Goal: Task Accomplishment & Management: Complete application form

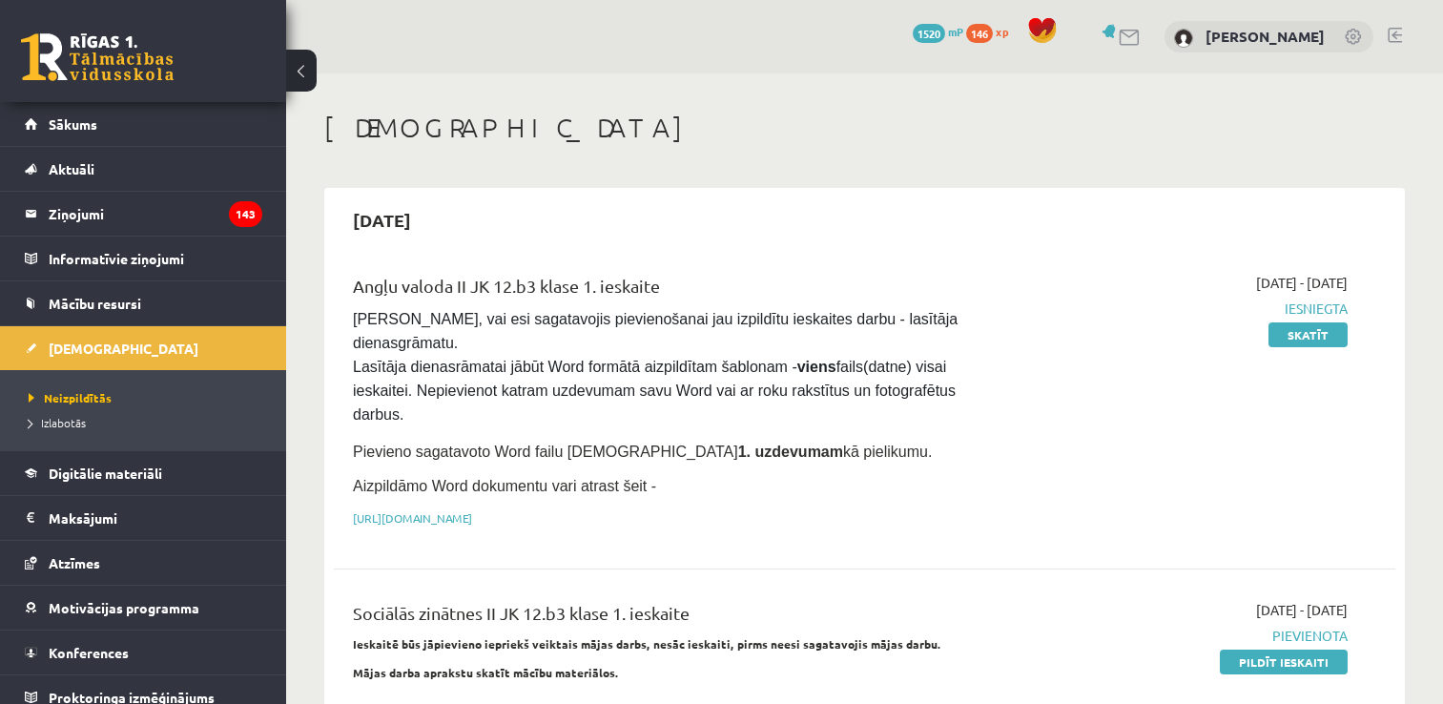
scroll to position [328, 0]
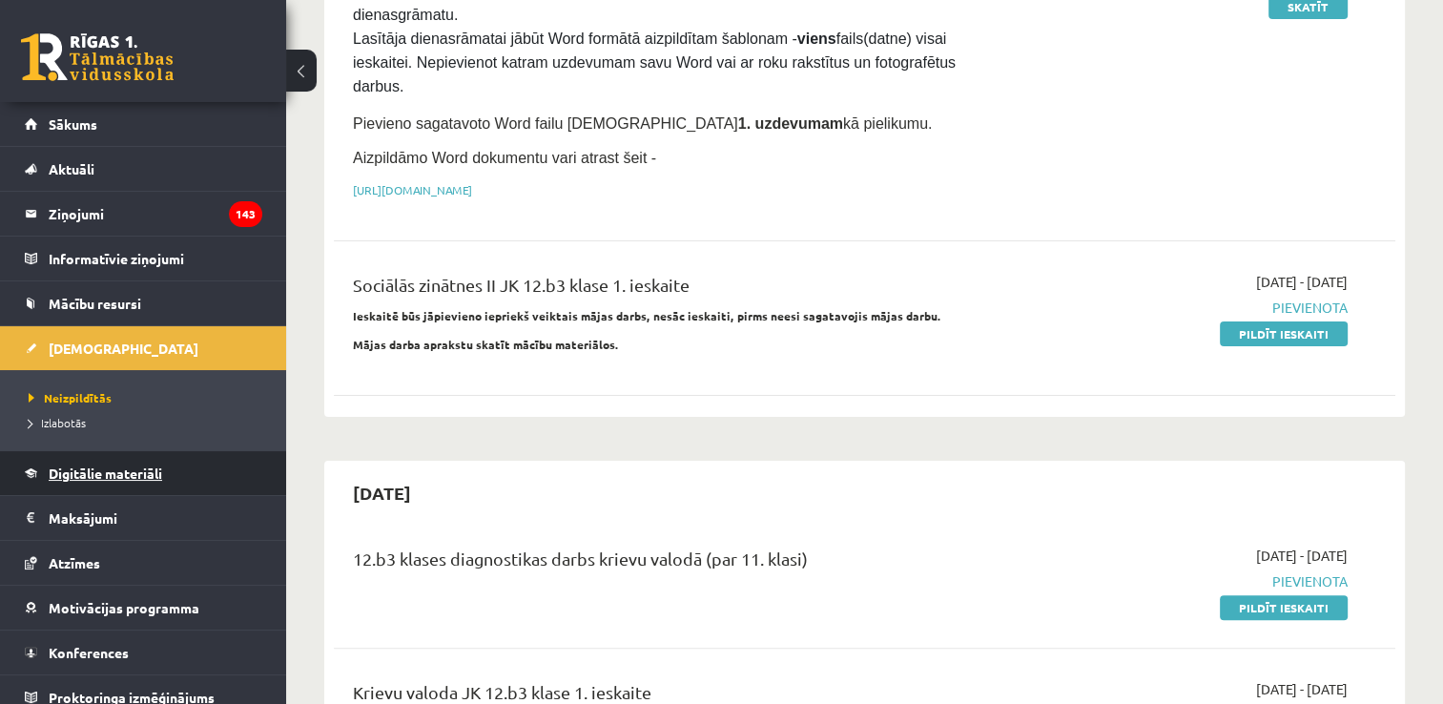
click at [113, 484] on link "Digitālie materiāli" at bounding box center [143, 473] width 237 height 44
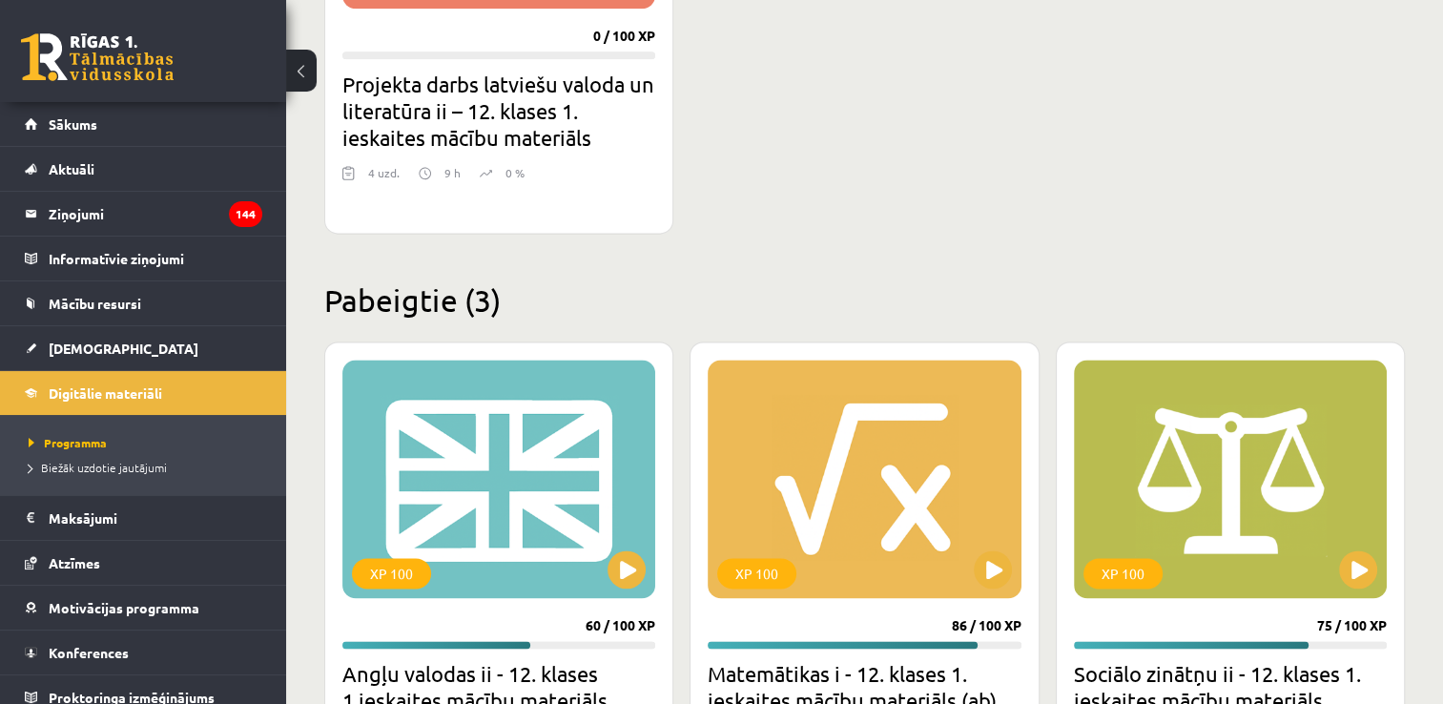
scroll to position [2737, 0]
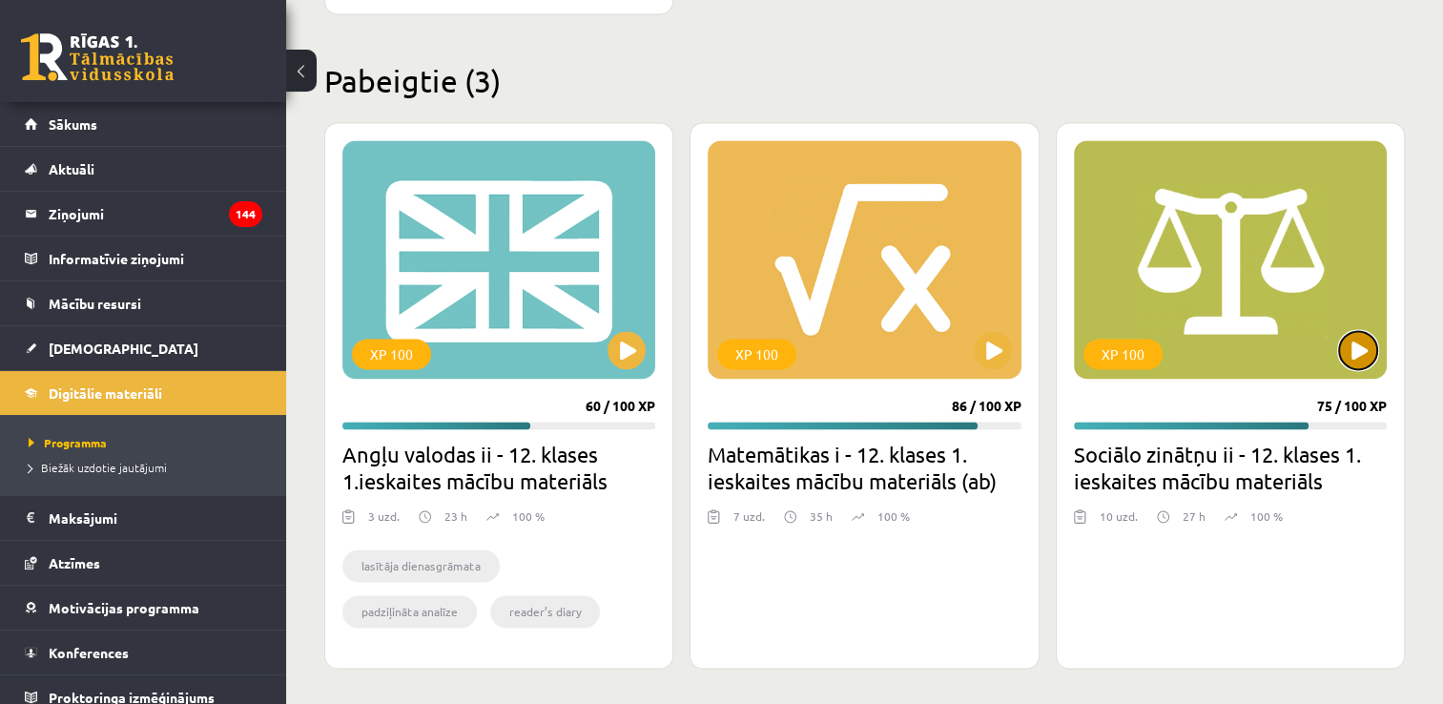
click at [1349, 348] on button at bounding box center [1358, 350] width 38 height 38
click at [1305, 339] on div "XP 100" at bounding box center [1230, 259] width 313 height 238
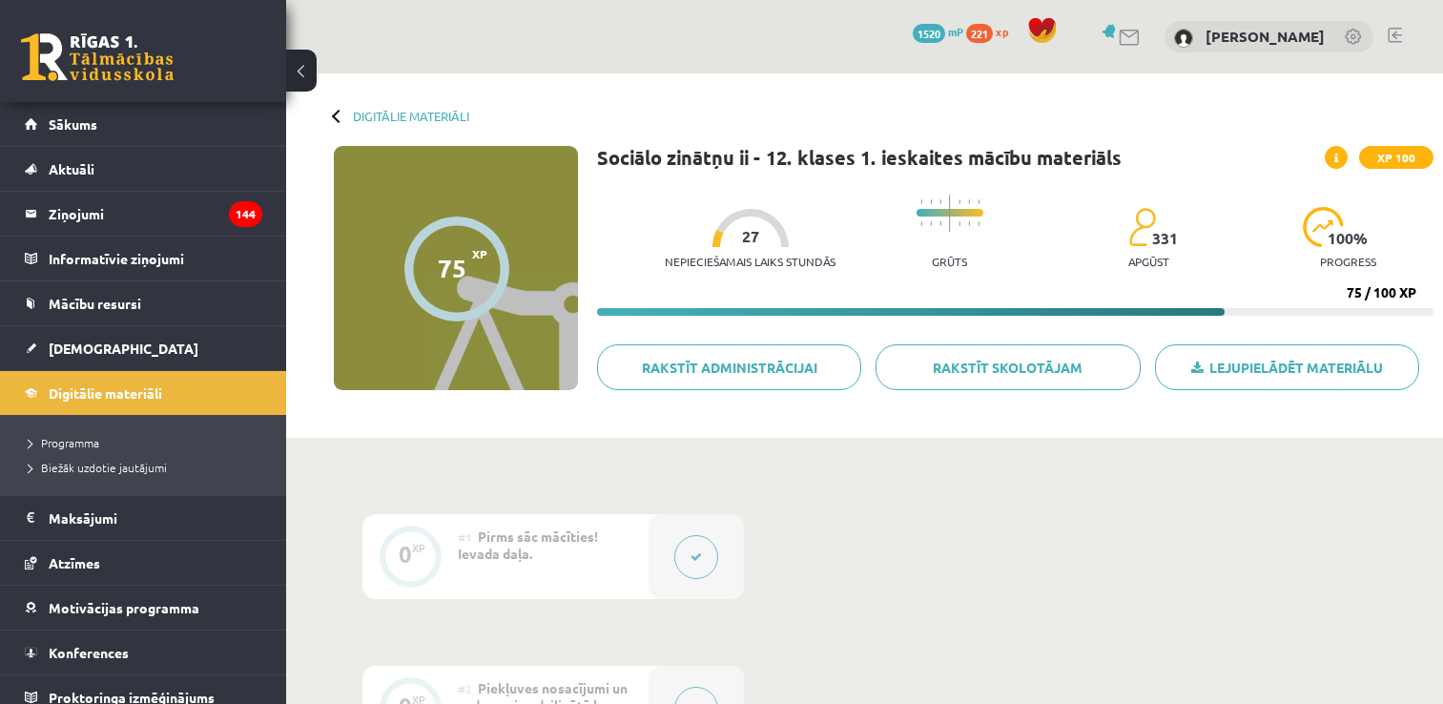
click at [1125, 345] on link "Rakstīt skolotājam" at bounding box center [1008, 367] width 264 height 46
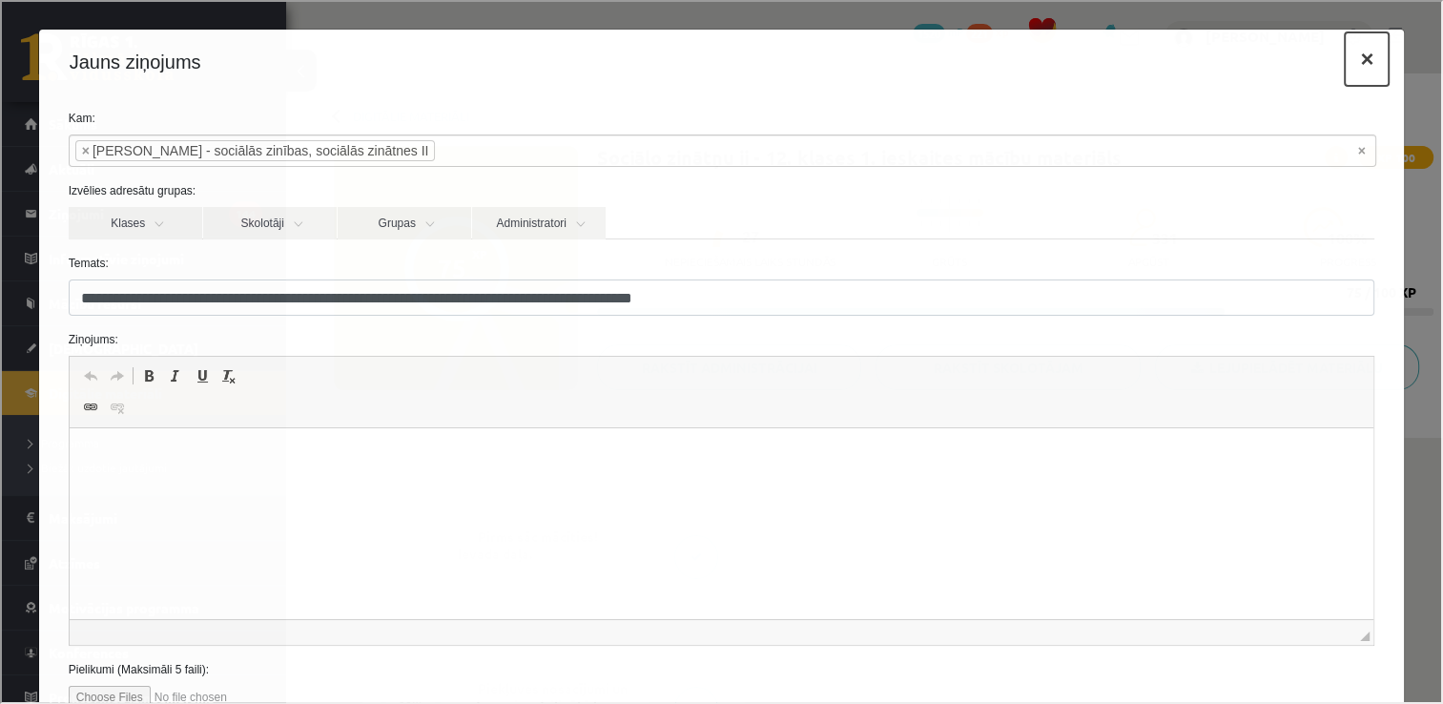
click at [1354, 52] on button "×" at bounding box center [1365, 57] width 44 height 53
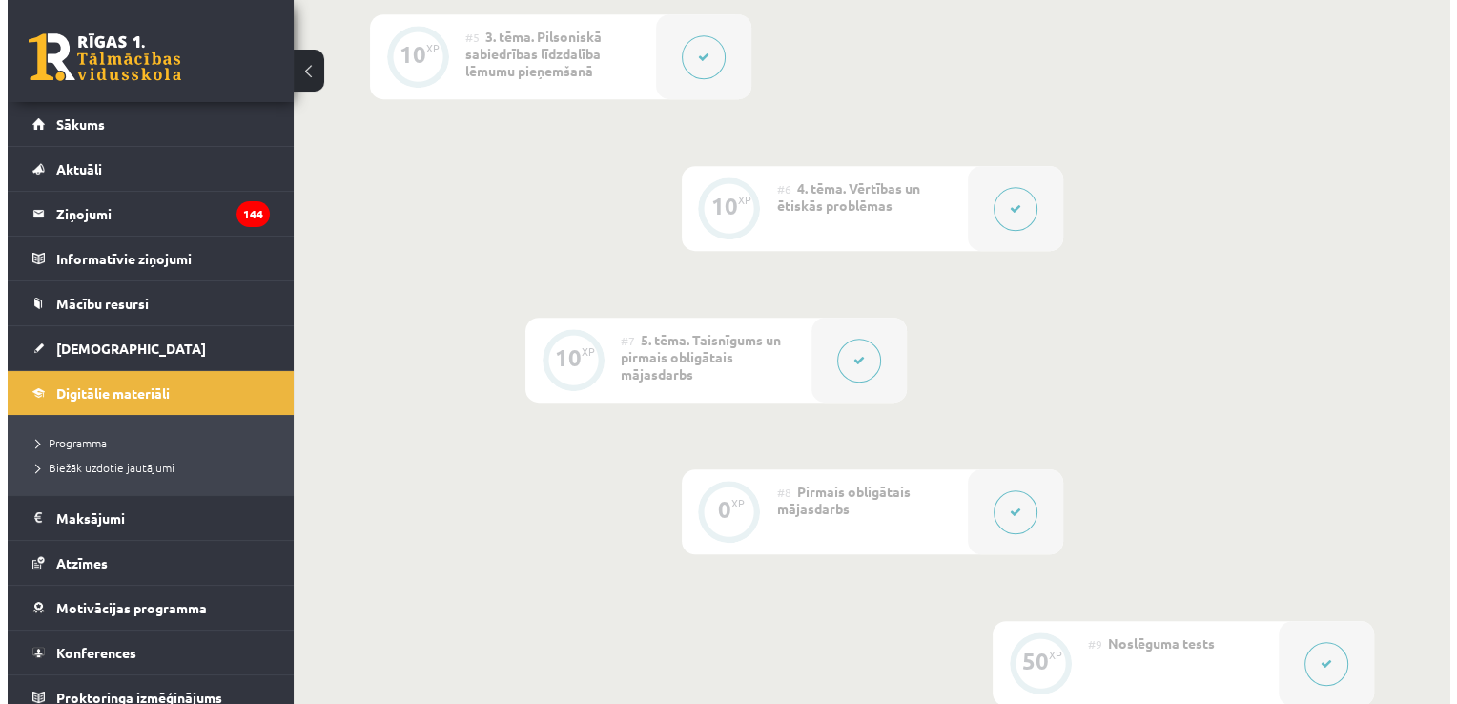
scroll to position [1109, 0]
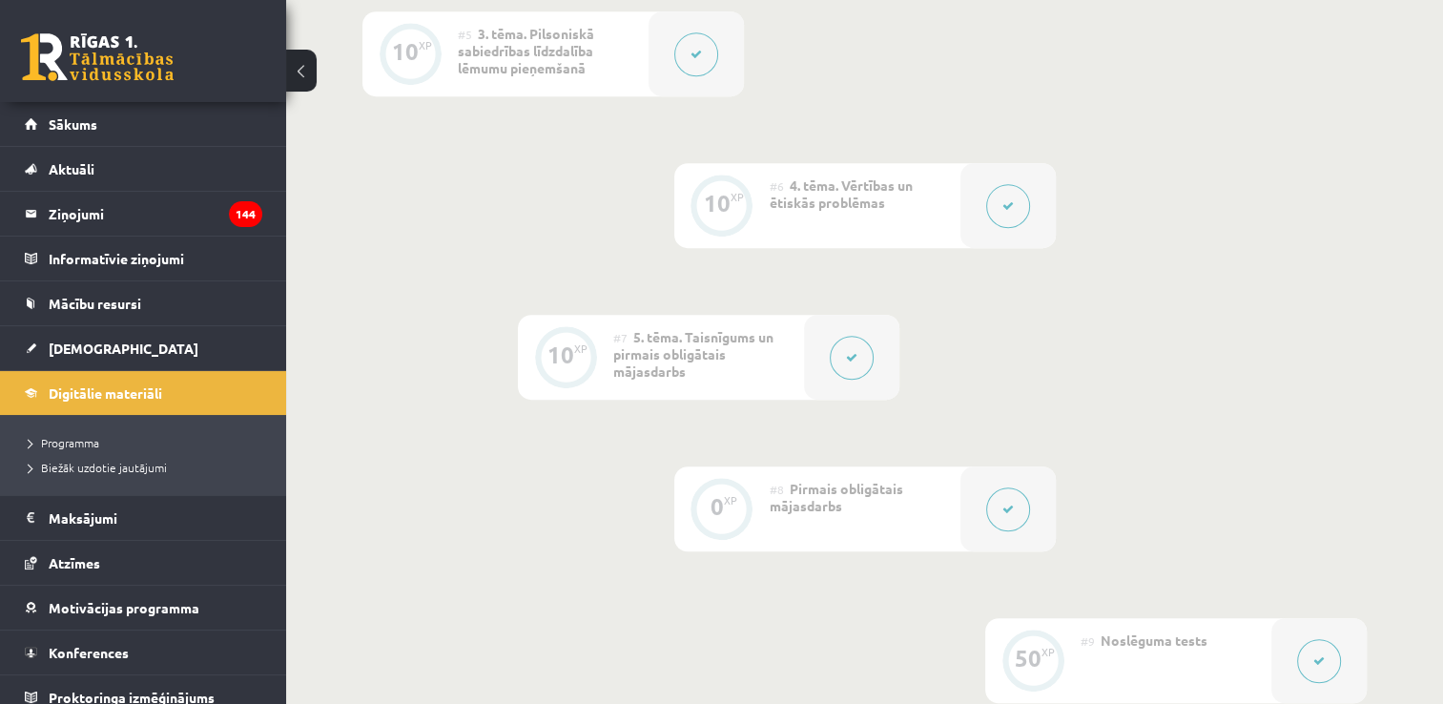
click at [987, 506] on button at bounding box center [1008, 509] width 44 height 44
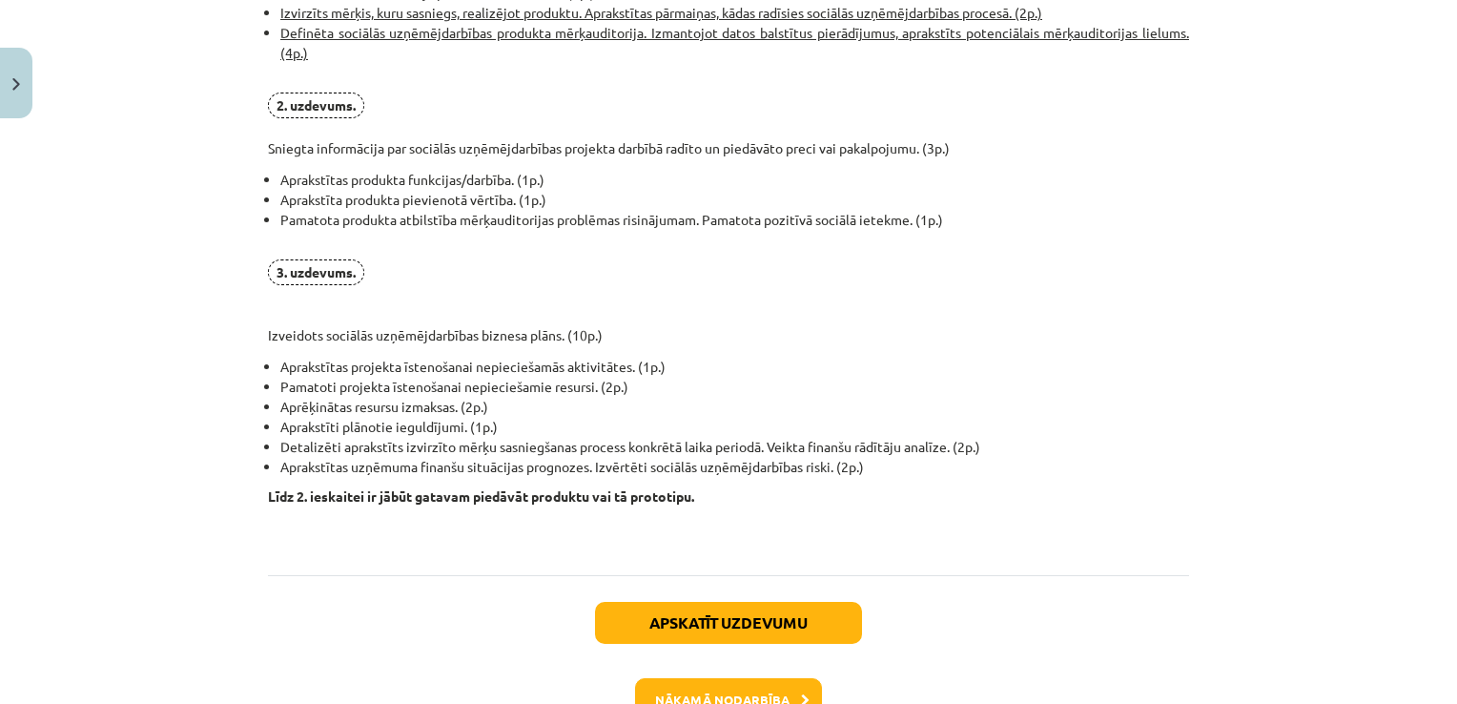
scroll to position [1530, 0]
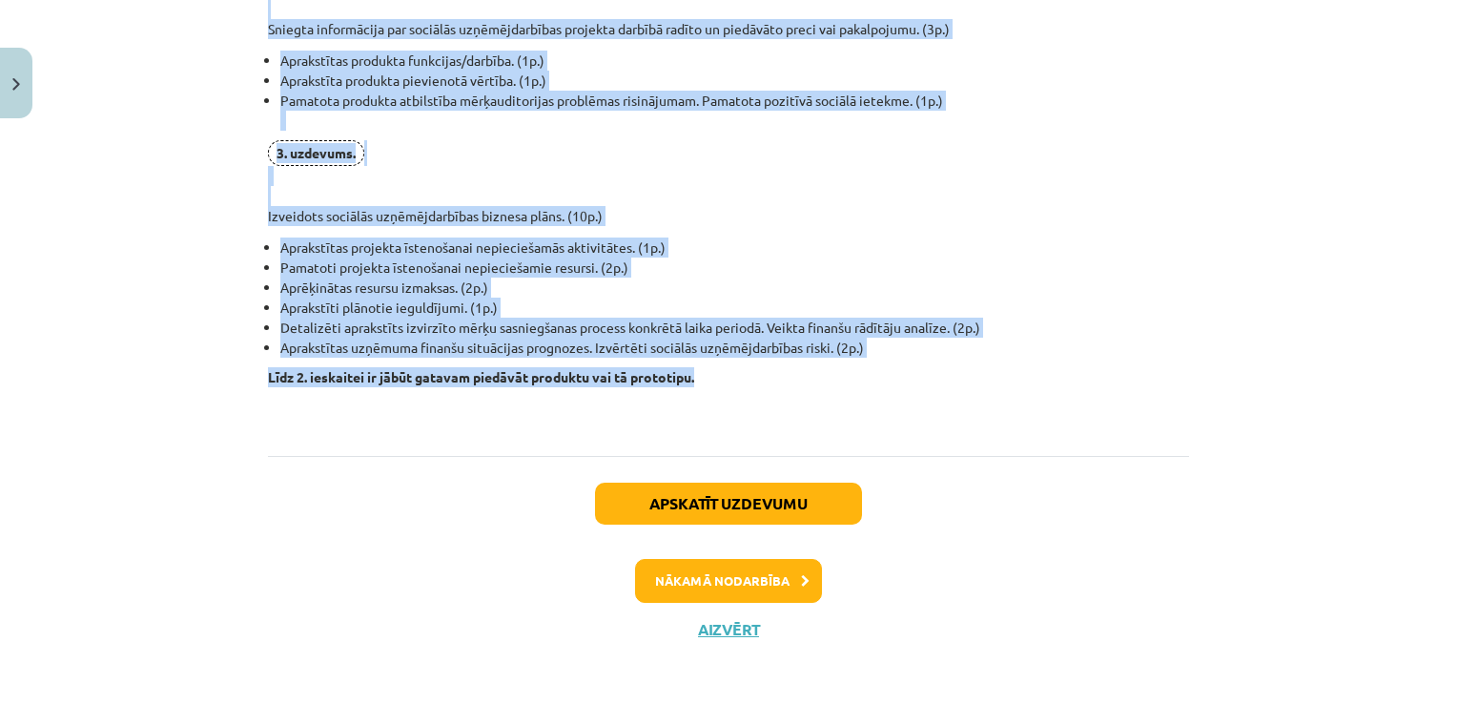
drag, startPoint x: 252, startPoint y: 63, endPoint x: 791, endPoint y: 363, distance: 617.0
copy div "Pirmais obligātais mājasdarbs visiem izglītojamajiem, visiem izglītojamajiem ku…"
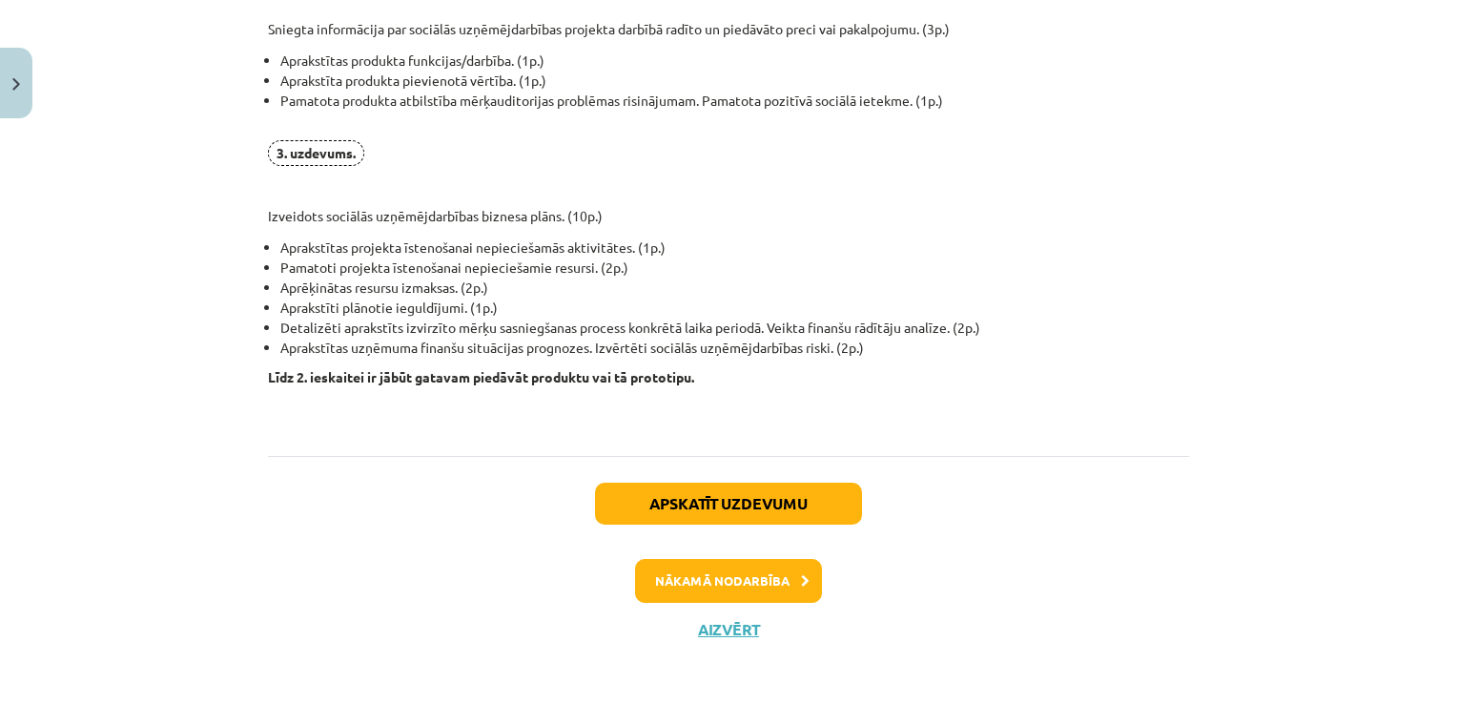
click at [155, 392] on div "Mācību tēma: Sociālo zinātņu ii - 12. klases 1. ieskaites mācību materiāls #8 P…" at bounding box center [728, 352] width 1457 height 704
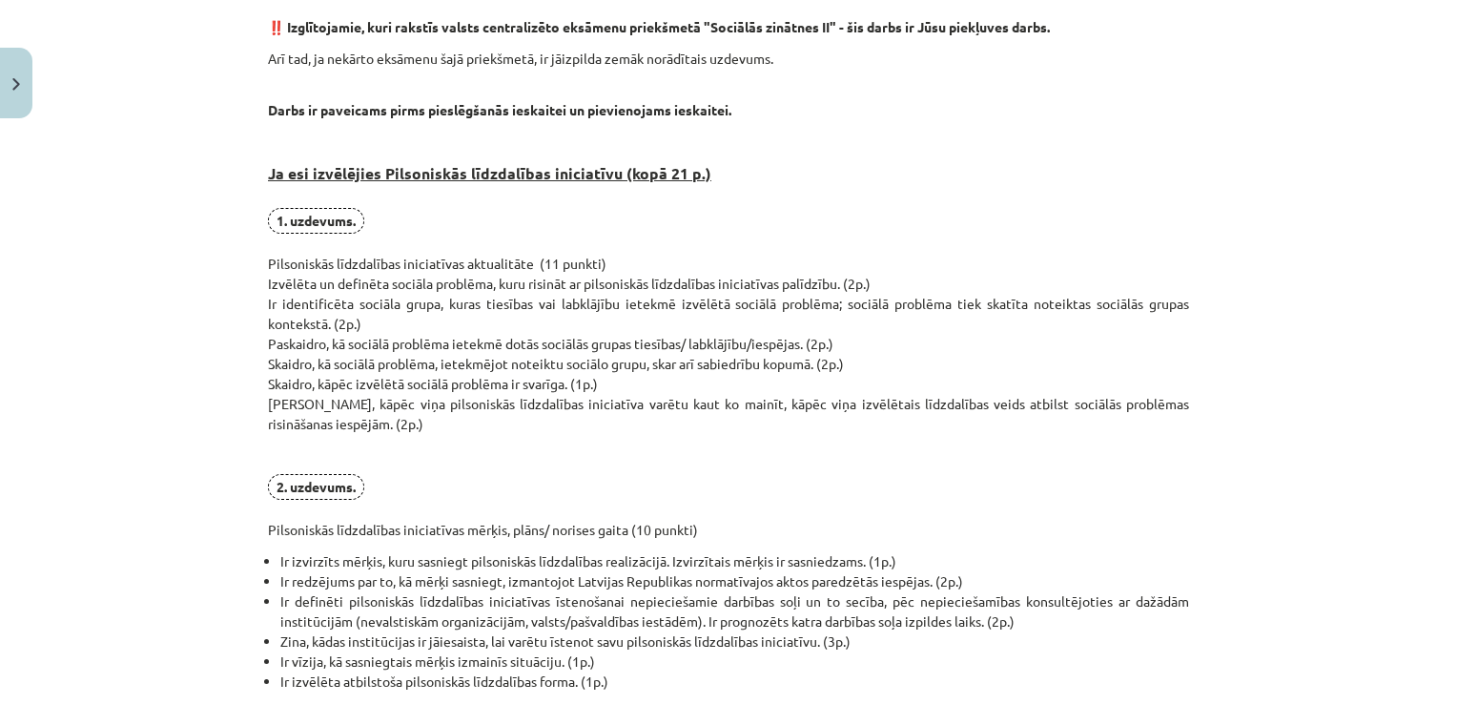
scroll to position [0, 0]
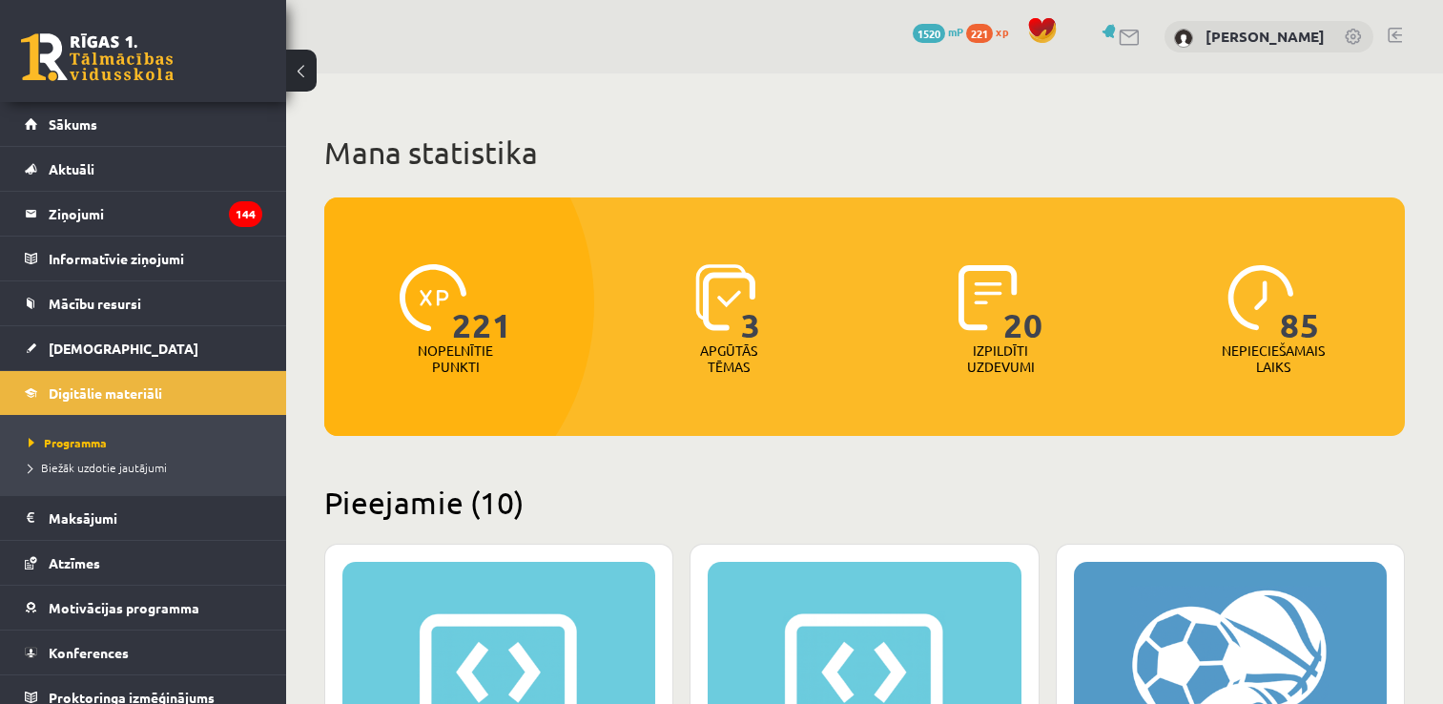
scroll to position [2737, 0]
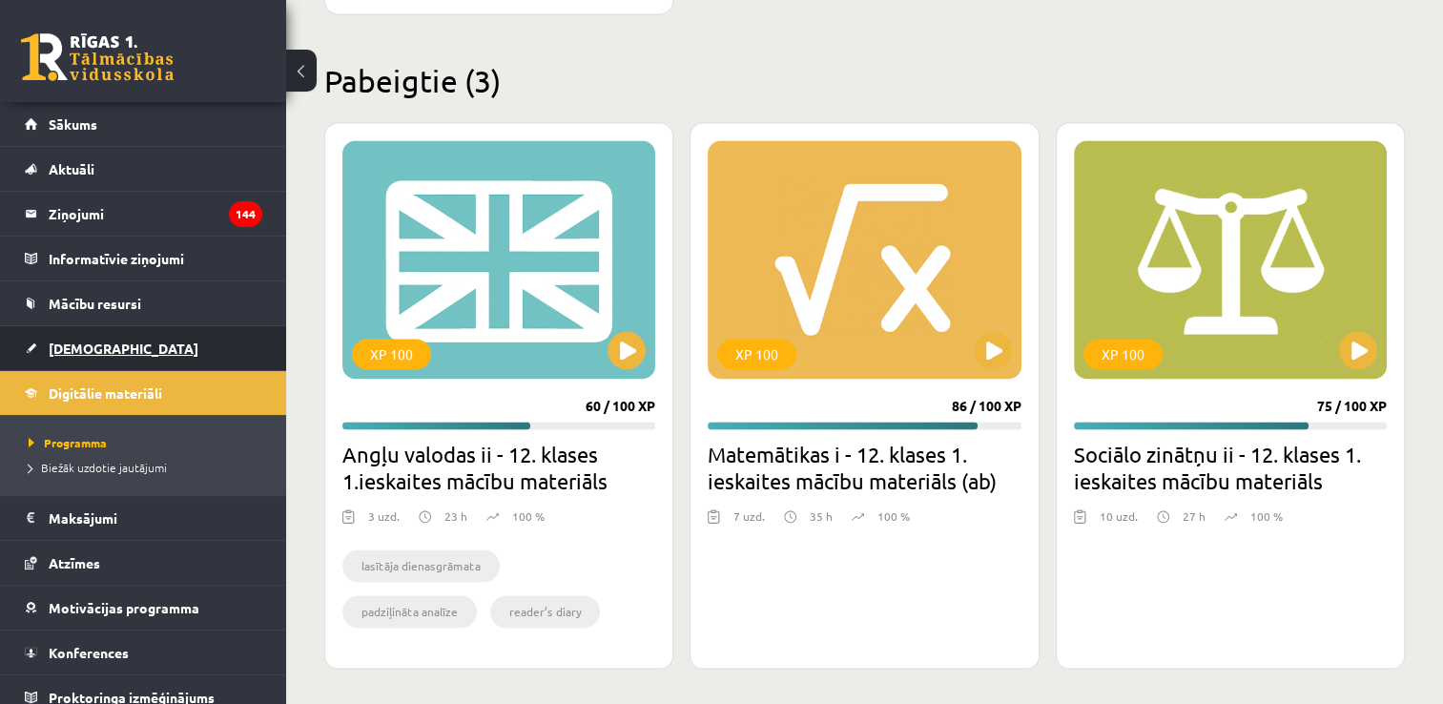
click at [81, 346] on span "[DEMOGRAPHIC_DATA]" at bounding box center [124, 348] width 150 height 17
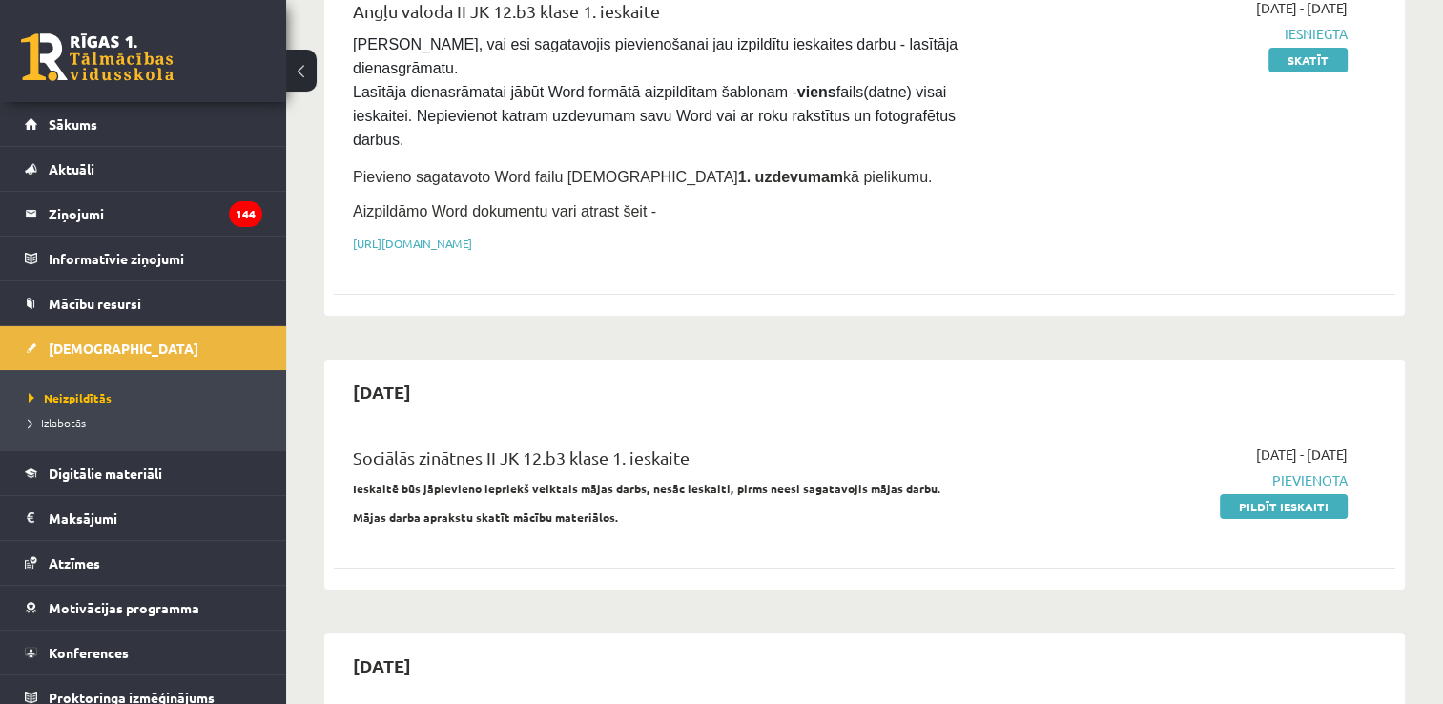
scroll to position [277, 0]
click at [1288, 492] on link "Pildīt ieskaiti" at bounding box center [1284, 504] width 128 height 25
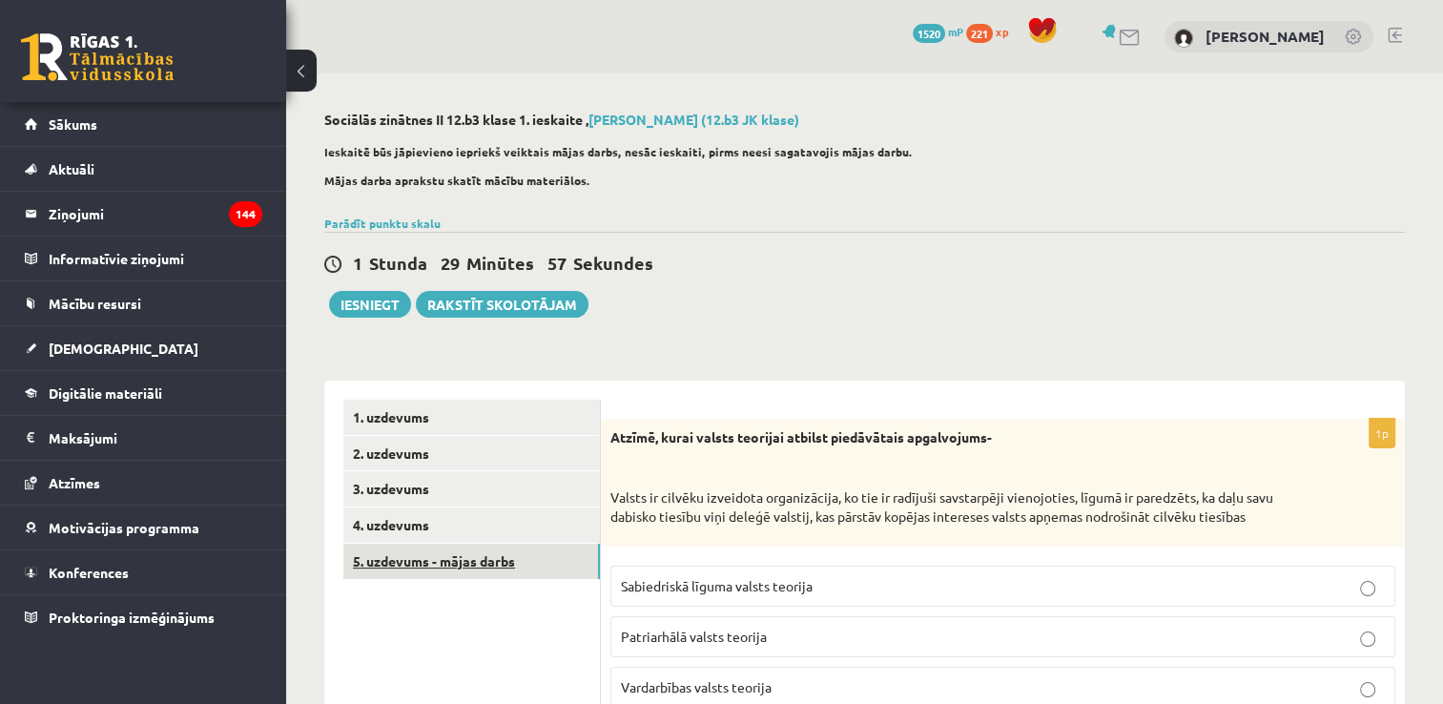
click at [425, 564] on link "5. uzdevums - mājas darbs" at bounding box center [471, 561] width 257 height 35
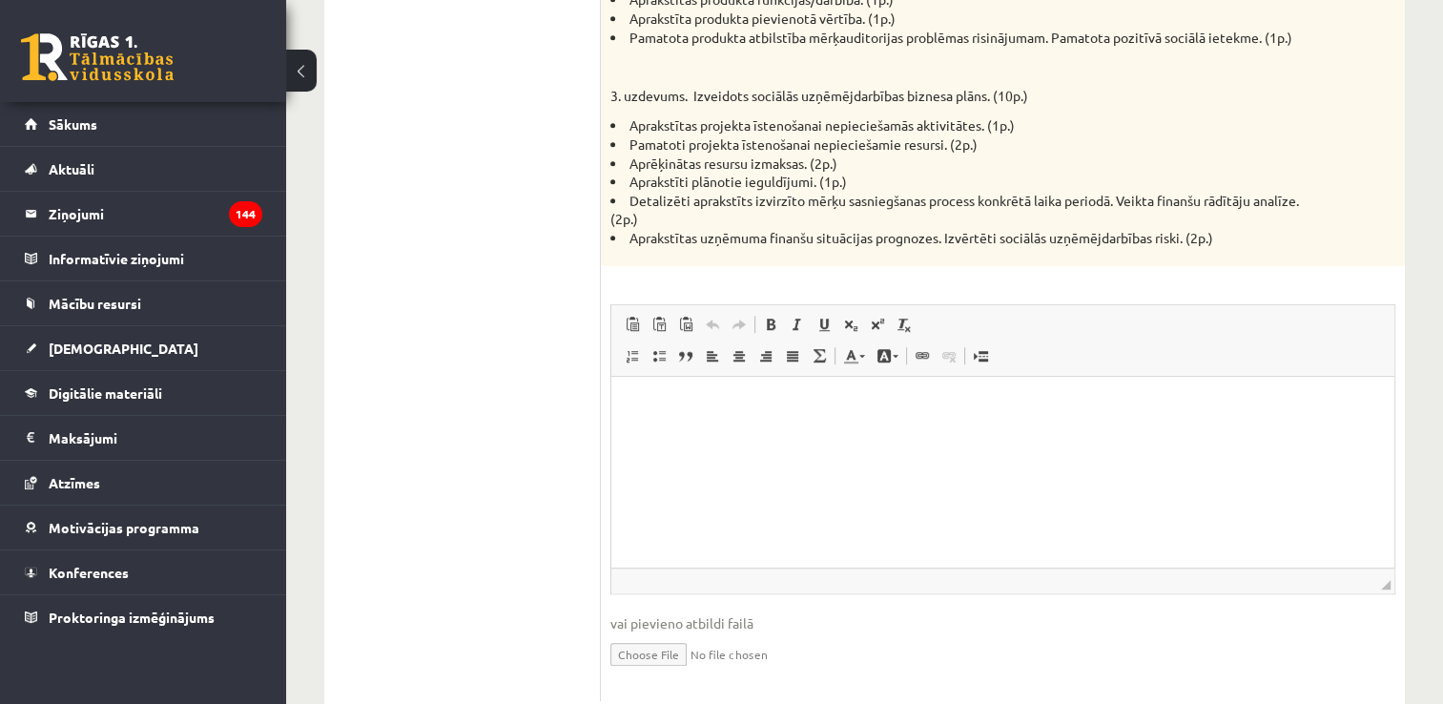
scroll to position [1415, 0]
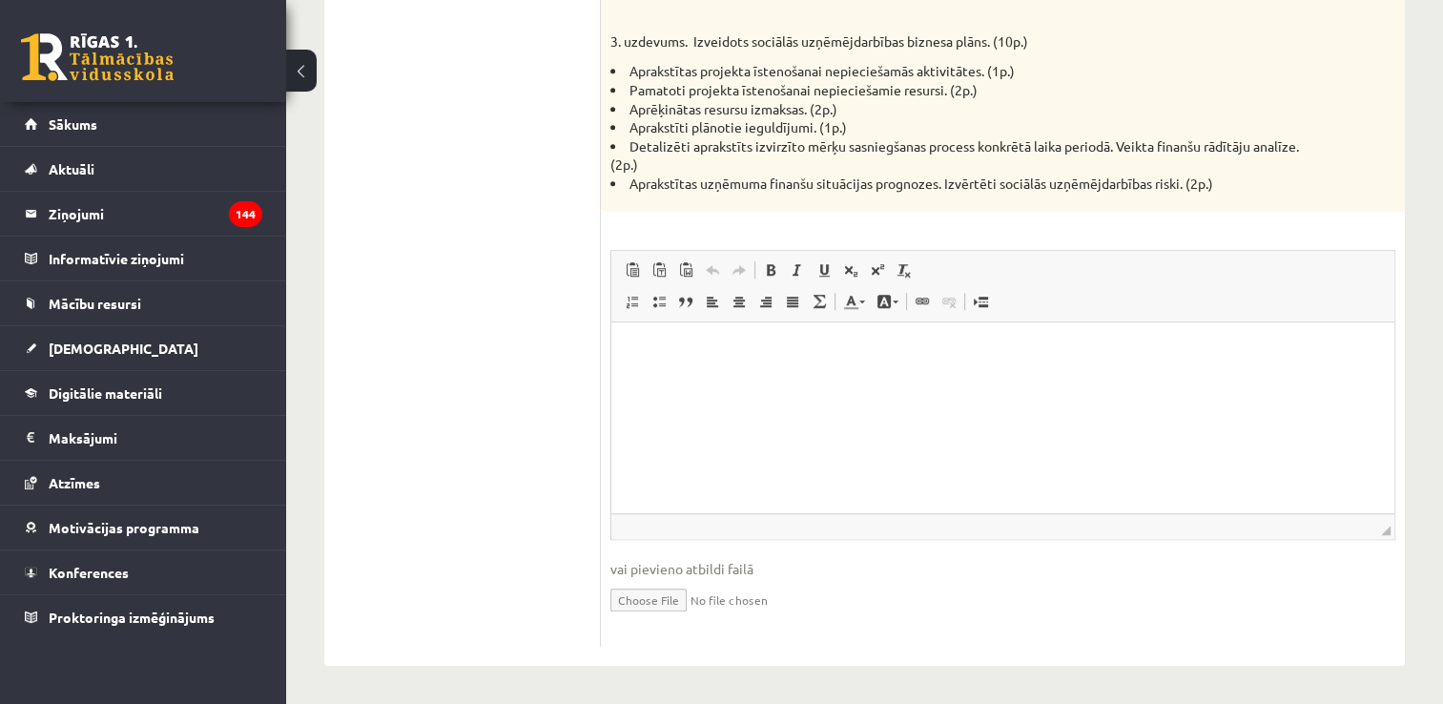
click at [644, 601] on input "file" at bounding box center [1002, 598] width 785 height 39
type input "**********"
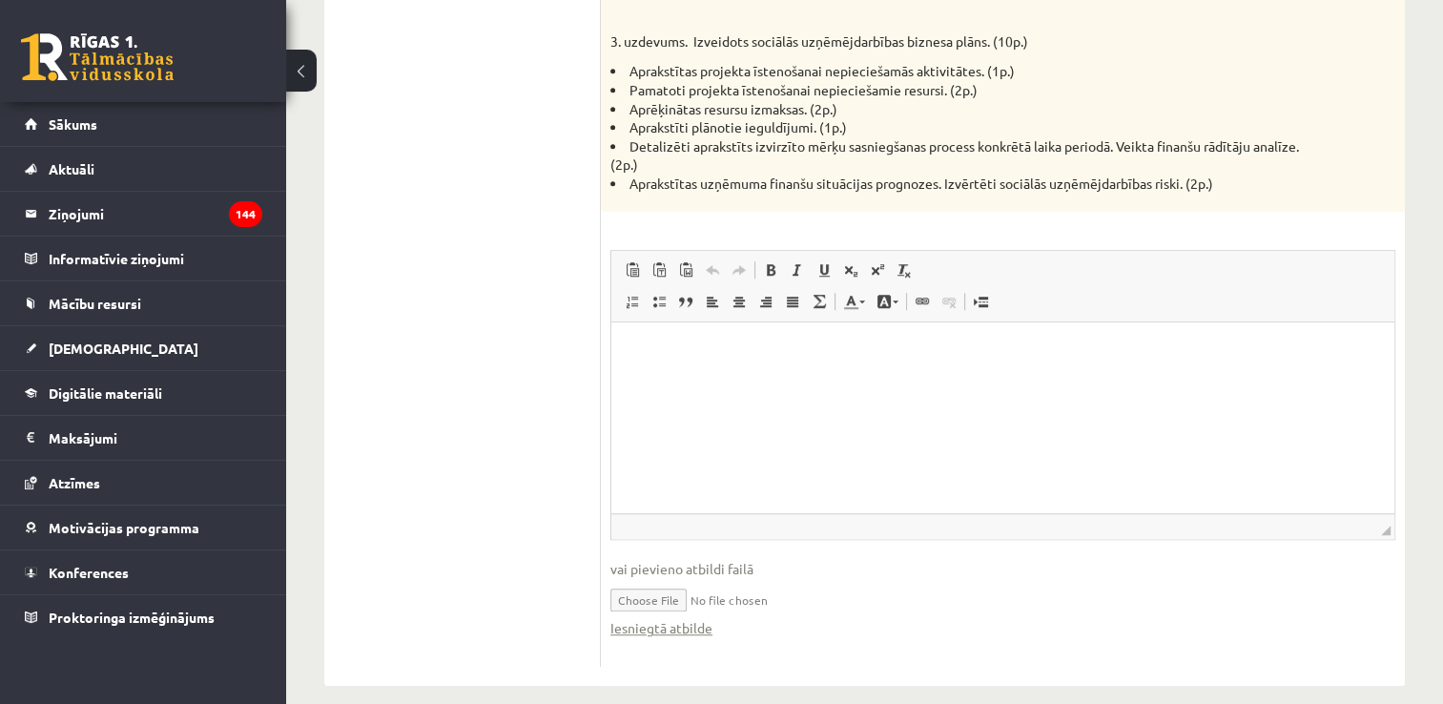
click at [703, 339] on html at bounding box center [1002, 351] width 783 height 58
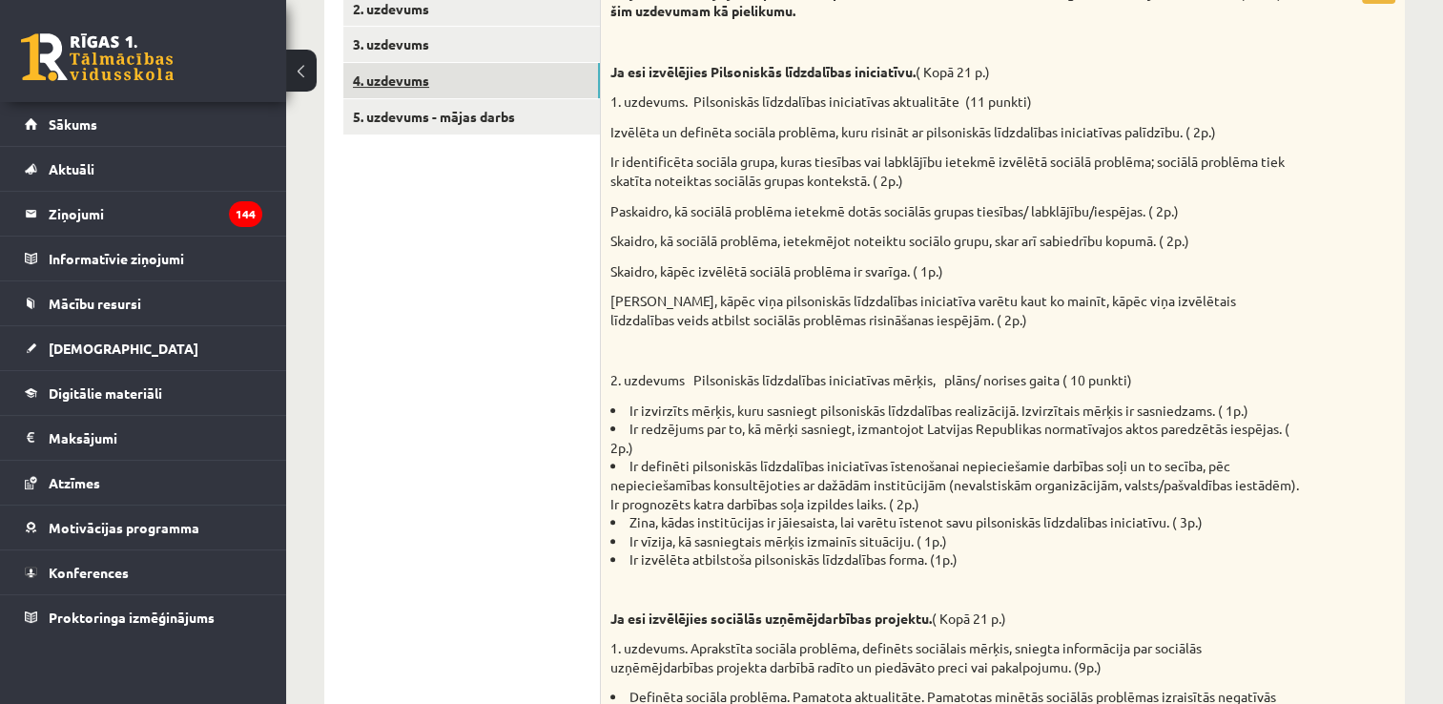
click at [416, 76] on link "4. uzdevums" at bounding box center [471, 80] width 257 height 35
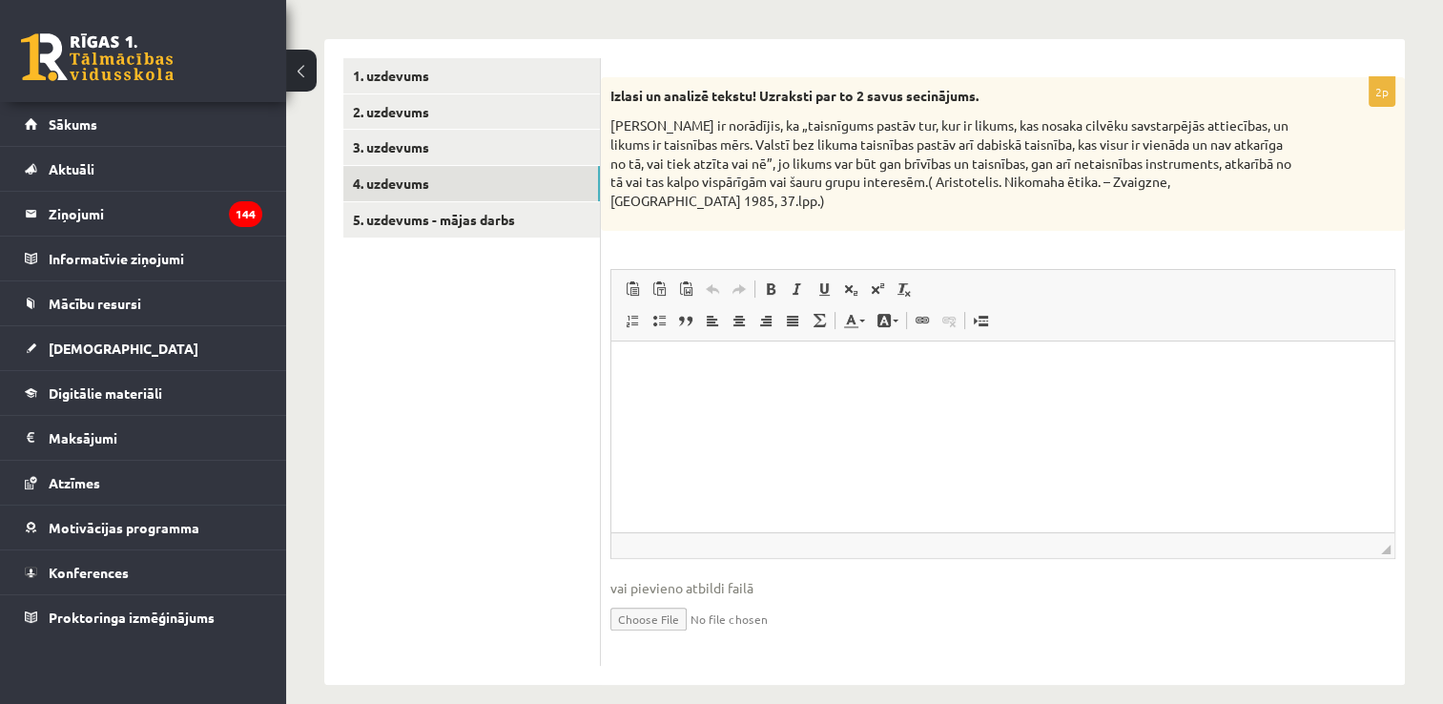
scroll to position [0, 0]
click at [429, 155] on link "3. uzdevums" at bounding box center [471, 147] width 257 height 35
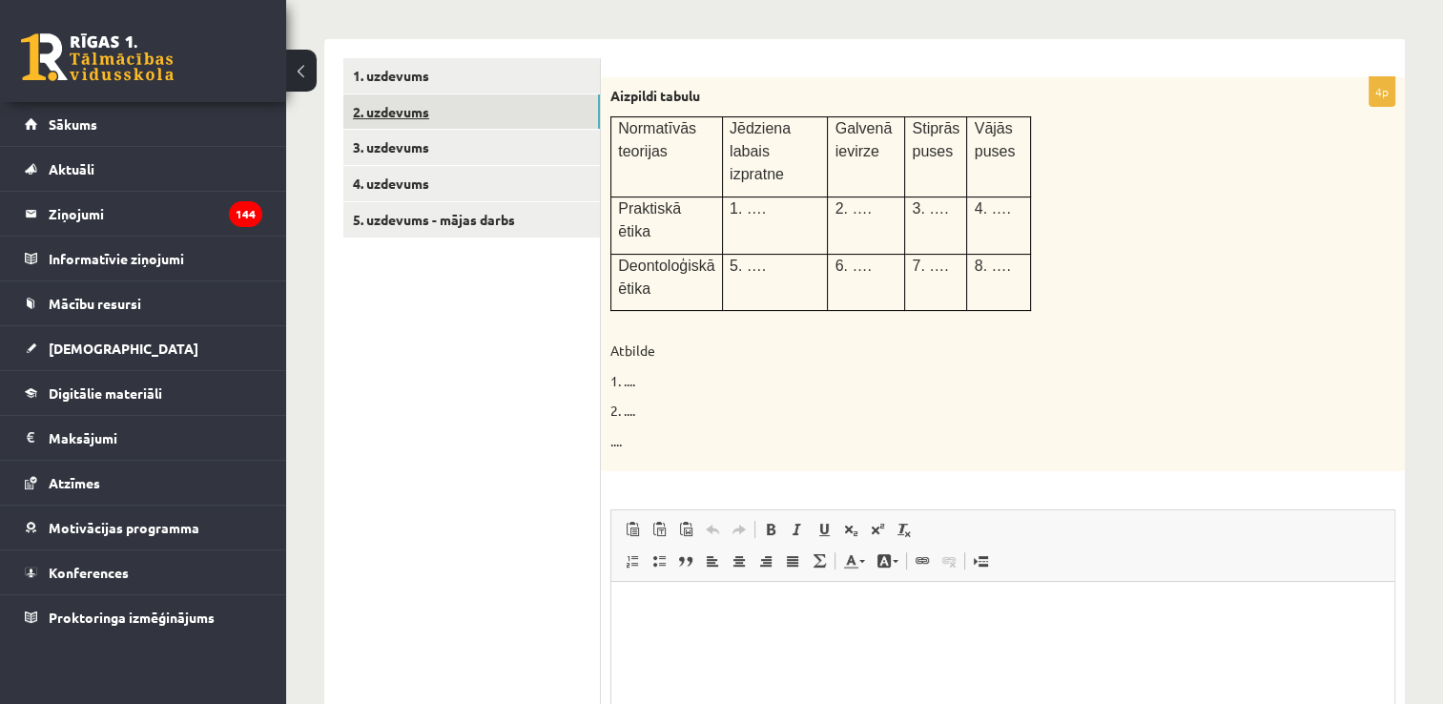
click at [427, 107] on link "2. uzdevums" at bounding box center [471, 111] width 257 height 35
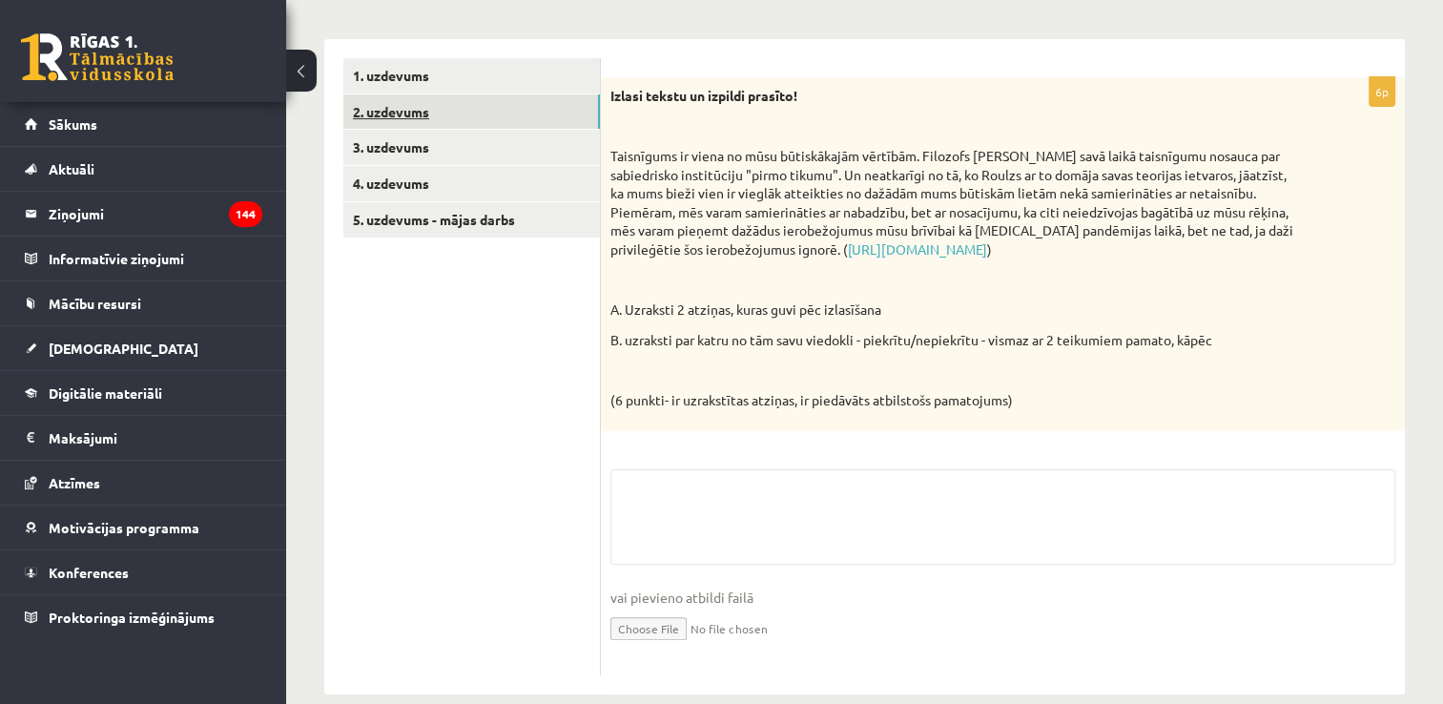
click at [427, 107] on link "2. uzdevums" at bounding box center [471, 111] width 257 height 35
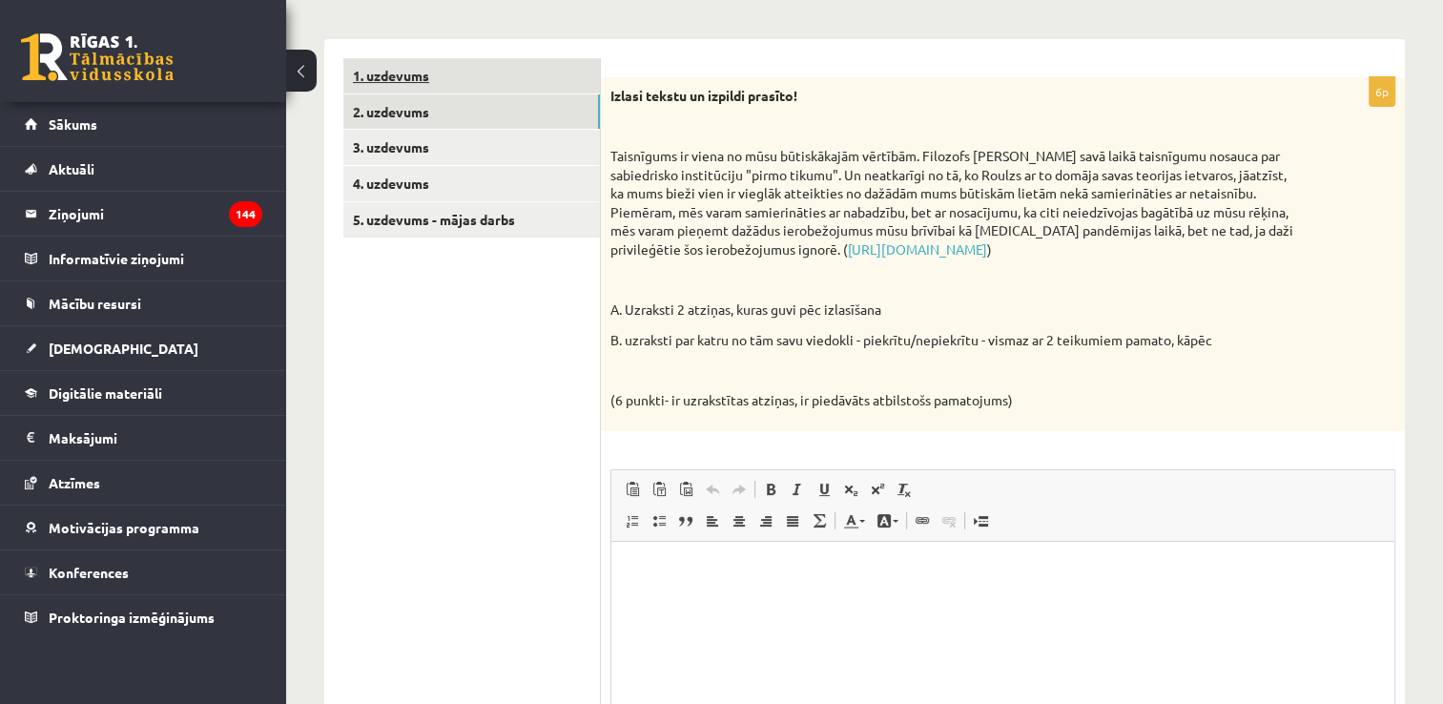
click at [404, 73] on link "1. uzdevums" at bounding box center [471, 75] width 257 height 35
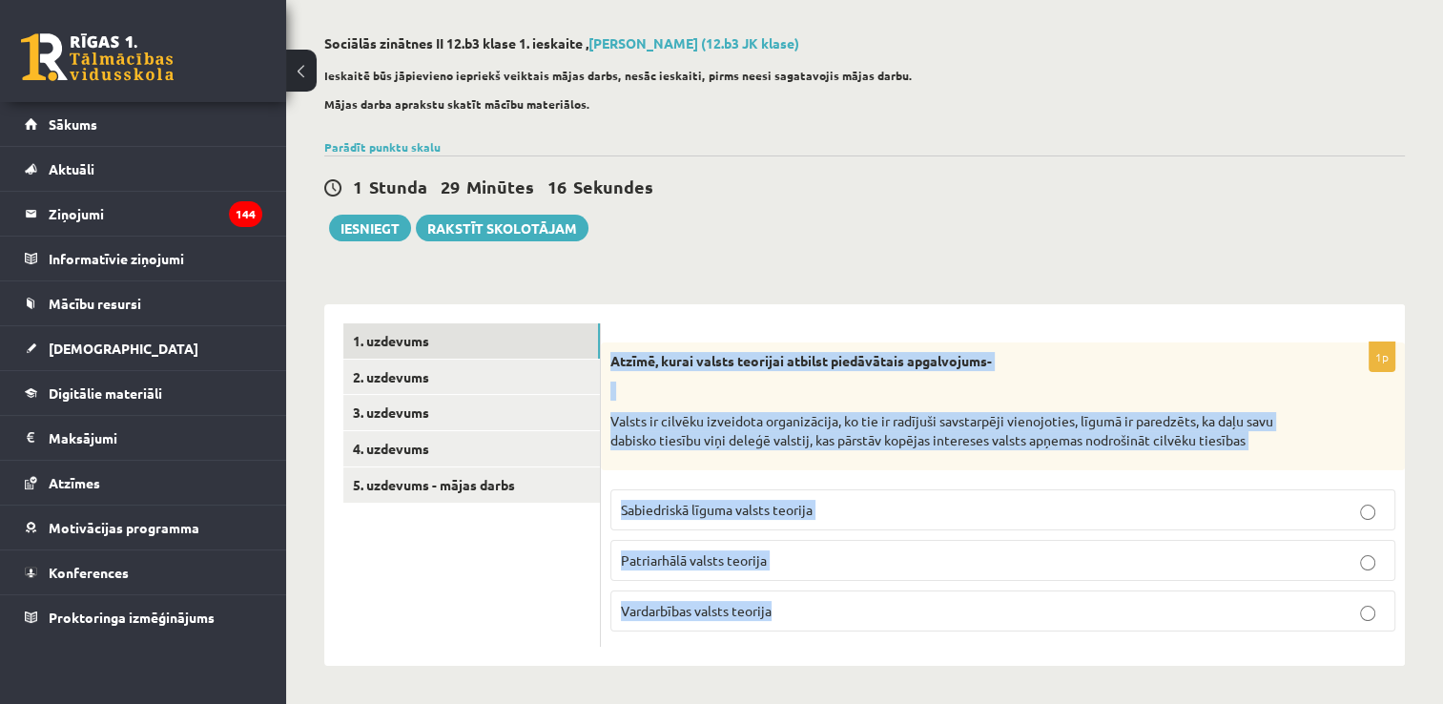
drag, startPoint x: 605, startPoint y: 361, endPoint x: 1031, endPoint y: 627, distance: 502.6
click at [1031, 627] on div "1p Atzīmē, kurai valsts teorijai atbilst piedāvātais apgalvojums- Valsts ir cil…" at bounding box center [1003, 494] width 804 height 304
copy div "Atzīmē, kurai valsts teorijai atbilst piedāvātais apgalvojums- Valsts ir cilvēk…"
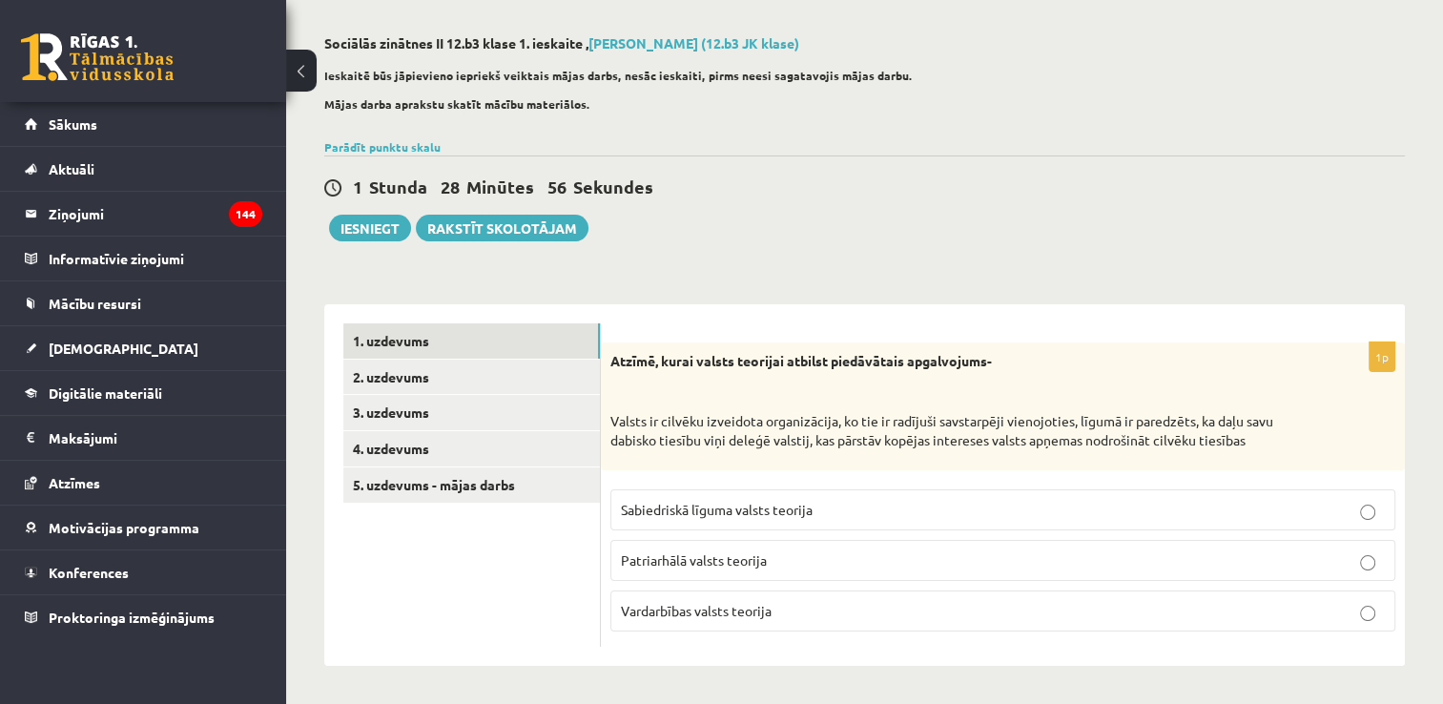
click at [434, 608] on ul "1. uzdevums 2. uzdevums 3. uzdevums 4. uzdevums 5. uzdevums - mājas darbs" at bounding box center [472, 484] width 258 height 323
click at [721, 509] on span "Sabiedriskā līguma valsts teorija" at bounding box center [717, 509] width 192 height 17
click at [515, 379] on link "2. uzdevums" at bounding box center [471, 377] width 257 height 35
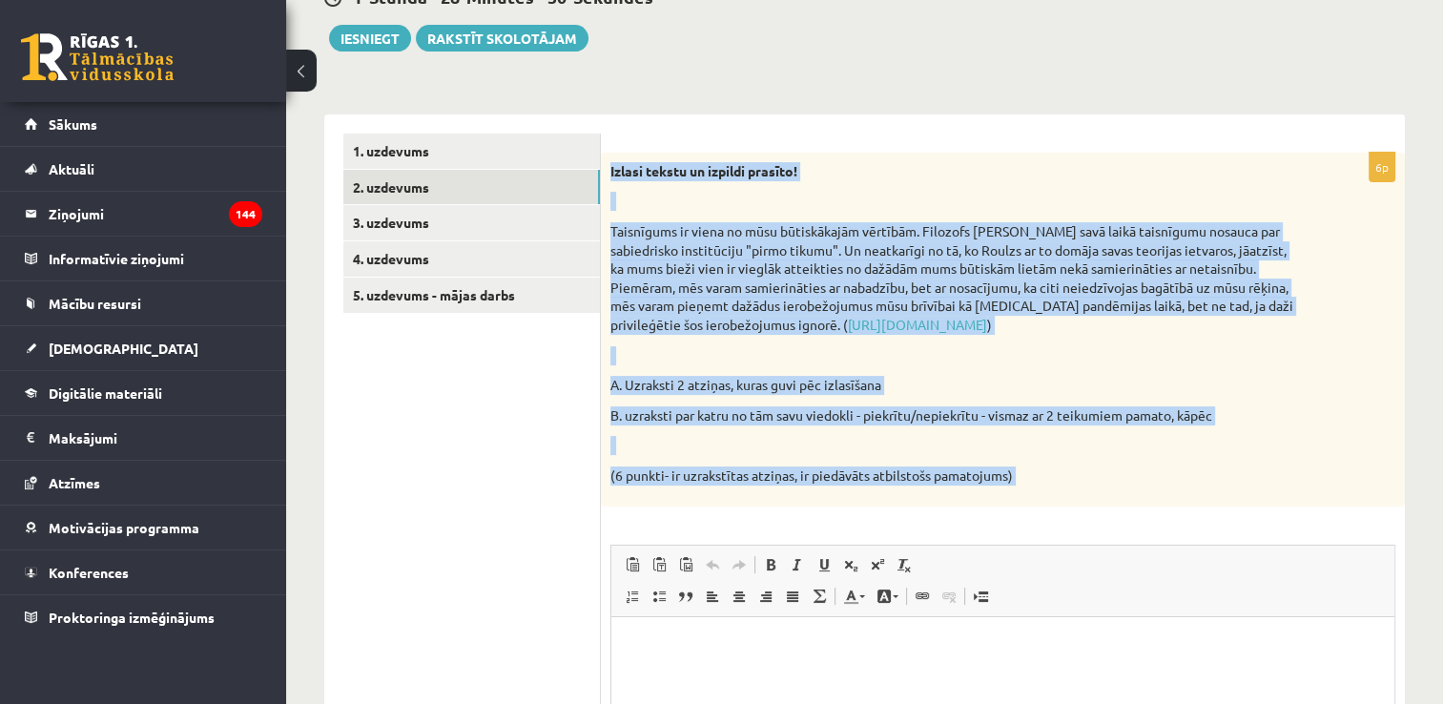
scroll to position [336, 0]
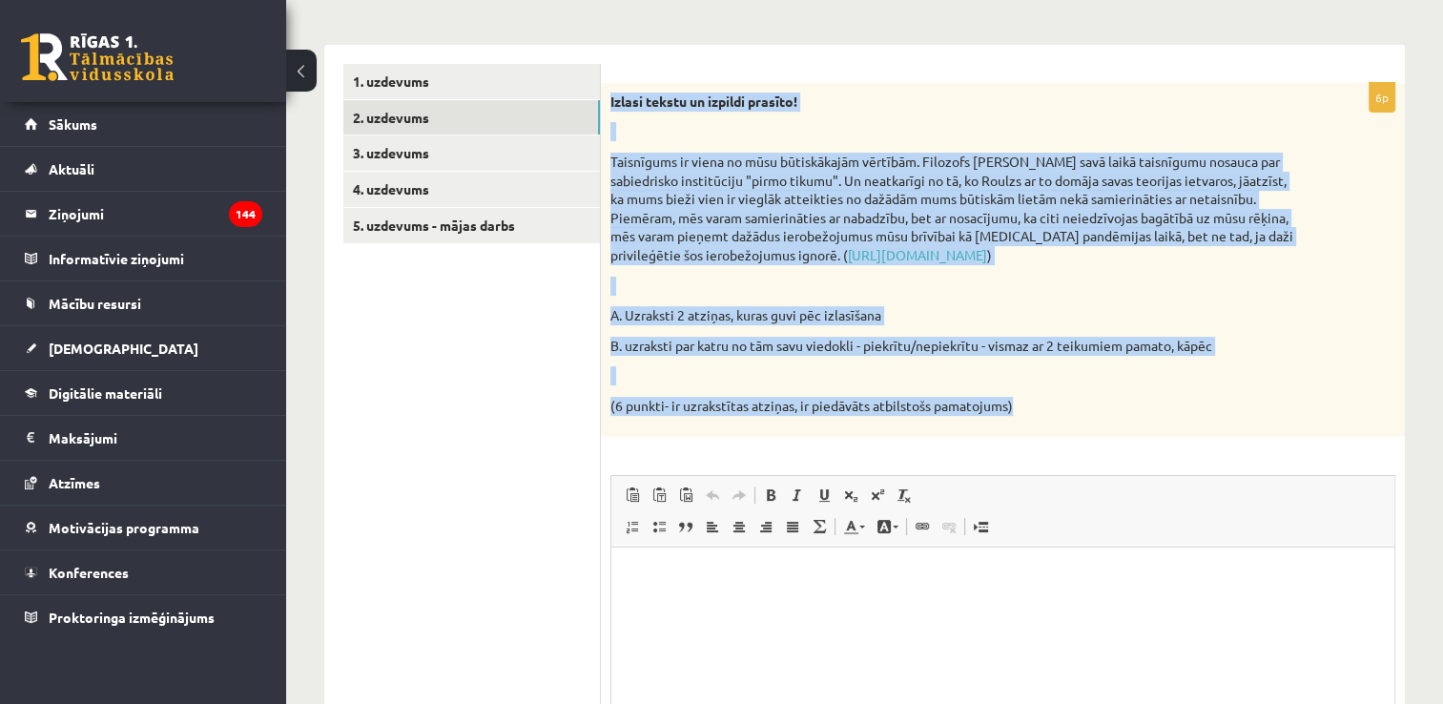
drag, startPoint x: 606, startPoint y: 359, endPoint x: 1073, endPoint y: 430, distance: 472.8
click at [1073, 430] on div "Izlasi tekstu un izpildi prasīto! Taisnīgums ir viena no mūsu būtiskākajām vērt…" at bounding box center [1003, 260] width 804 height 354
copy div "Izlasi tekstu un izpildi prasīto! Taisnīgums ir viena no mūsu būtiskākajām vērt…"
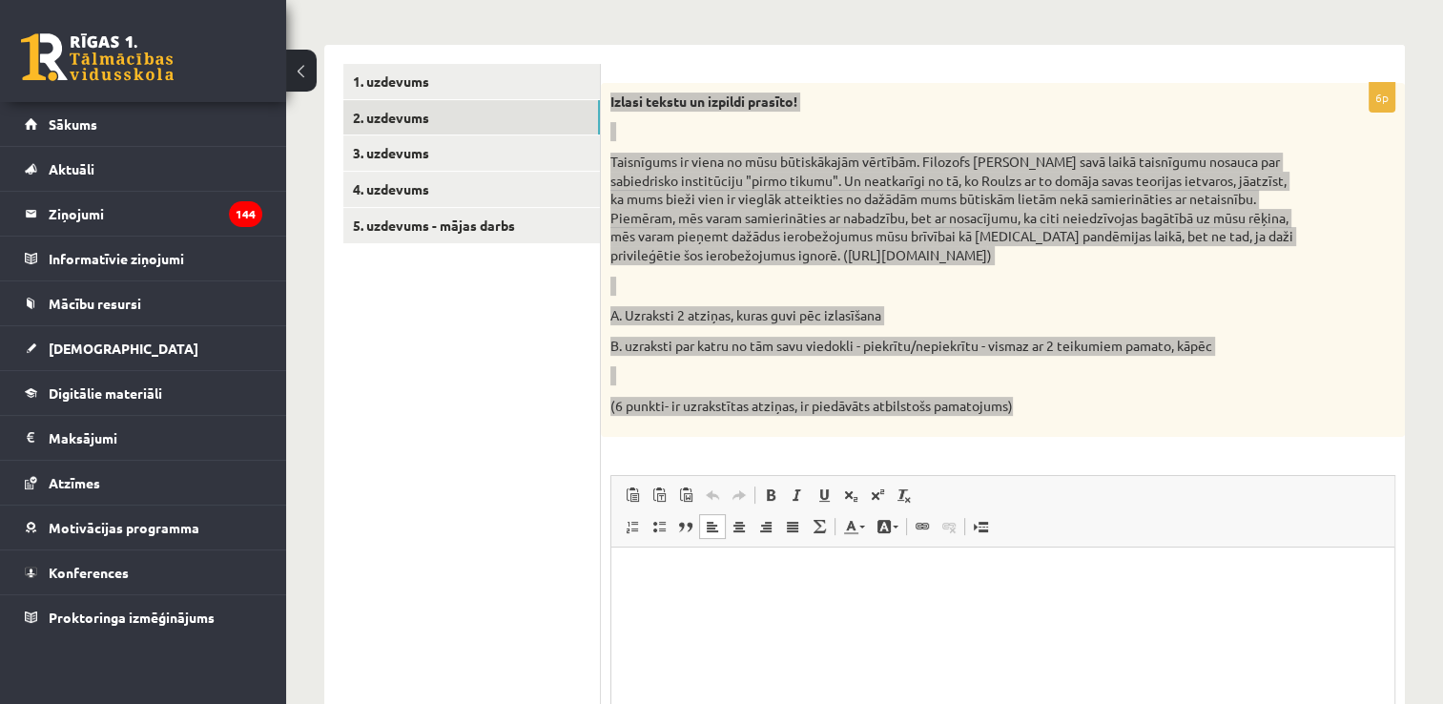
click at [672, 599] on html at bounding box center [1002, 576] width 783 height 58
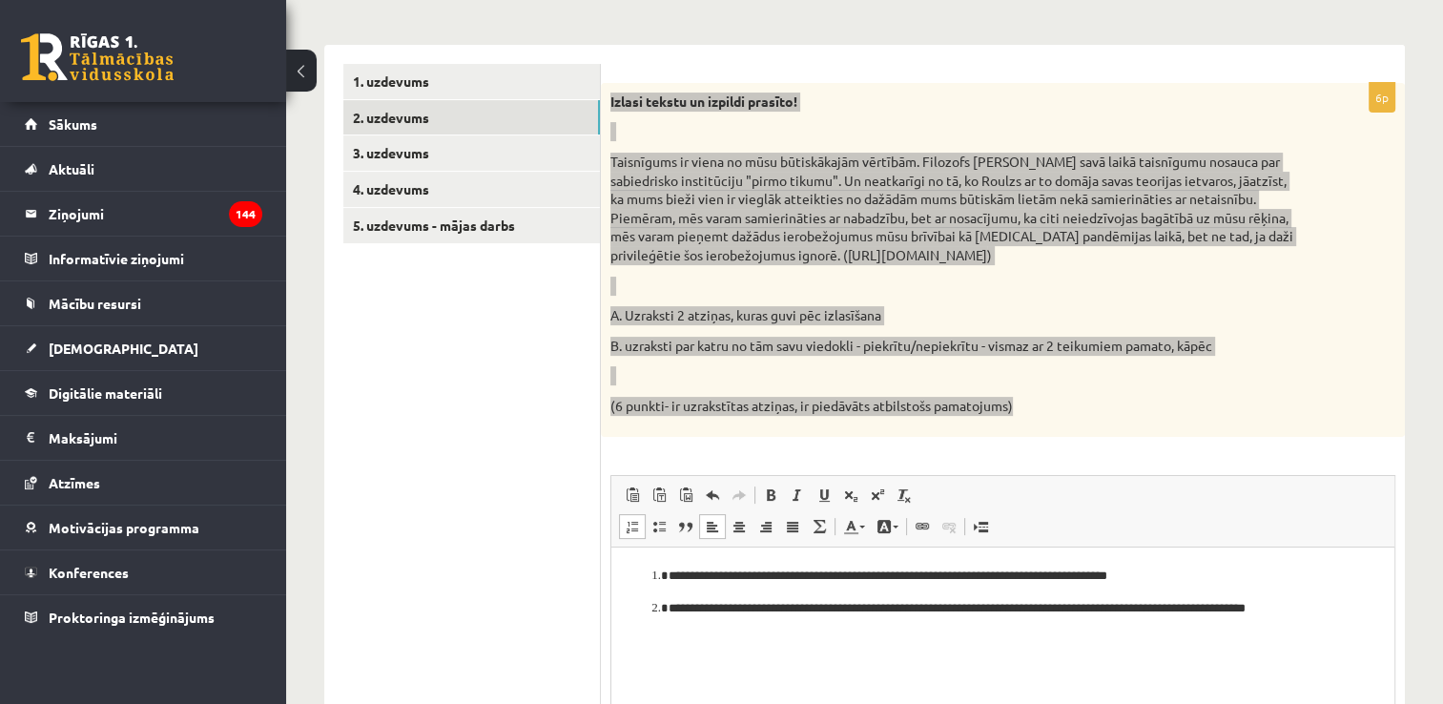
click at [1029, 636] on html "**********" at bounding box center [1002, 592] width 783 height 90
click at [1350, 606] on ol "**********" at bounding box center [1002, 592] width 745 height 52
click at [1313, 612] on p "**********" at bounding box center [1004, 608] width 670 height 20
click at [1320, 612] on p "**********" at bounding box center [1004, 608] width 670 height 20
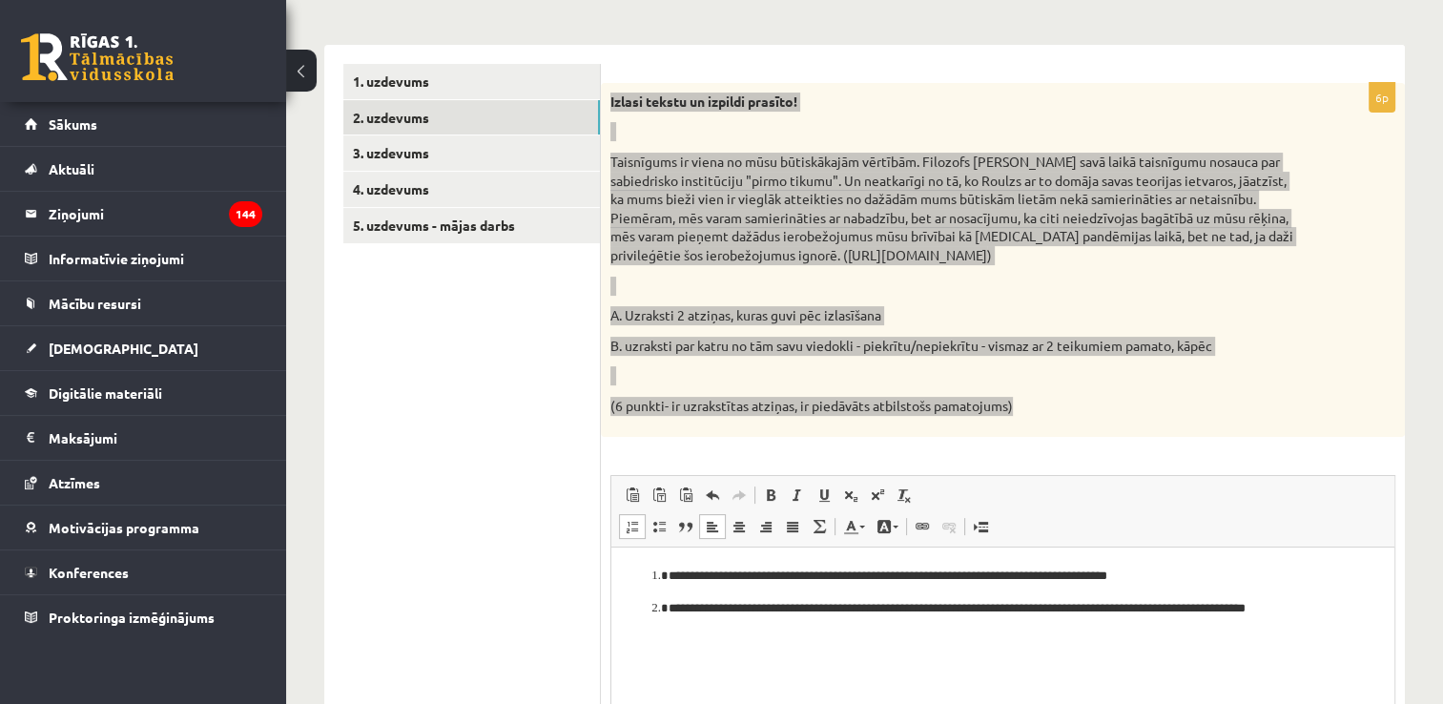
click at [669, 575] on li "**********" at bounding box center [1003, 576] width 669 height 20
click at [650, 579] on ol "**********" at bounding box center [1002, 592] width 745 height 52
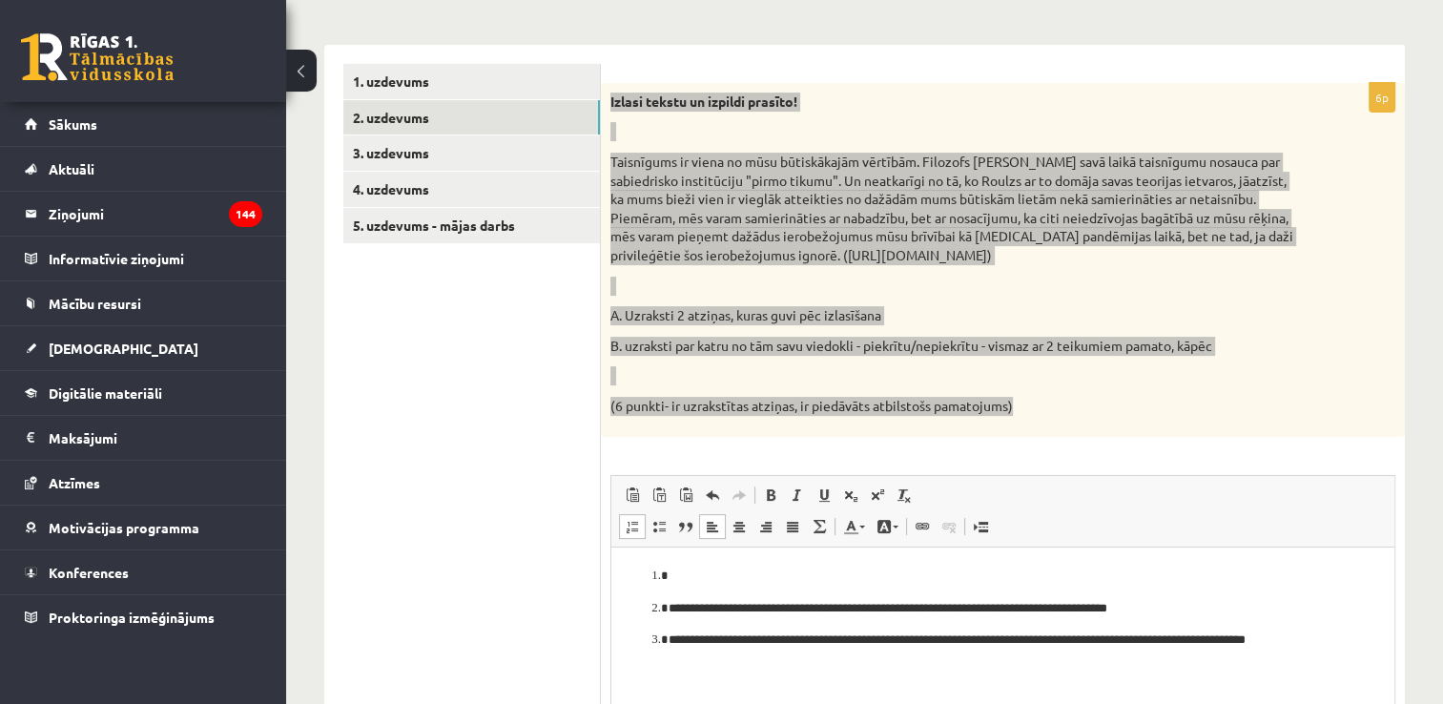
click at [673, 572] on p "Bagātinātā teksta redaktors, wiswyg-editor-user-answer-47433868787260" at bounding box center [1003, 576] width 669 height 20
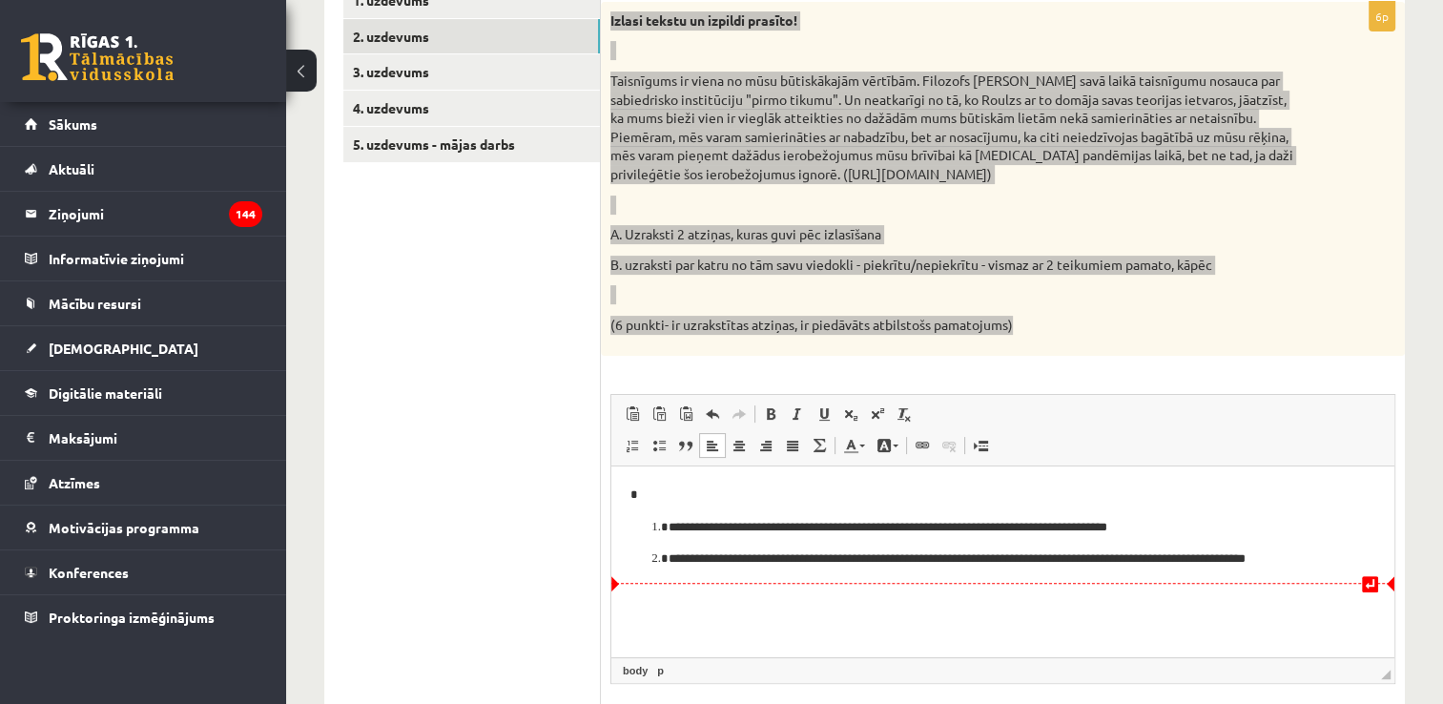
scroll to position [423, 0]
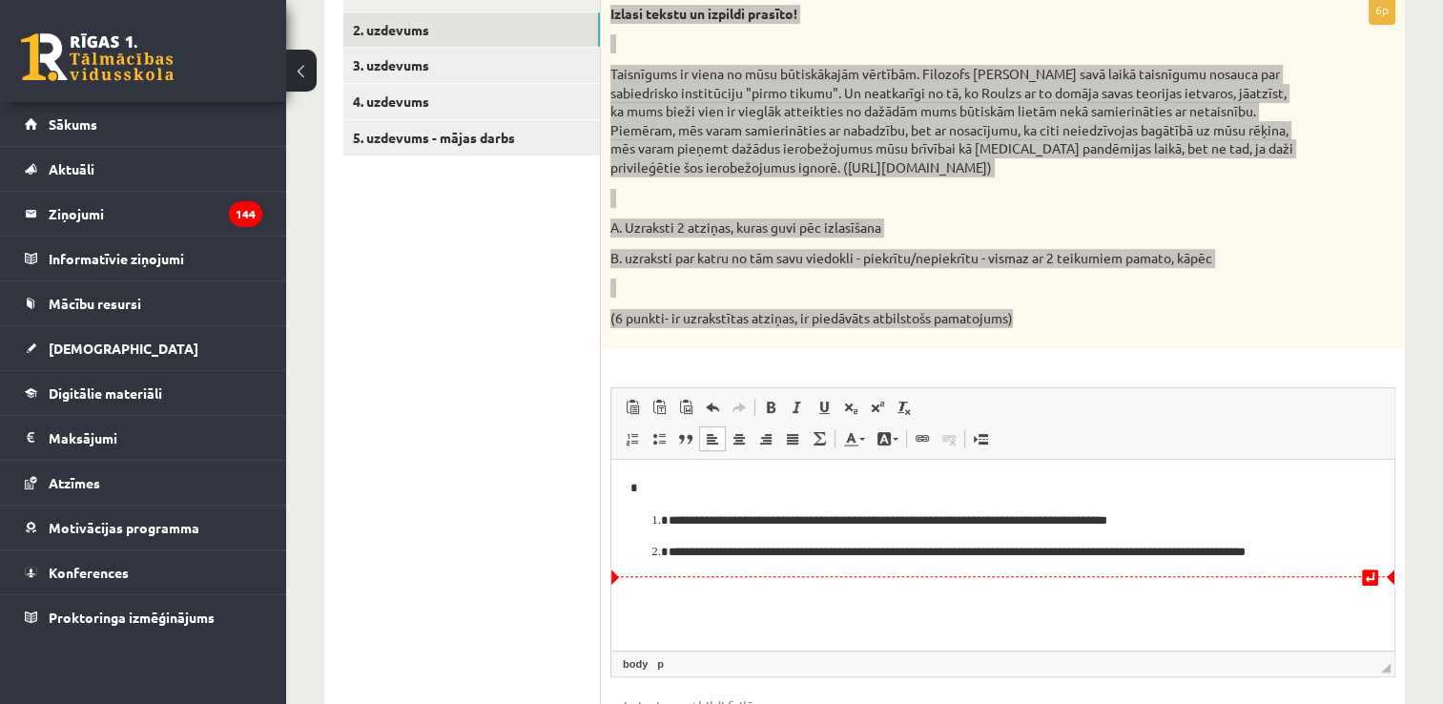
click at [1353, 549] on ol "**********" at bounding box center [1002, 536] width 745 height 52
click at [1320, 557] on p "**********" at bounding box center [1004, 552] width 670 height 20
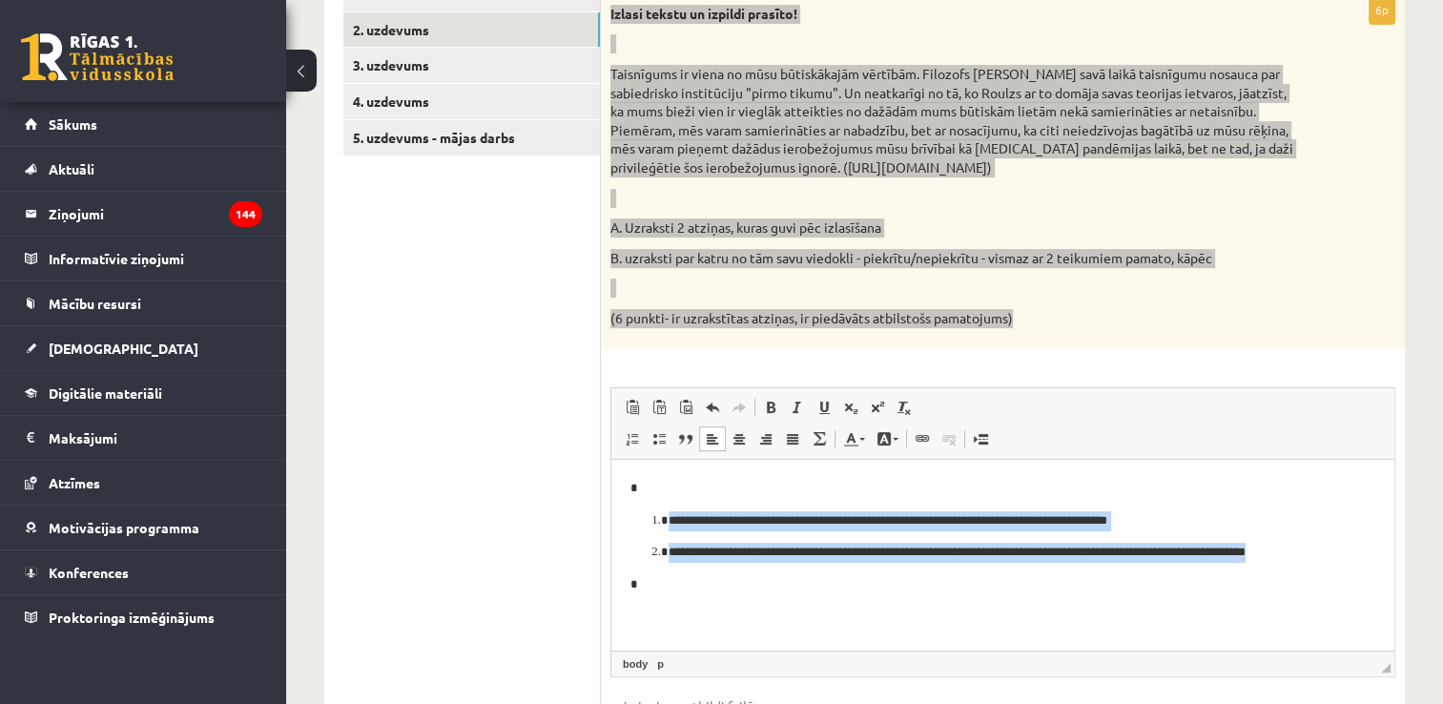
drag, startPoint x: 1327, startPoint y: 555, endPoint x: 648, endPoint y: 517, distance: 680.2
click at [648, 517] on ol "**********" at bounding box center [1002, 536] width 745 height 52
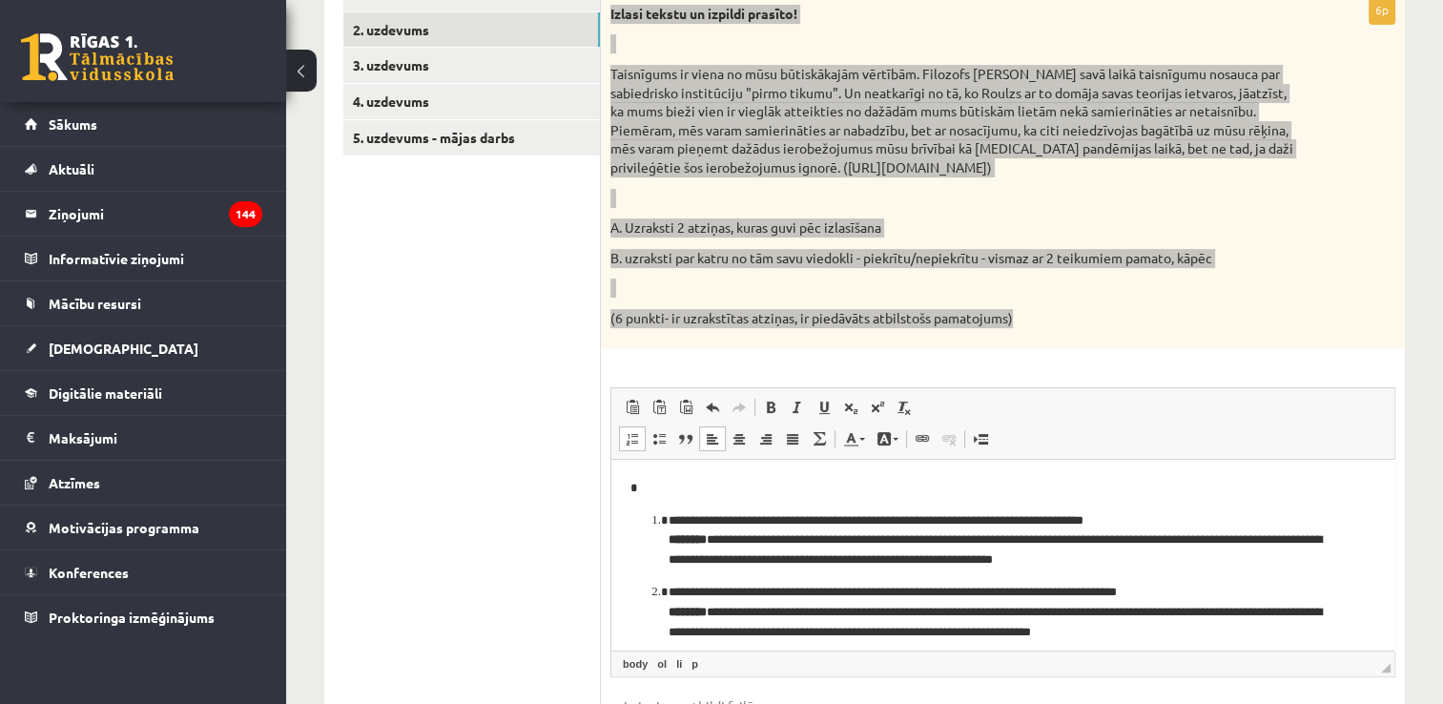
scroll to position [75, 0]
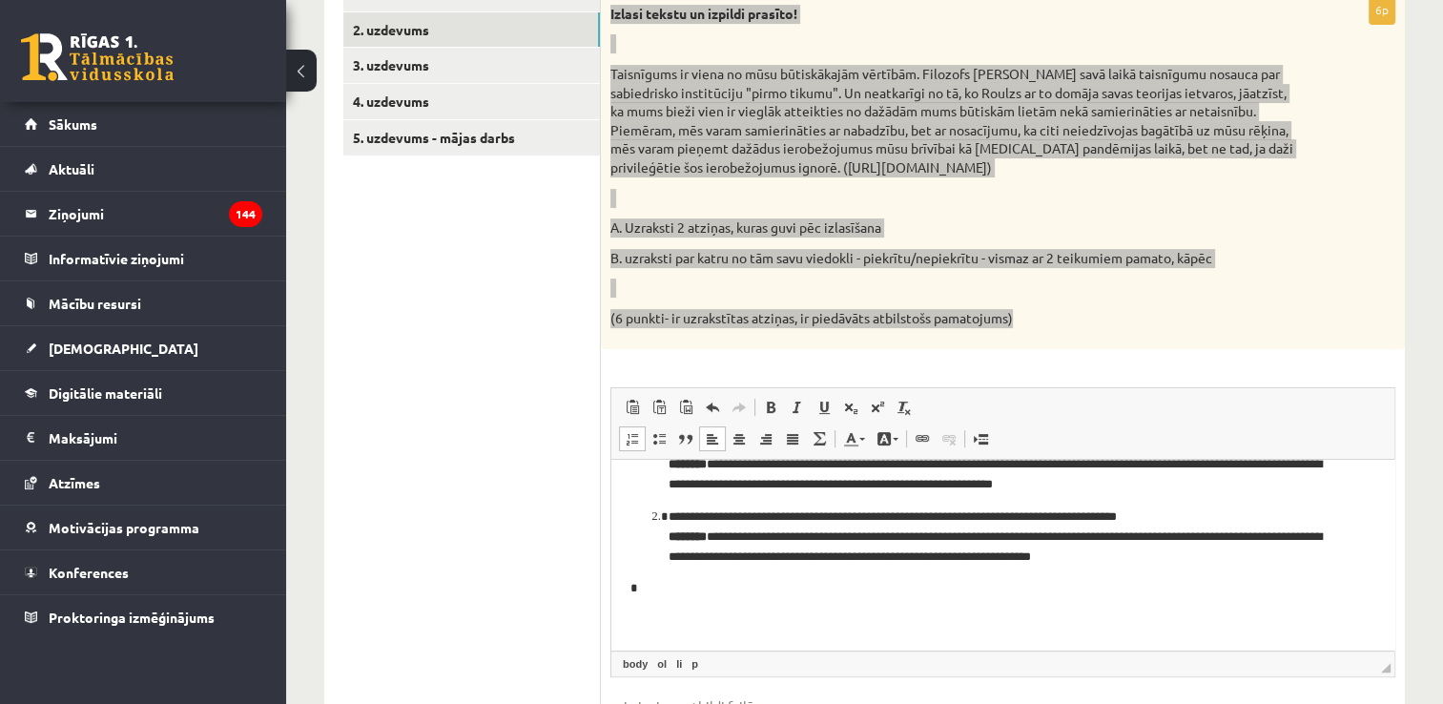
click at [725, 583] on p "*" at bounding box center [995, 588] width 731 height 20
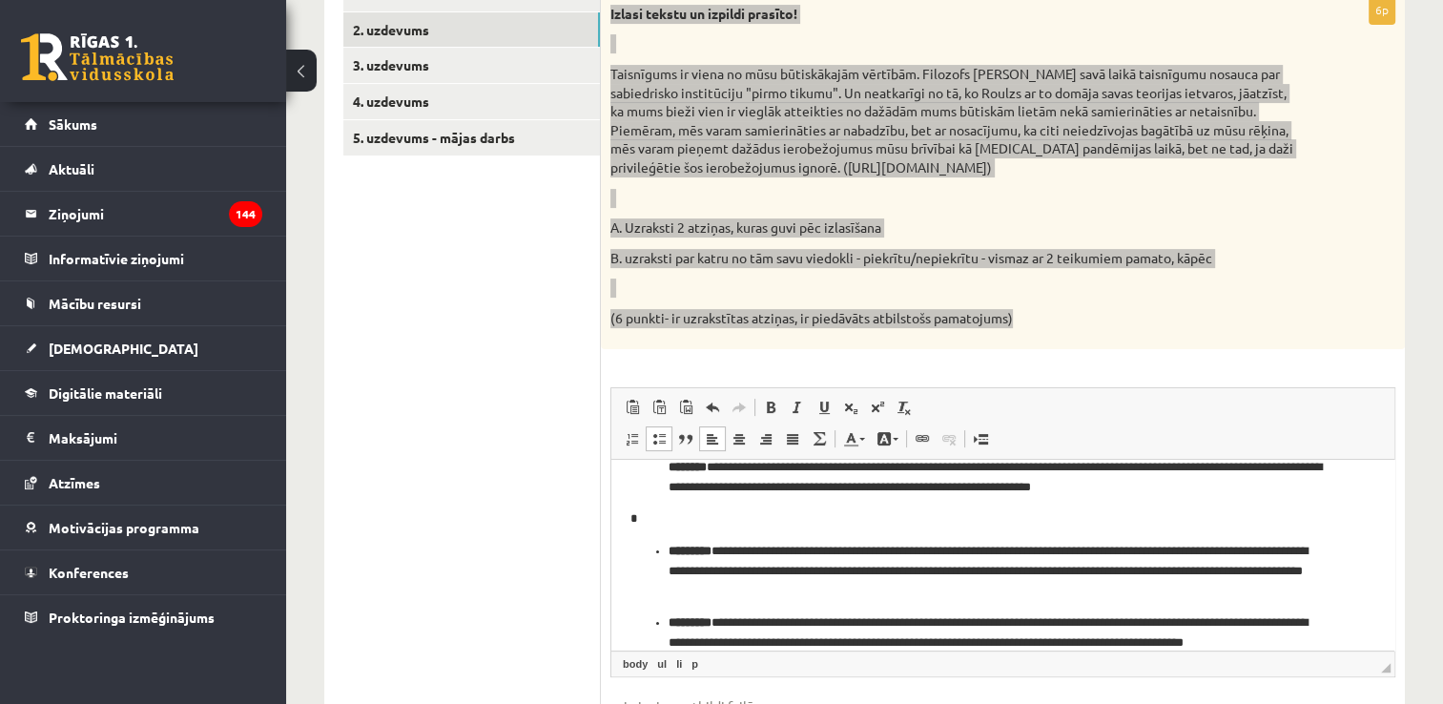
scroll to position [0, 0]
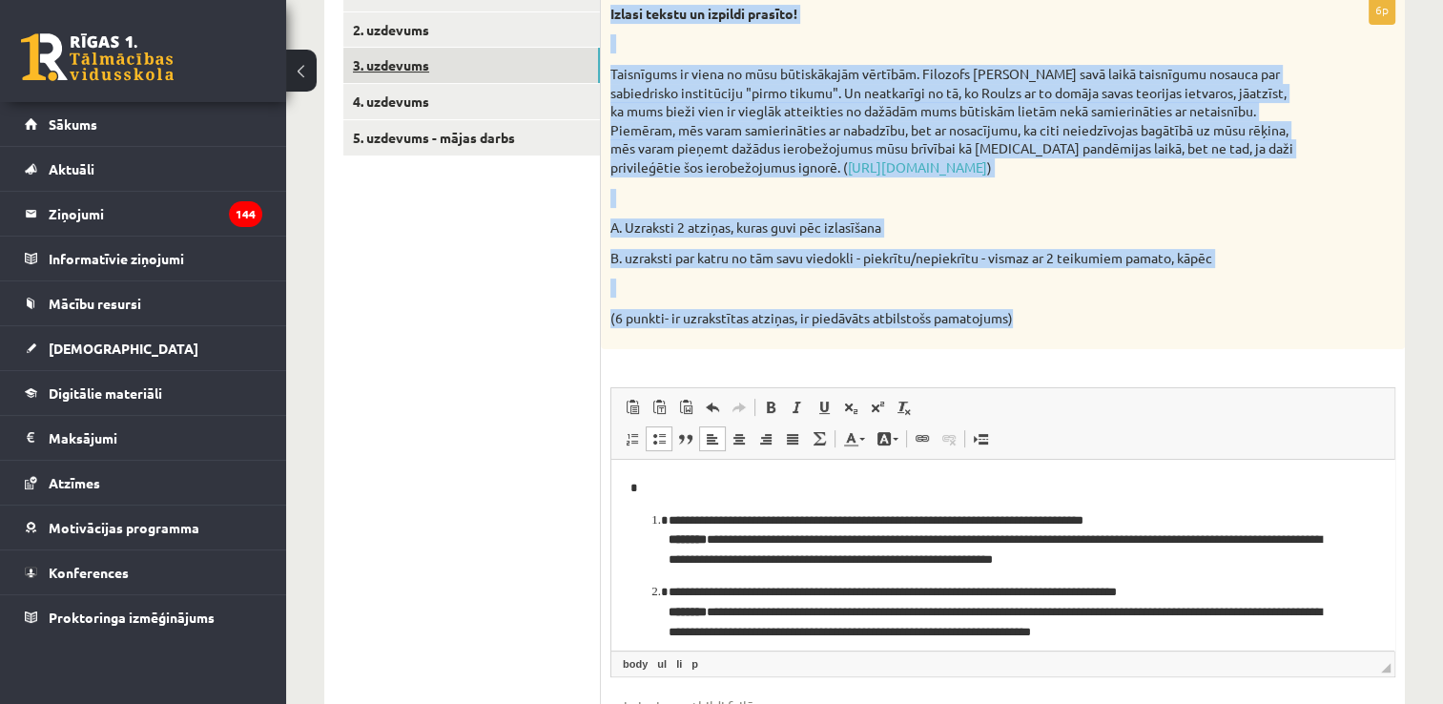
click at [431, 55] on link "3. uzdevums" at bounding box center [471, 65] width 257 height 35
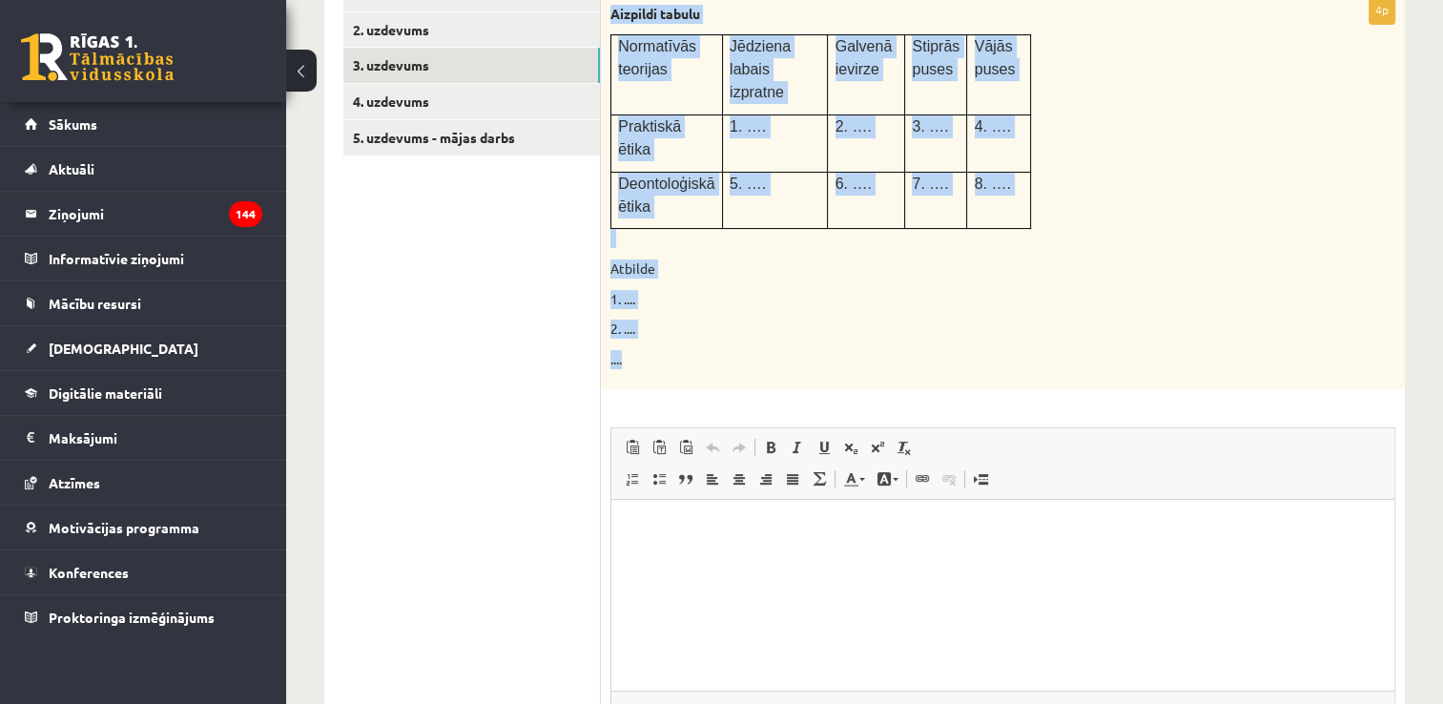
drag, startPoint x: 609, startPoint y: 9, endPoint x: 969, endPoint y: 311, distance: 469.8
click at [969, 311] on div "Aizpildi tabulu Normatīvās teorijas Jēdziena labais izpratne Galvenā ievirze St…" at bounding box center [1003, 192] width 804 height 395
copy div "Aizpildi tabulu Normatīvās teorijas Jēdziena labais izpratne Galvenā ievirze St…"
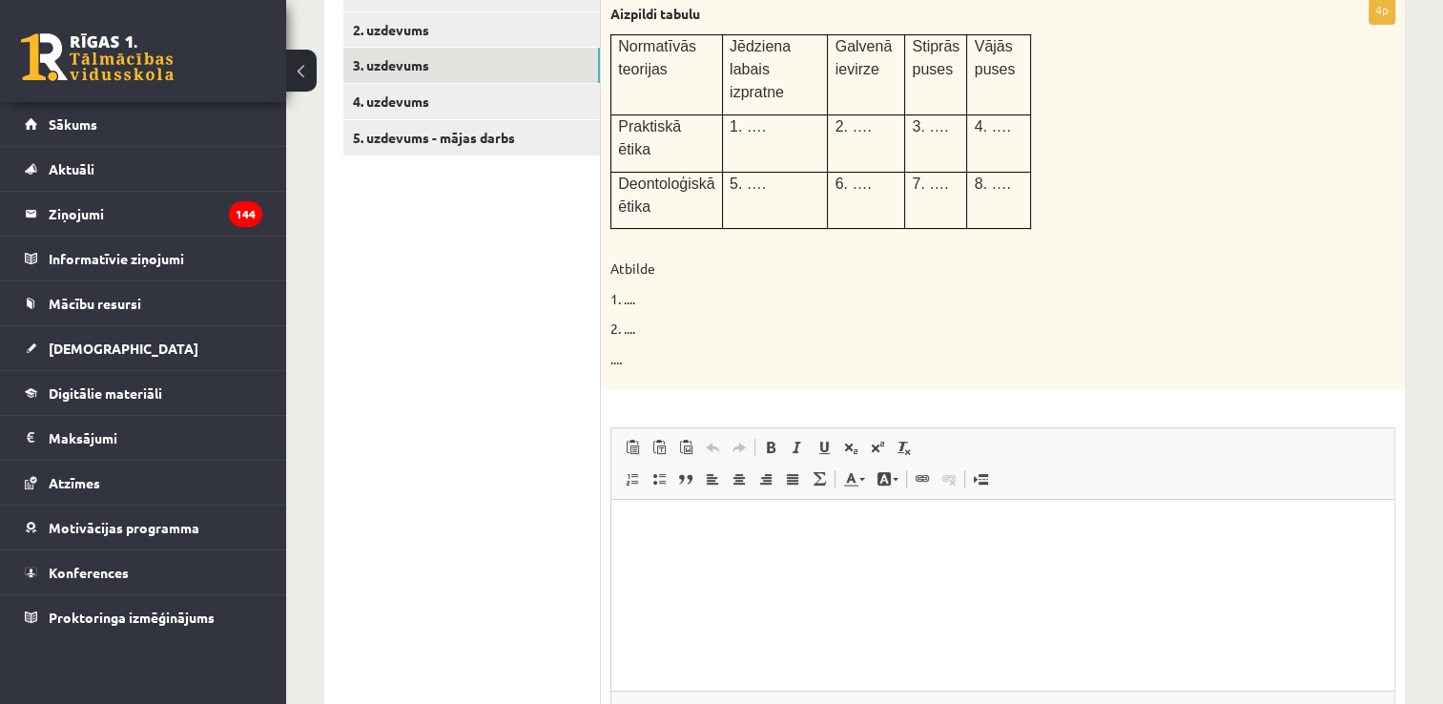
click at [436, 310] on ul "1. uzdevums 2. uzdevums 3. uzdevums 4. uzdevums 5. uzdevums - mājas darbs" at bounding box center [472, 400] width 258 height 849
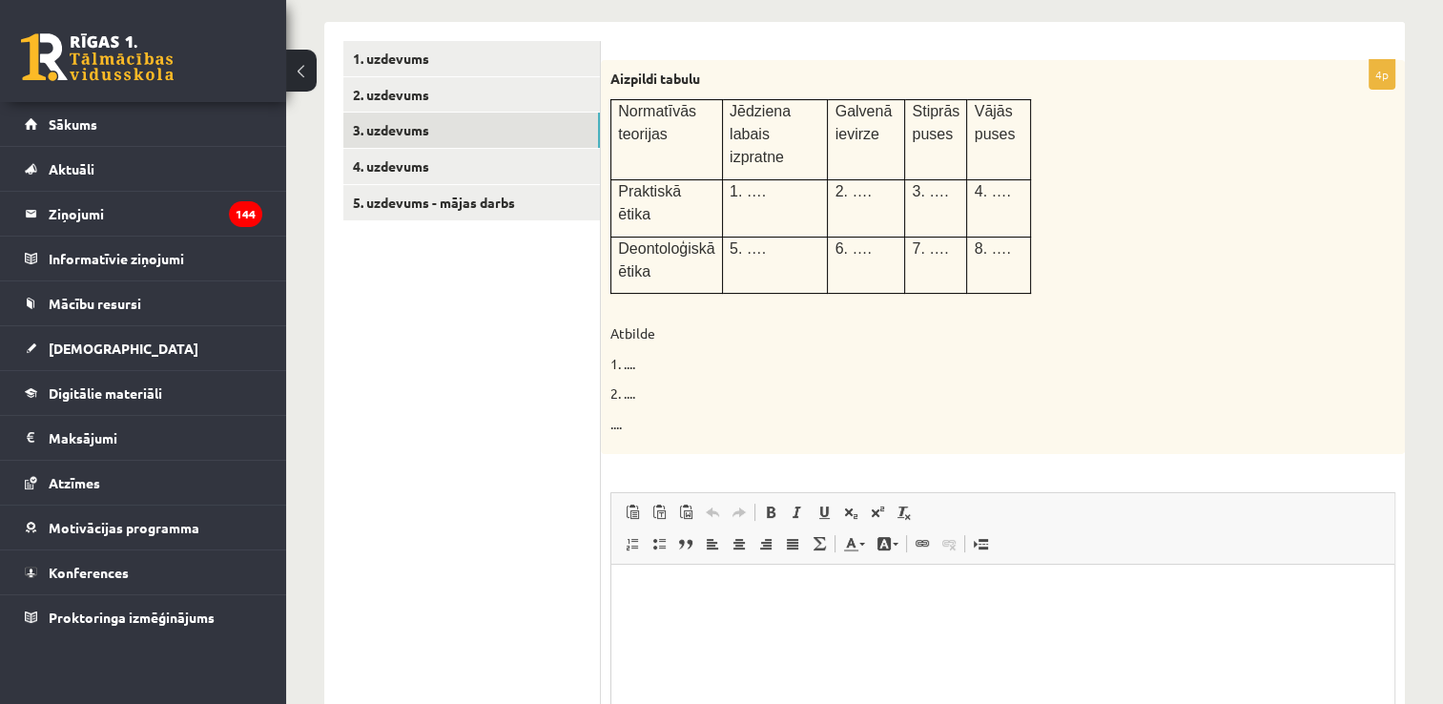
scroll to position [355, 0]
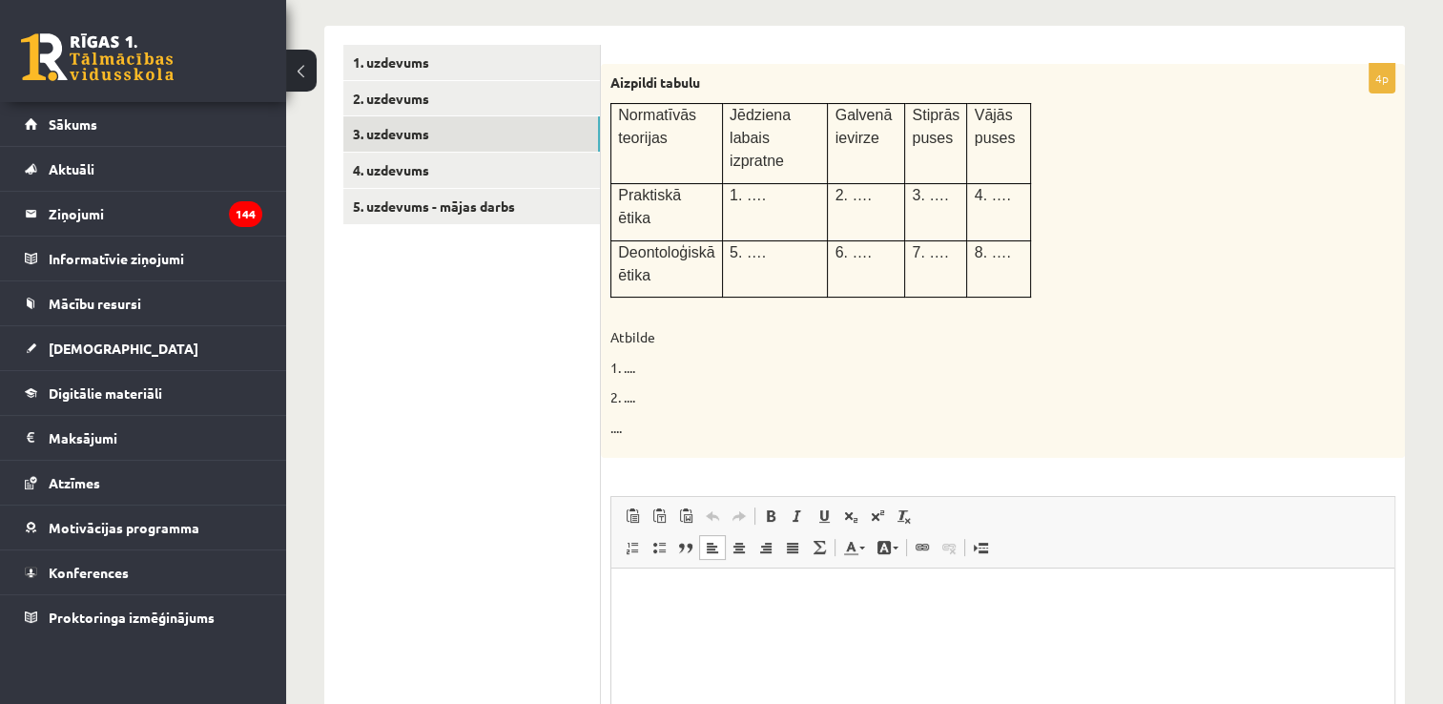
click at [667, 580] on html at bounding box center [1002, 597] width 783 height 58
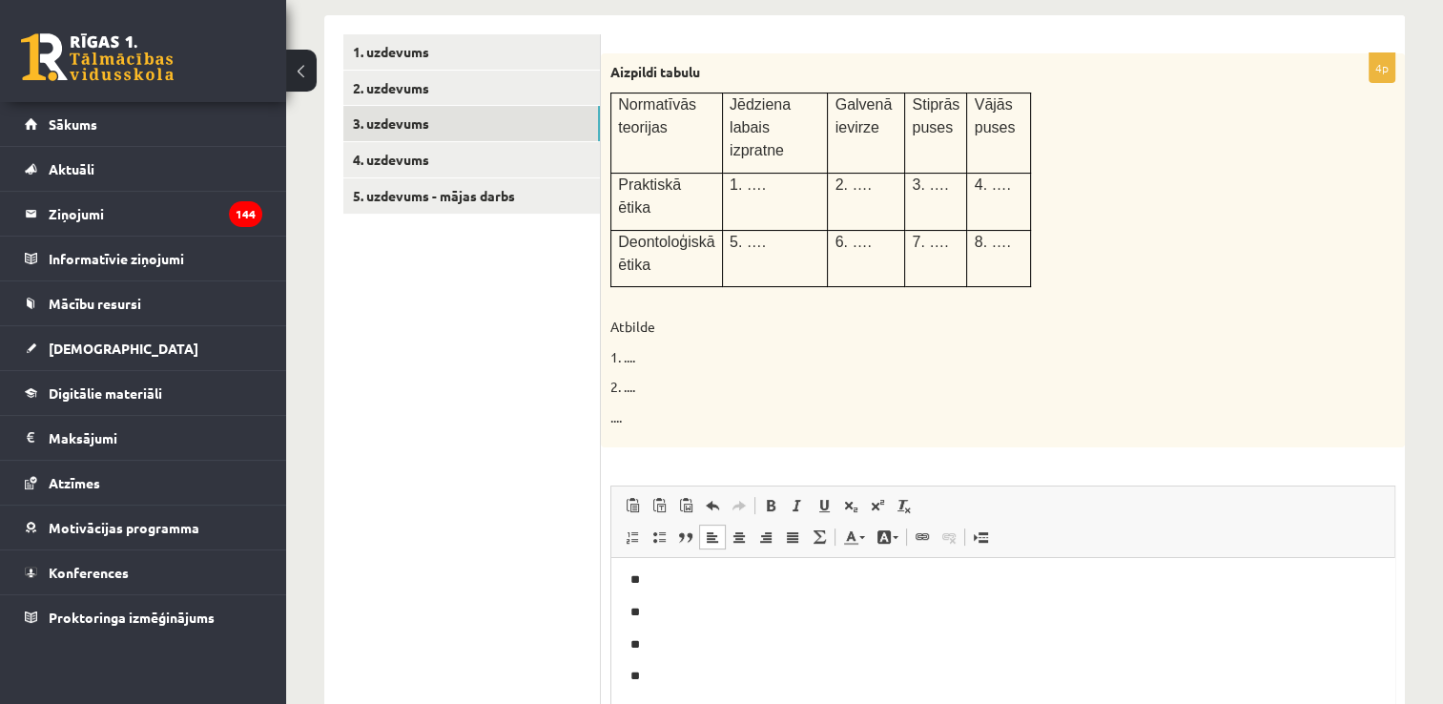
scroll to position [0, 0]
click at [690, 588] on p "**" at bounding box center [995, 587] width 731 height 20
click at [692, 626] on p "**" at bounding box center [995, 619] width 731 height 20
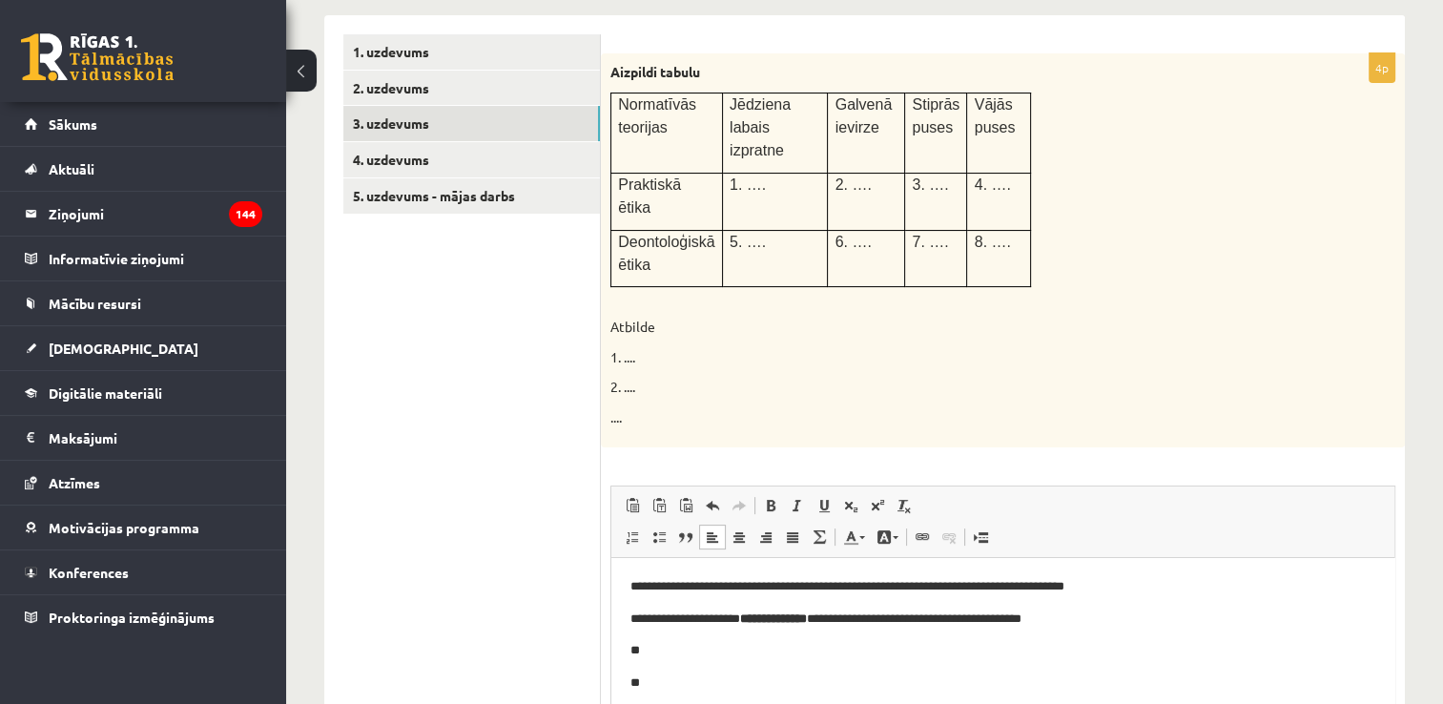
click at [681, 667] on body "**********" at bounding box center [1002, 699] width 745 height 245
click at [684, 651] on p "**" at bounding box center [995, 651] width 731 height 20
click at [712, 682] on p "**" at bounding box center [995, 683] width 731 height 20
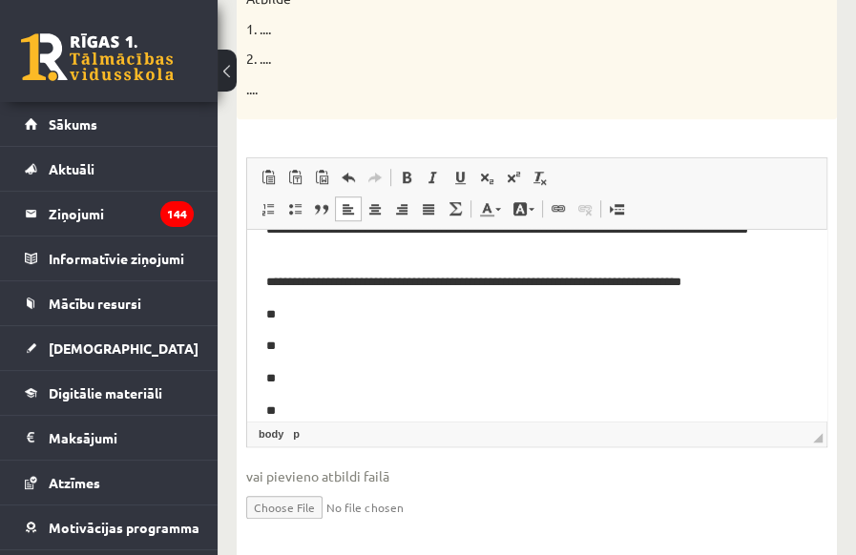
scroll to position [751, 0]
click at [371, 308] on p "**" at bounding box center [529, 314] width 527 height 20
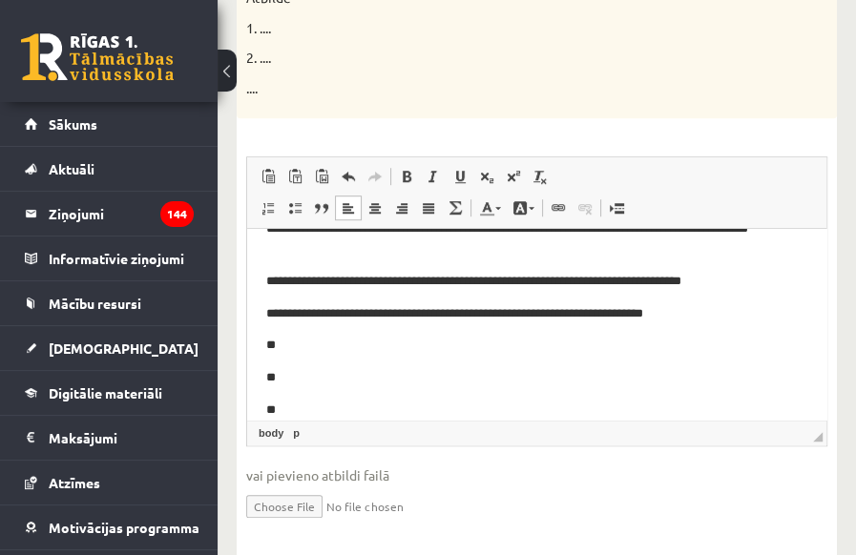
click at [534, 348] on p "**" at bounding box center [529, 346] width 527 height 20
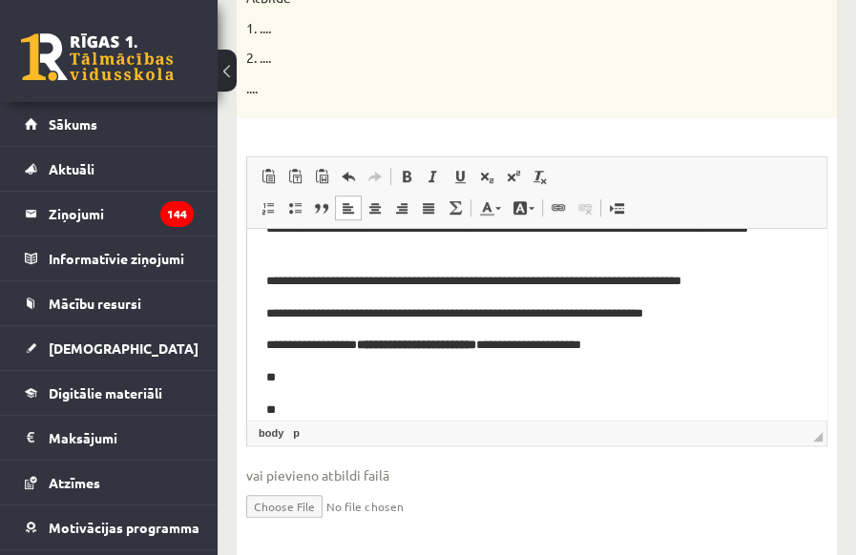
click at [565, 389] on body "**********" at bounding box center [536, 287] width 541 height 264
click at [562, 374] on p "**" at bounding box center [529, 378] width 527 height 20
click at [540, 398] on body "**********" at bounding box center [536, 287] width 541 height 264
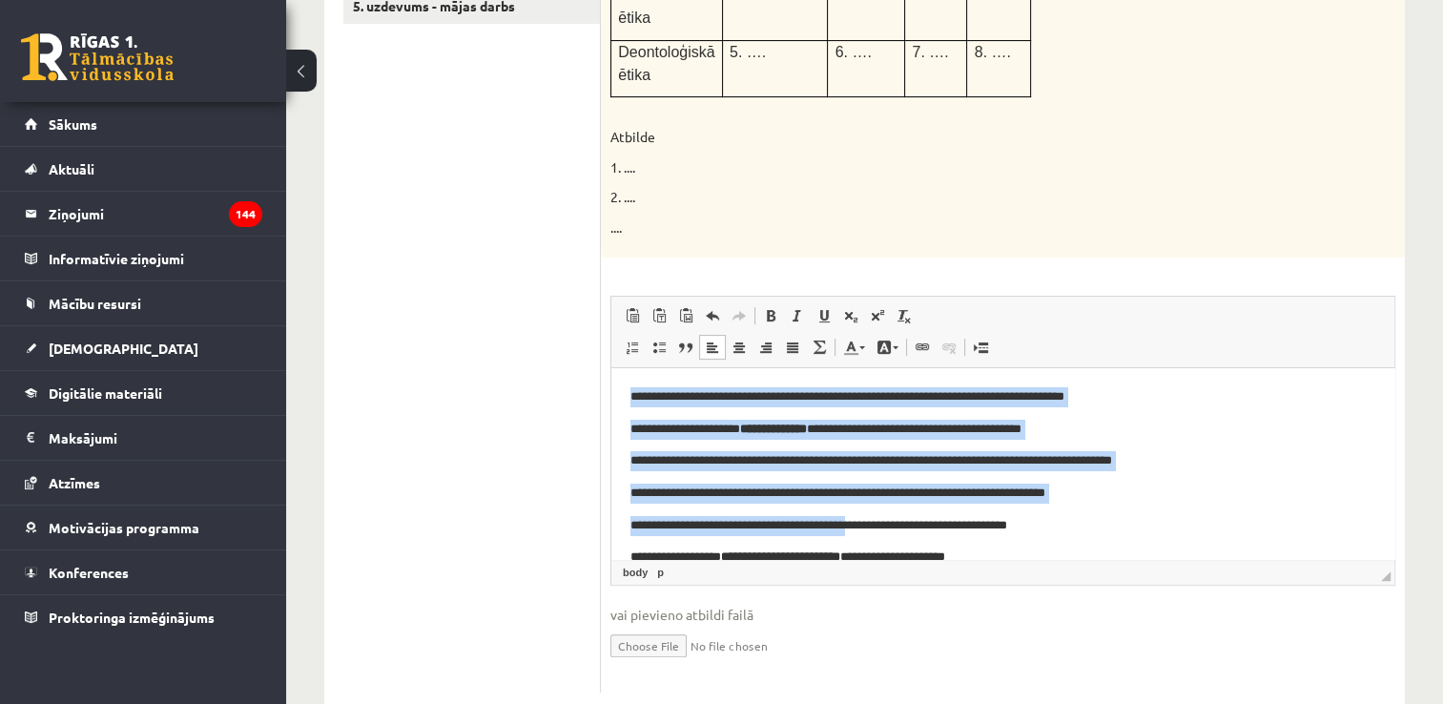
scroll to position [93, 0]
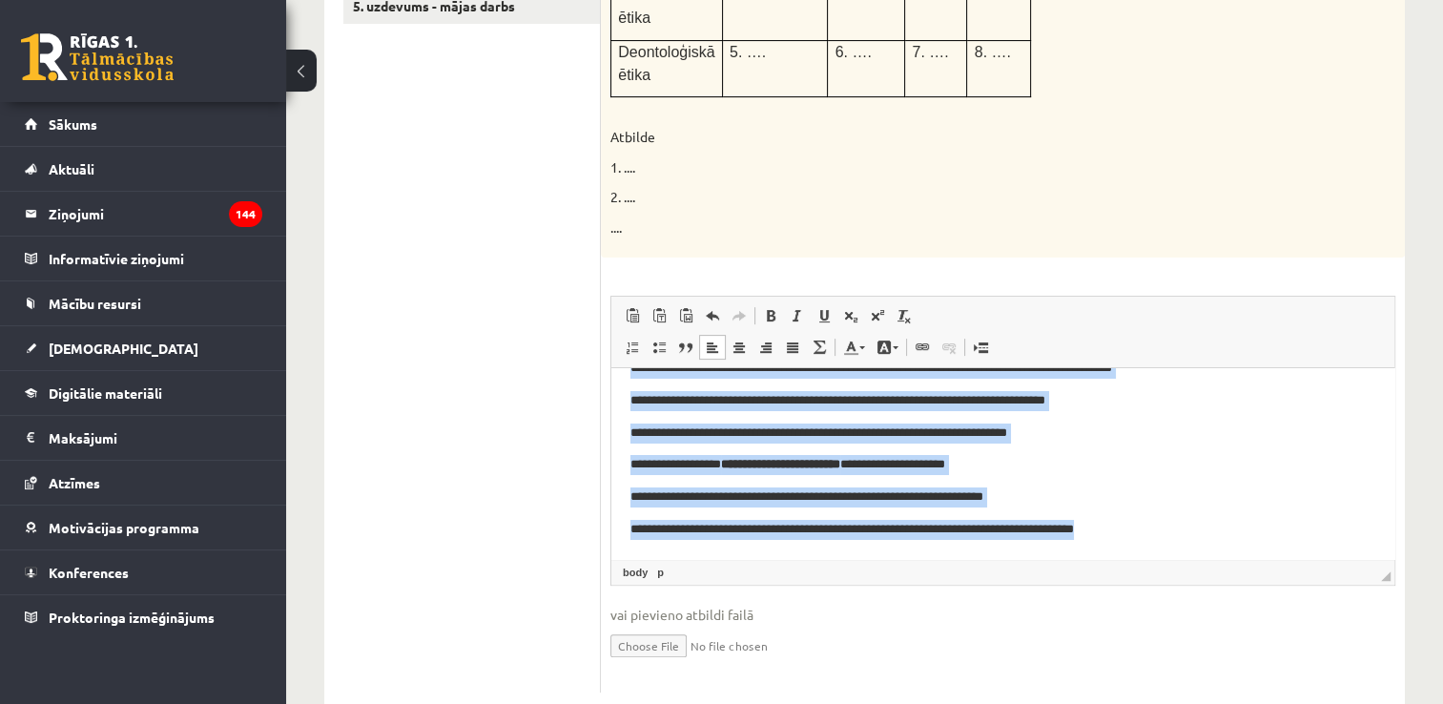
drag, startPoint x: 628, startPoint y: 397, endPoint x: 1156, endPoint y: 552, distance: 550.8
click at [1156, 552] on html "**********" at bounding box center [1002, 417] width 783 height 283
click at [752, 303] on span "Ielīmēt Klaviatūras saīsne vadīšanas taustiņš+V Ievietot kā vienkāršu tekstu Kl…" at bounding box center [687, 315] width 136 height 25
click at [766, 308] on span at bounding box center [770, 315] width 15 height 15
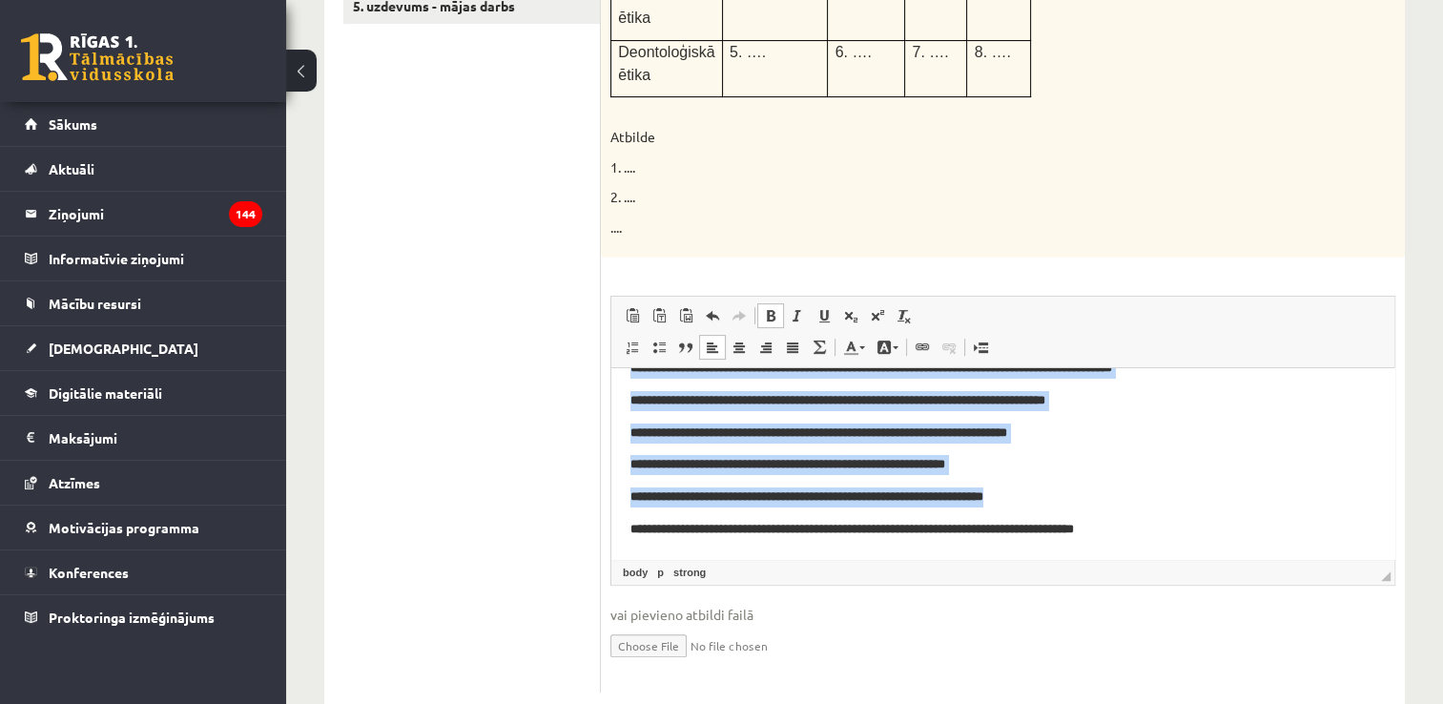
click at [1055, 506] on p "**********" at bounding box center [995, 497] width 731 height 20
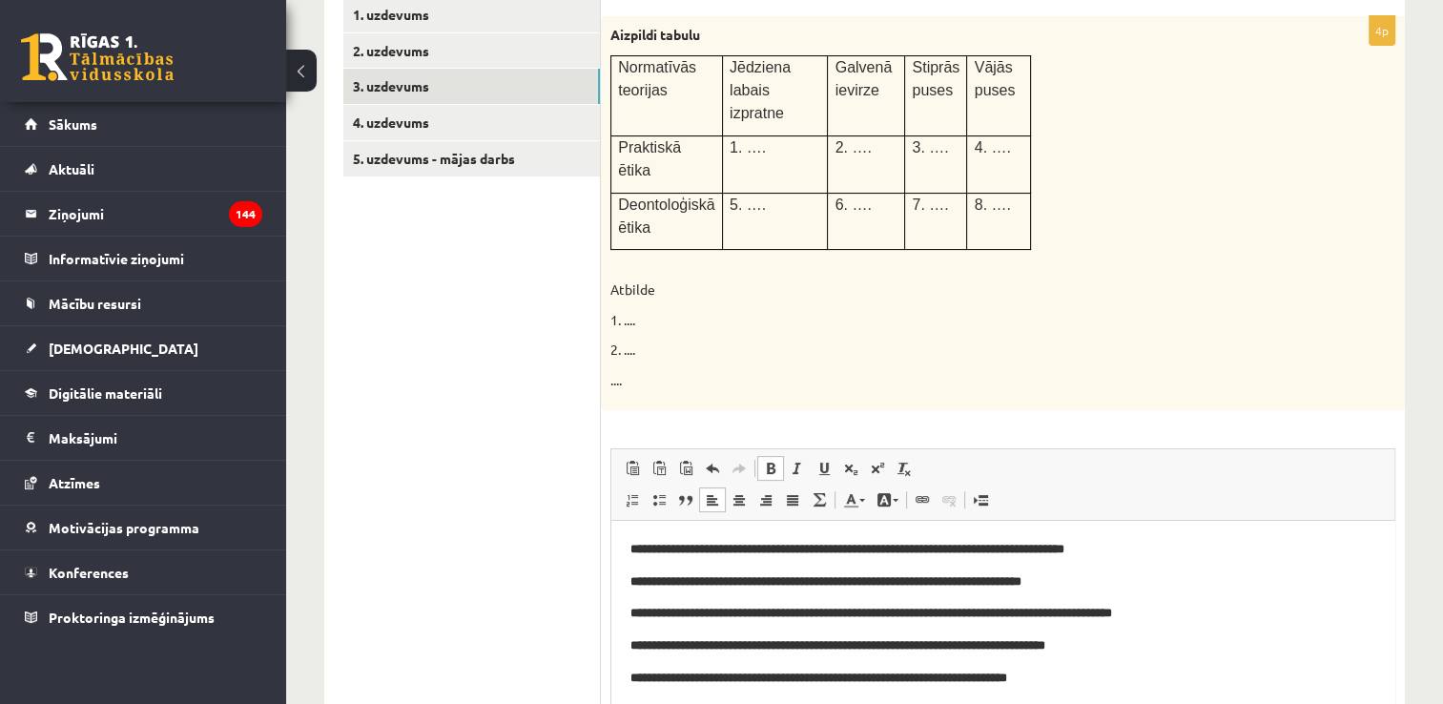
scroll to position [208, 0]
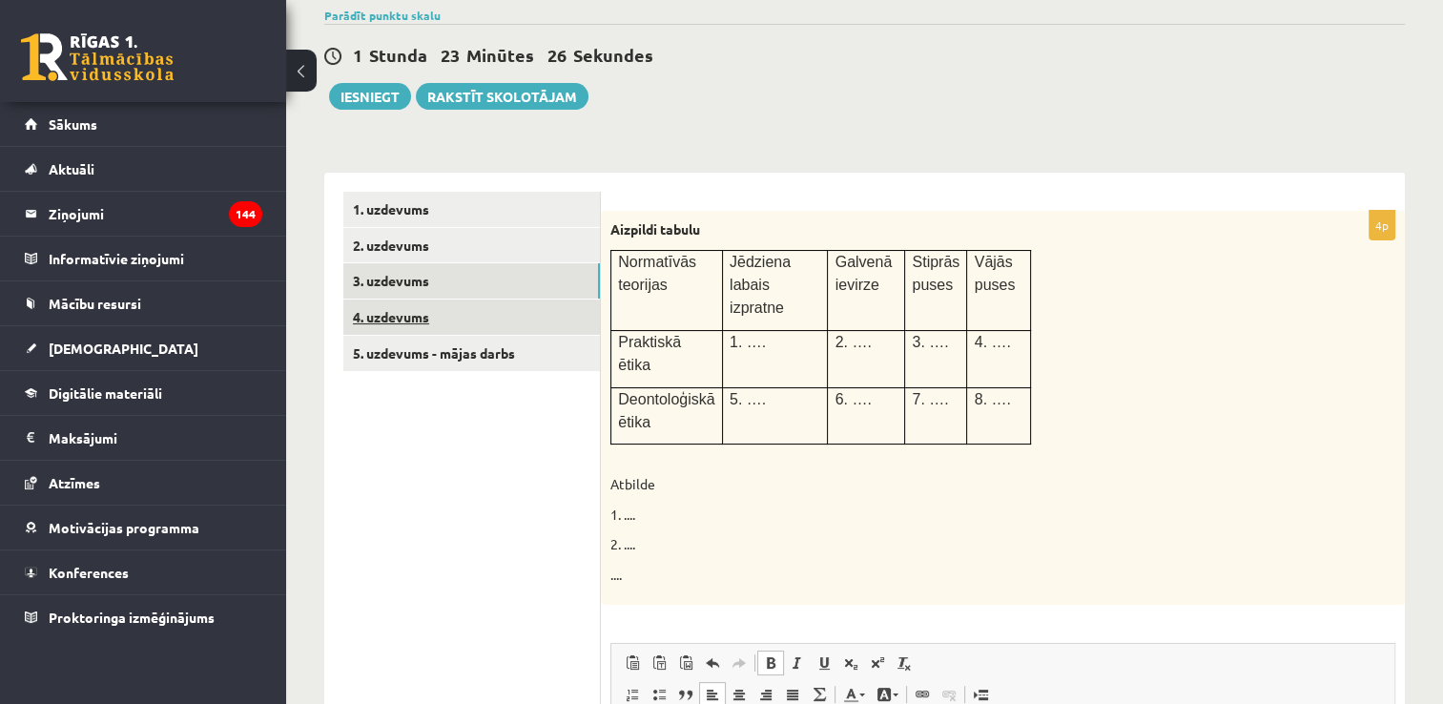
click at [491, 319] on link "4. uzdevums" at bounding box center [471, 316] width 257 height 35
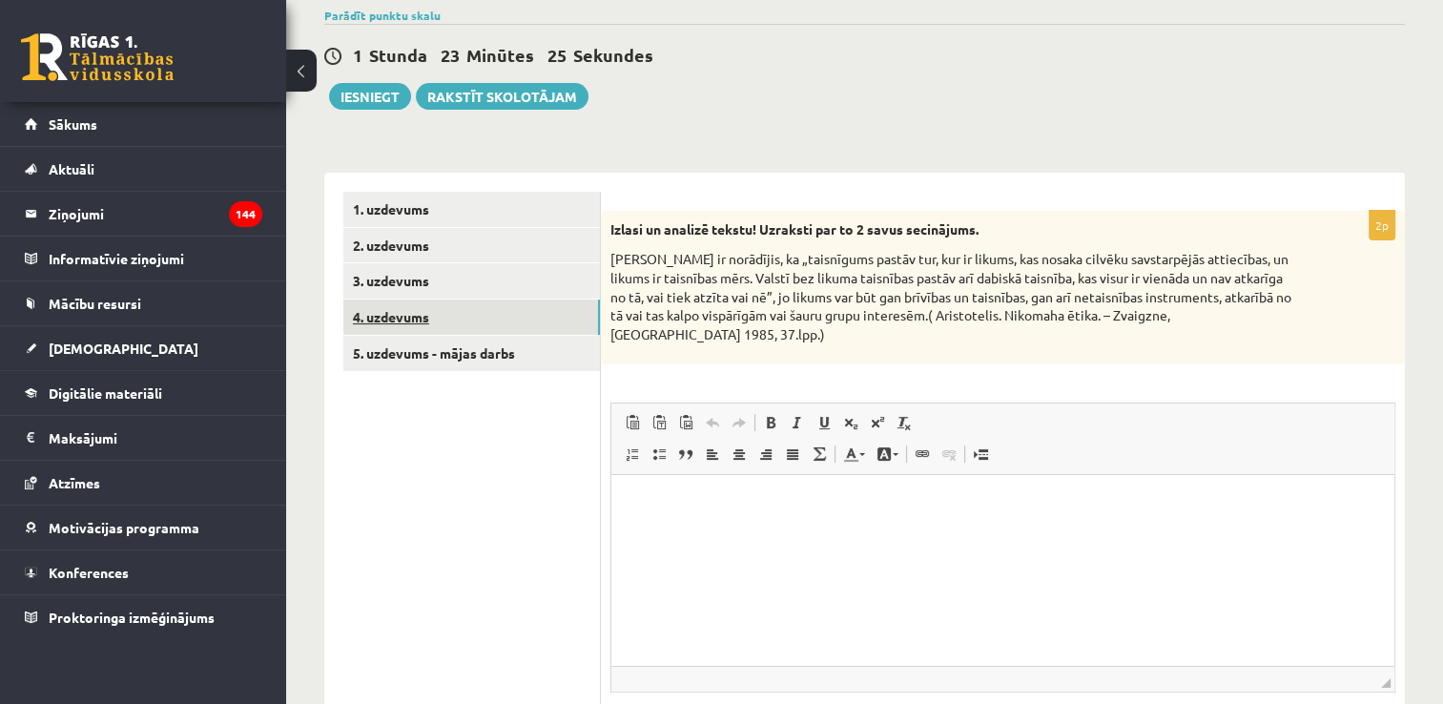
scroll to position [0, 0]
click at [630, 184] on div "2p Izlasi un analizē tekstu! Uzraksti par to 2 savus secinājums. Aristotelis ir…" at bounding box center [1003, 496] width 804 height 647
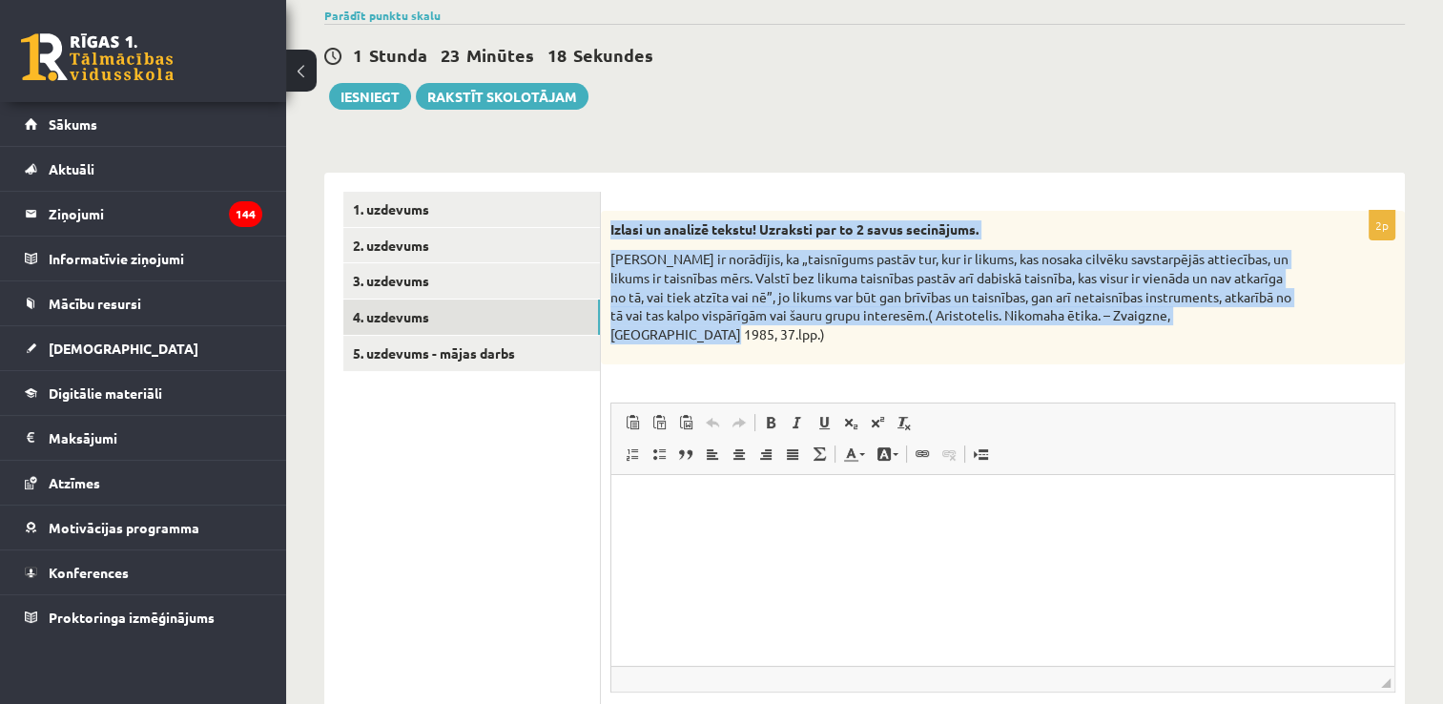
drag, startPoint x: 611, startPoint y: 221, endPoint x: 1362, endPoint y: 314, distance: 756.3
click at [1362, 314] on div "Izlasi un analizē tekstu! Uzraksti par to 2 savus secinājums. Aristotelis ir no…" at bounding box center [1003, 288] width 804 height 155
copy div "Izlasi un analizē tekstu! Uzraksti par to 2 savus secinājums. Aristotelis ir no…"
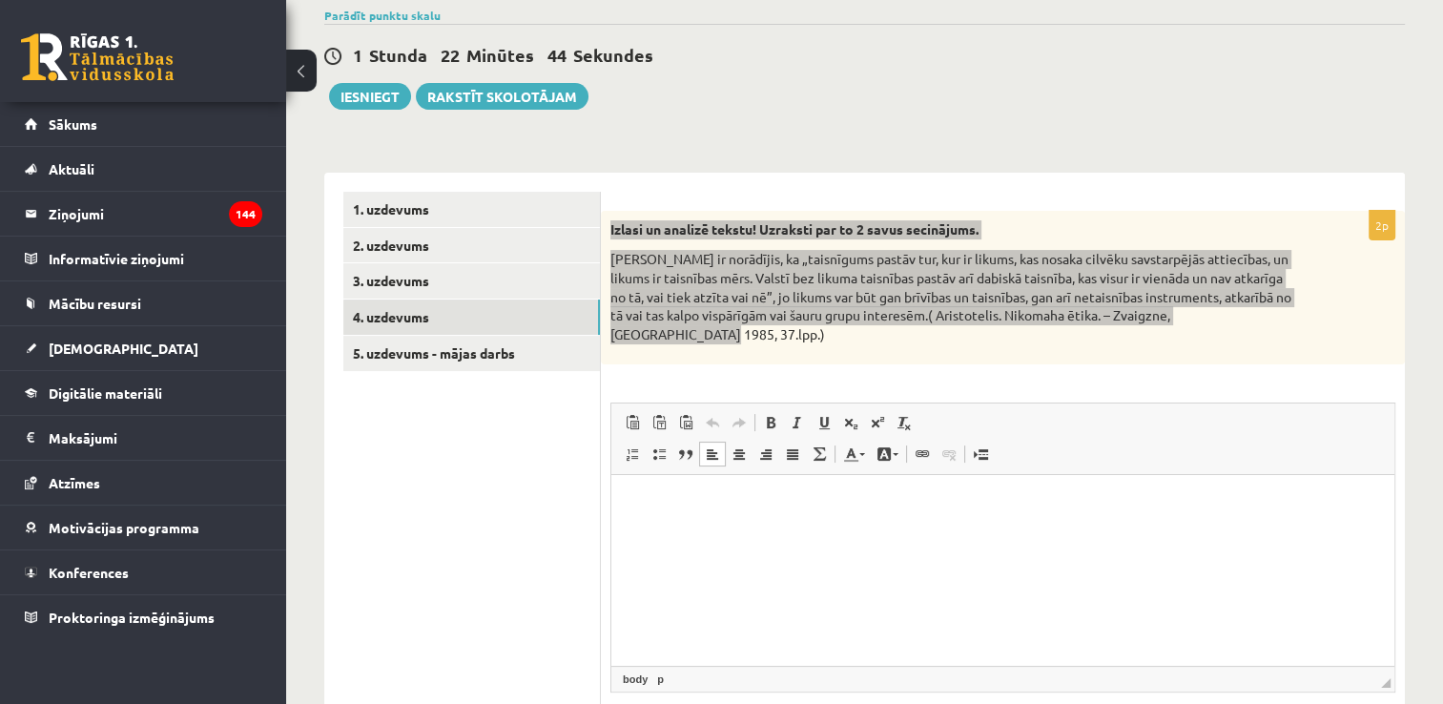
click at [781, 502] on p "Bagātinātā teksta redaktors, wiswyg-editor-user-answer-47433799525780" at bounding box center [1002, 504] width 745 height 20
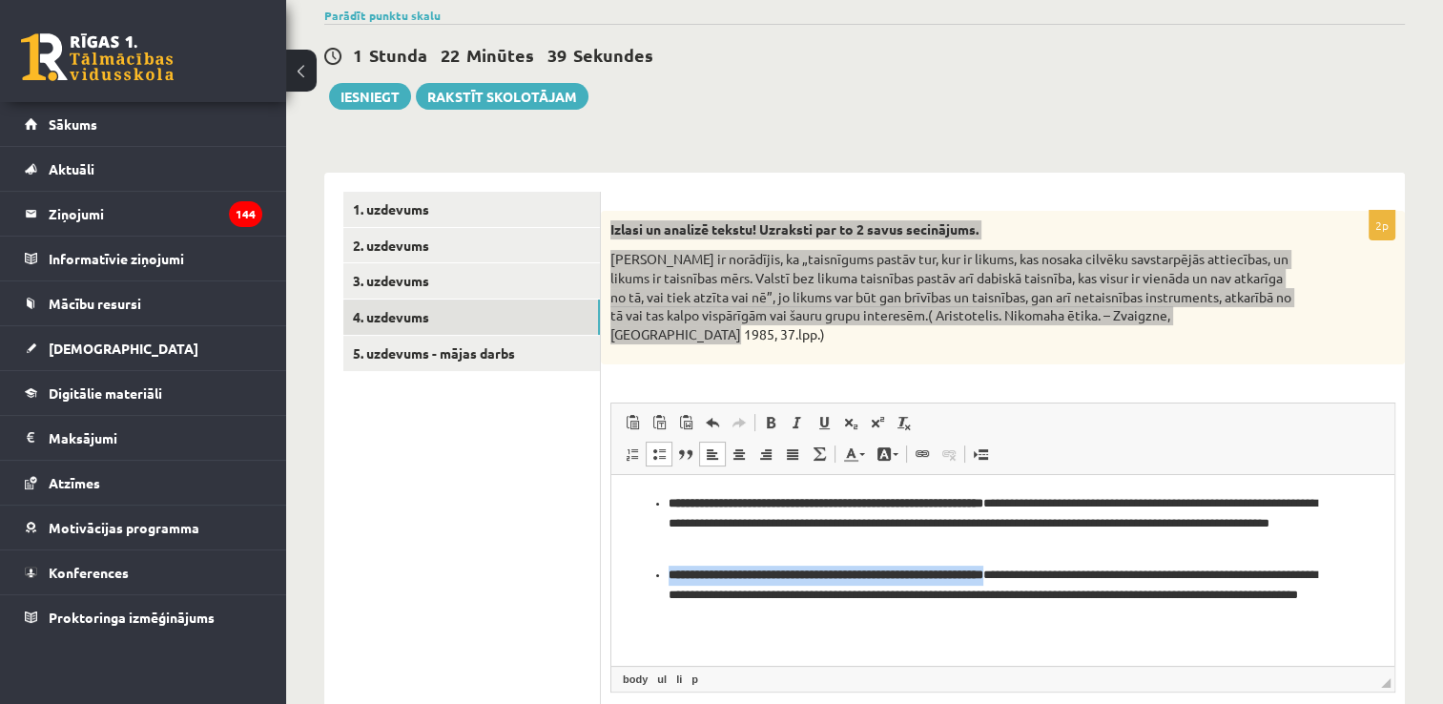
drag, startPoint x: 1054, startPoint y: 578, endPoint x: 654, endPoint y: 580, distance: 399.7
click at [669, 580] on li "**********" at bounding box center [1003, 595] width 669 height 59
click at [772, 415] on span at bounding box center [770, 422] width 15 height 15
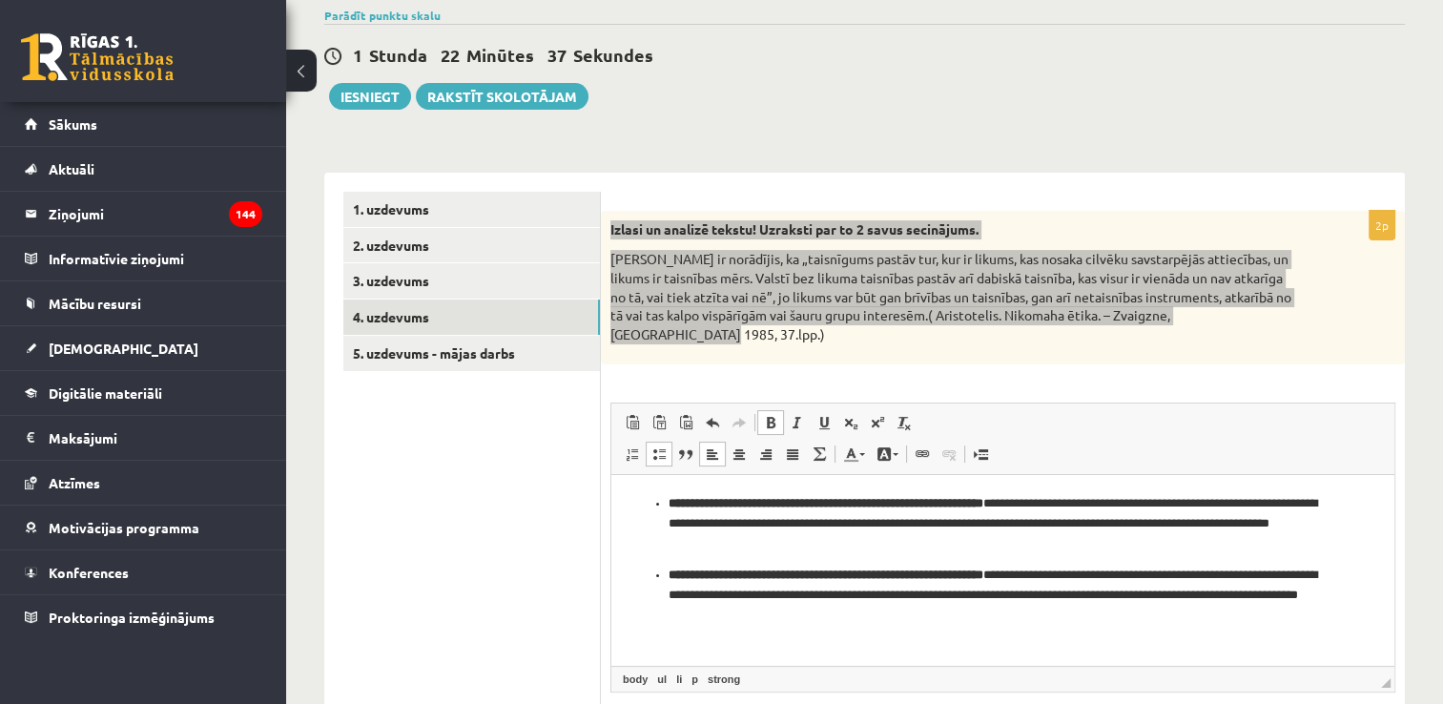
click at [772, 415] on span at bounding box center [770, 422] width 15 height 15
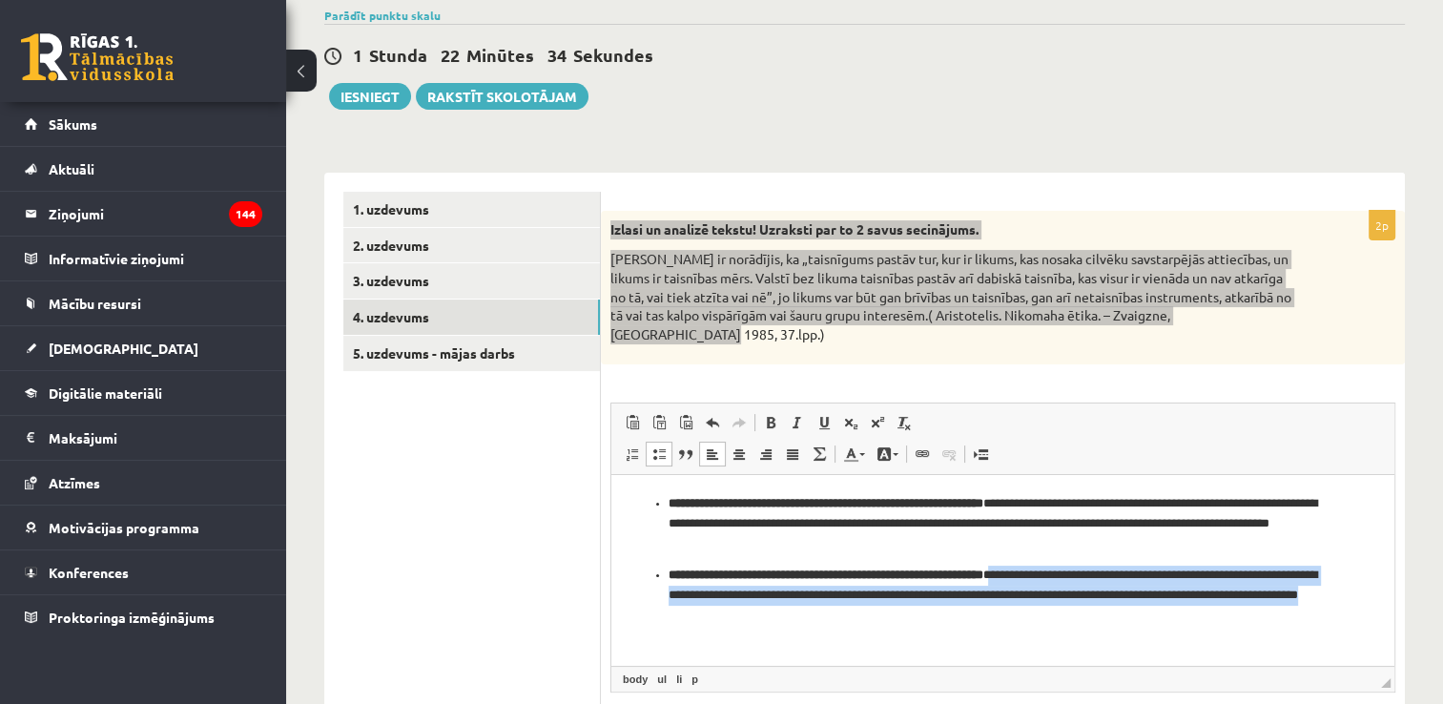
drag, startPoint x: 819, startPoint y: 628, endPoint x: 1058, endPoint y: 577, distance: 243.8
click at [1058, 577] on html "**********" at bounding box center [1002, 560] width 783 height 170
click at [774, 410] on link "Treknraksts Klaviatūras saīsne vadīšanas taustiņš+B" at bounding box center [770, 422] width 27 height 25
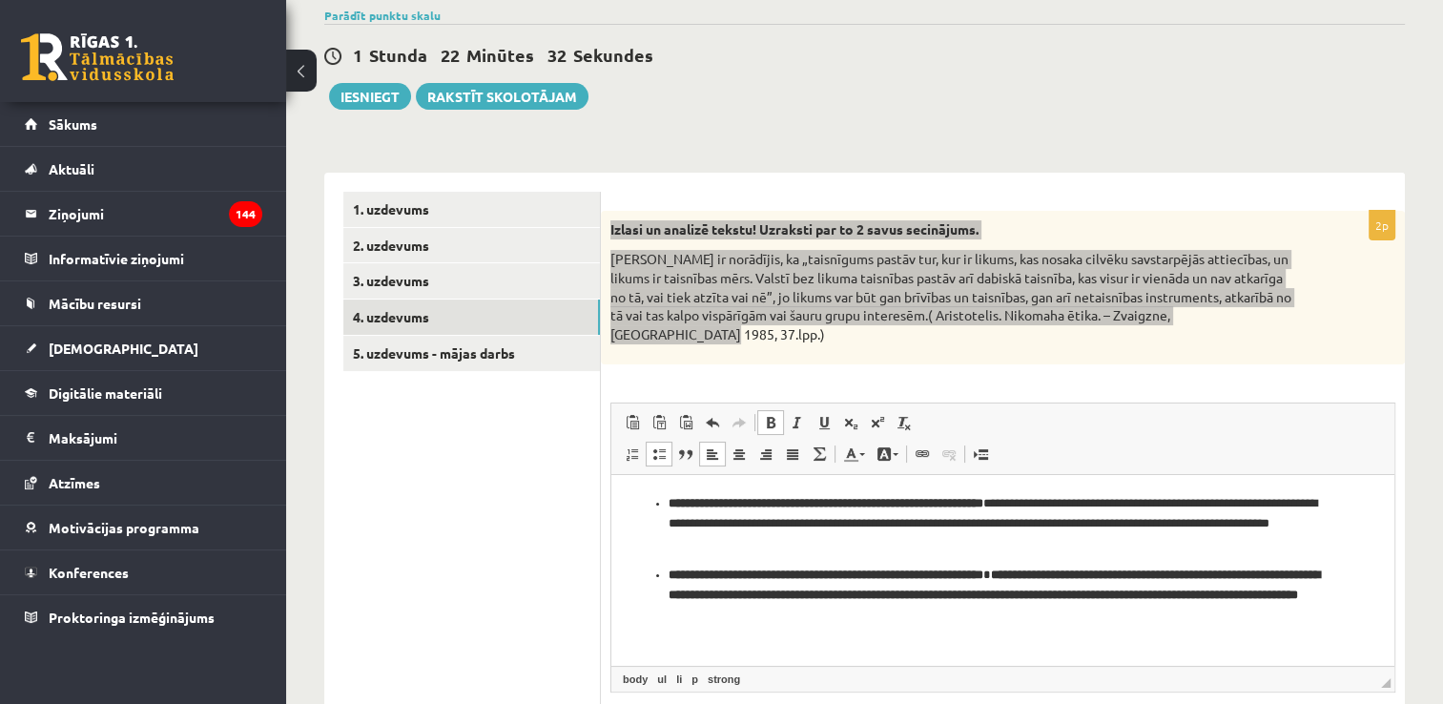
click at [997, 617] on p "**********" at bounding box center [1004, 595] width 670 height 59
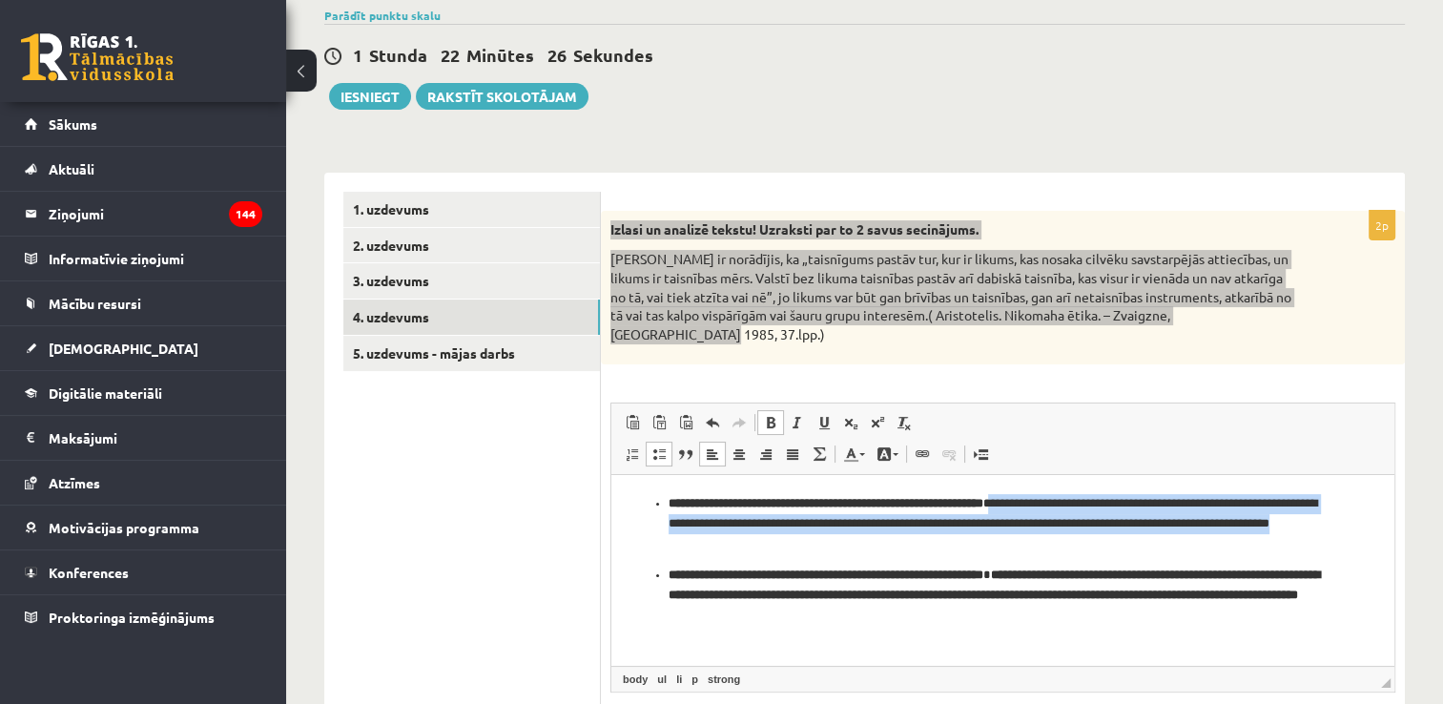
drag, startPoint x: 937, startPoint y: 554, endPoint x: 1059, endPoint y: 505, distance: 131.8
click at [1059, 505] on ul "**********" at bounding box center [1002, 560] width 745 height 132
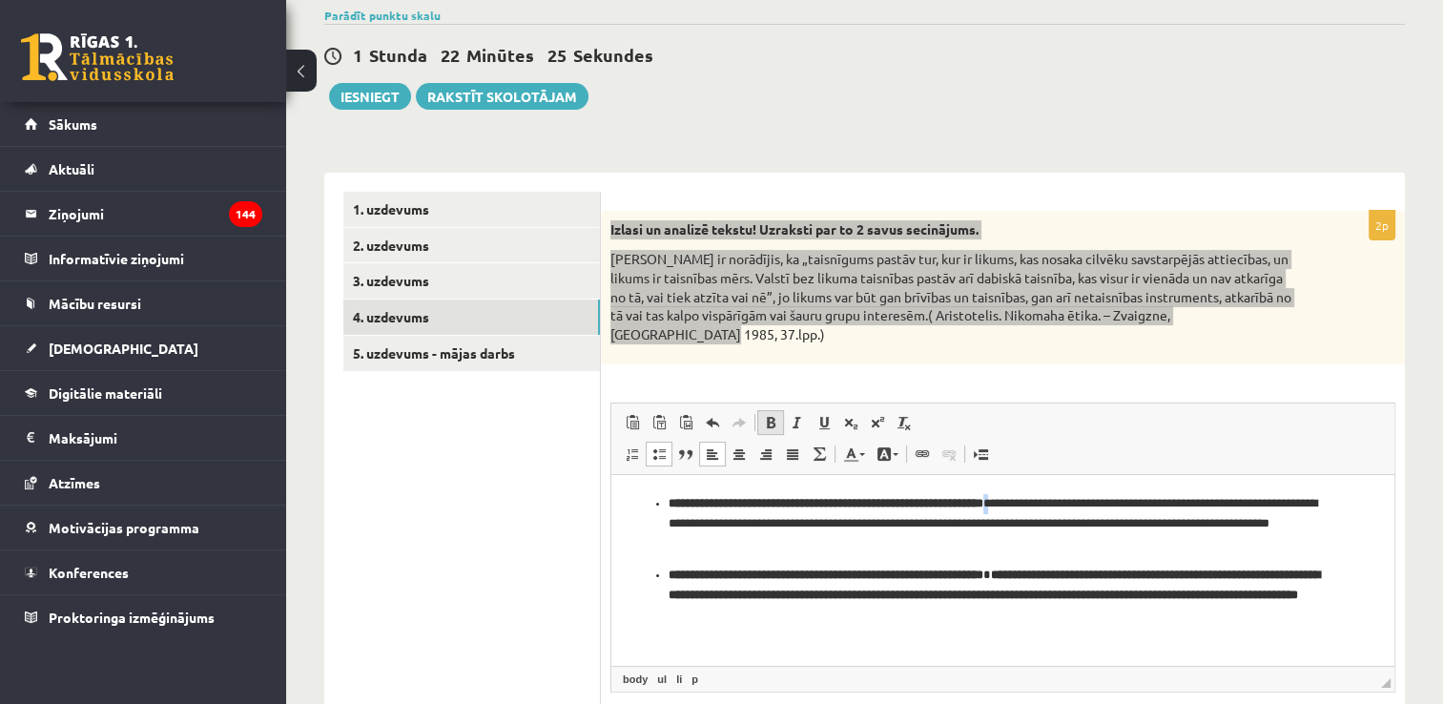
click at [777, 415] on span at bounding box center [770, 422] width 15 height 15
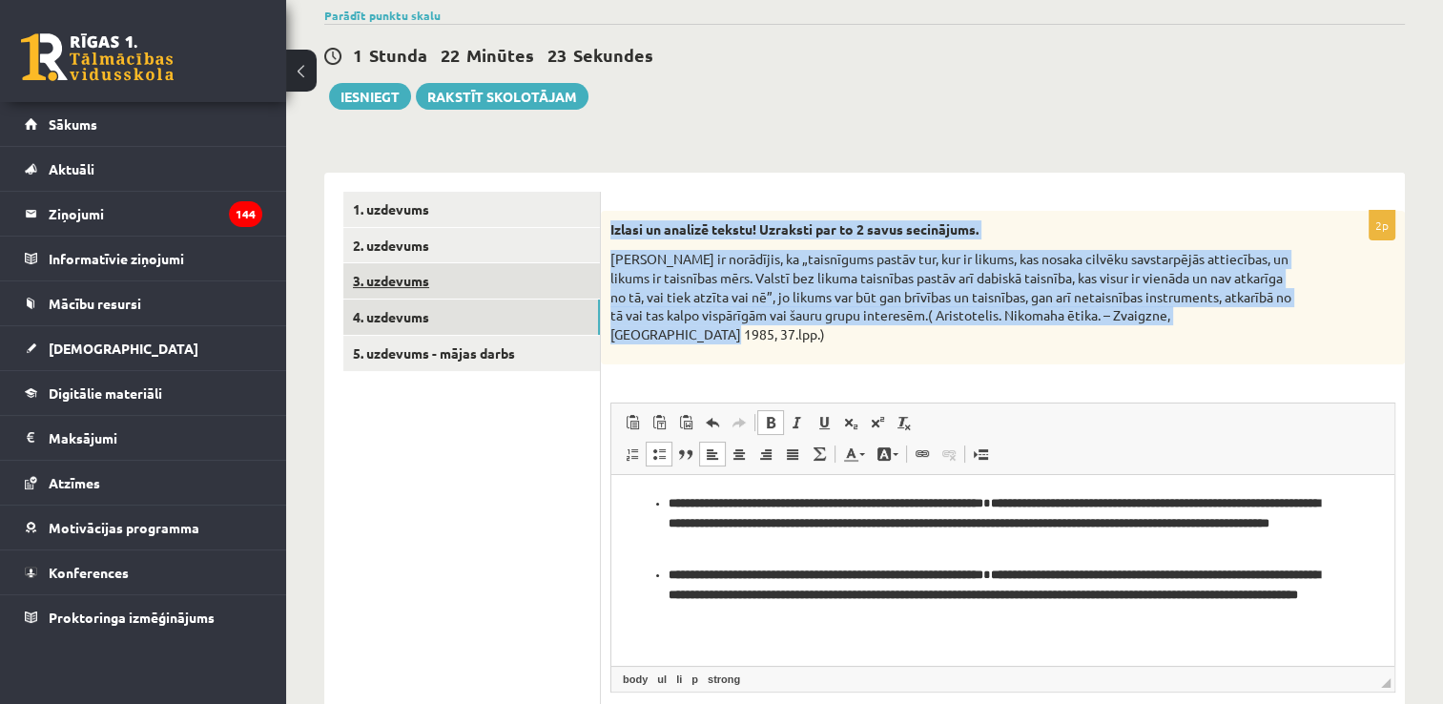
click at [437, 282] on link "3. uzdevums" at bounding box center [471, 280] width 257 height 35
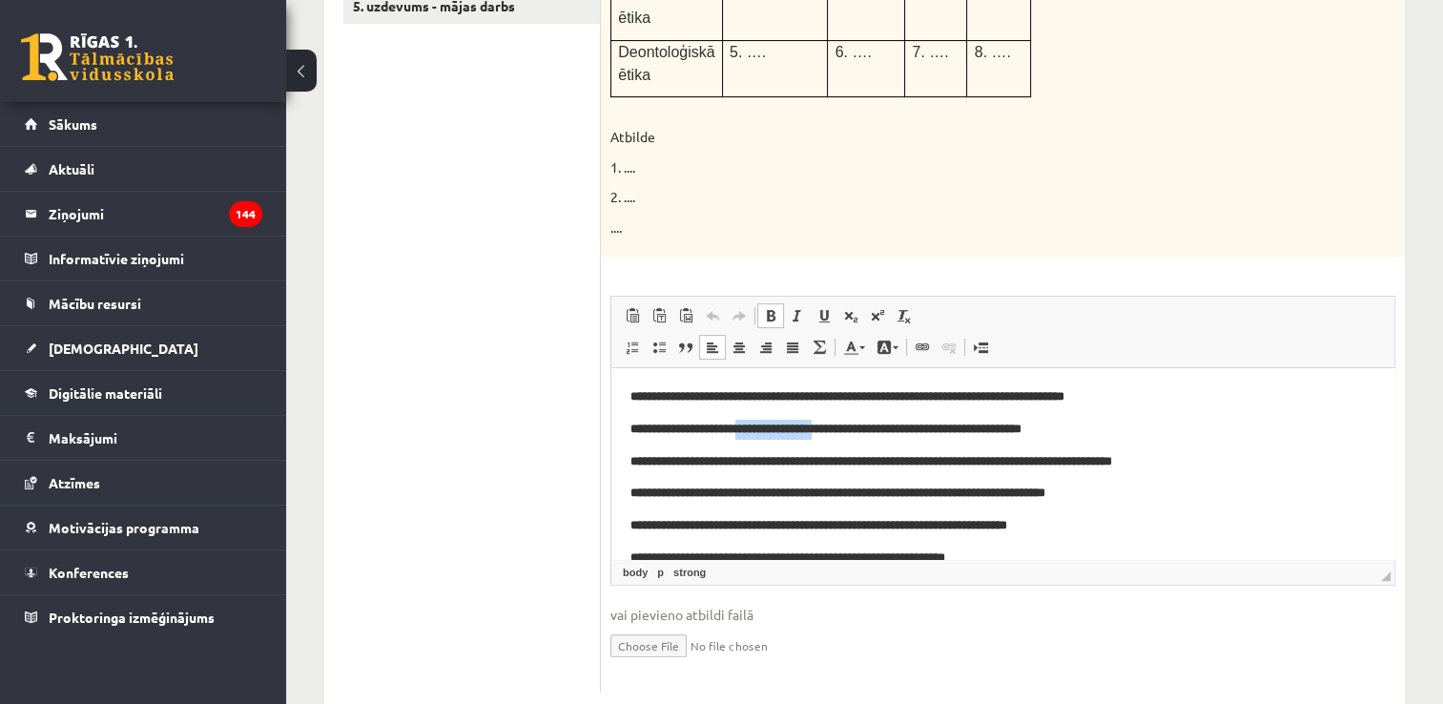
drag, startPoint x: 857, startPoint y: 428, endPoint x: 756, endPoint y: 431, distance: 101.1
click at [756, 431] on strong "**********" at bounding box center [825, 429] width 391 height 12
click at [767, 308] on span at bounding box center [770, 315] width 15 height 15
click at [1038, 510] on body "**********" at bounding box center [1002, 509] width 745 height 245
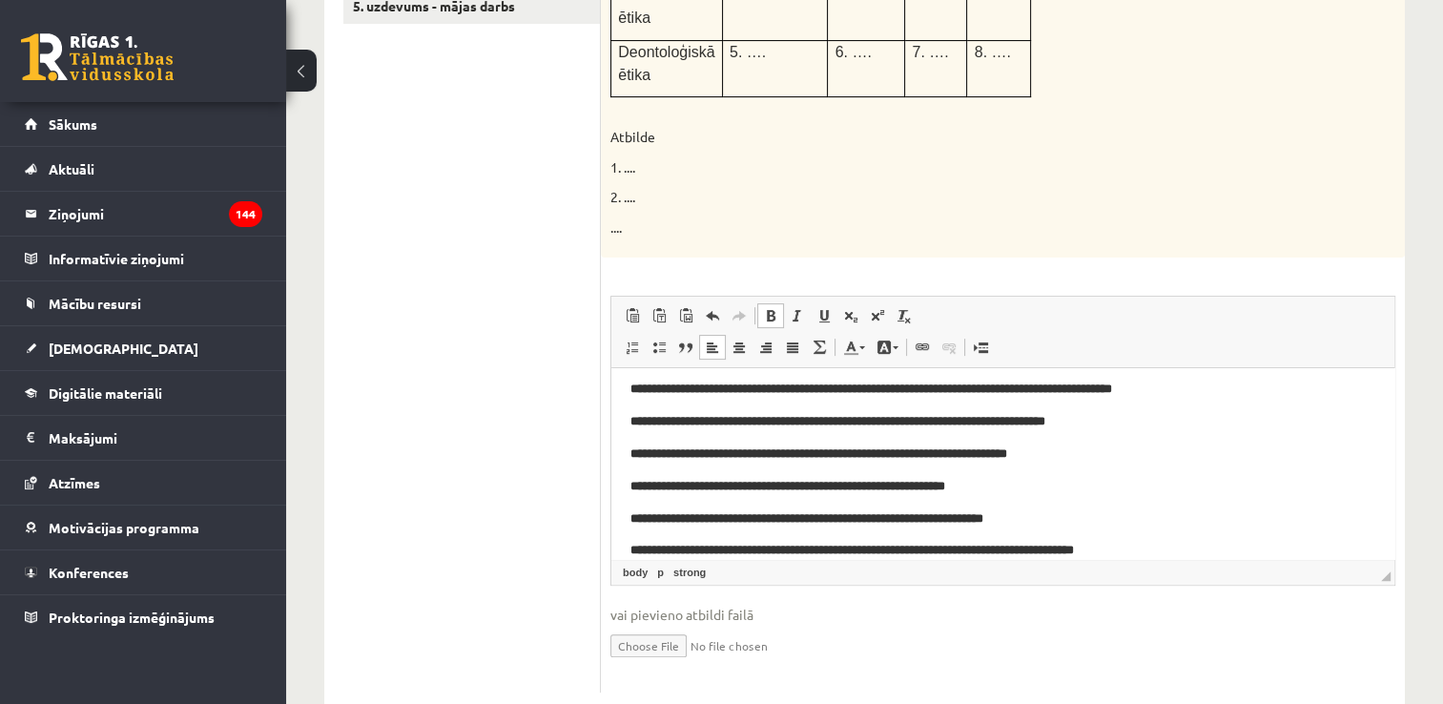
scroll to position [72, 0]
drag, startPoint x: 924, startPoint y: 484, endPoint x: 736, endPoint y: 482, distance: 187.9
click at [736, 482] on strong "**********" at bounding box center [787, 485] width 315 height 12
click at [774, 302] on span "Treknraksts Klaviatūras saīsne vadīšanas taustiņš+B Slīpraksts Klaviatūras saīs…" at bounding box center [839, 317] width 165 height 31
click at [1154, 525] on p "**********" at bounding box center [1002, 518] width 745 height 20
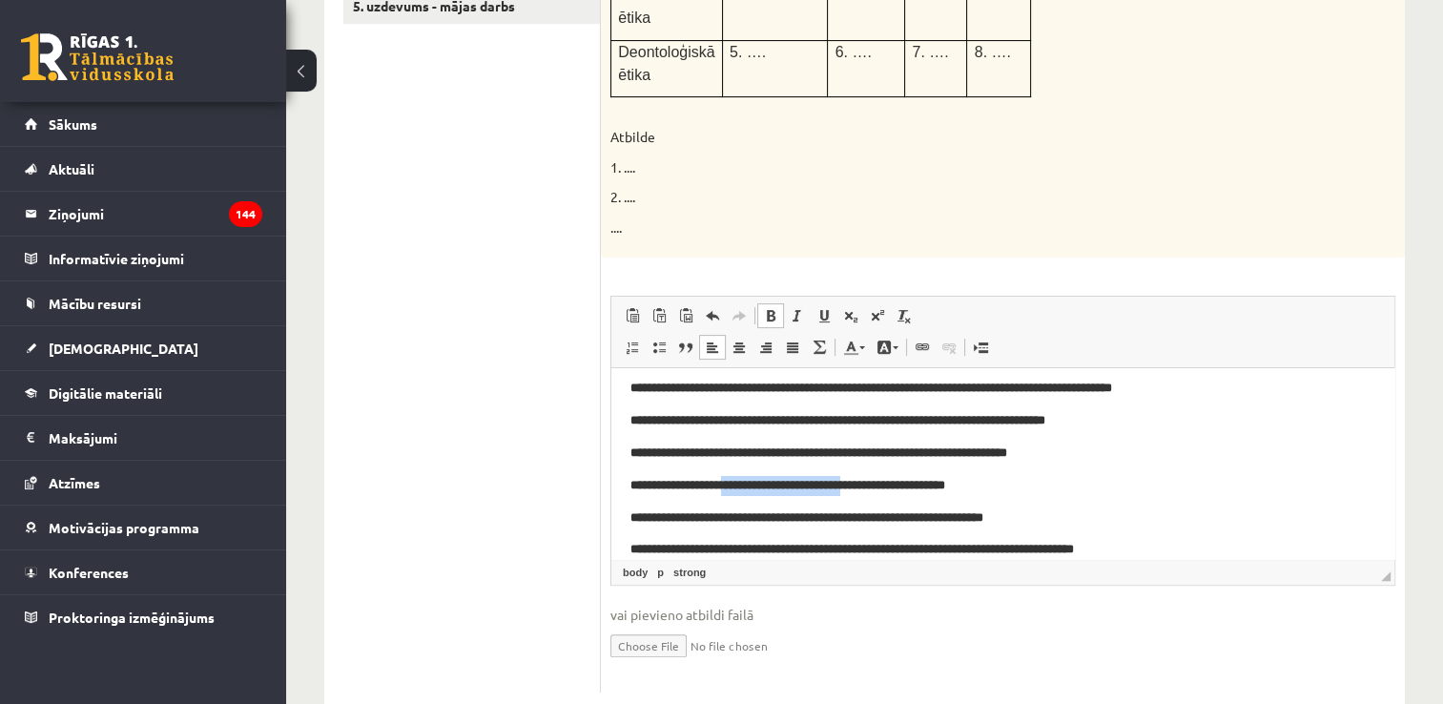
drag, startPoint x: 923, startPoint y: 485, endPoint x: 741, endPoint y: 485, distance: 182.2
click at [741, 485] on strong "**********" at bounding box center [780, 485] width 119 height 12
click at [774, 308] on span at bounding box center [770, 315] width 15 height 15
click at [1014, 497] on body "**********" at bounding box center [1002, 437] width 745 height 245
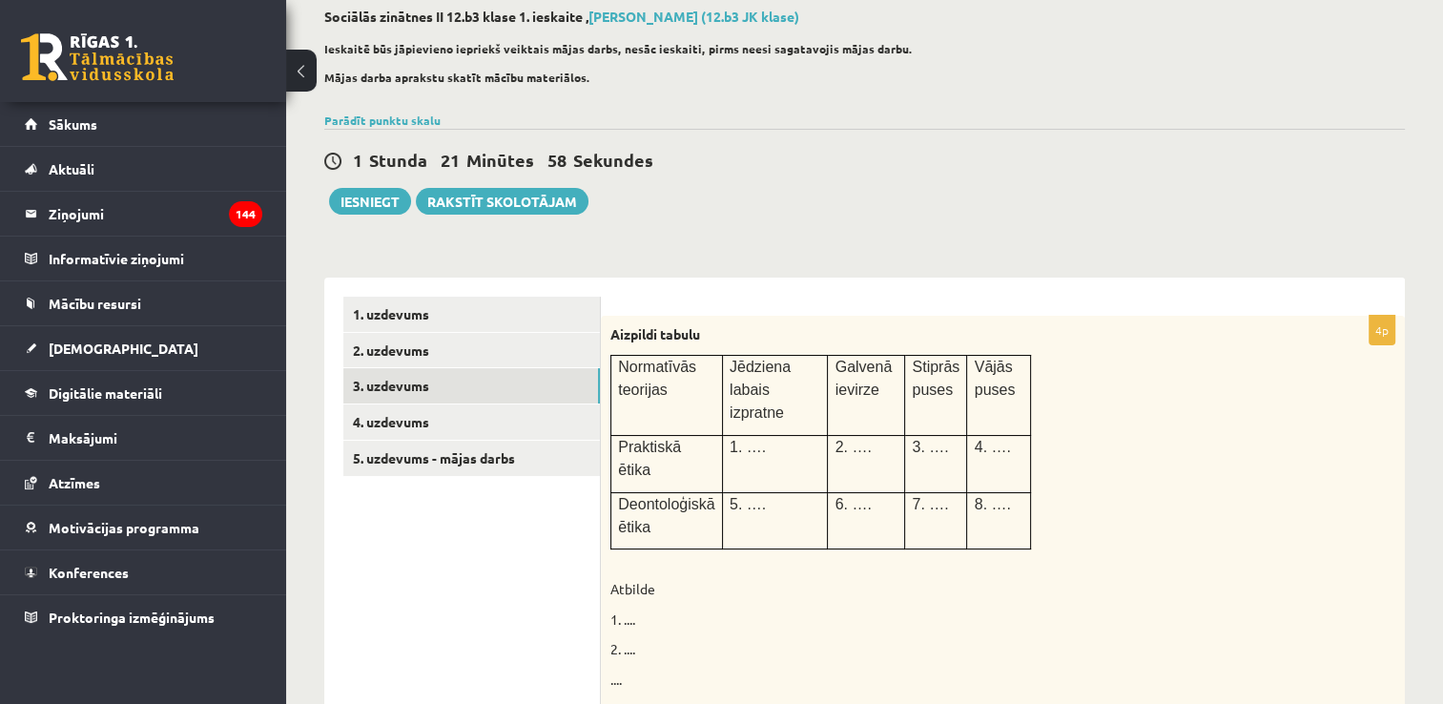
scroll to position [102, 0]
click at [397, 347] on link "2. uzdevums" at bounding box center [471, 351] width 257 height 35
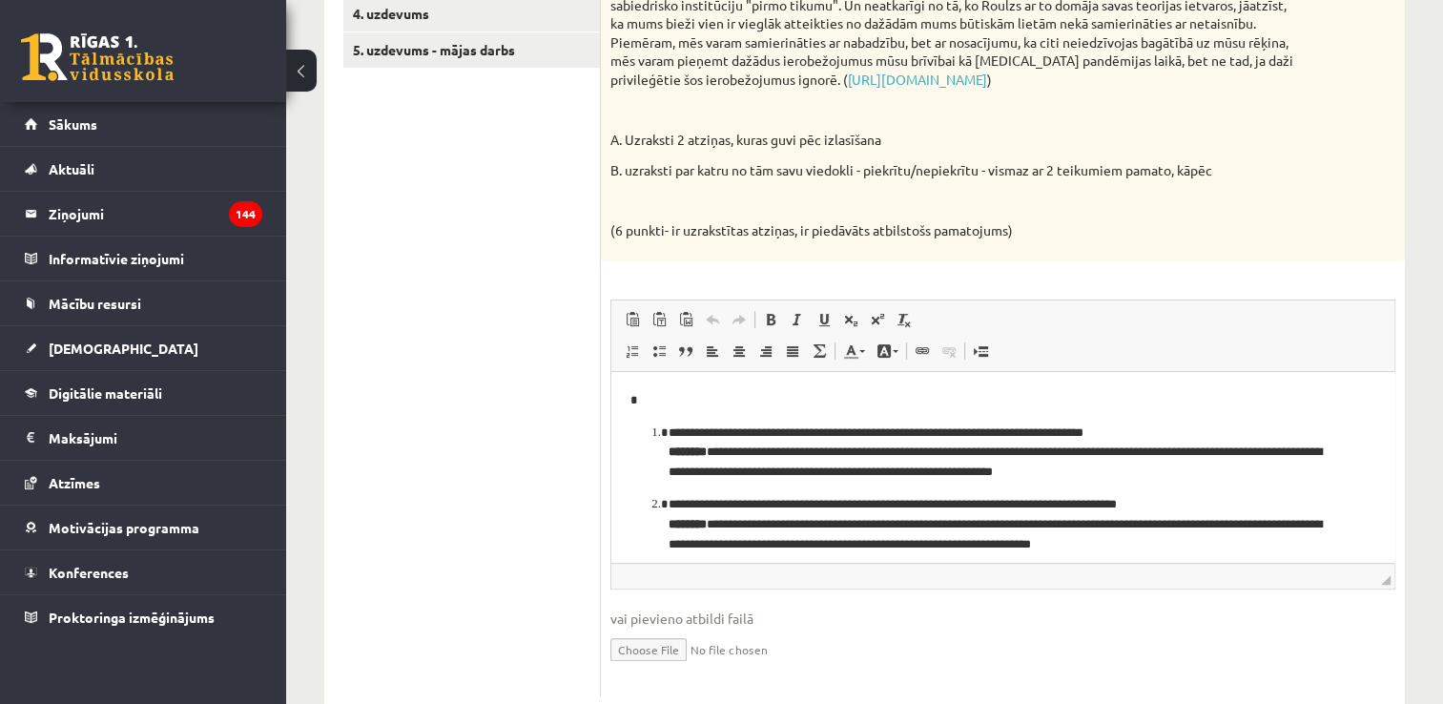
scroll to position [512, 0]
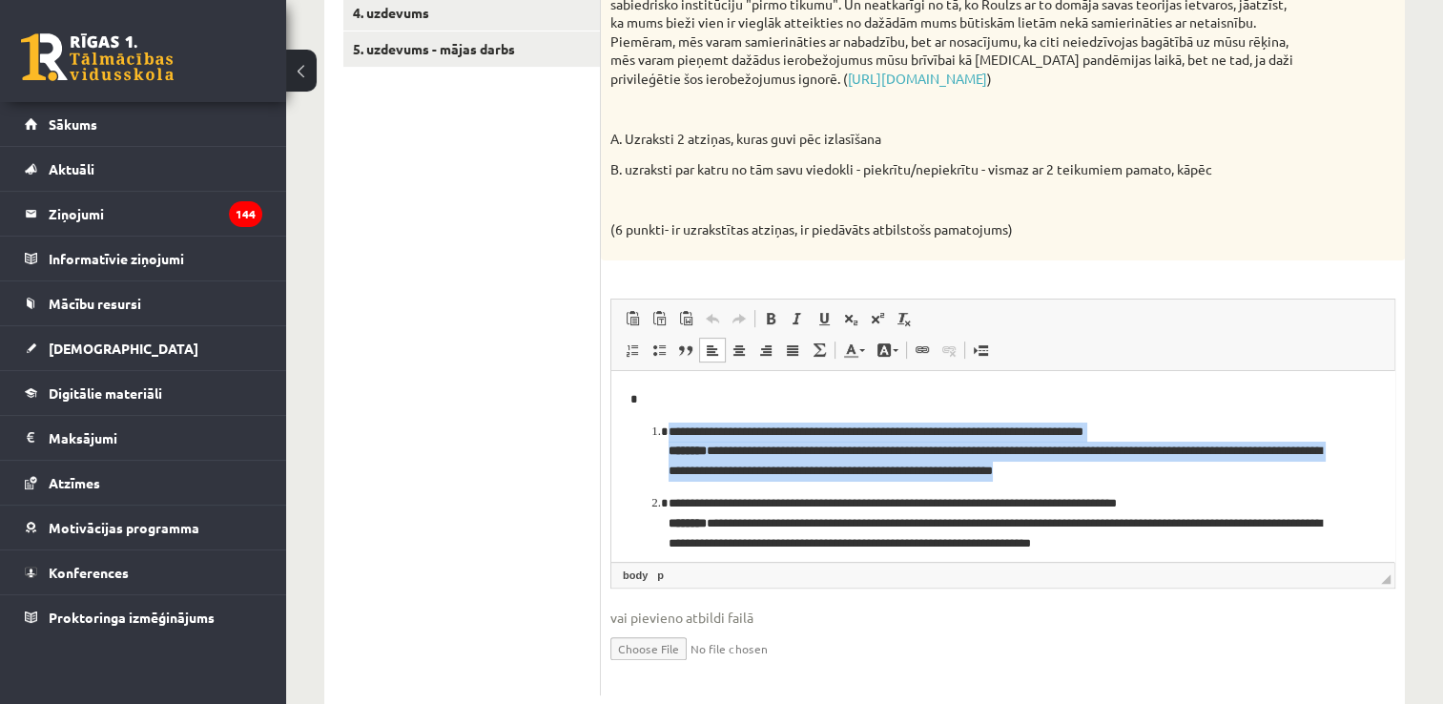
drag, startPoint x: 1159, startPoint y: 471, endPoint x: 666, endPoint y: 426, distance: 495.2
click at [669, 426] on li "**********" at bounding box center [1003, 451] width 669 height 59
click at [774, 307] on link "Treknraksts Klaviatūras saīsne vadīšanas taustiņš+B" at bounding box center [770, 318] width 27 height 25
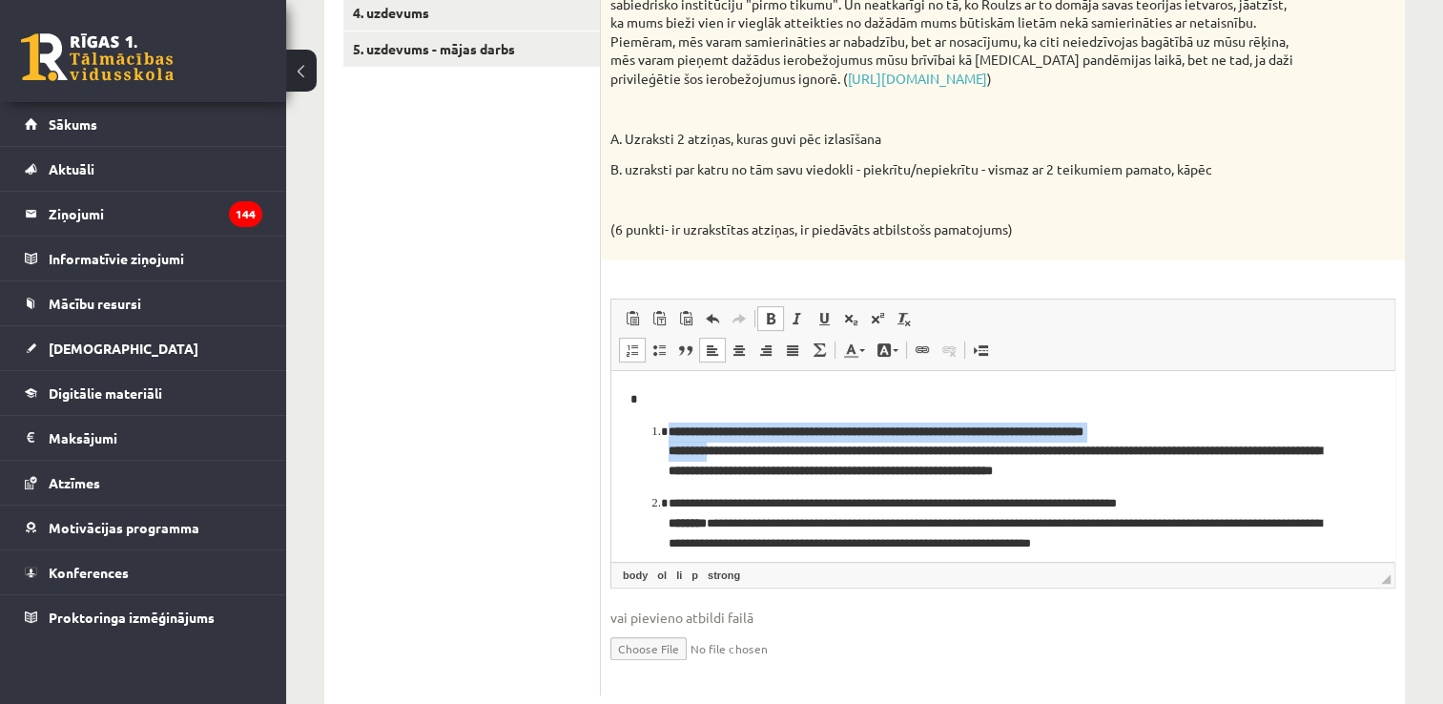
click at [726, 449] on strong "**********" at bounding box center [995, 450] width 653 height 52
drag, startPoint x: 720, startPoint y: 449, endPoint x: 657, endPoint y: 447, distance: 63.0
click at [657, 447] on ol "**********" at bounding box center [1002, 488] width 745 height 132
click at [774, 320] on span at bounding box center [770, 318] width 15 height 15
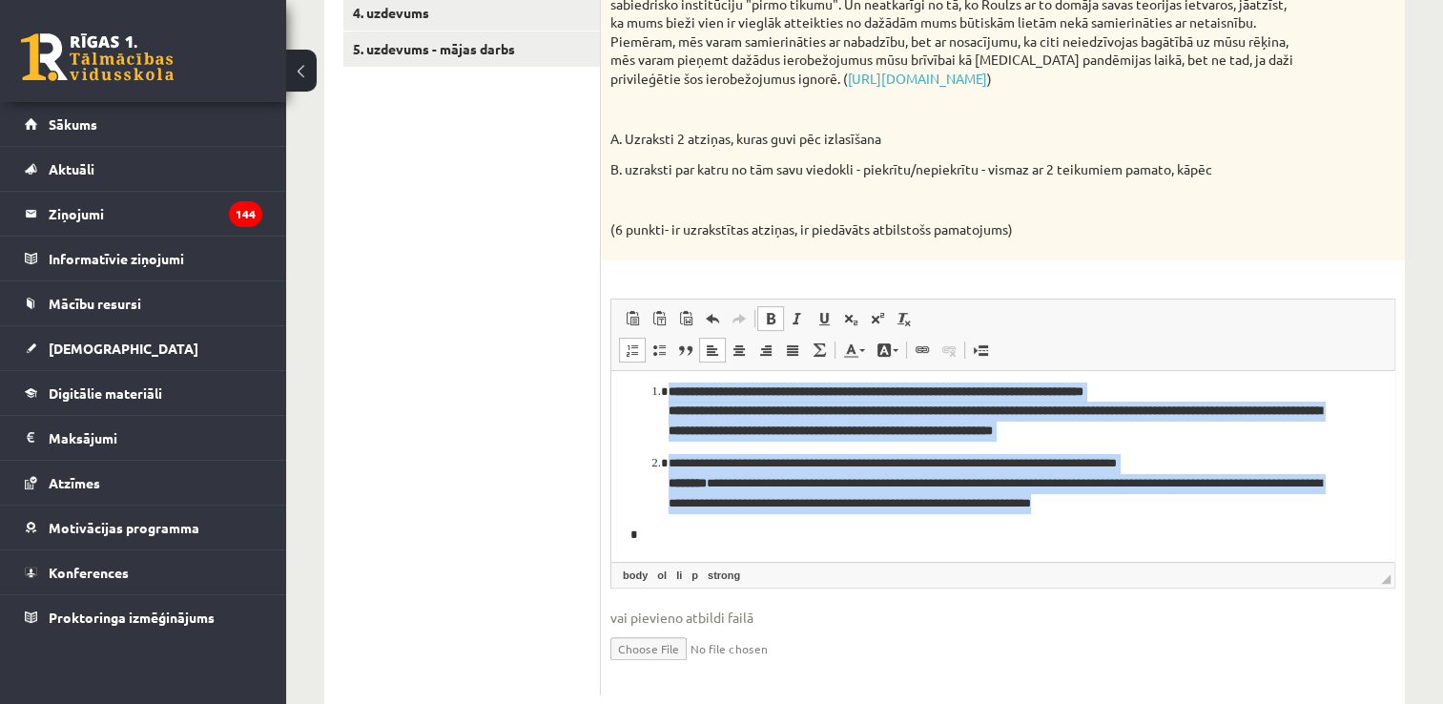
scroll to position [0, 0]
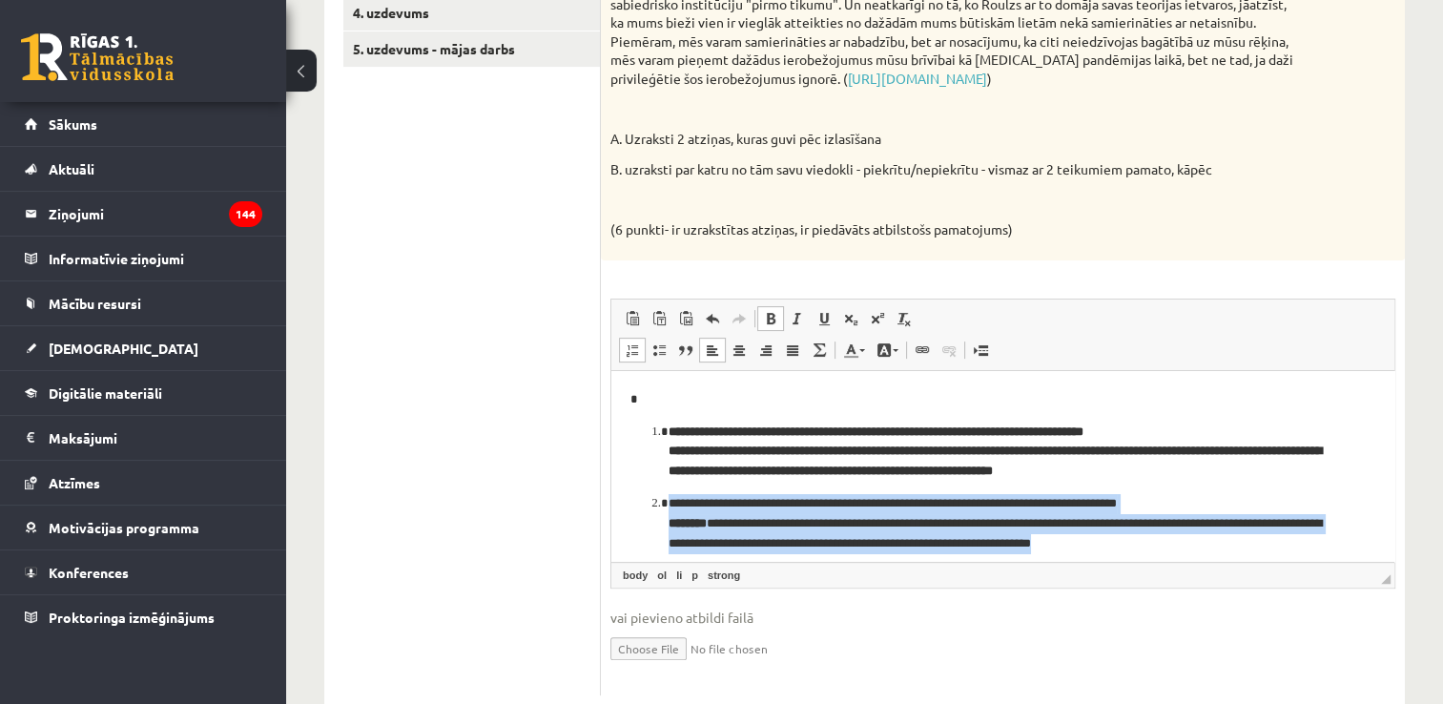
drag, startPoint x: 1146, startPoint y: 426, endPoint x: 659, endPoint y: 506, distance: 493.0
click at [669, 506] on li "**********" at bounding box center [1003, 522] width 669 height 59
click at [767, 315] on span at bounding box center [770, 318] width 15 height 15
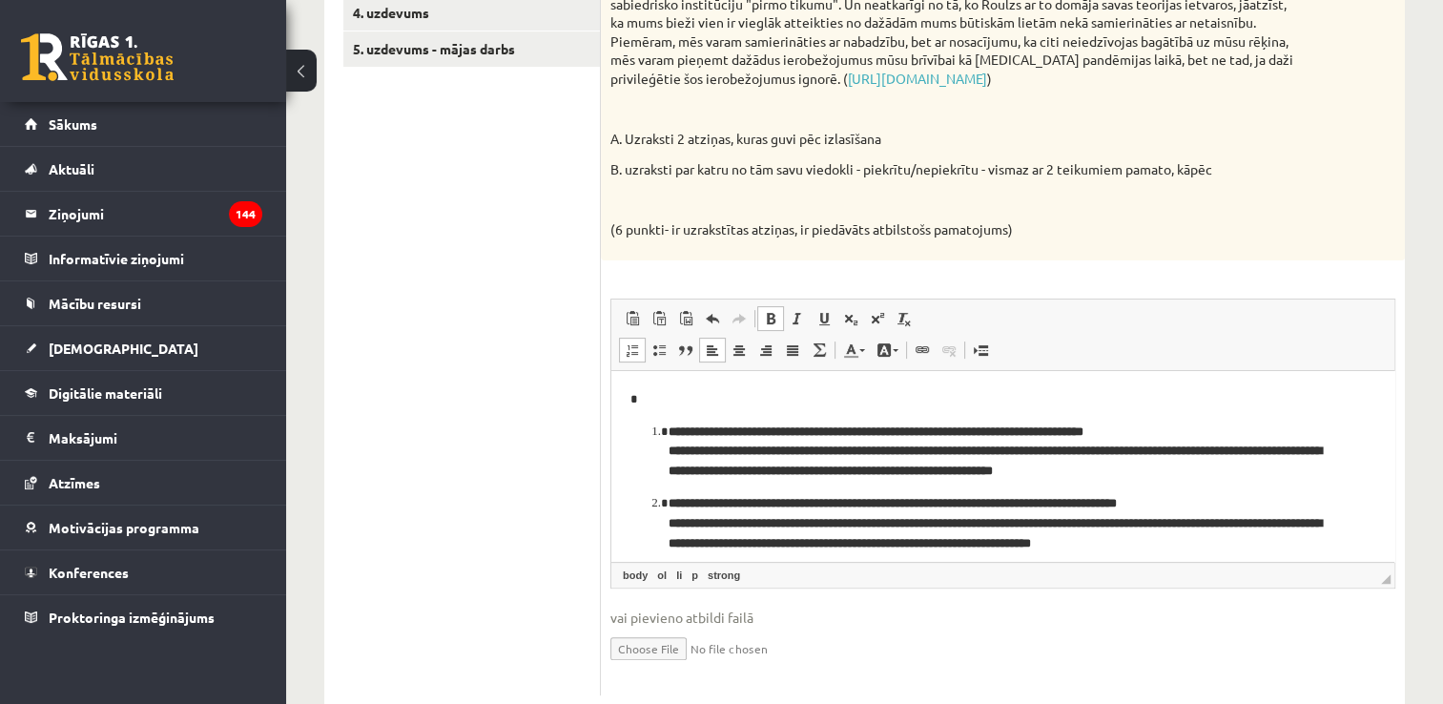
click at [707, 528] on strong "********" at bounding box center [688, 522] width 38 height 12
drag, startPoint x: 720, startPoint y: 529, endPoint x: 667, endPoint y: 524, distance: 53.7
click at [667, 524] on ol "**********" at bounding box center [1002, 488] width 745 height 132
click at [775, 313] on span at bounding box center [770, 318] width 15 height 15
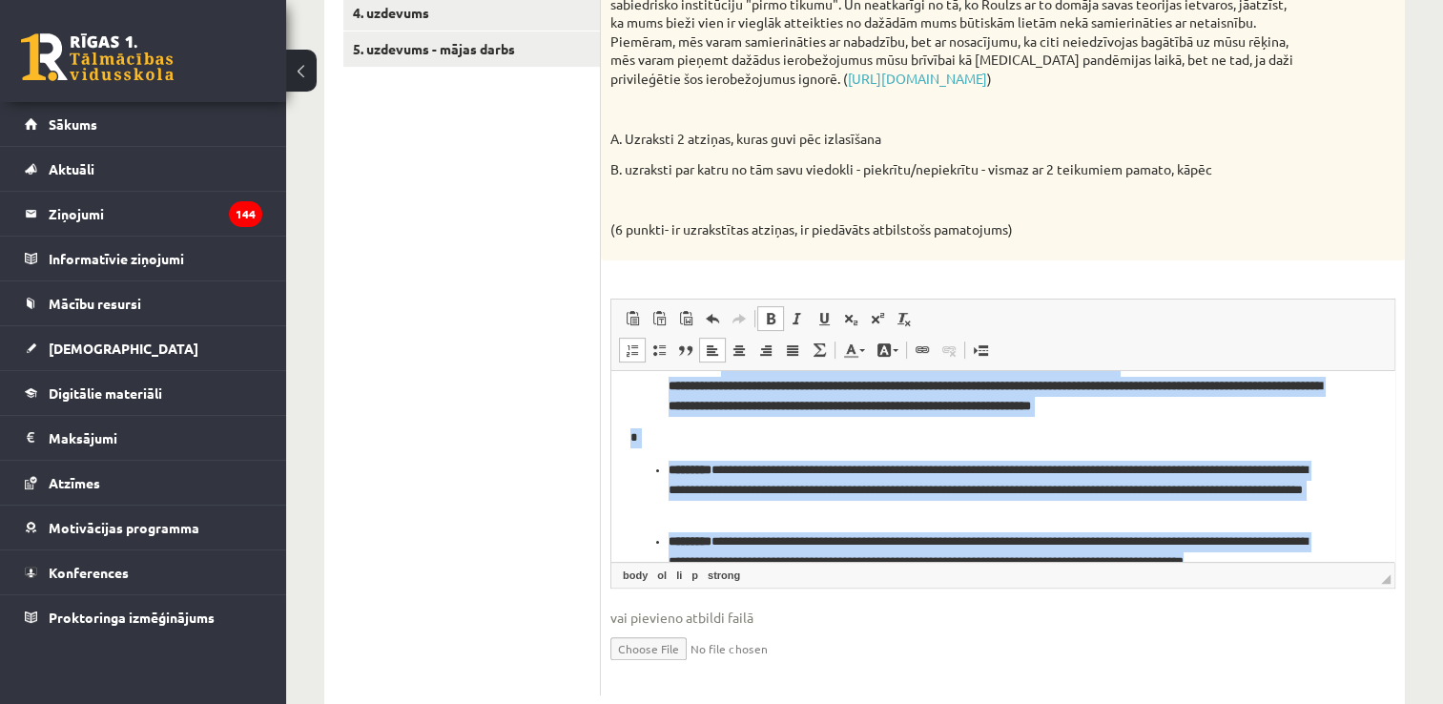
scroll to position [124, 0]
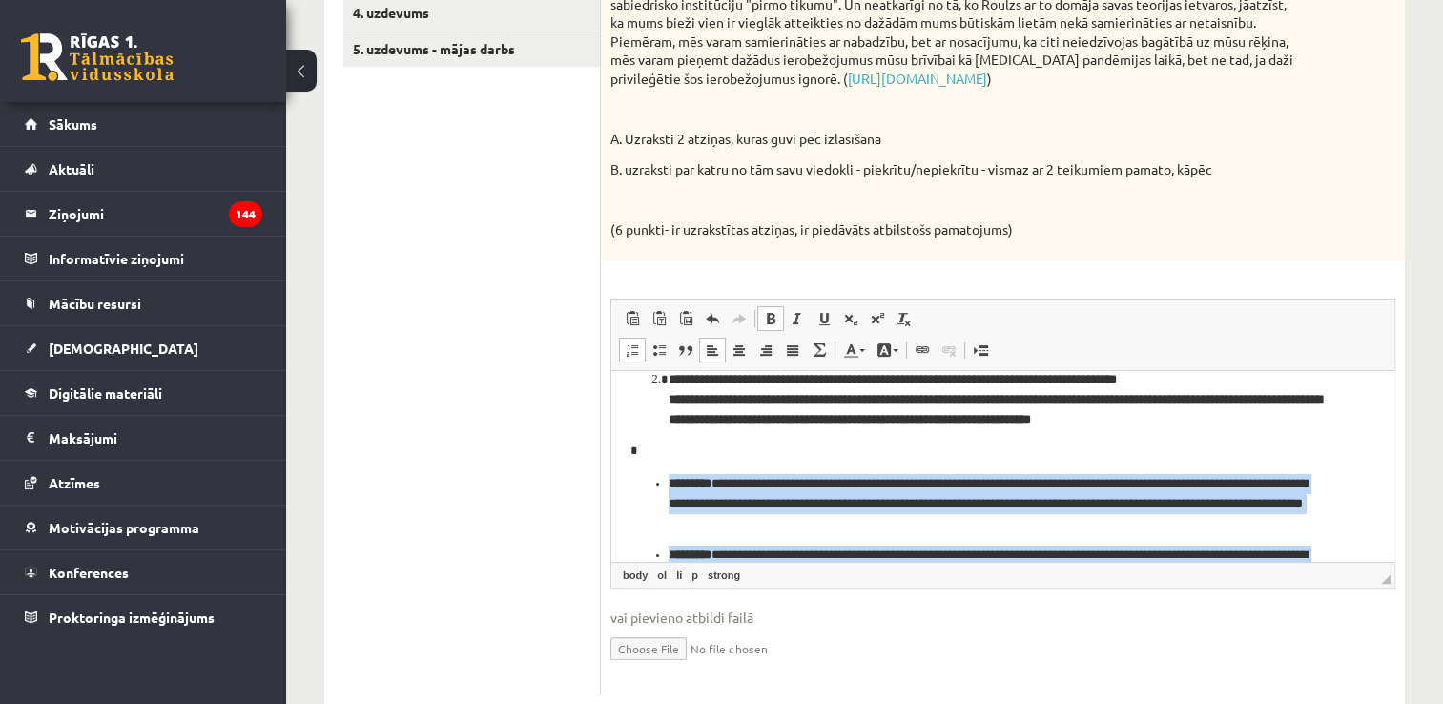
drag, startPoint x: 1291, startPoint y: 500, endPoint x: 657, endPoint y: 468, distance: 634.1
click at [657, 468] on body "**********" at bounding box center [1002, 441] width 745 height 352
click at [775, 320] on span at bounding box center [770, 318] width 15 height 15
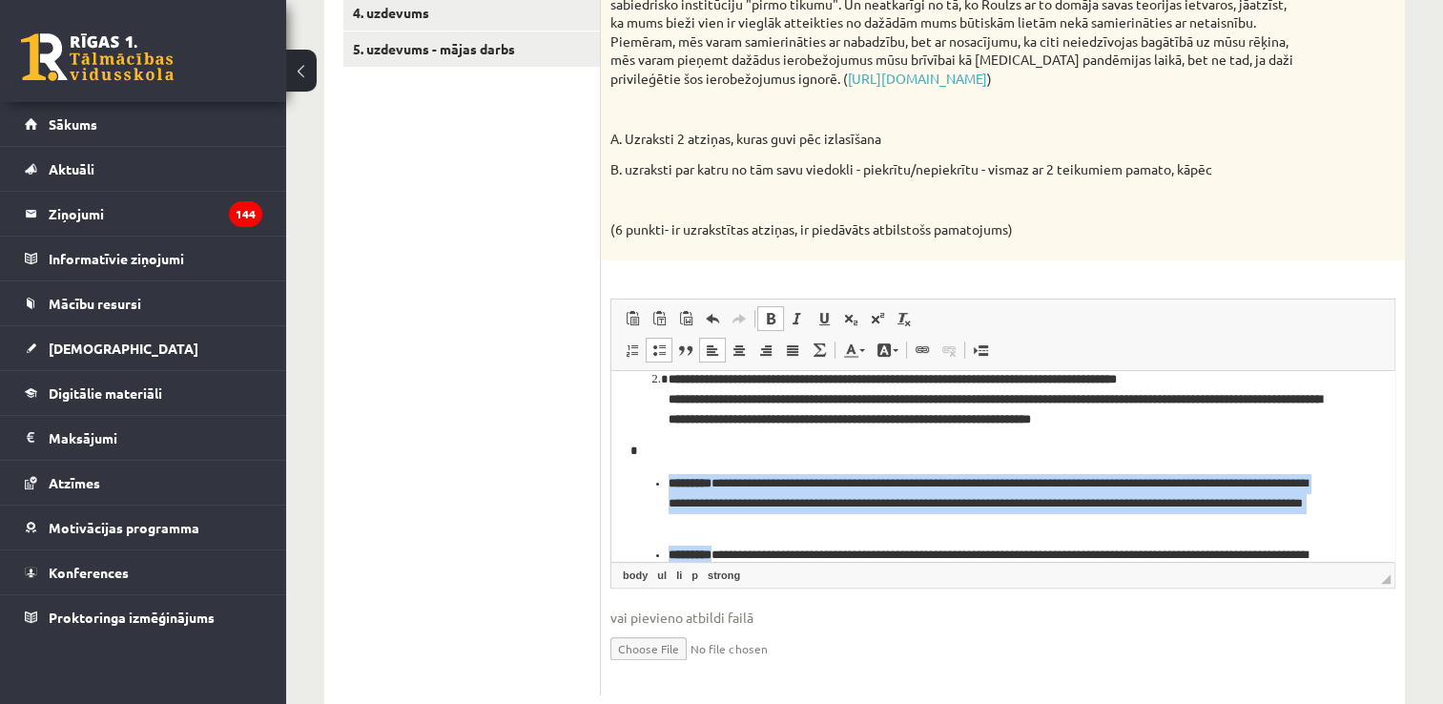
click at [775, 320] on span at bounding box center [770, 318] width 15 height 15
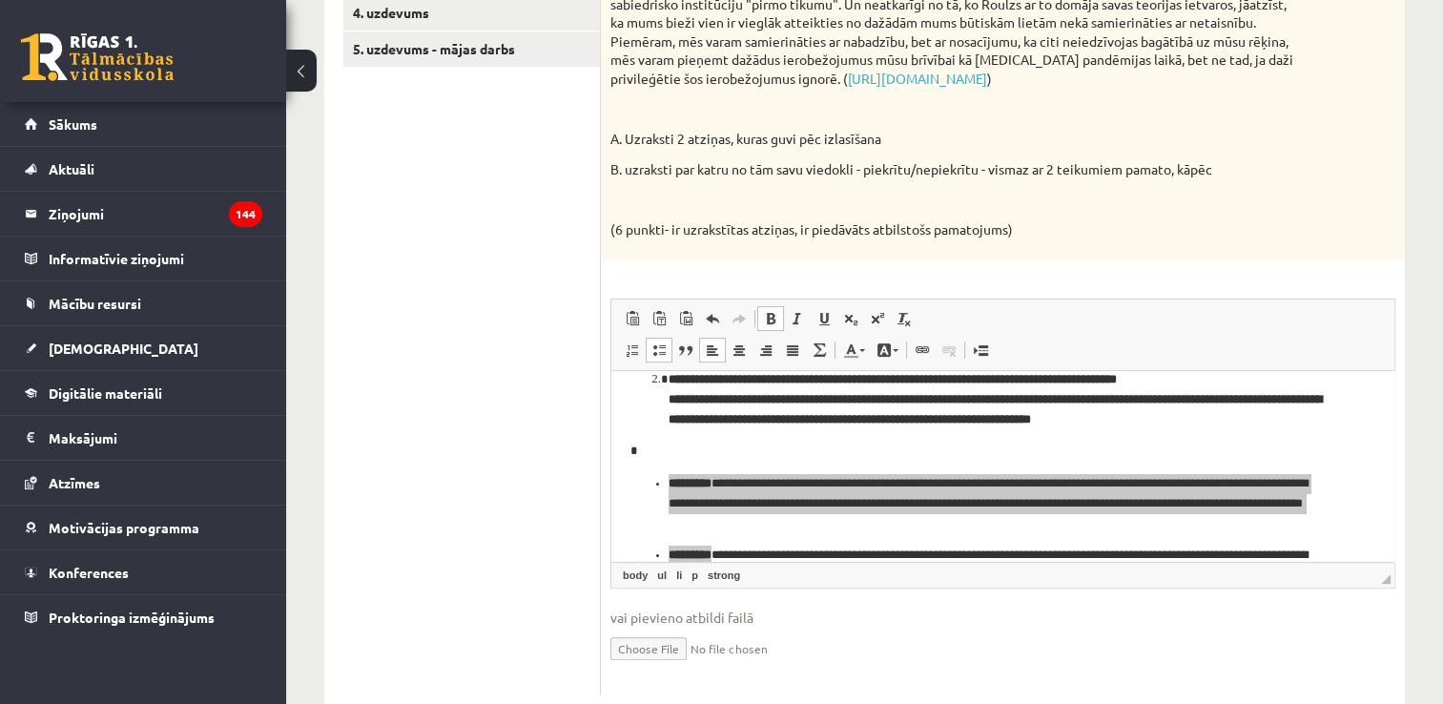
drag, startPoint x: 917, startPoint y: 588, endPoint x: 918, endPoint y: 576, distance: 11.5
click at [918, 576] on fieldset "Rich Text Editor, wiswyg-editor-user-answer-47433905160520 Redaktora rīkjoslas …" at bounding box center [1002, 492] width 785 height 387
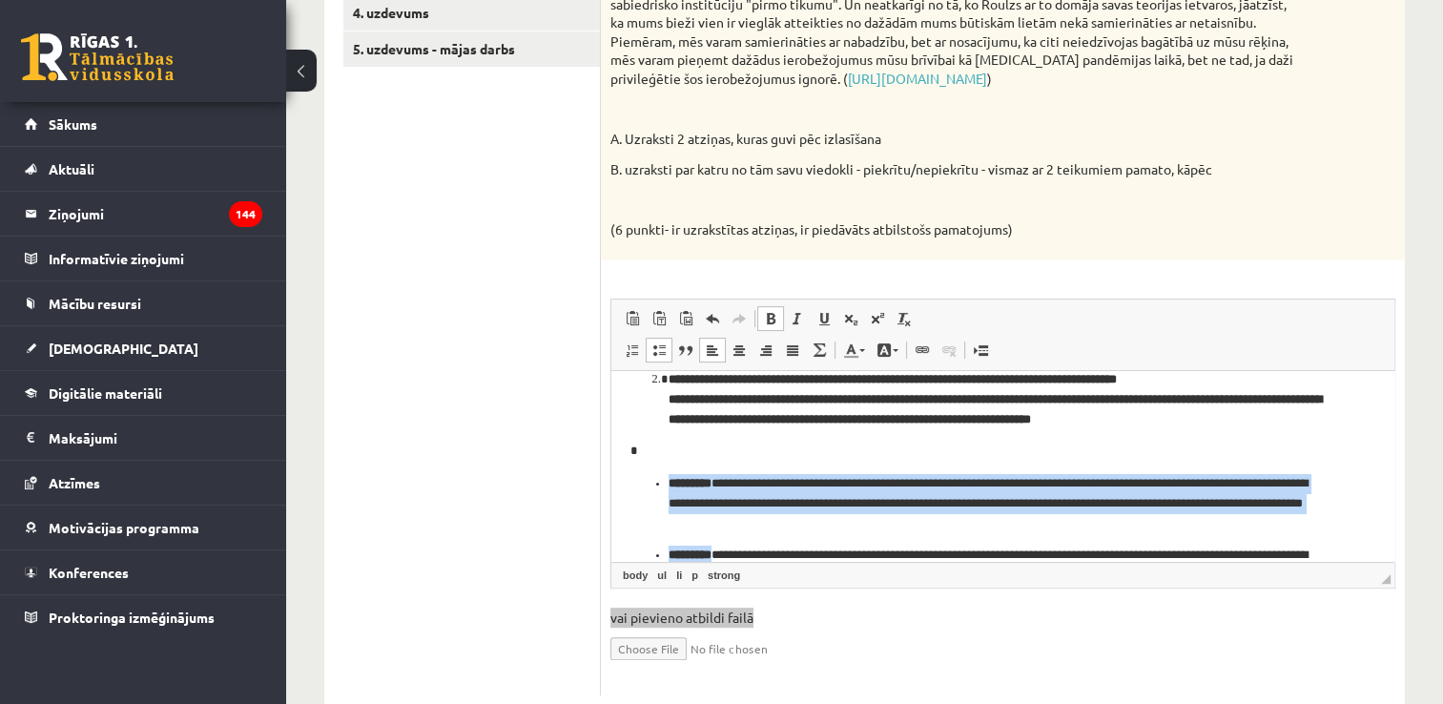
drag, startPoint x: 1529, startPoint y: 946, endPoint x: 827, endPoint y: 490, distance: 837.1
click at [827, 490] on p "**********" at bounding box center [996, 502] width 654 height 59
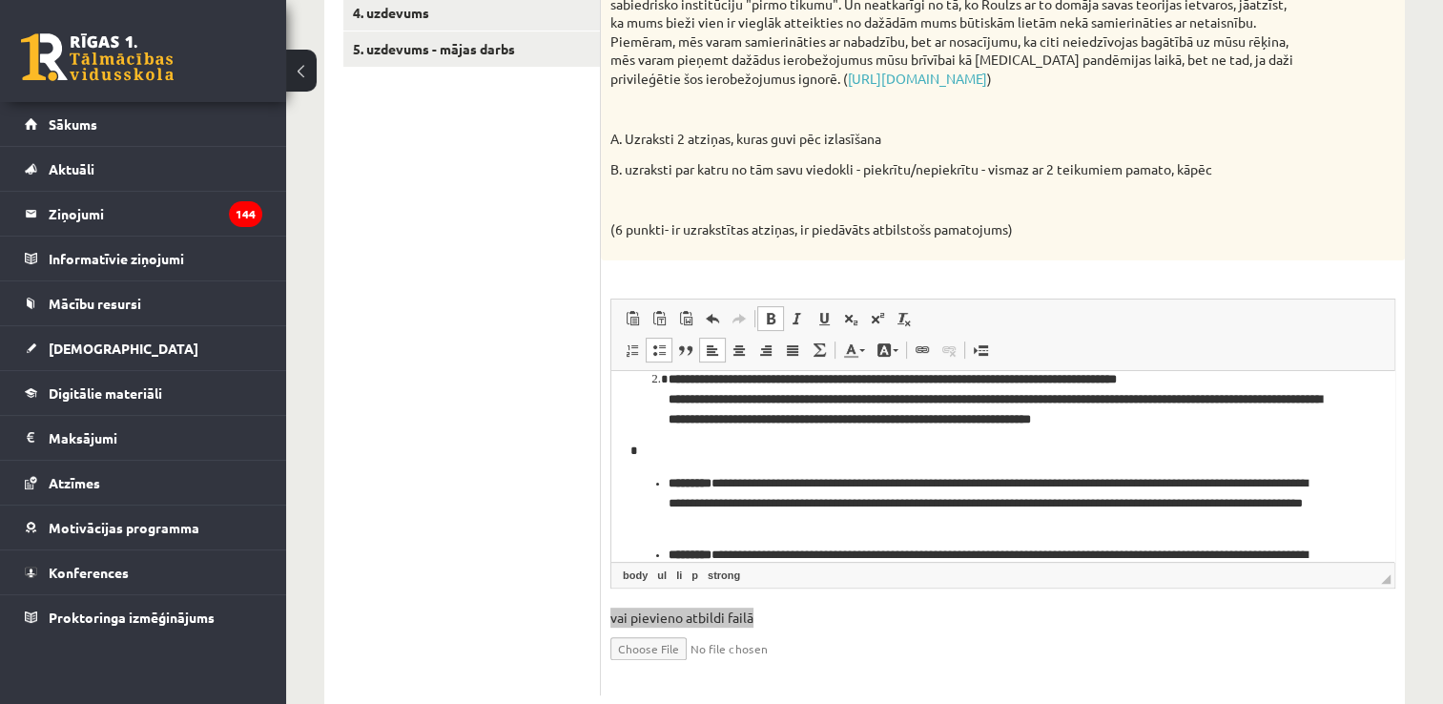
click at [945, 463] on body "**********" at bounding box center [1002, 441] width 745 height 352
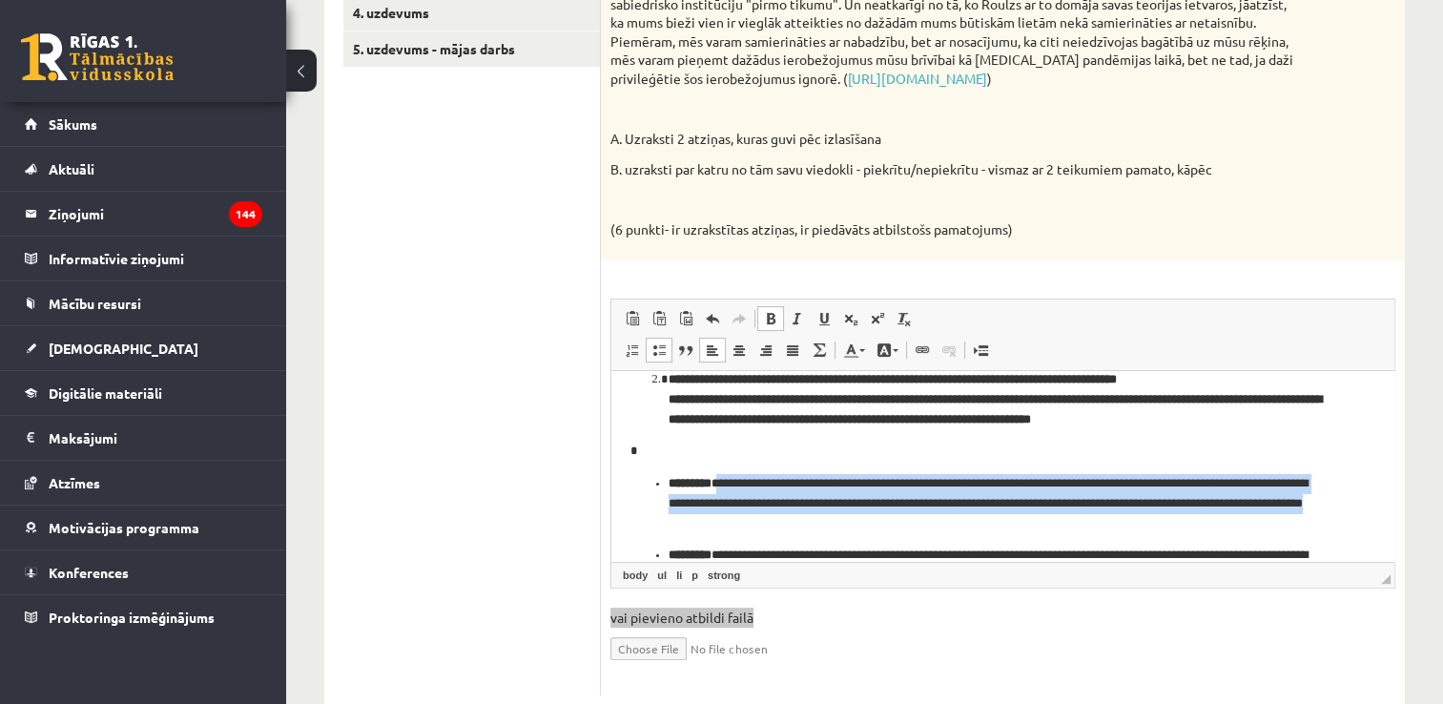
drag, startPoint x: 894, startPoint y: 522, endPoint x: 721, endPoint y: 478, distance: 178.1
click at [721, 478] on p "**********" at bounding box center [996, 502] width 654 height 59
click at [766, 319] on span at bounding box center [770, 318] width 15 height 15
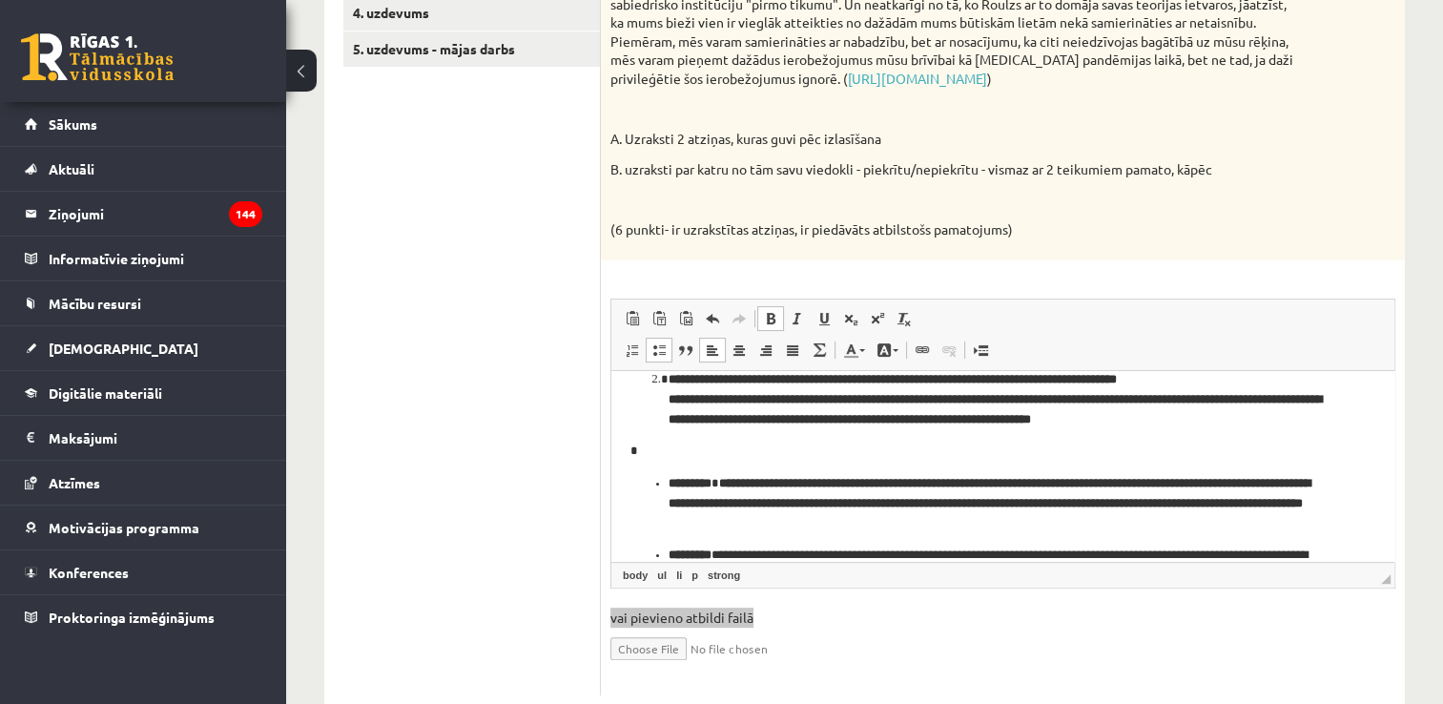
scroll to position [199, 0]
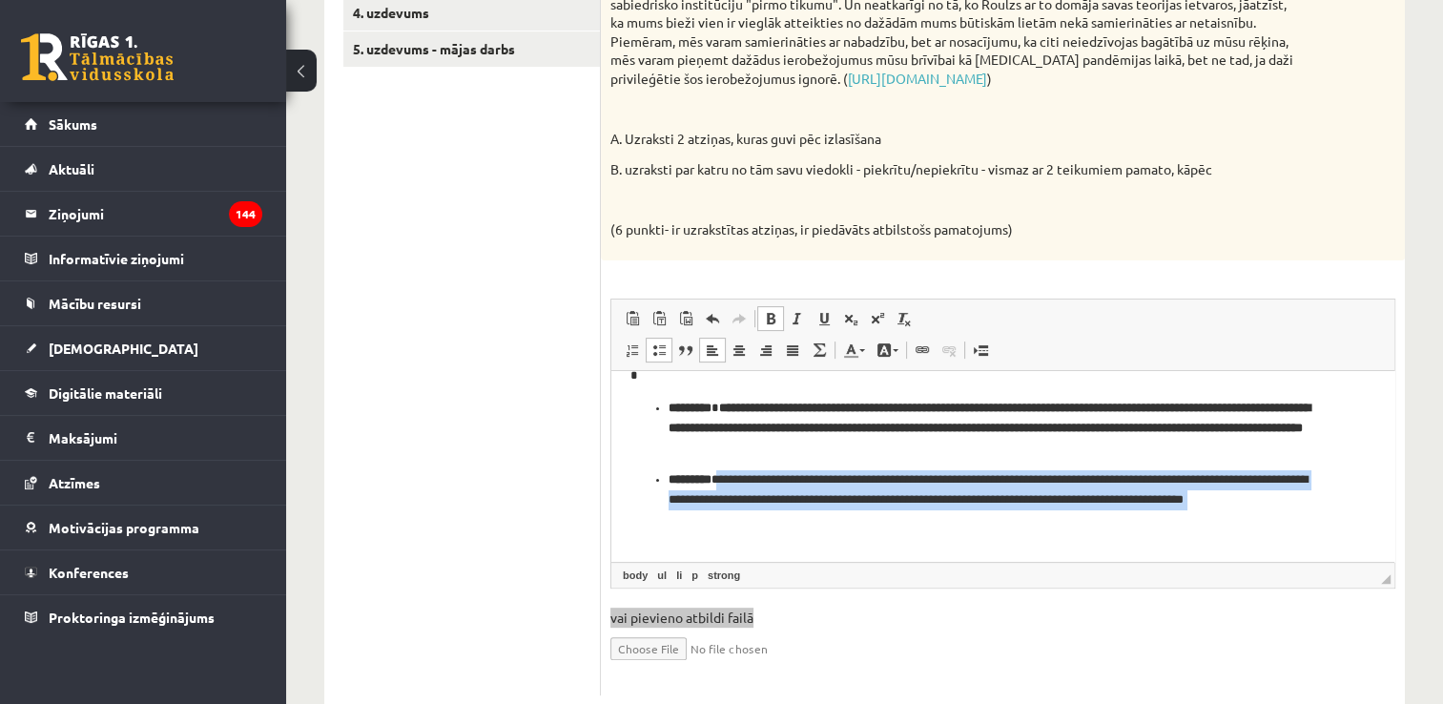
drag, startPoint x: 1306, startPoint y: 512, endPoint x: 721, endPoint y: 485, distance: 585.3
click at [721, 485] on body "**********" at bounding box center [1002, 366] width 745 height 352
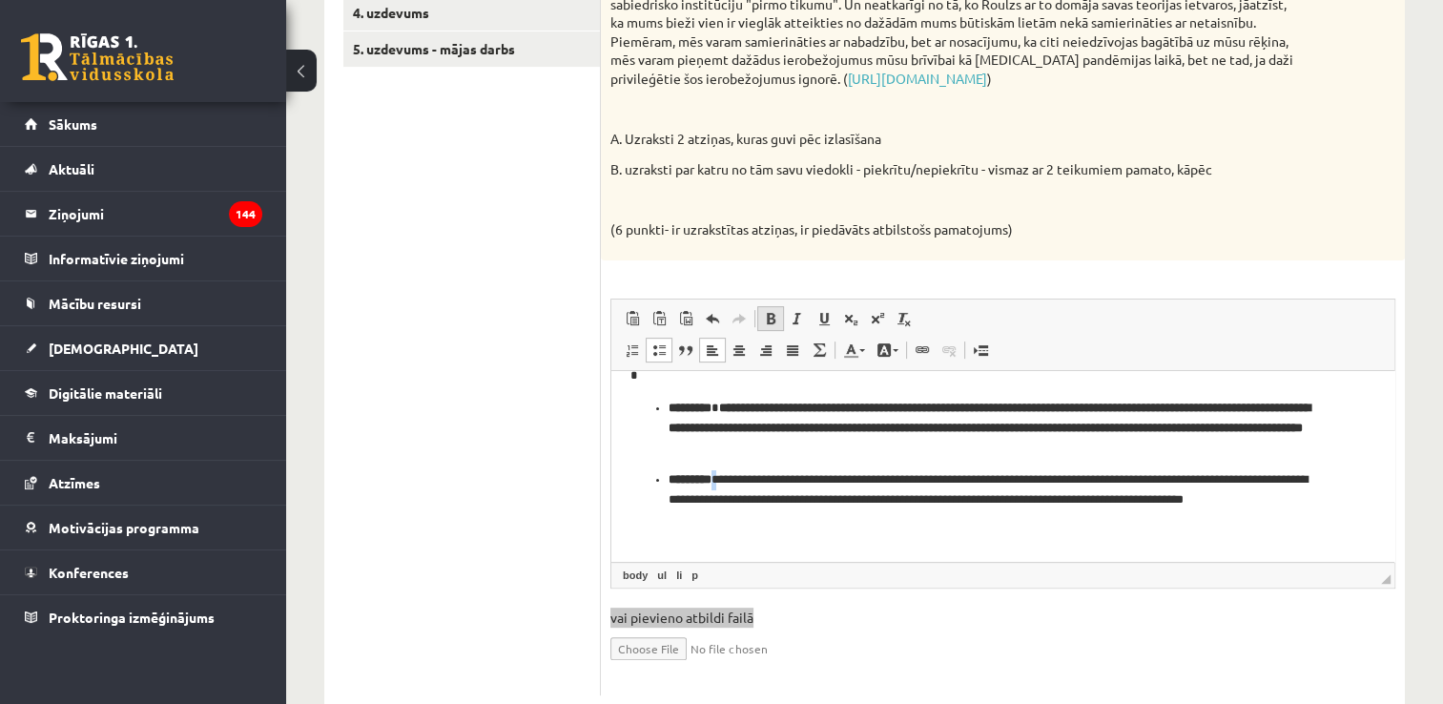
click at [769, 311] on span at bounding box center [770, 318] width 15 height 15
click at [1090, 469] on p "**********" at bounding box center [996, 498] width 654 height 59
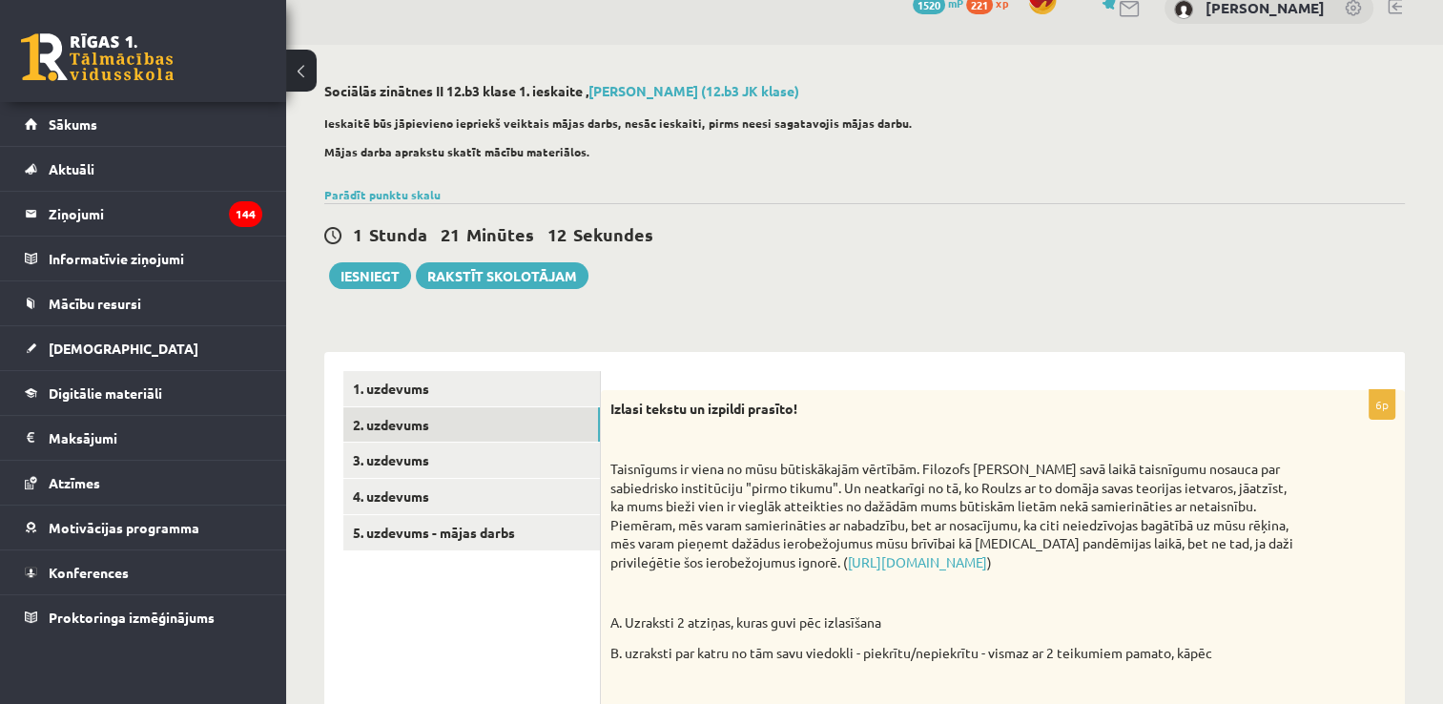
scroll to position [0, 0]
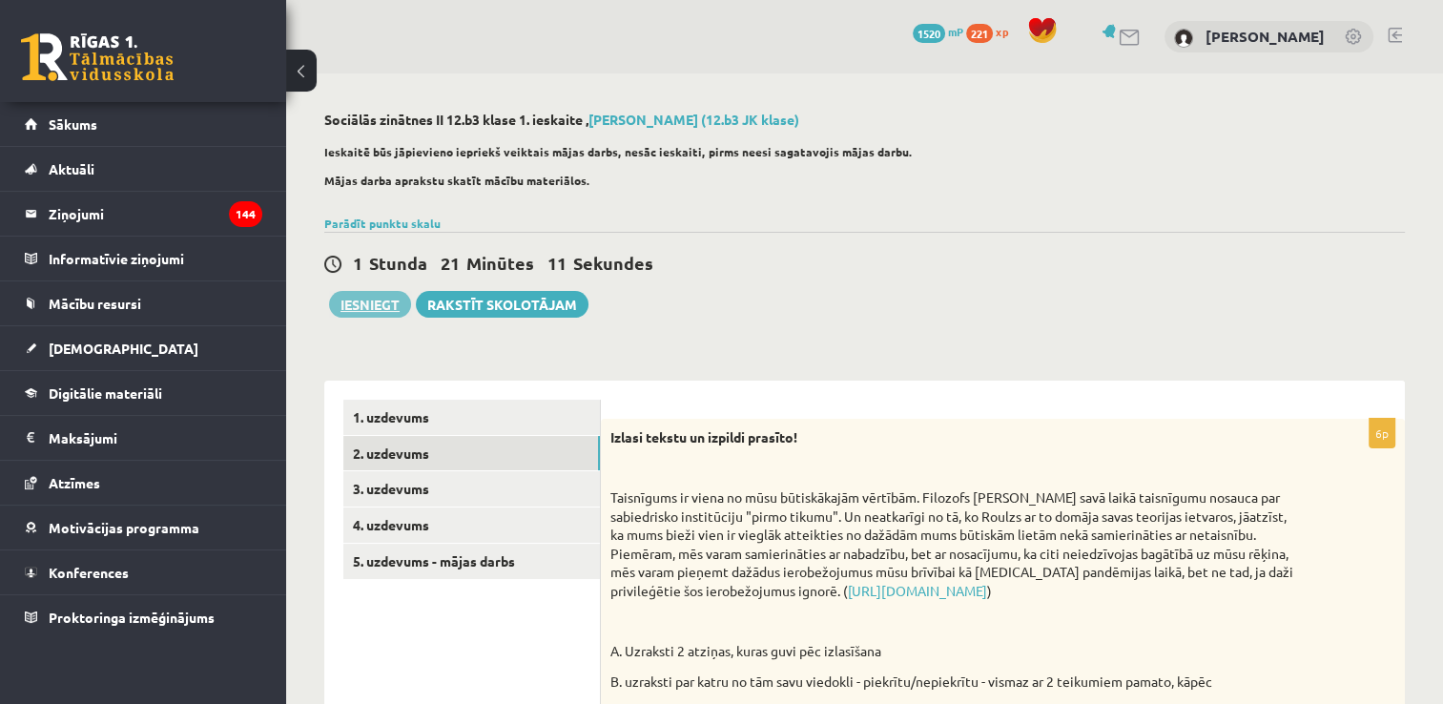
click at [388, 299] on button "Iesniegt" at bounding box center [370, 304] width 82 height 27
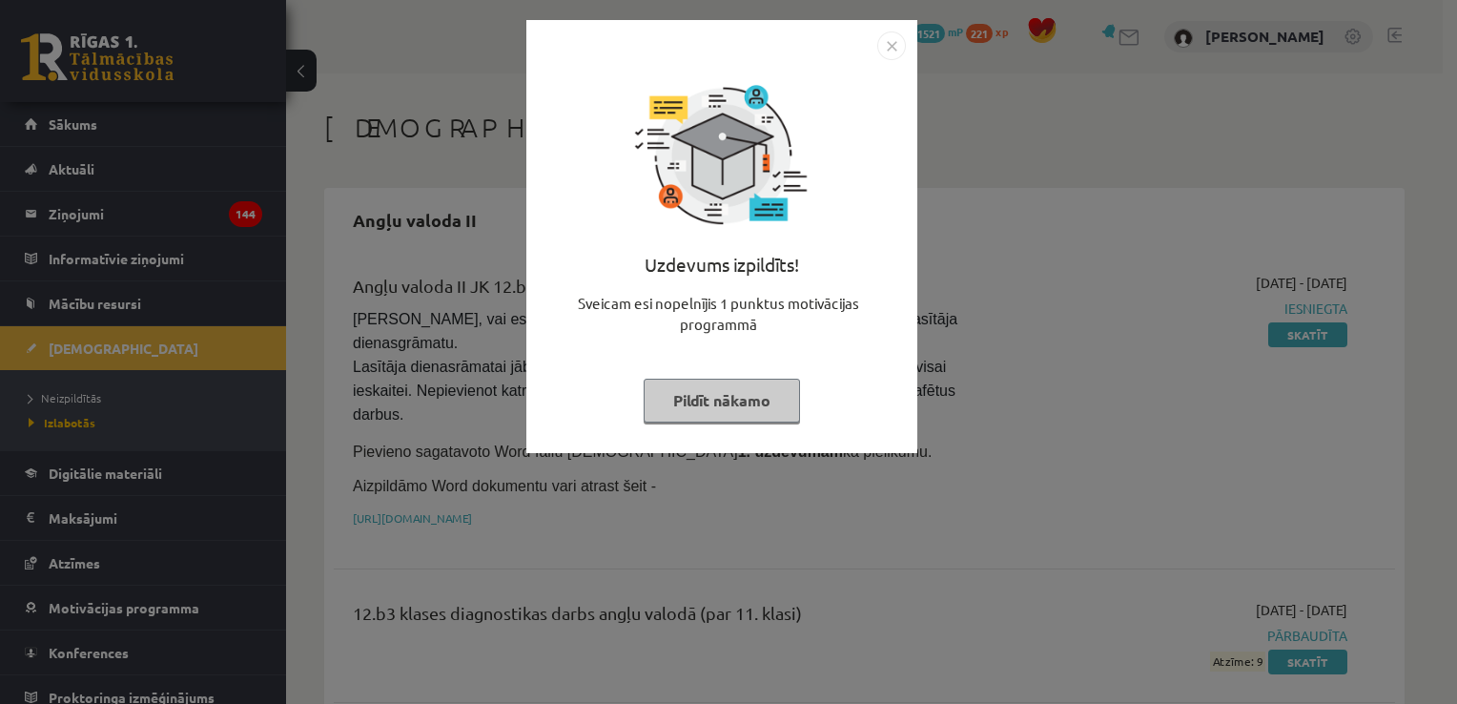
click at [888, 36] on img "Close" at bounding box center [892, 45] width 29 height 29
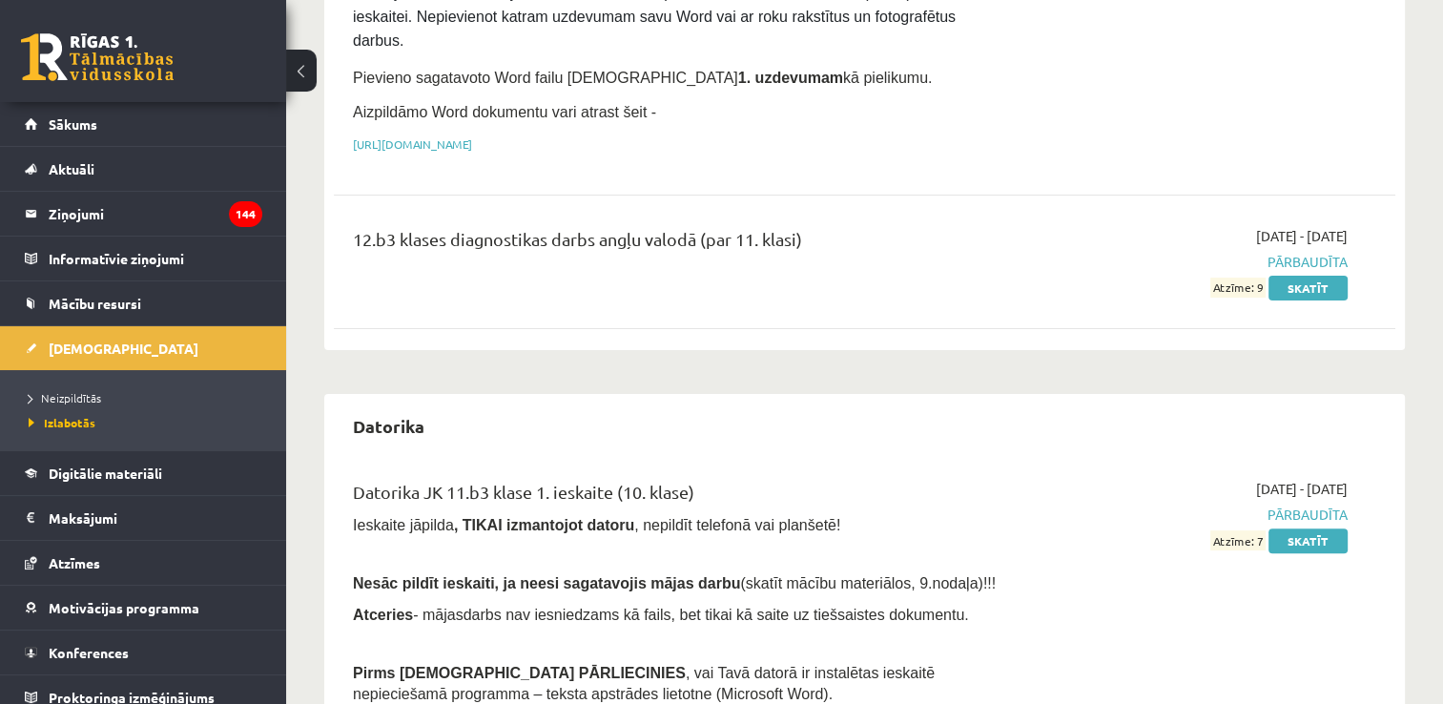
scroll to position [525, 0]
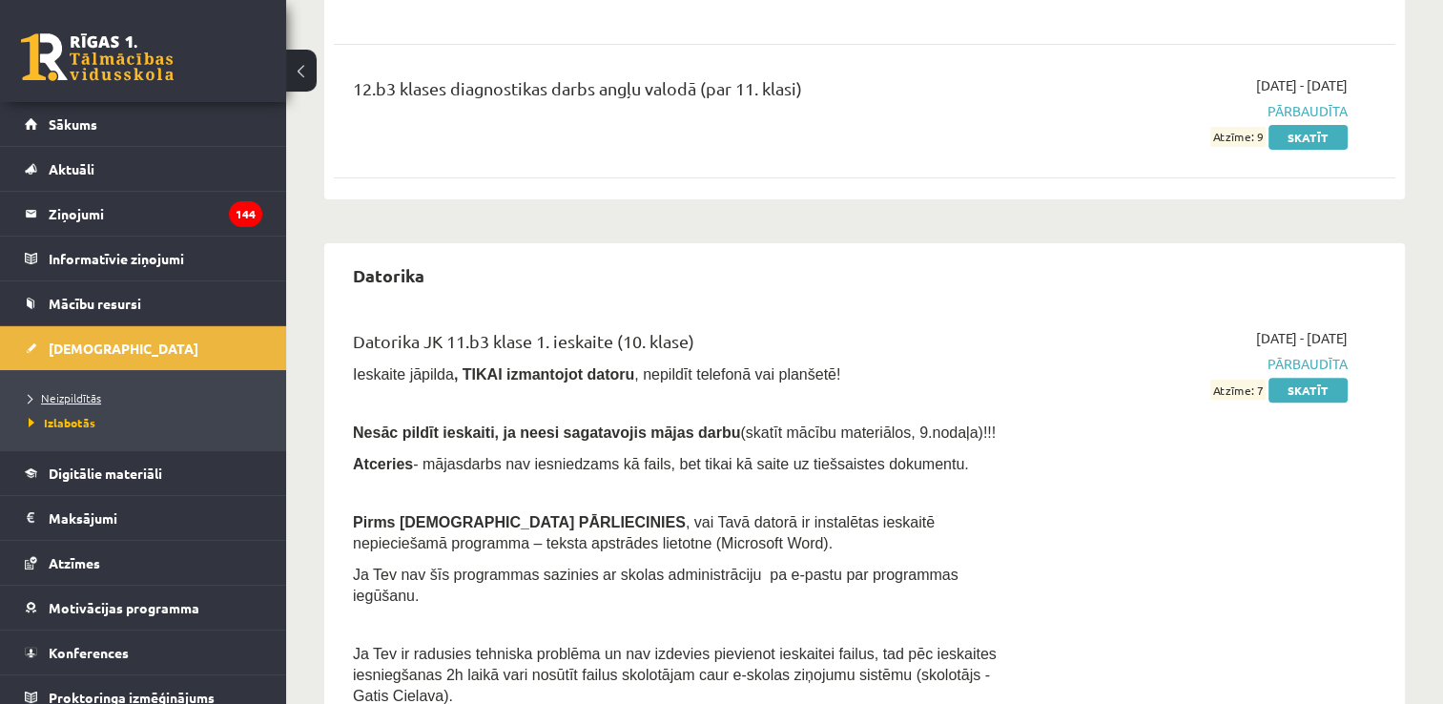
click at [88, 399] on span "Neizpildītās" at bounding box center [65, 397] width 72 height 15
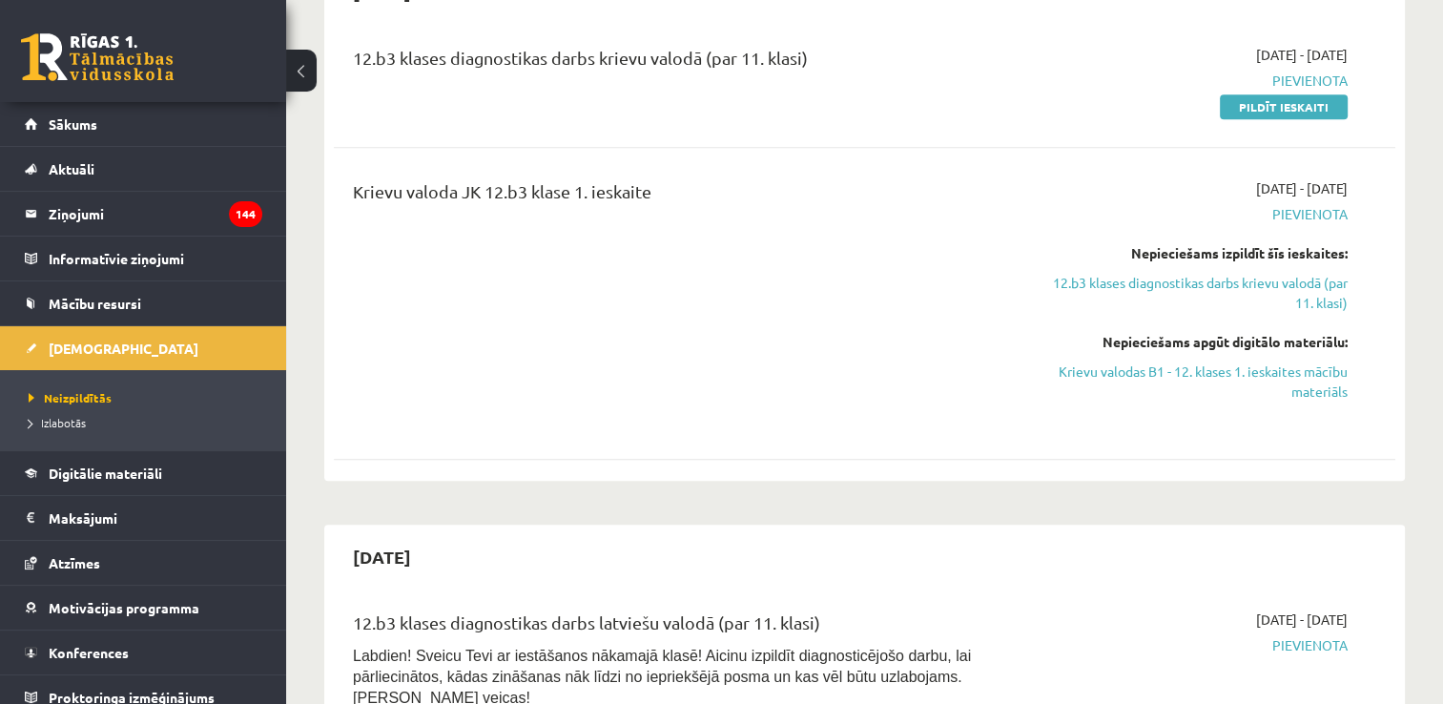
scroll to position [946, 0]
click at [1313, 96] on link "Pildīt ieskaiti" at bounding box center [1284, 108] width 128 height 25
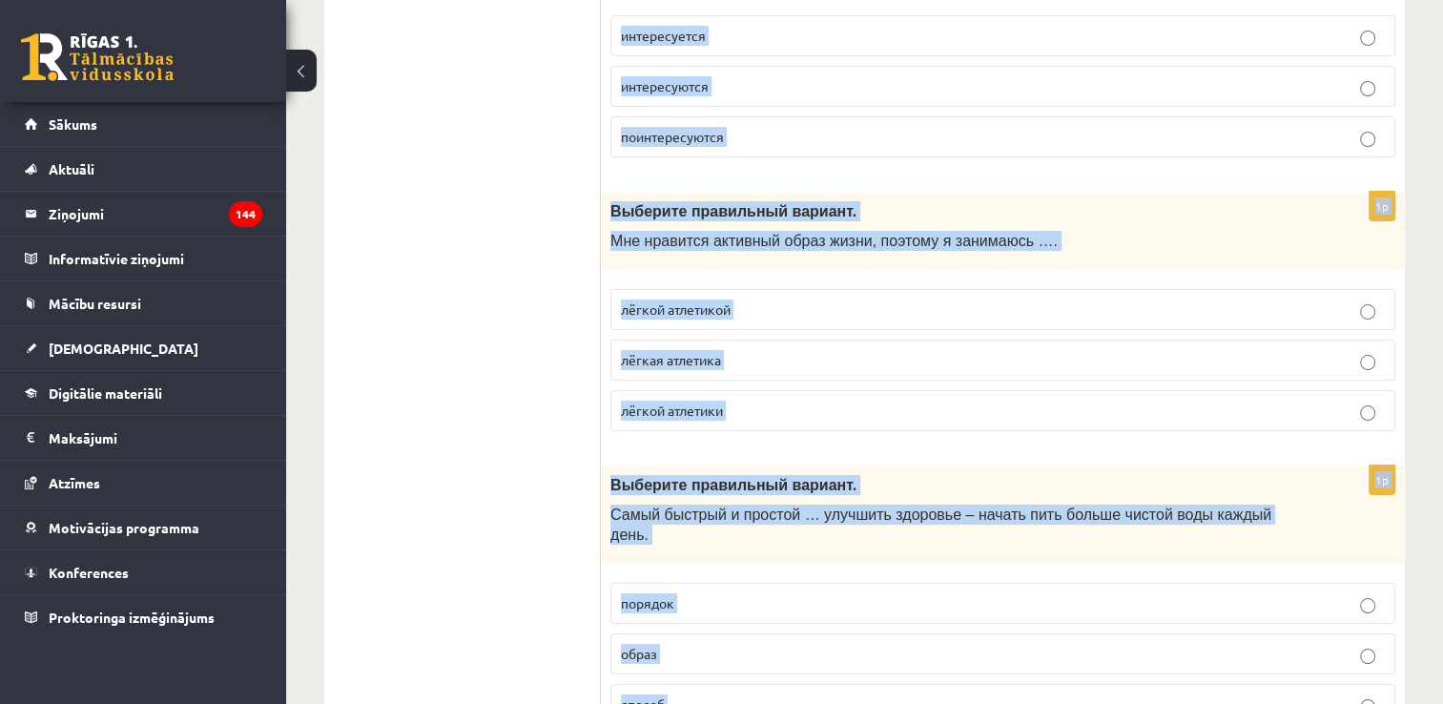
scroll to position [7481, 0]
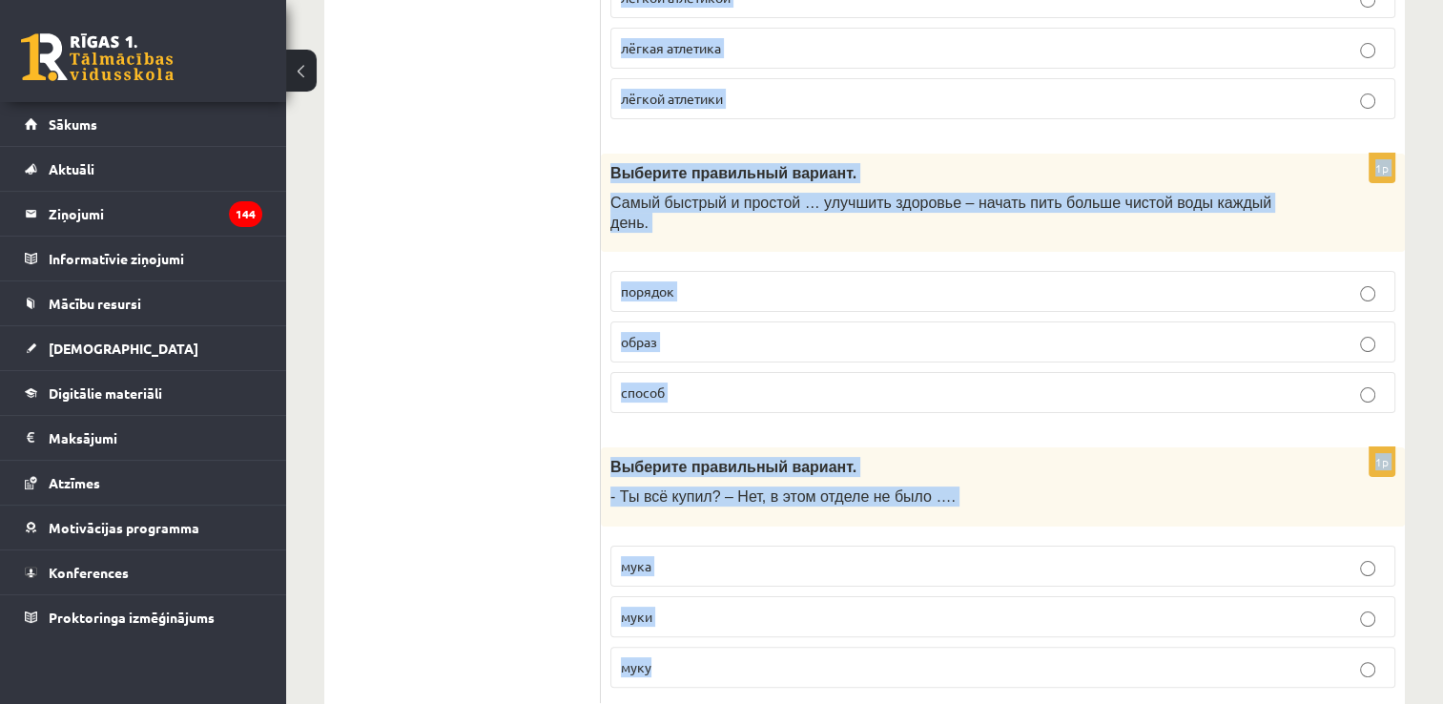
drag, startPoint x: 607, startPoint y: 378, endPoint x: 936, endPoint y: 609, distance: 401.9
copy form "Loremips dolorsitam consect. Adipi e seddo … e temp. incidid utlab etdol 5m Ali…"
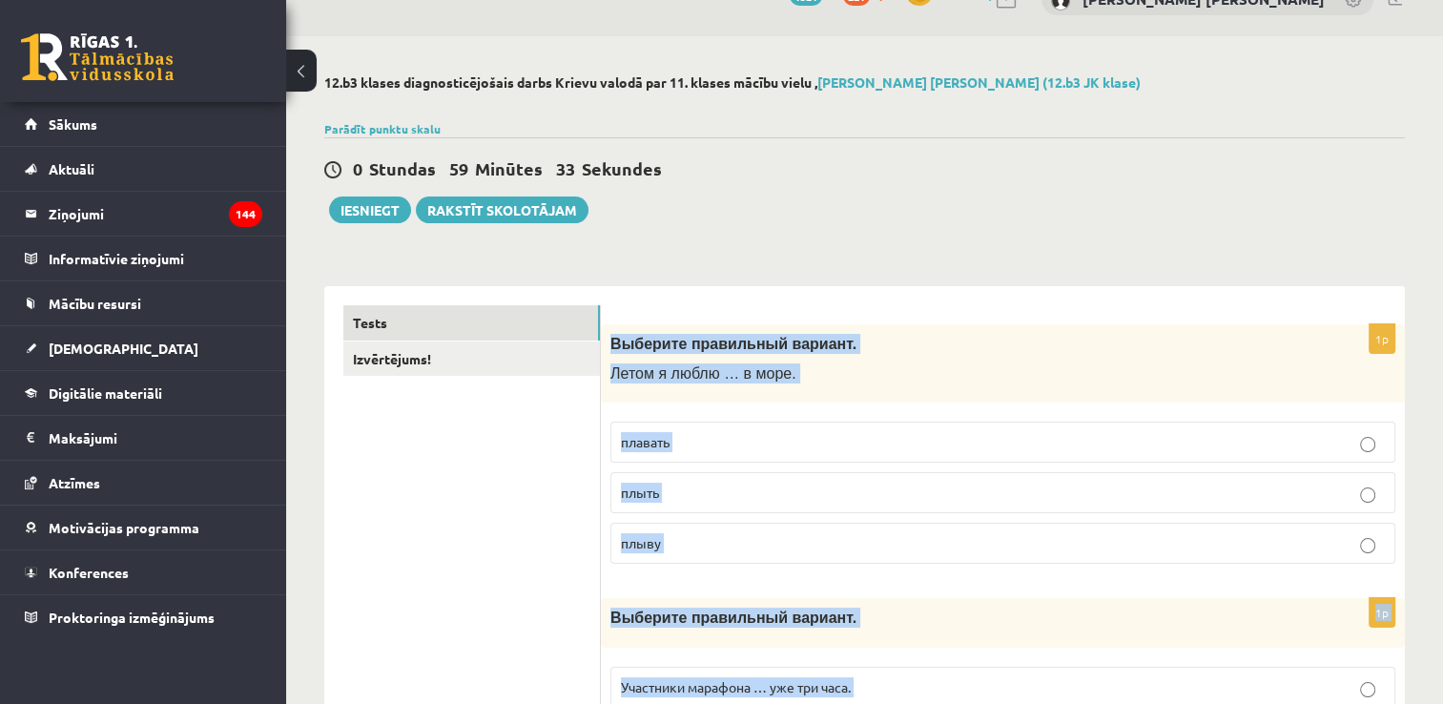
scroll to position [0, 0]
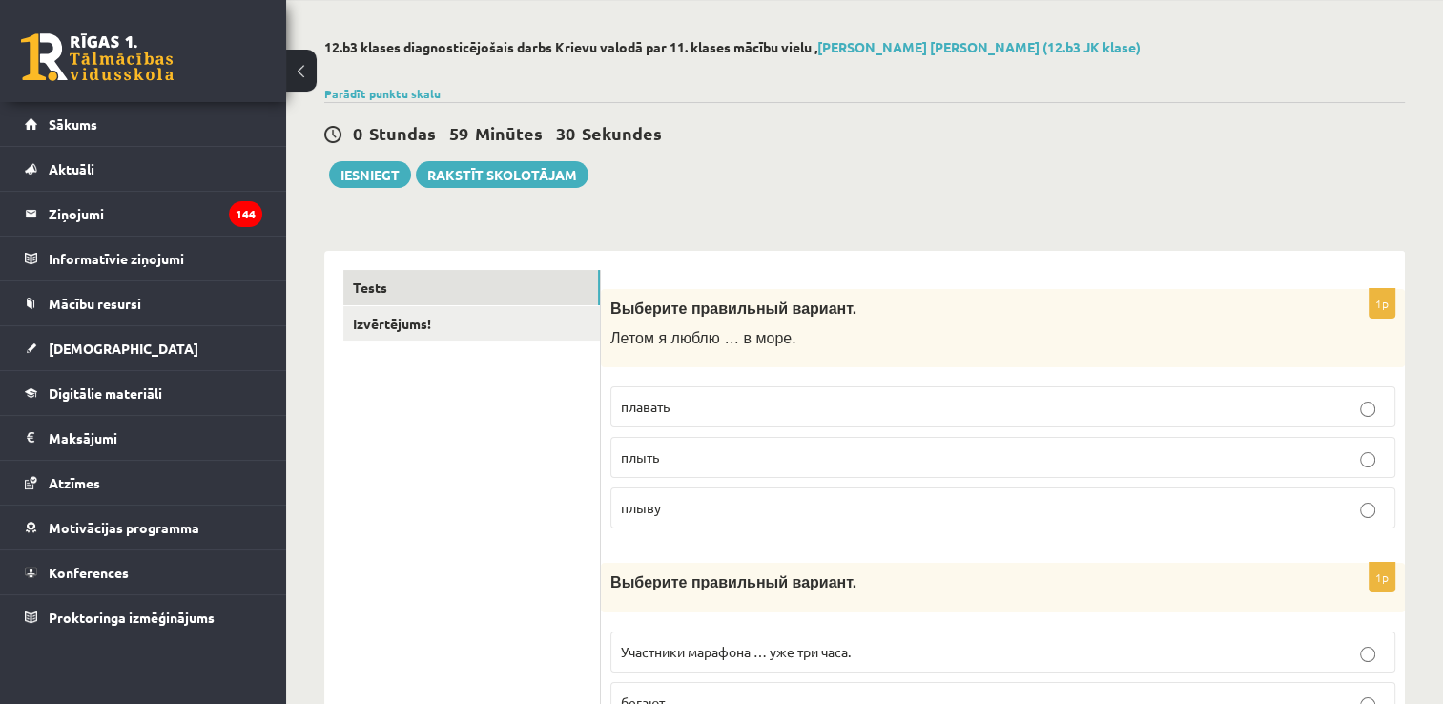
scroll to position [74, 0]
click at [733, 400] on p "плавать" at bounding box center [1003, 405] width 764 height 20
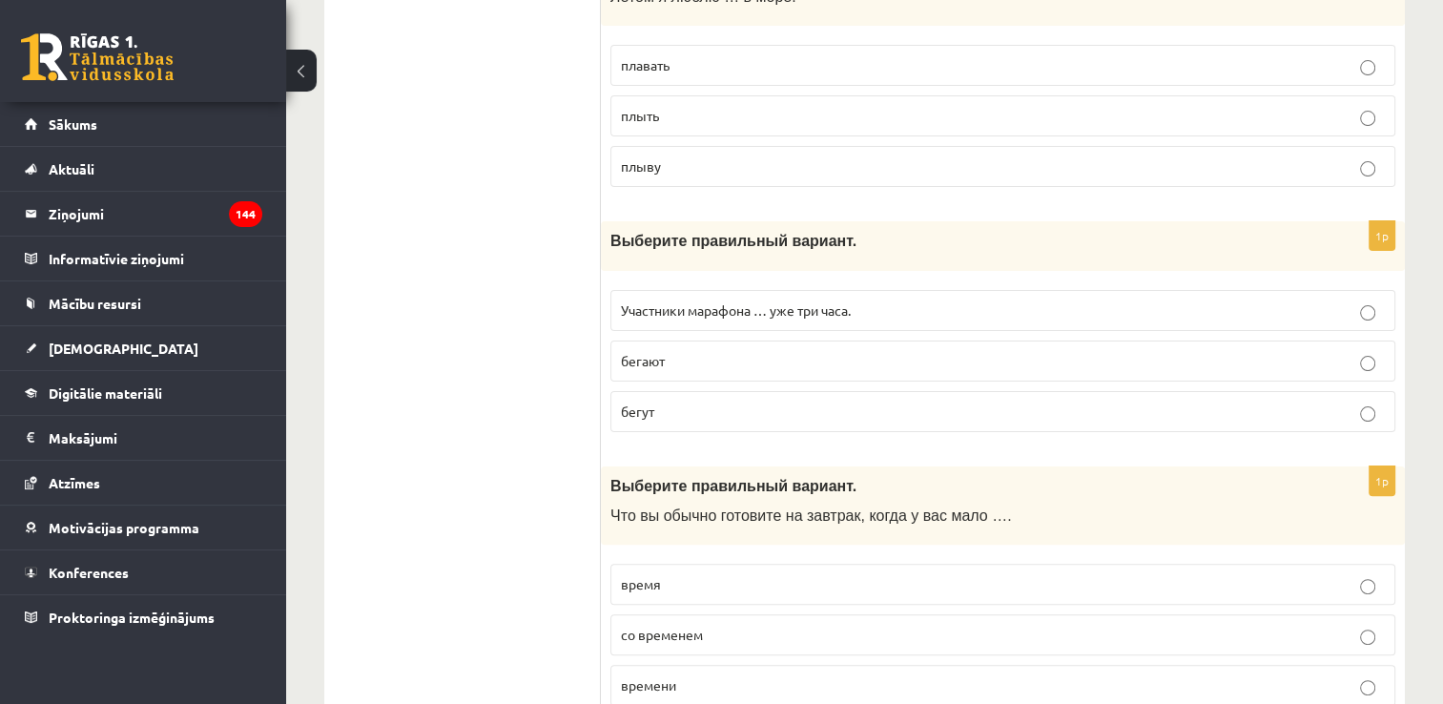
scroll to position [415, 0]
click at [793, 417] on p "бегут" at bounding box center [1003, 411] width 764 height 20
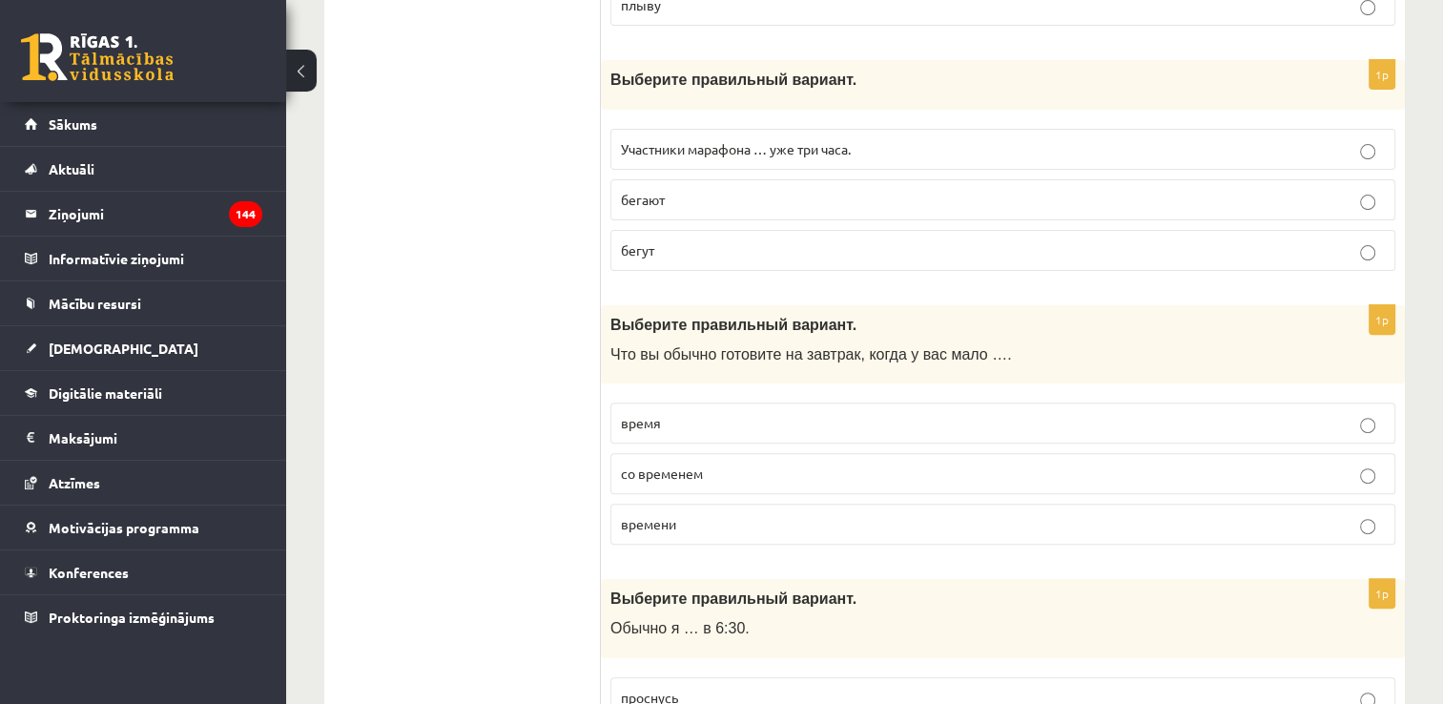
scroll to position [584, 0]
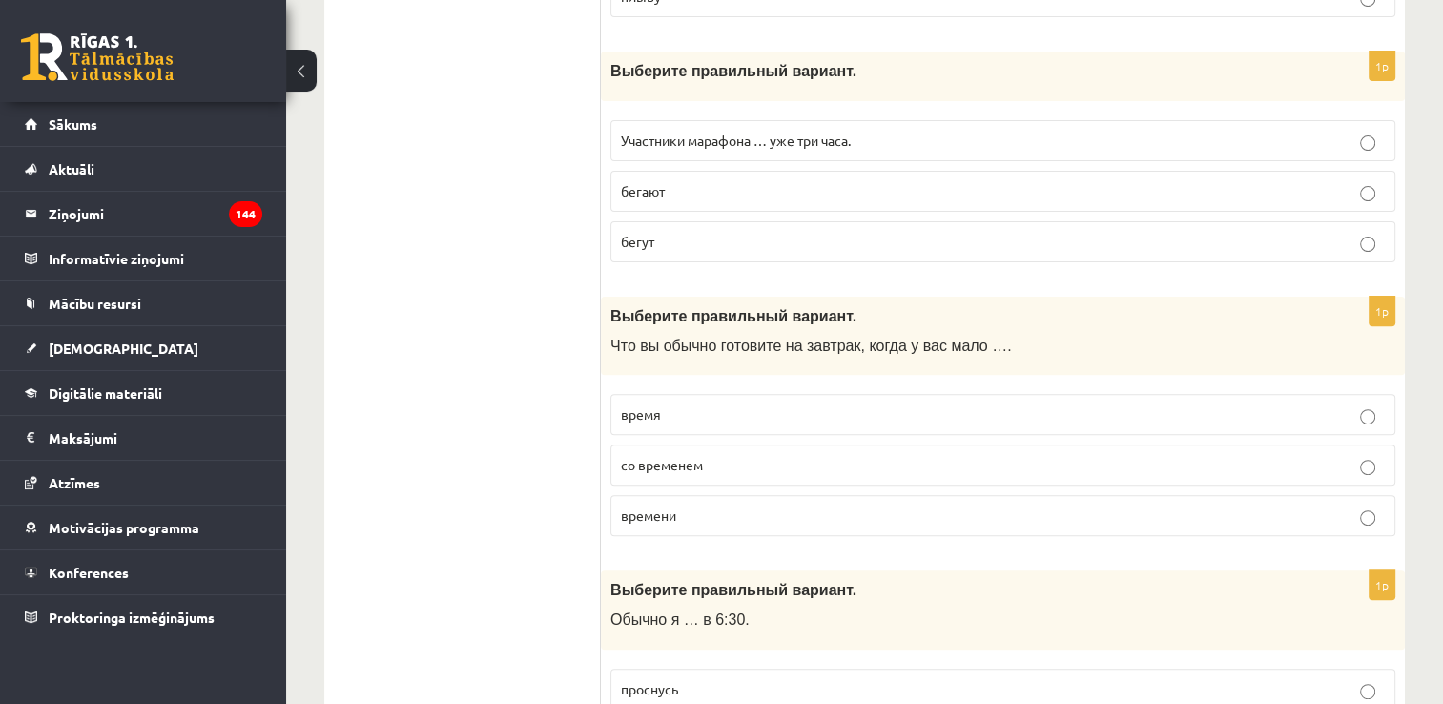
click at [793, 417] on p "время" at bounding box center [1003, 414] width 764 height 20
click at [803, 515] on p "времени" at bounding box center [1003, 516] width 764 height 20
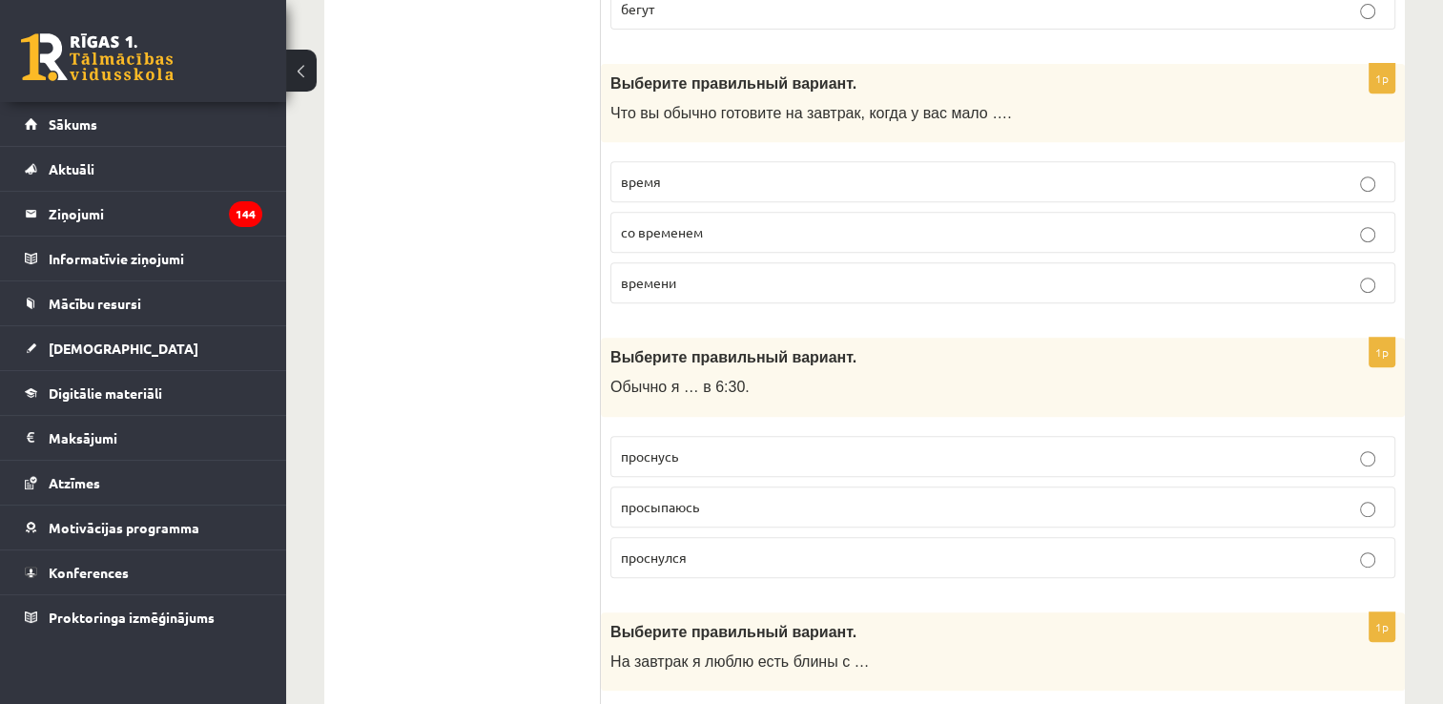
scroll to position [818, 0]
click at [766, 496] on p "просыпаюсь" at bounding box center [1003, 505] width 764 height 20
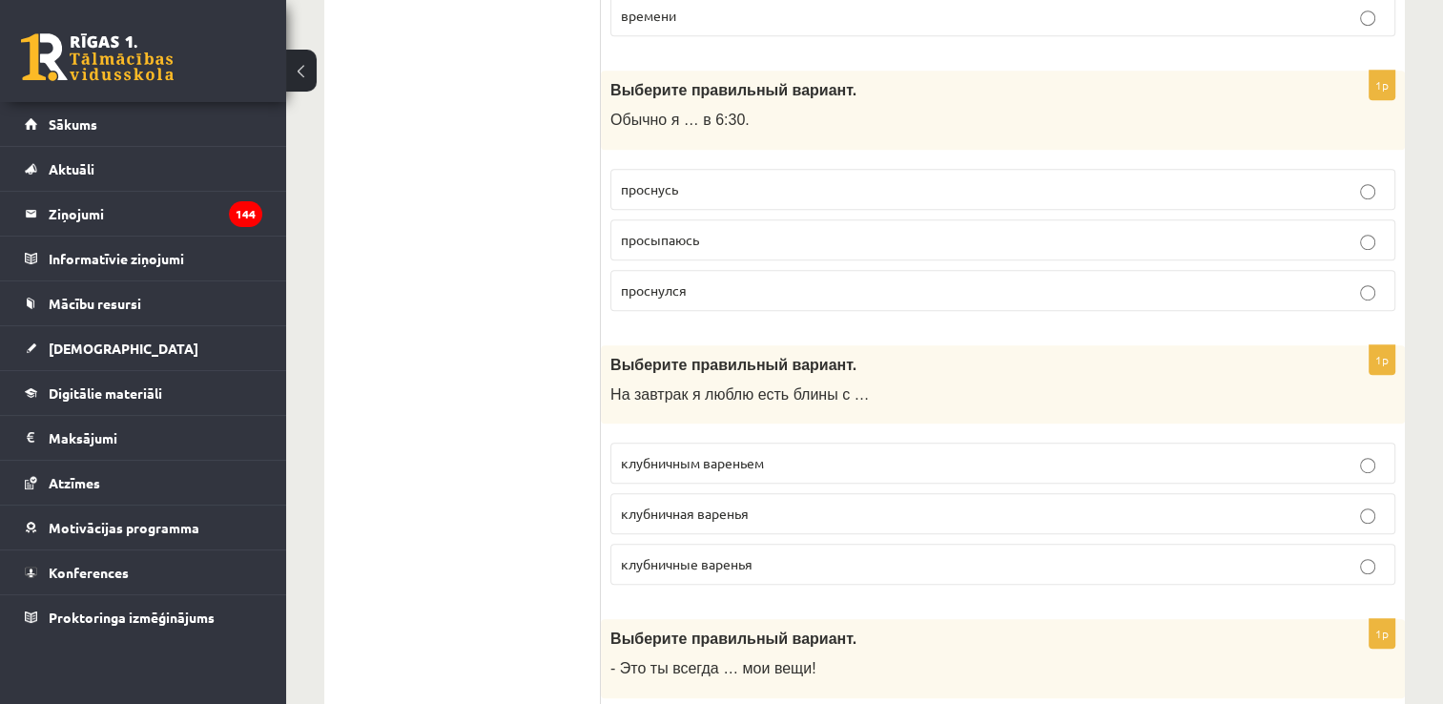
scroll to position [1085, 0]
click at [767, 456] on p "клубничным вареньем" at bounding box center [1003, 461] width 764 height 20
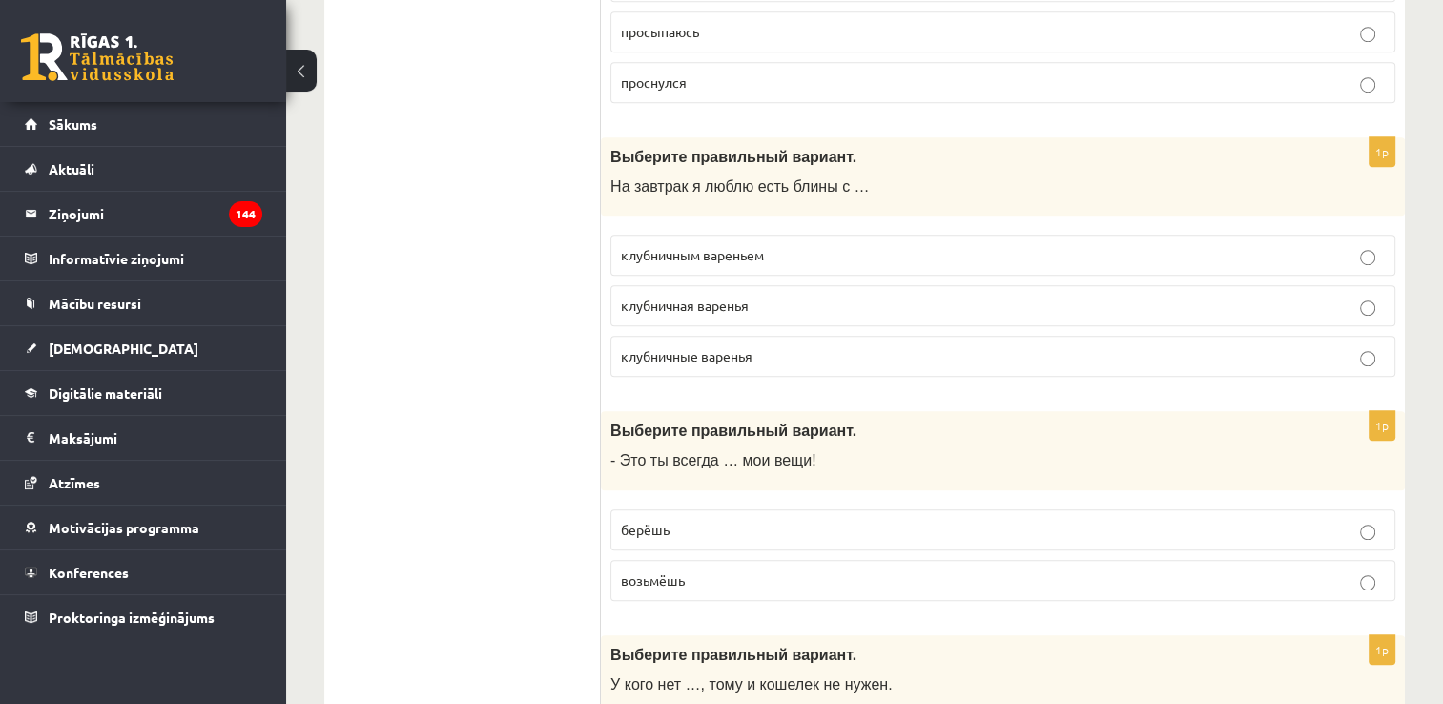
scroll to position [1326, 0]
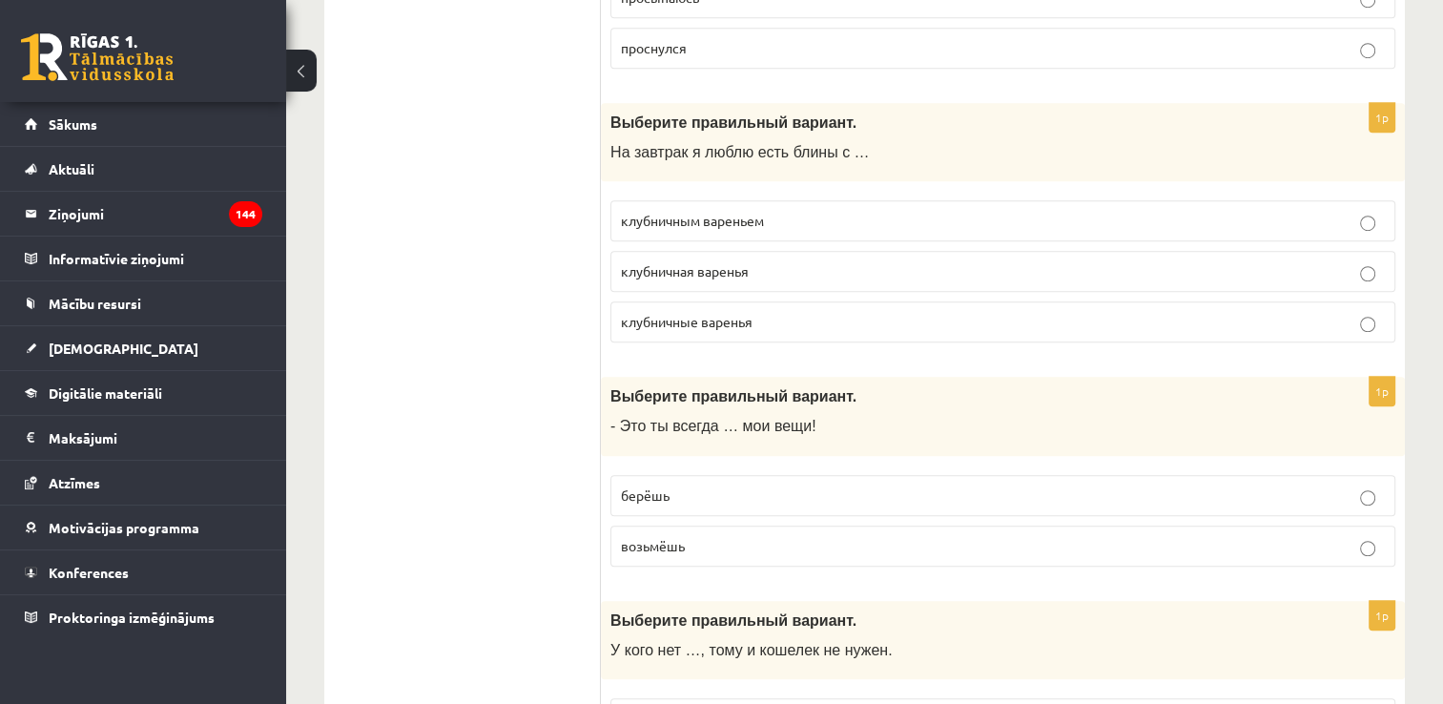
click at [752, 494] on p "берёшь" at bounding box center [1003, 495] width 764 height 20
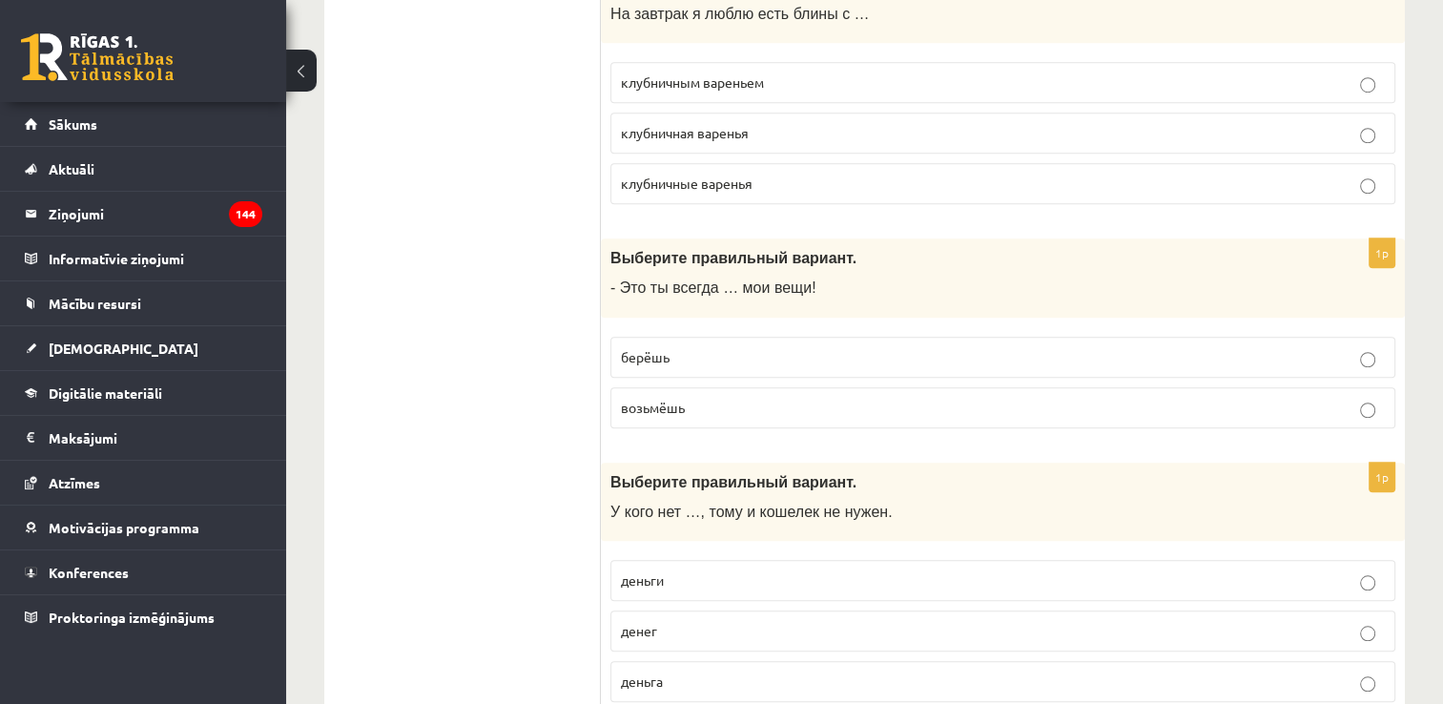
scroll to position [1528, 0]
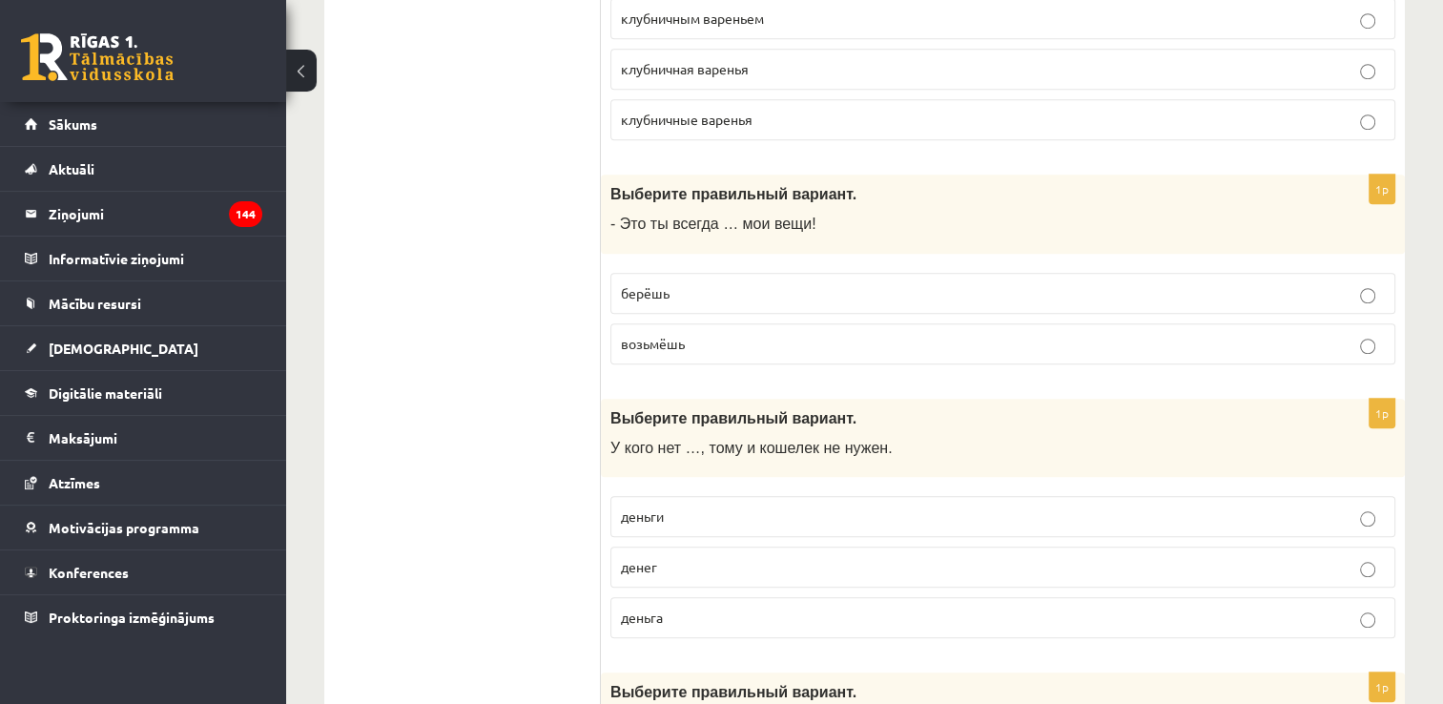
click at [705, 562] on p "денег" at bounding box center [1003, 567] width 764 height 20
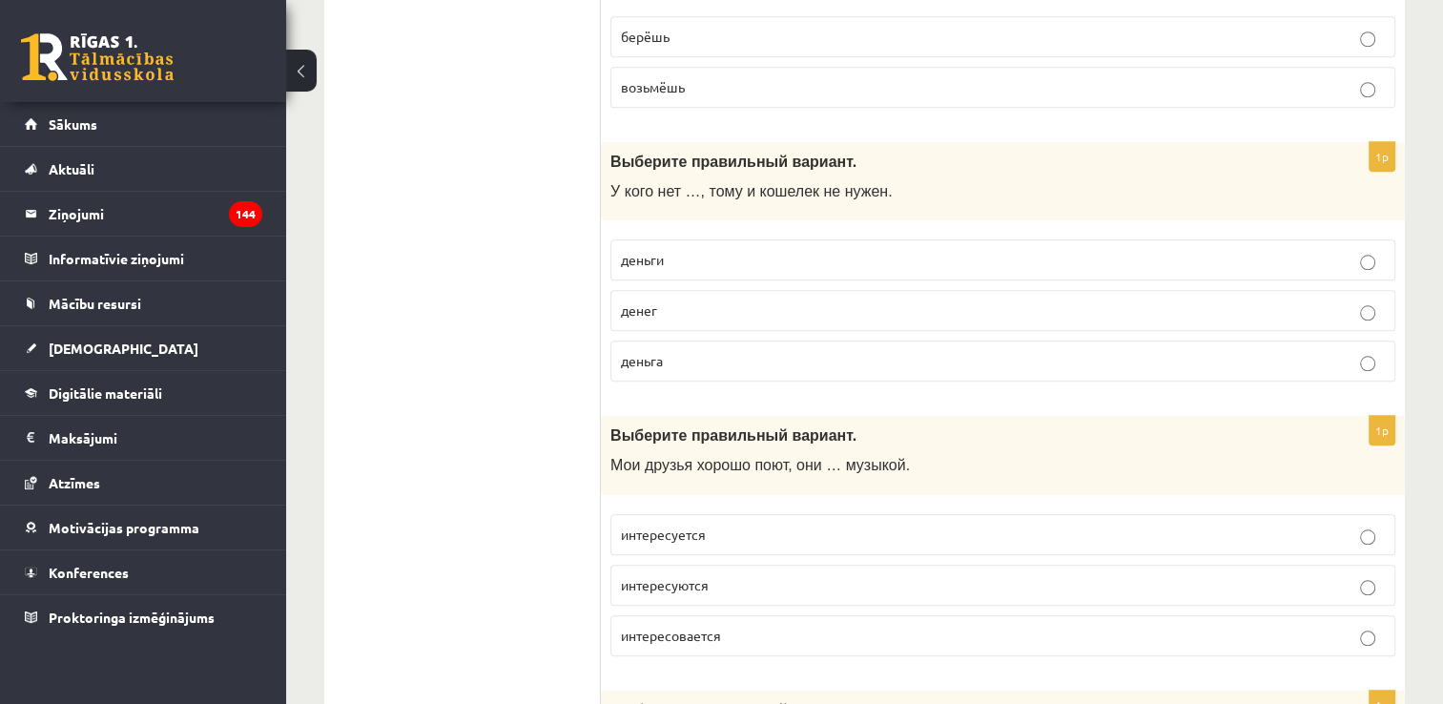
scroll to position [1801, 0]
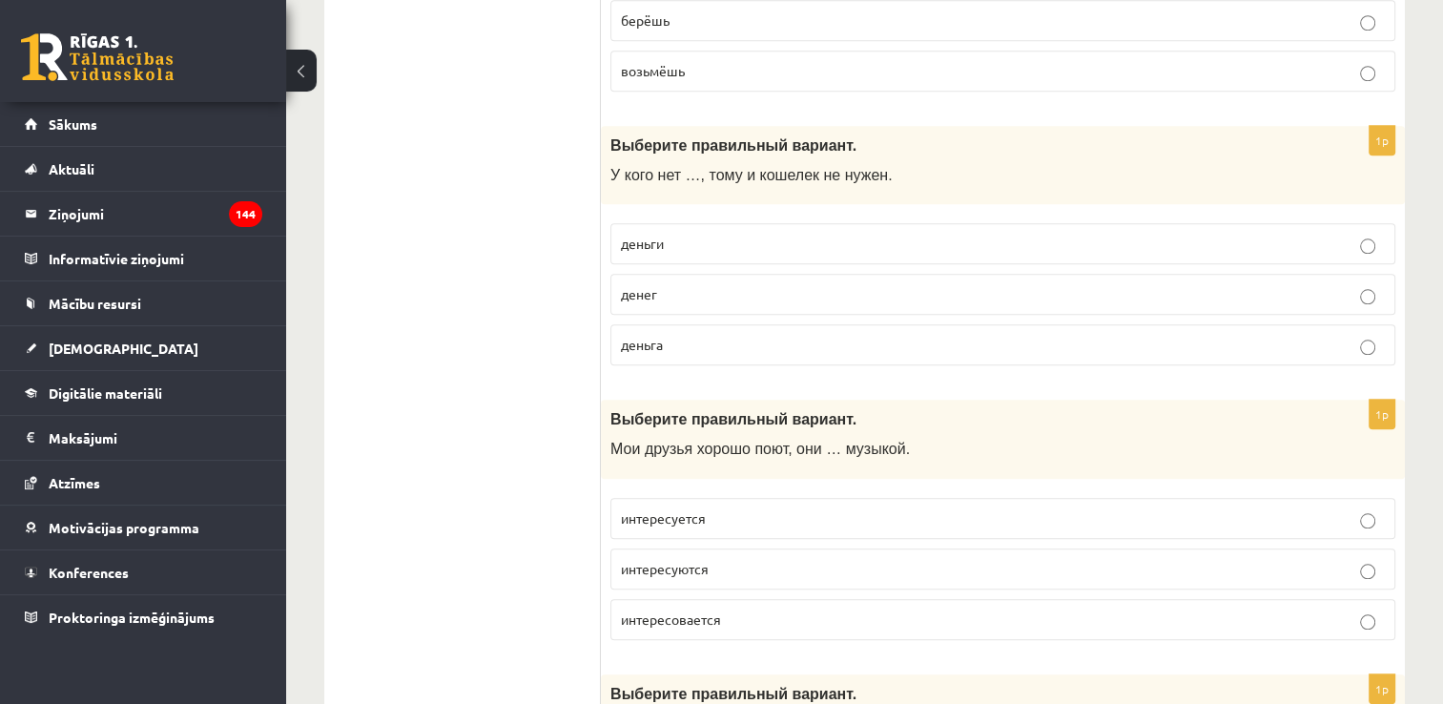
click at [710, 568] on p "интересуются" at bounding box center [1003, 569] width 764 height 20
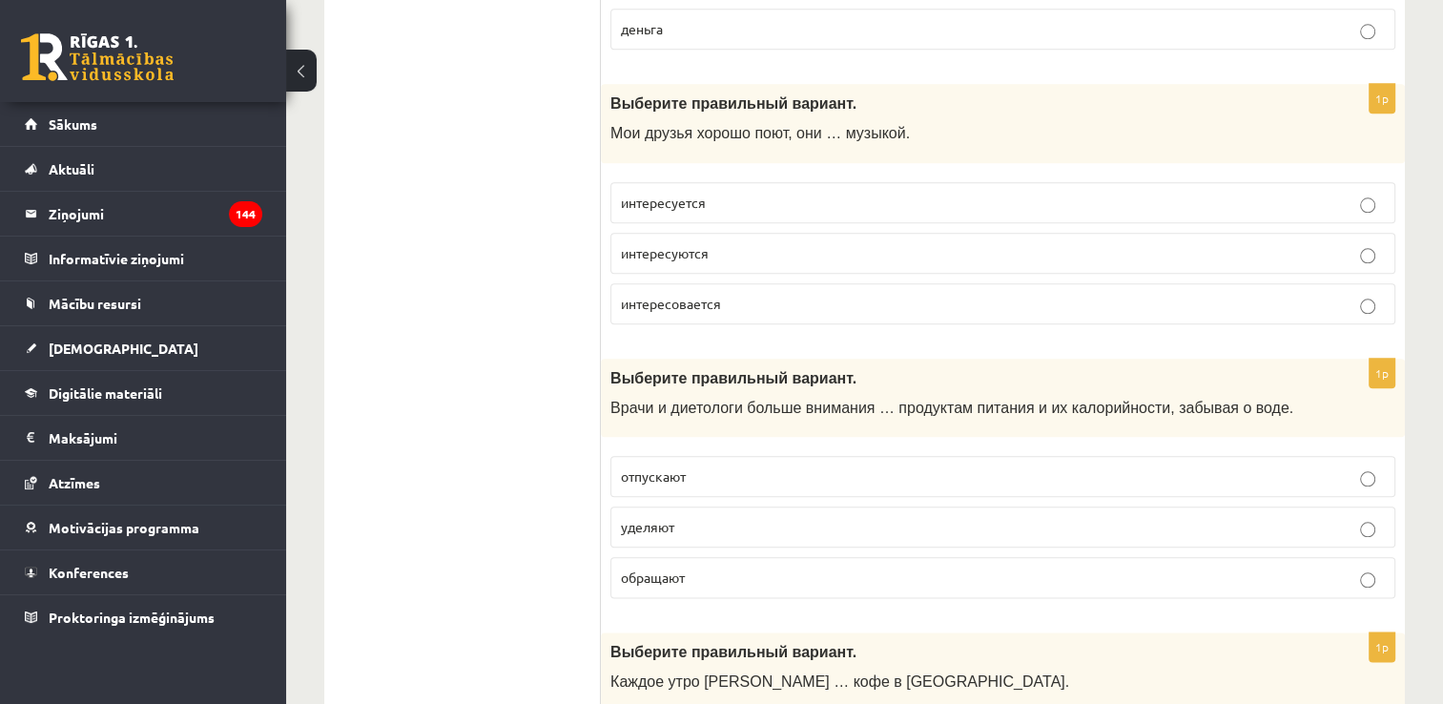
scroll to position [2117, 0]
click at [716, 525] on p "уделяют" at bounding box center [1003, 526] width 764 height 20
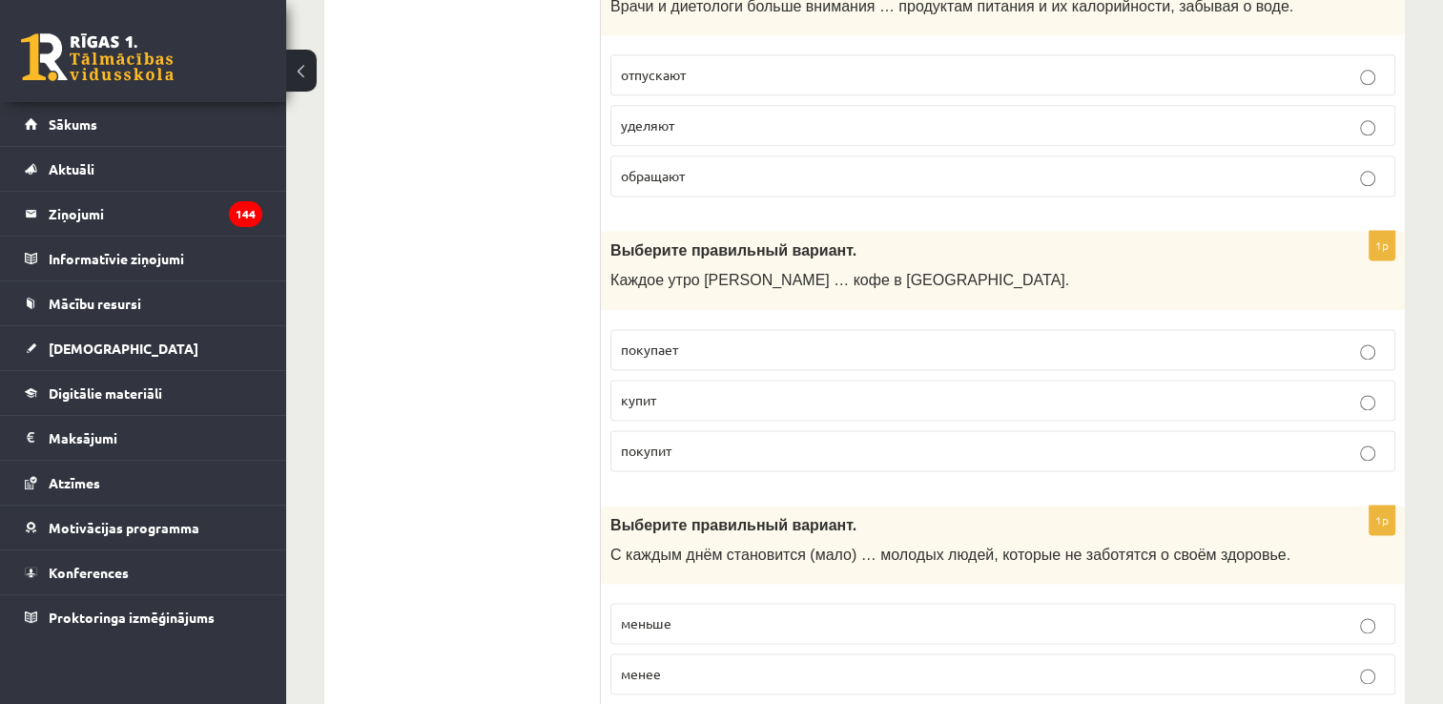
scroll to position [2549, 0]
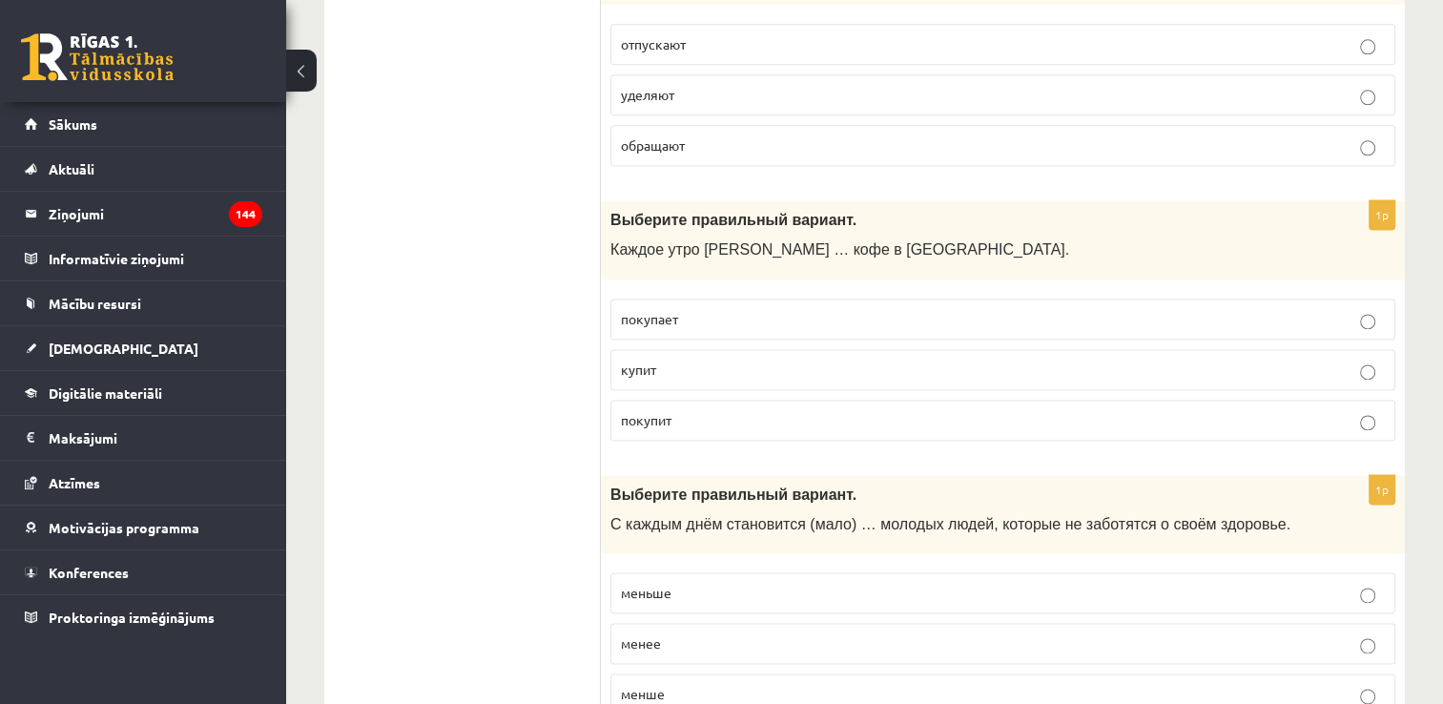
click at [717, 299] on label "покупает" at bounding box center [1002, 319] width 785 height 41
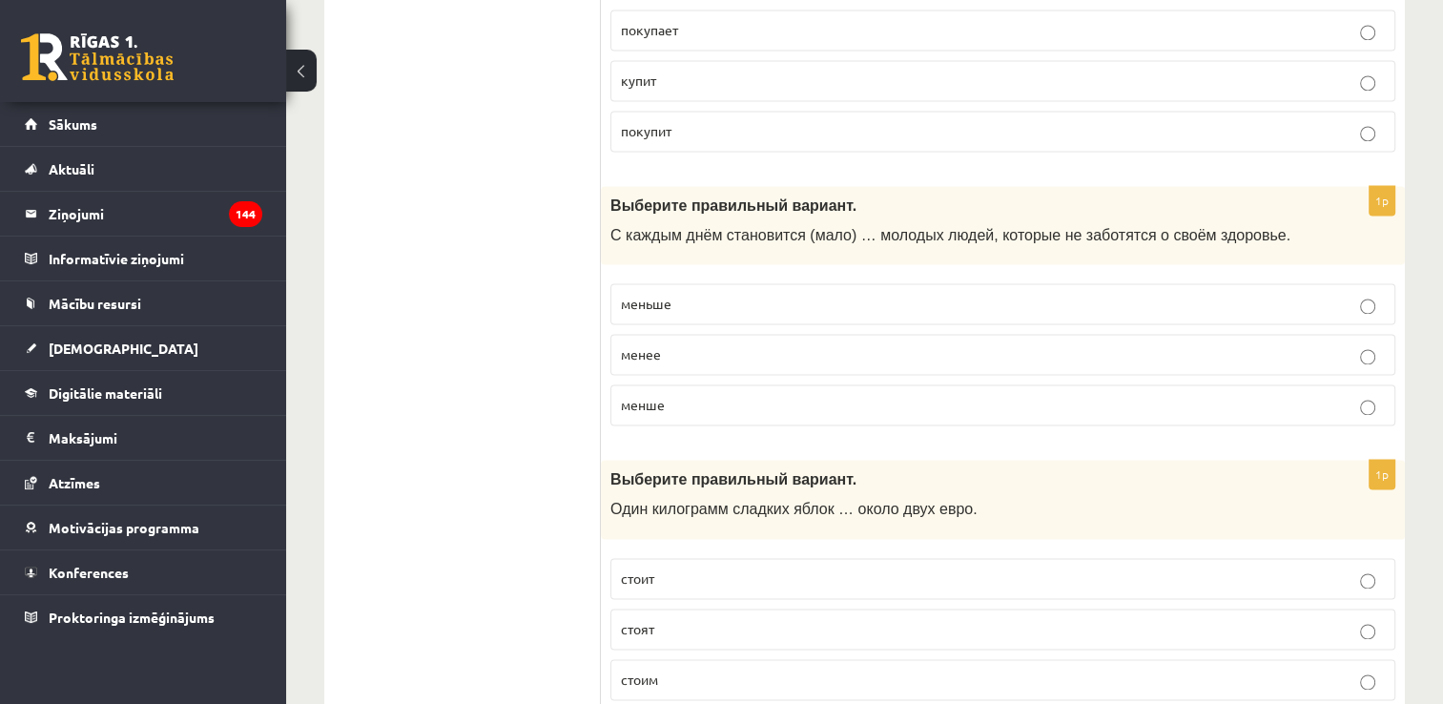
scroll to position [2839, 0]
click at [774, 293] on p "меньше" at bounding box center [1003, 303] width 764 height 20
click at [733, 568] on p "стоит" at bounding box center [1003, 578] width 764 height 20
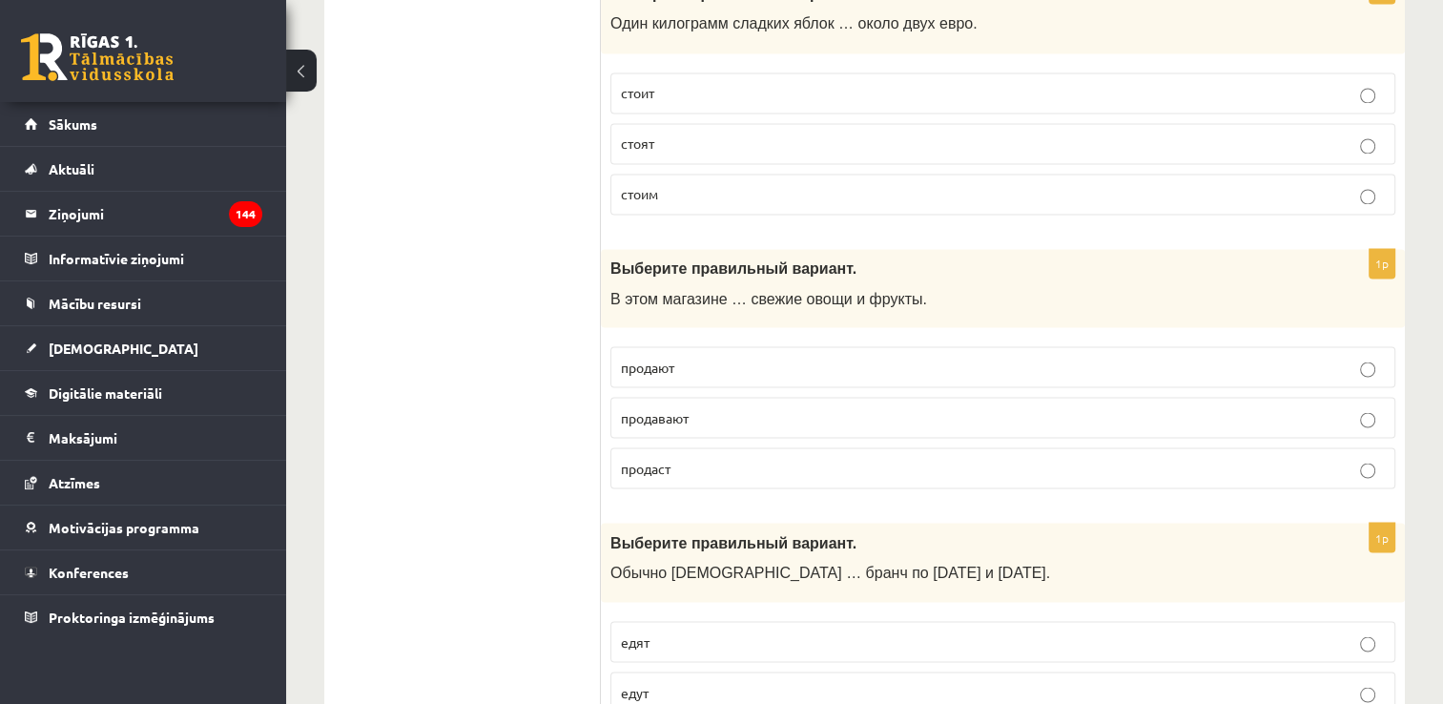
scroll to position [3327, 0]
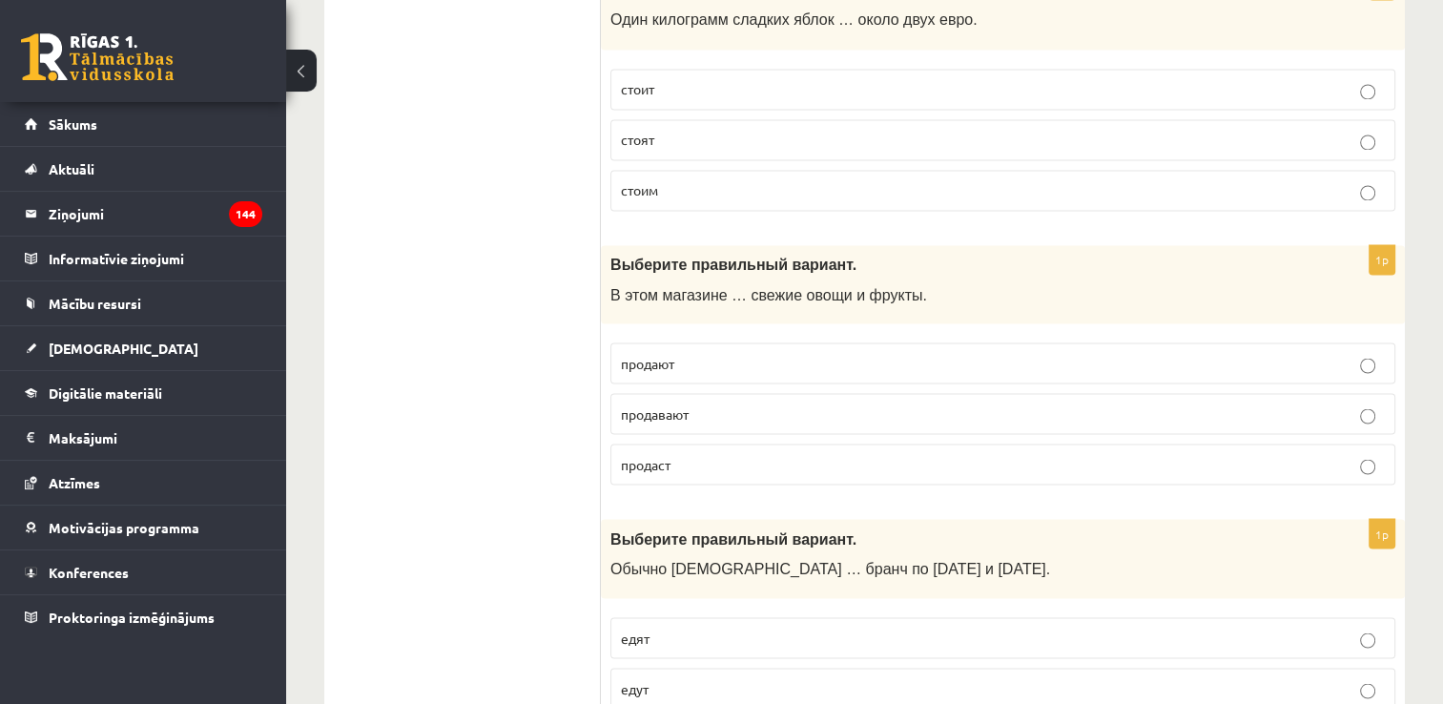
click at [790, 353] on p "продают" at bounding box center [1003, 363] width 764 height 20
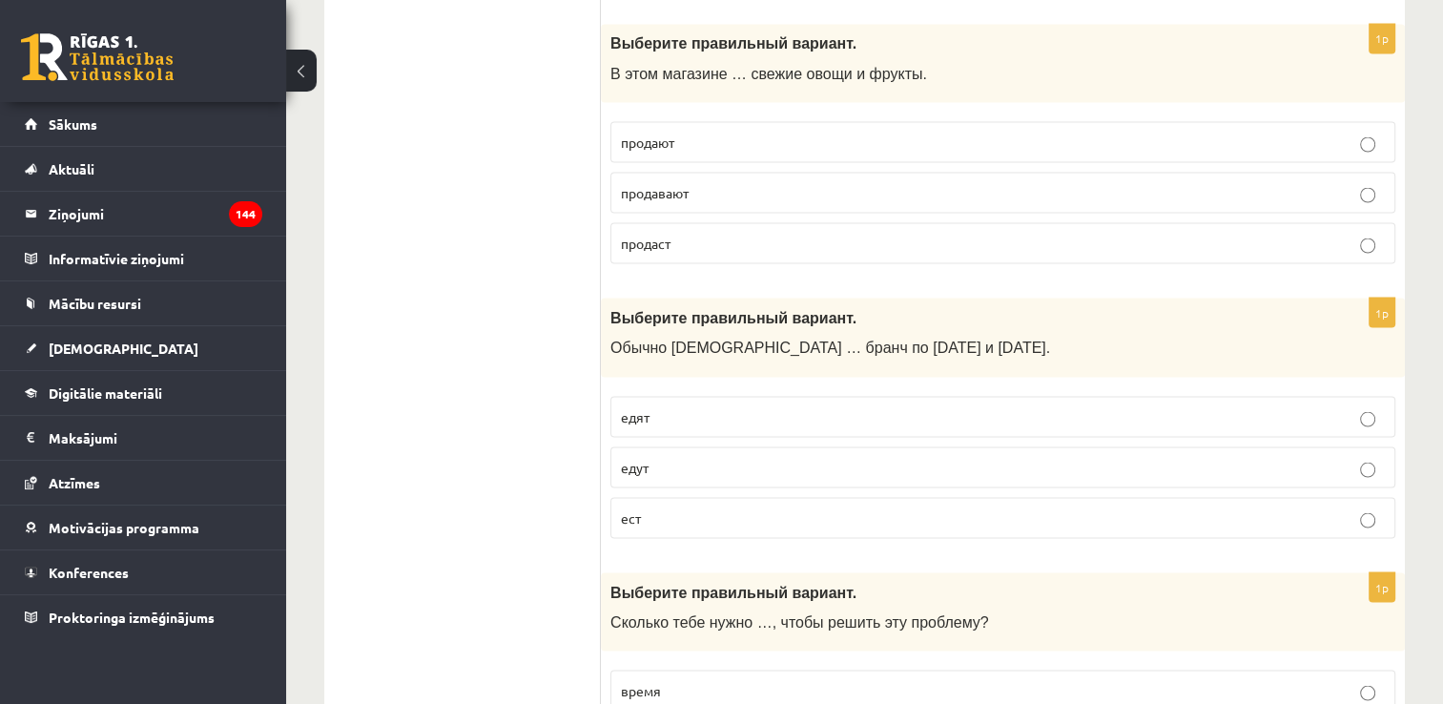
scroll to position [3548, 0]
click at [752, 406] on p "едят" at bounding box center [1003, 416] width 764 height 20
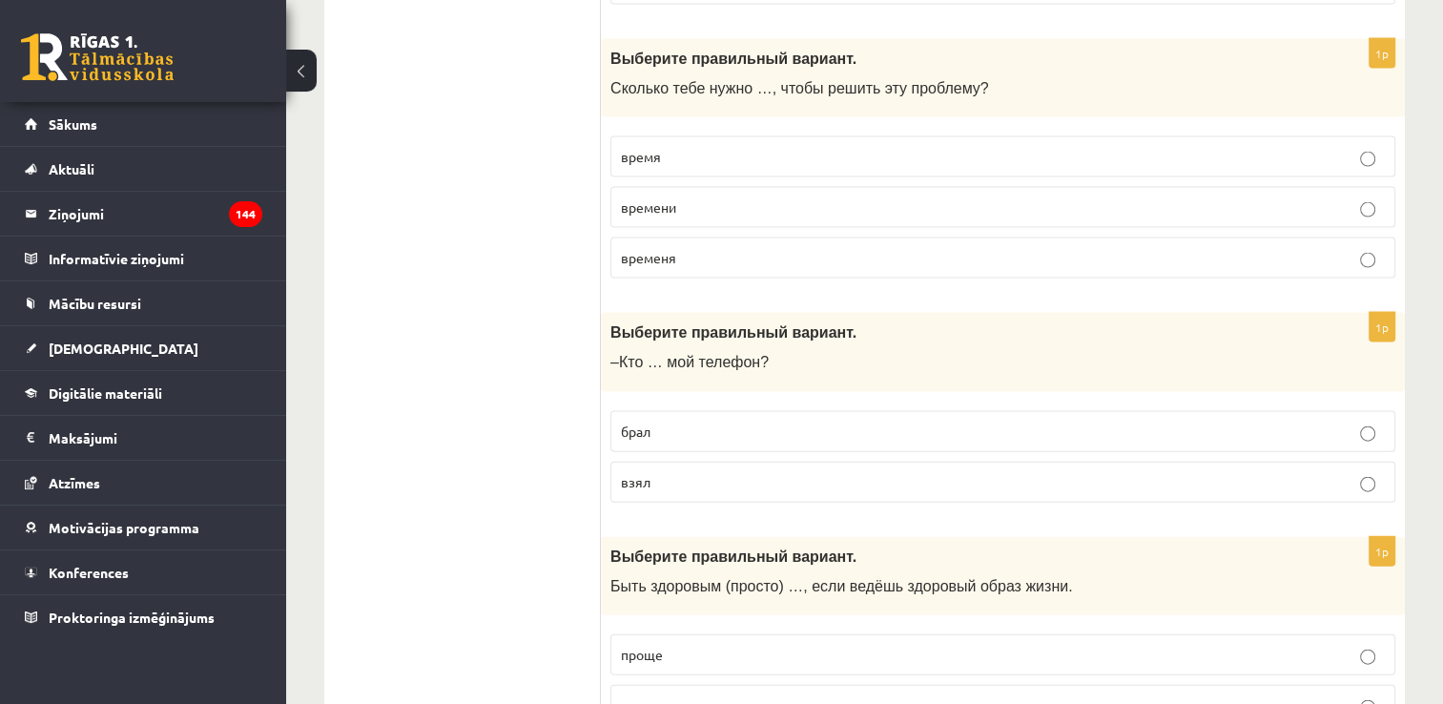
scroll to position [4082, 0]
click at [787, 196] on p "времени" at bounding box center [1003, 206] width 764 height 20
click at [679, 471] on p "взял" at bounding box center [1003, 481] width 764 height 20
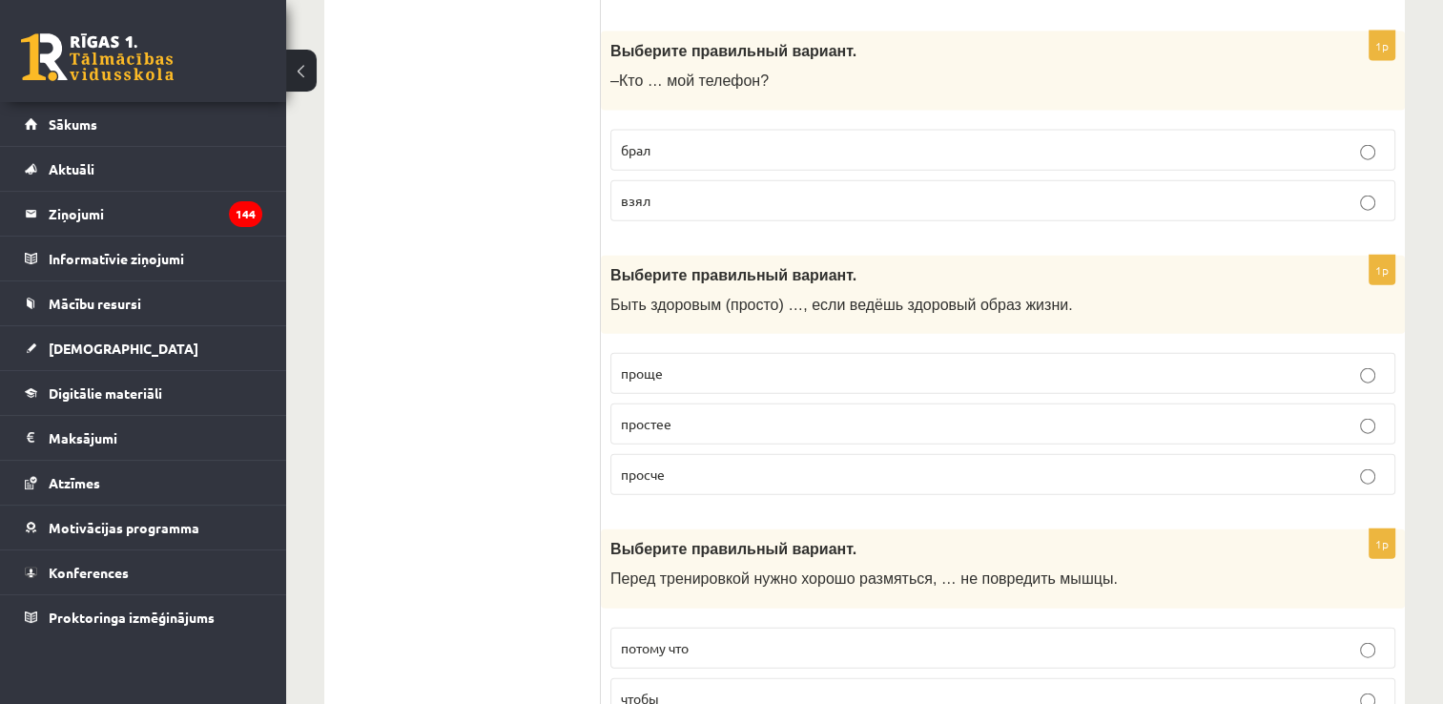
scroll to position [4364, 0]
click at [756, 362] on p "проще" at bounding box center [1003, 372] width 764 height 20
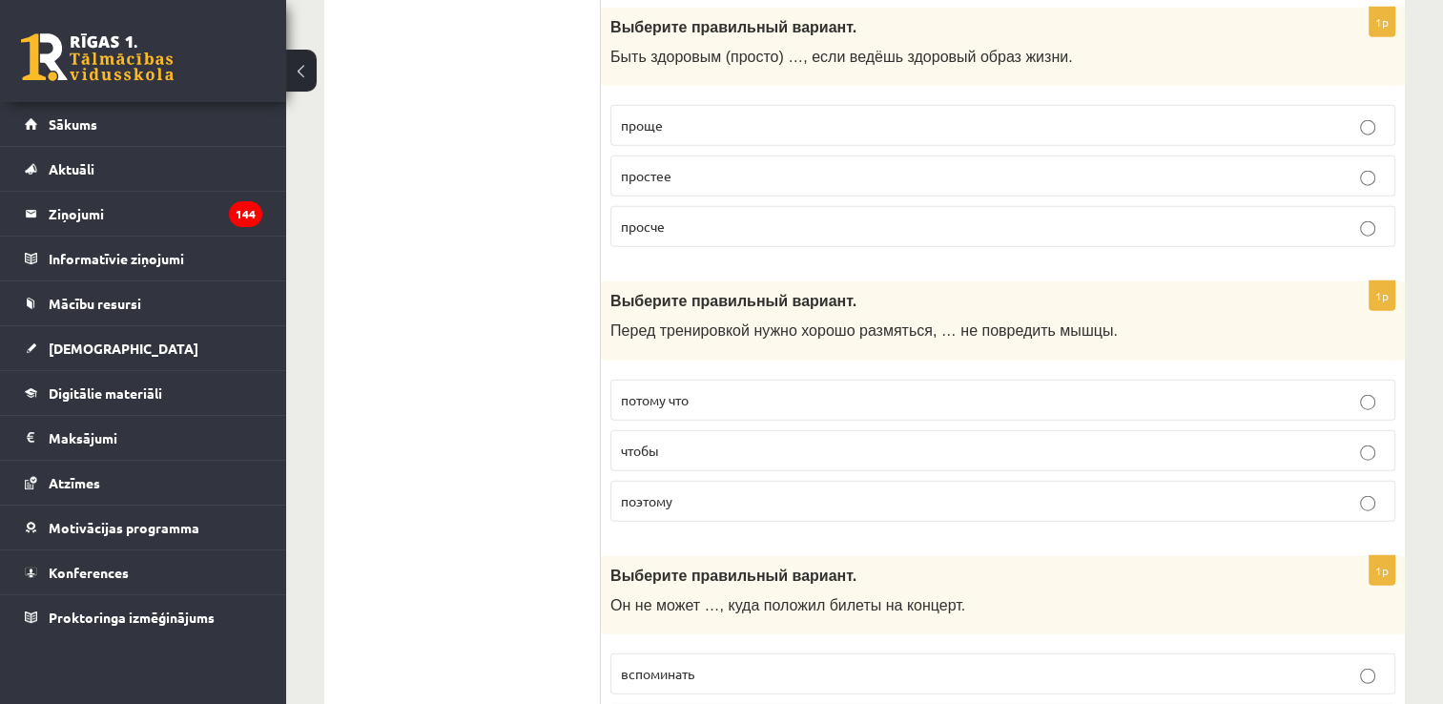
scroll to position [4612, 0]
click at [713, 440] on p "чтобы" at bounding box center [1003, 450] width 764 height 20
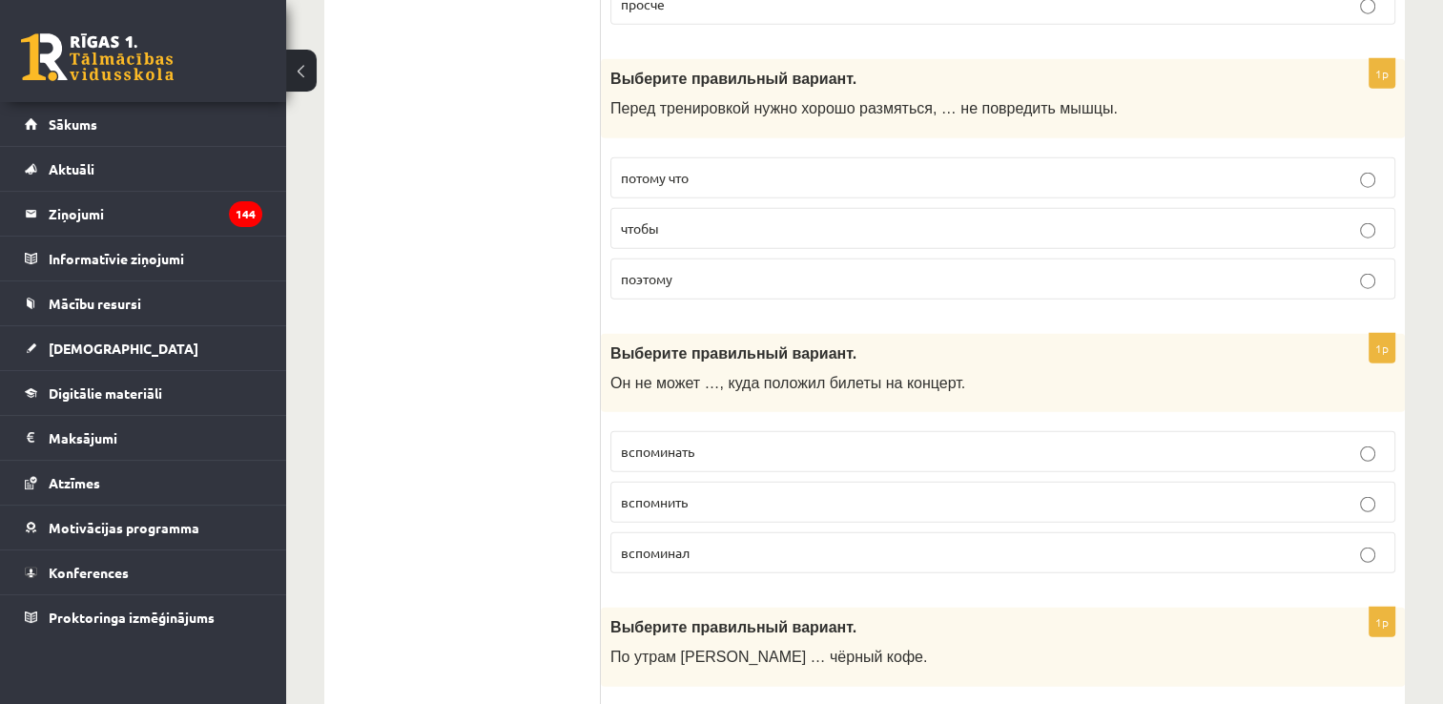
scroll to position [4834, 0]
click at [721, 481] on label "вспомнить" at bounding box center [1002, 501] width 785 height 41
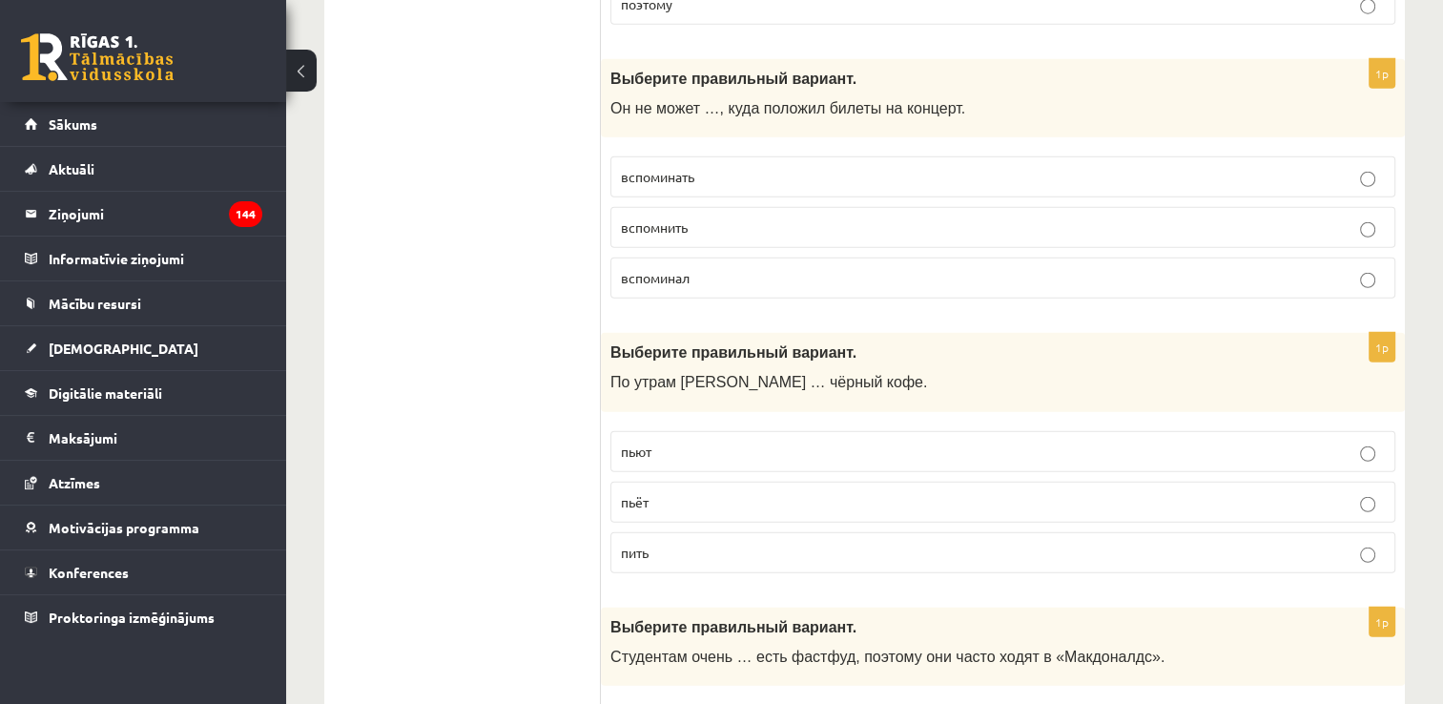
scroll to position [5109, 0]
click at [721, 481] on label "пьёт" at bounding box center [1002, 501] width 785 height 41
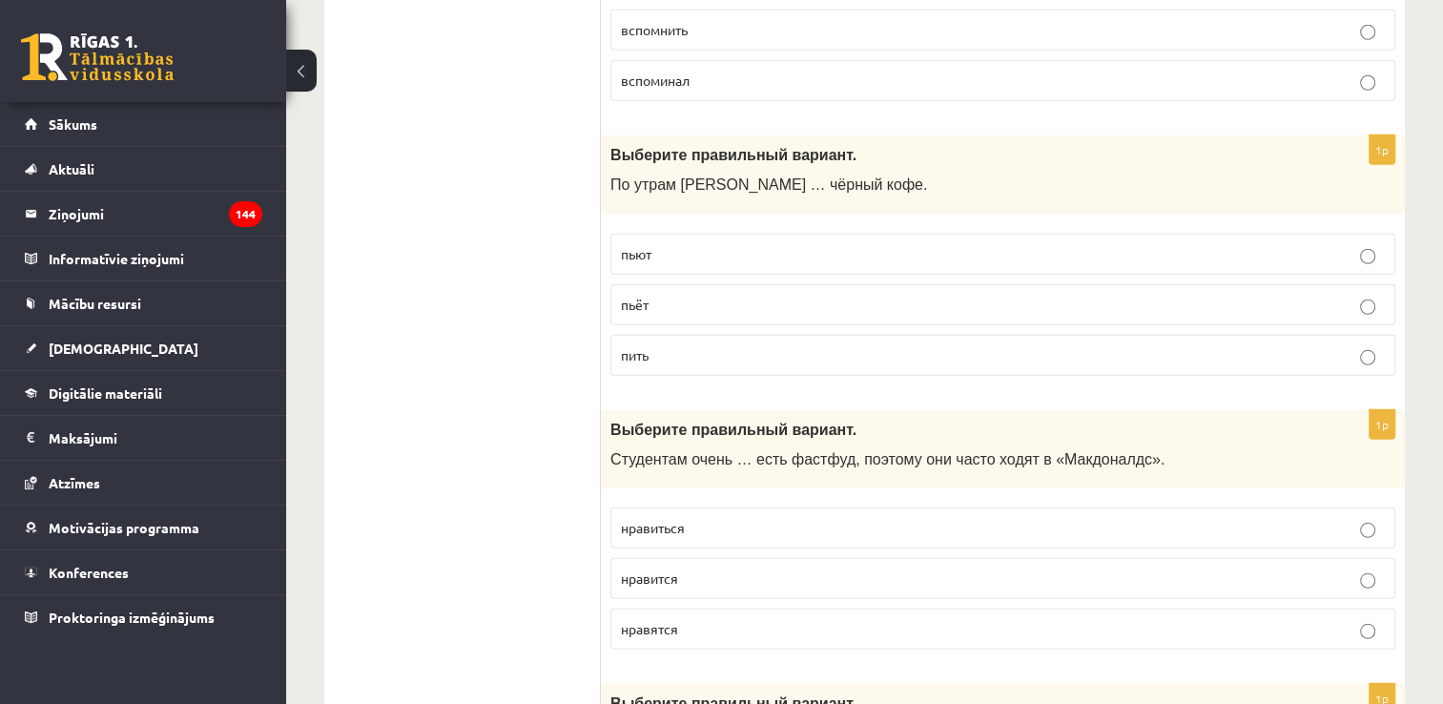
scroll to position [5311, 0]
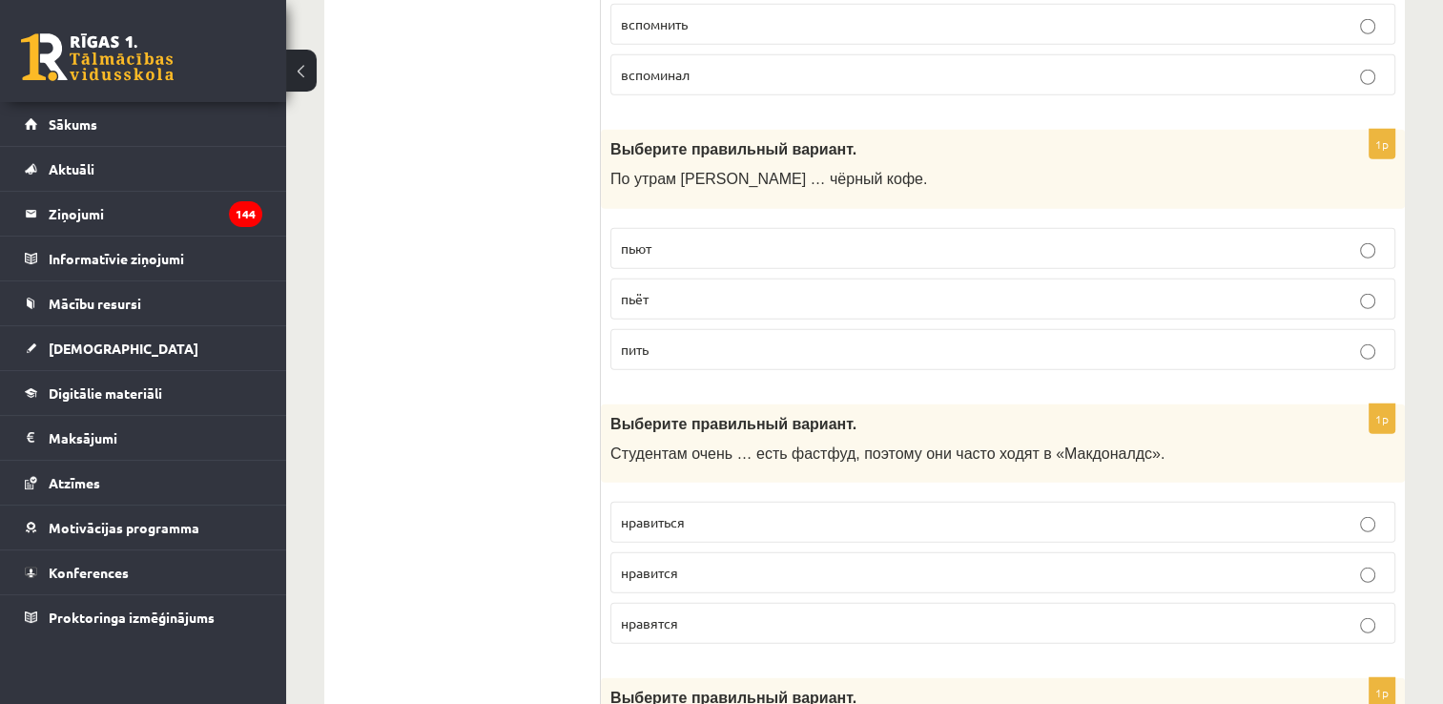
click at [724, 512] on p "нравиться" at bounding box center [1003, 522] width 764 height 20
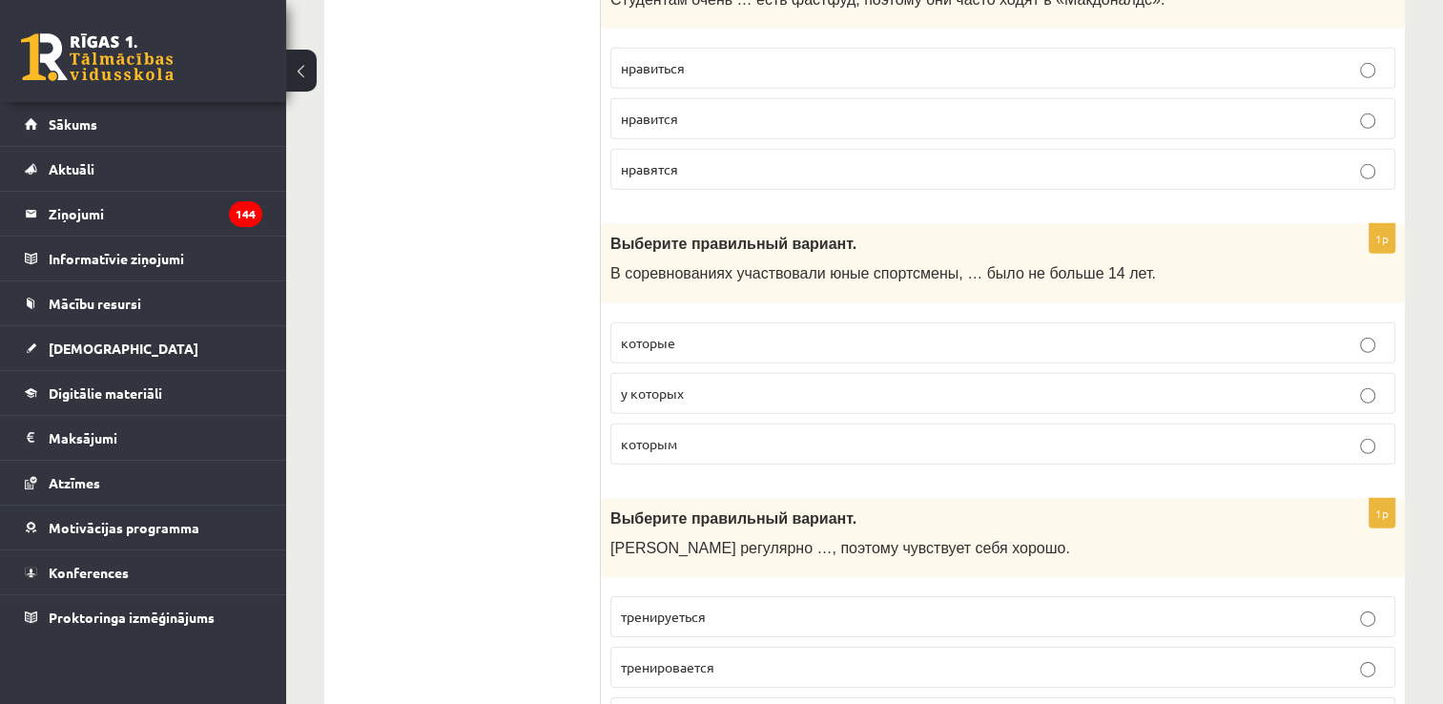
scroll to position [5767, 0]
click at [747, 379] on label "у которых" at bounding box center [1002, 391] width 785 height 41
click at [740, 432] on p "которым" at bounding box center [1003, 442] width 764 height 20
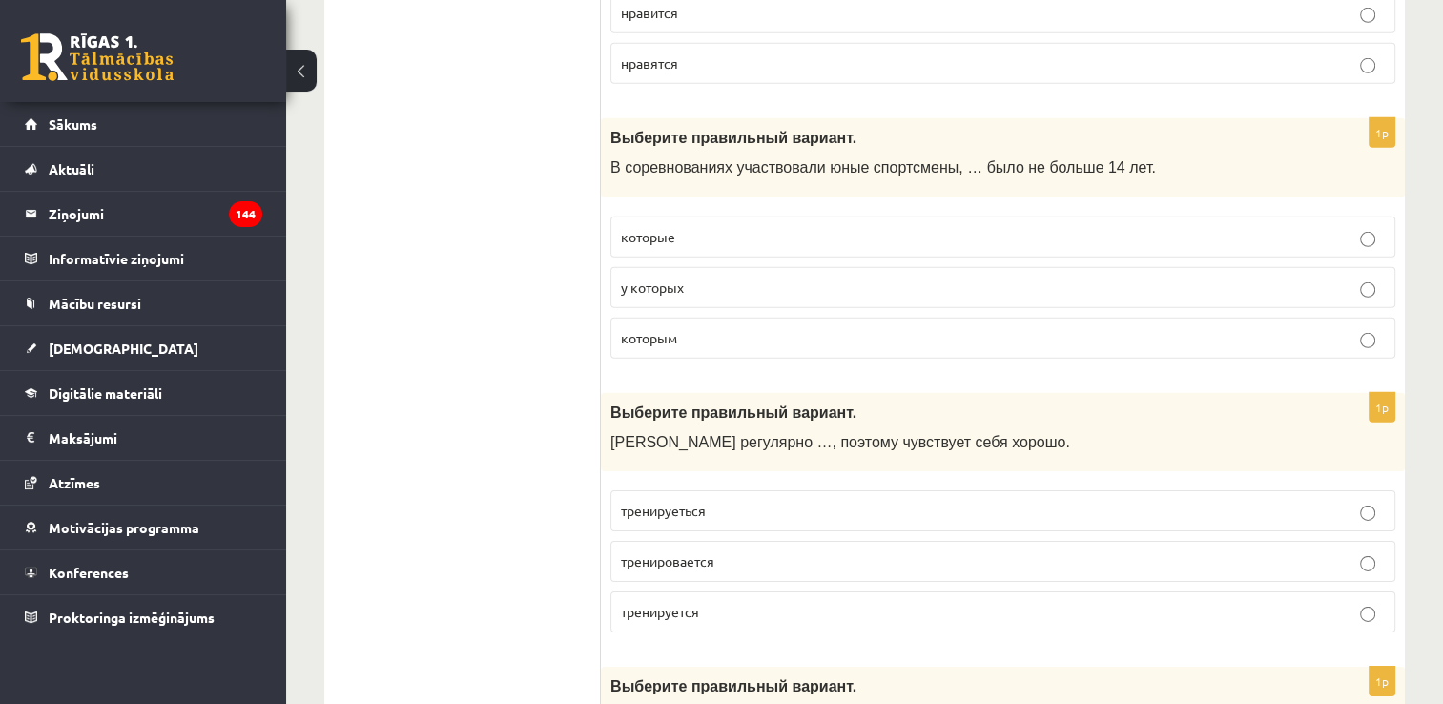
scroll to position [5989, 0]
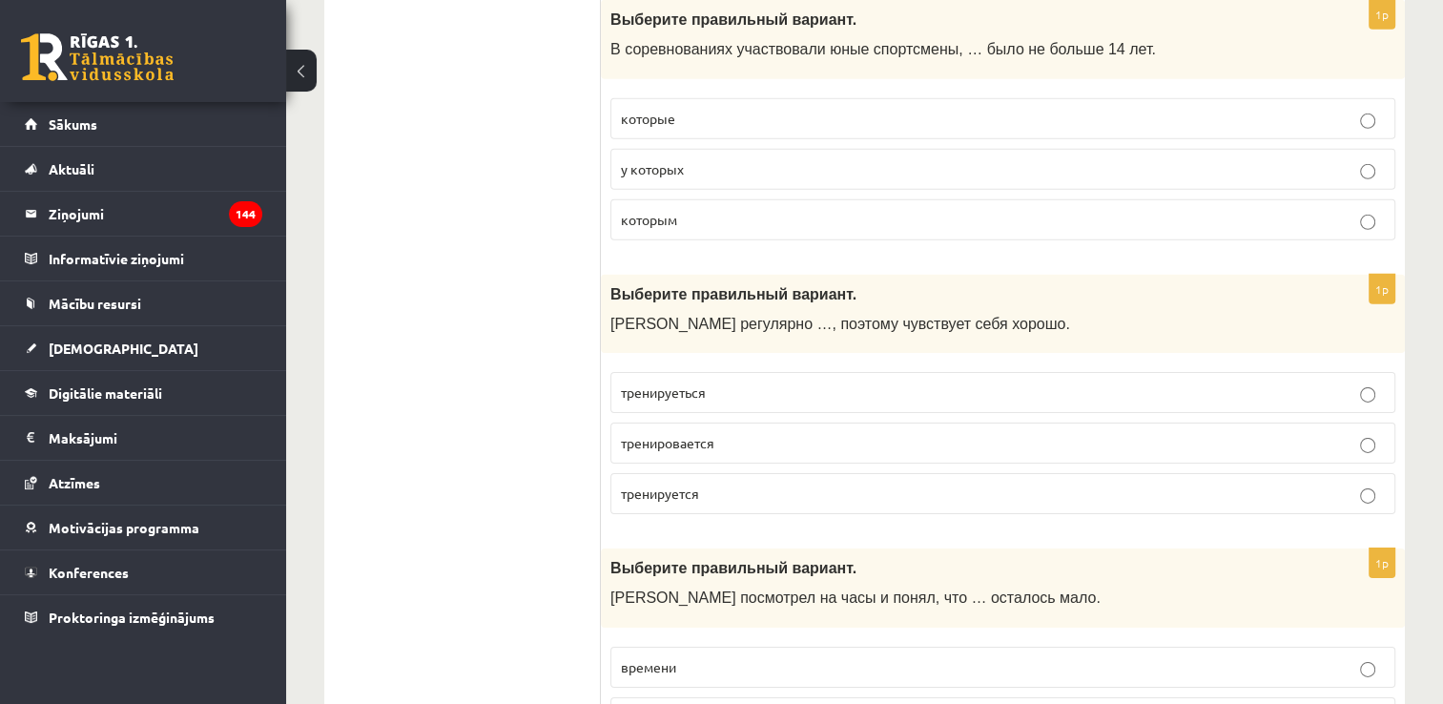
click at [718, 484] on p "тренируется" at bounding box center [1003, 494] width 764 height 20
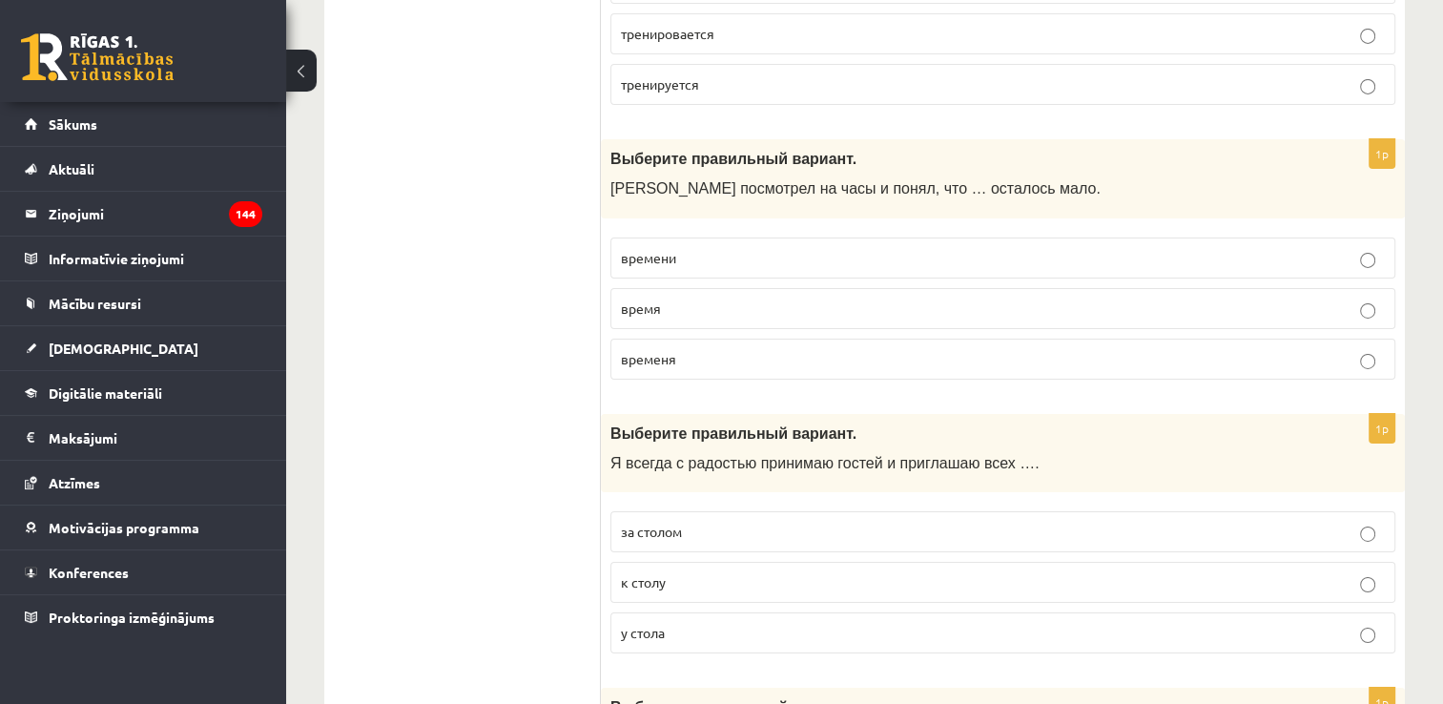
scroll to position [6406, 0]
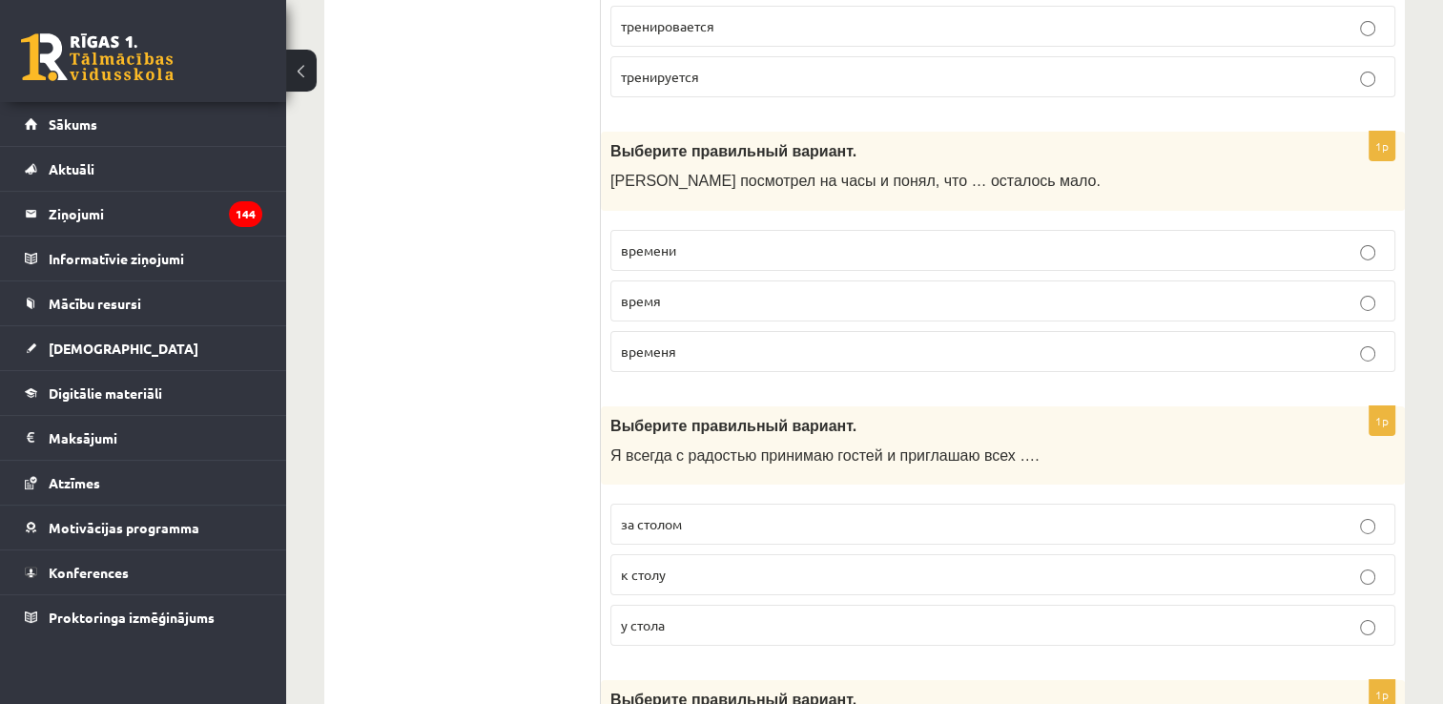
click at [790, 240] on p "времени" at bounding box center [1003, 250] width 764 height 20
click at [711, 558] on label "к столу" at bounding box center [1002, 574] width 785 height 41
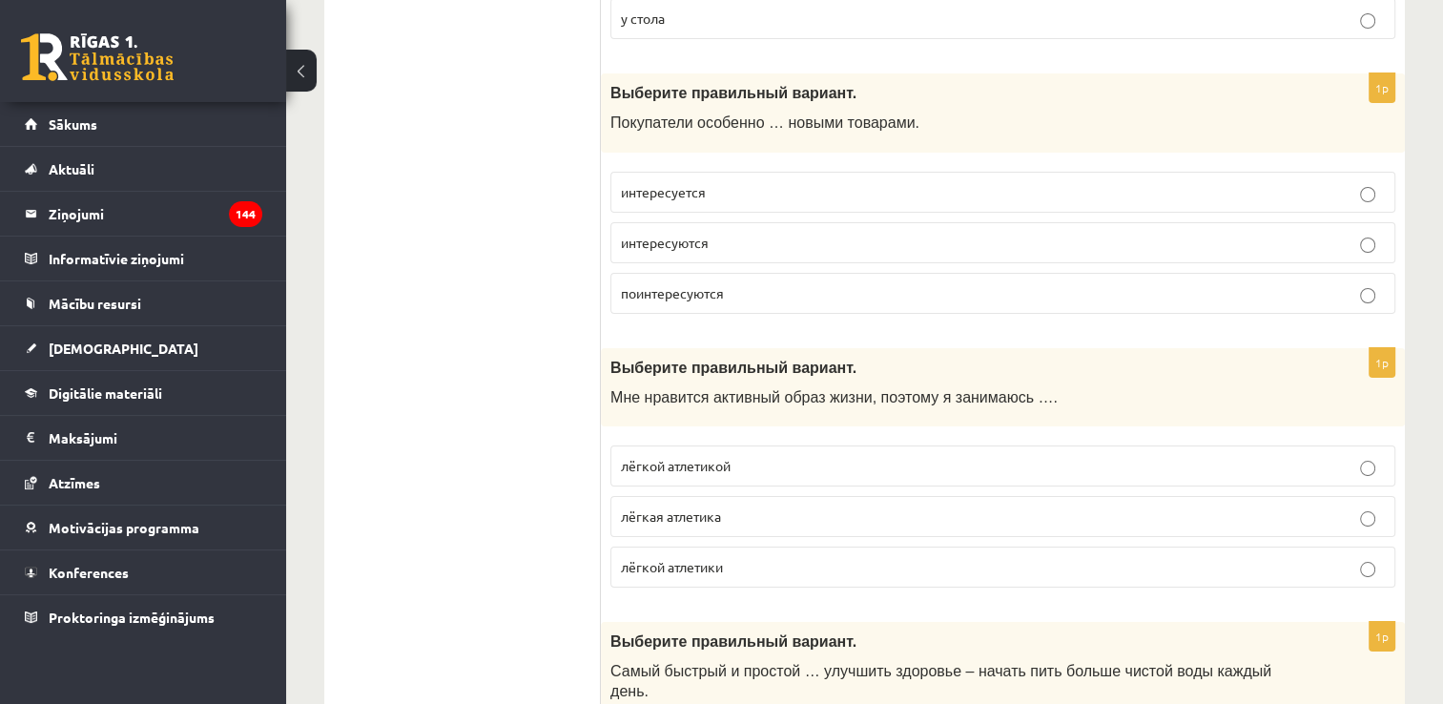
scroll to position [7016, 0]
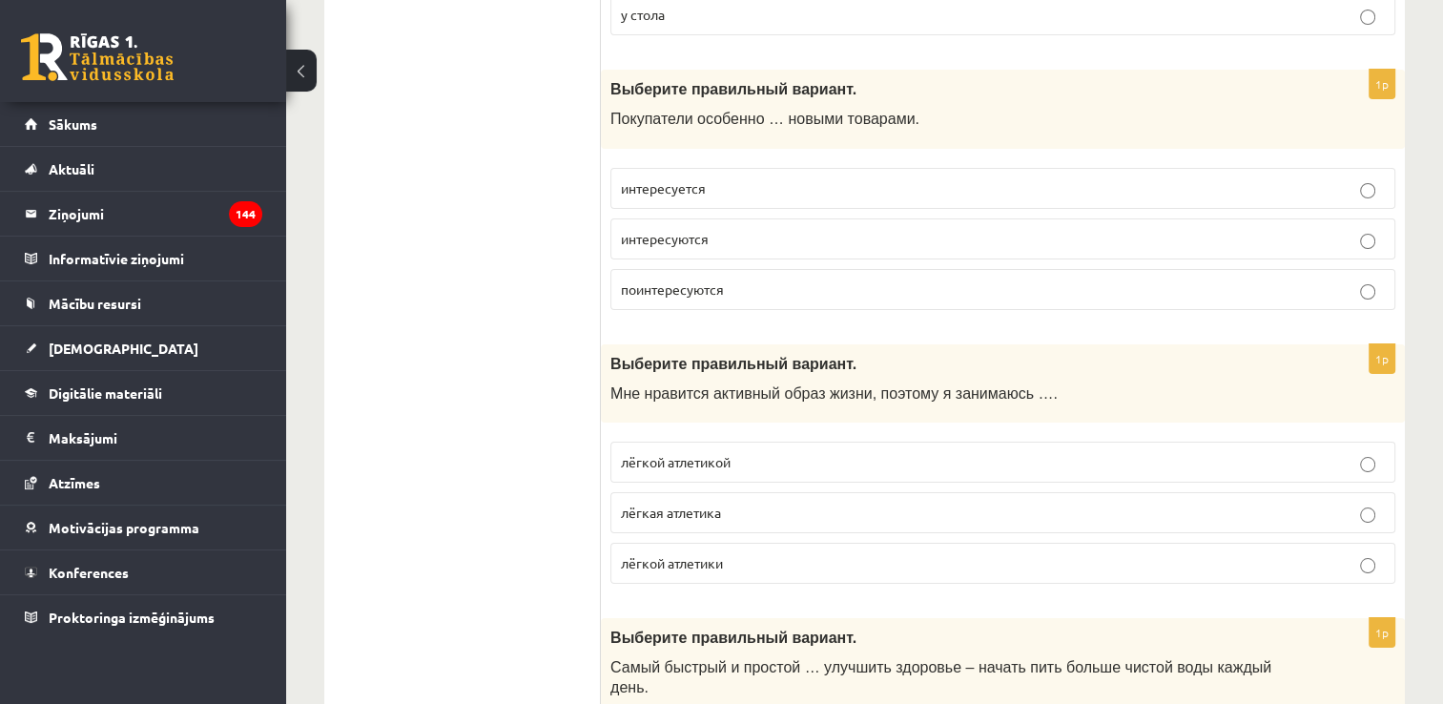
click at [698, 179] on span "интересуется" at bounding box center [663, 187] width 85 height 17
click at [798, 452] on p "лёгкой атлетикой" at bounding box center [1003, 462] width 764 height 20
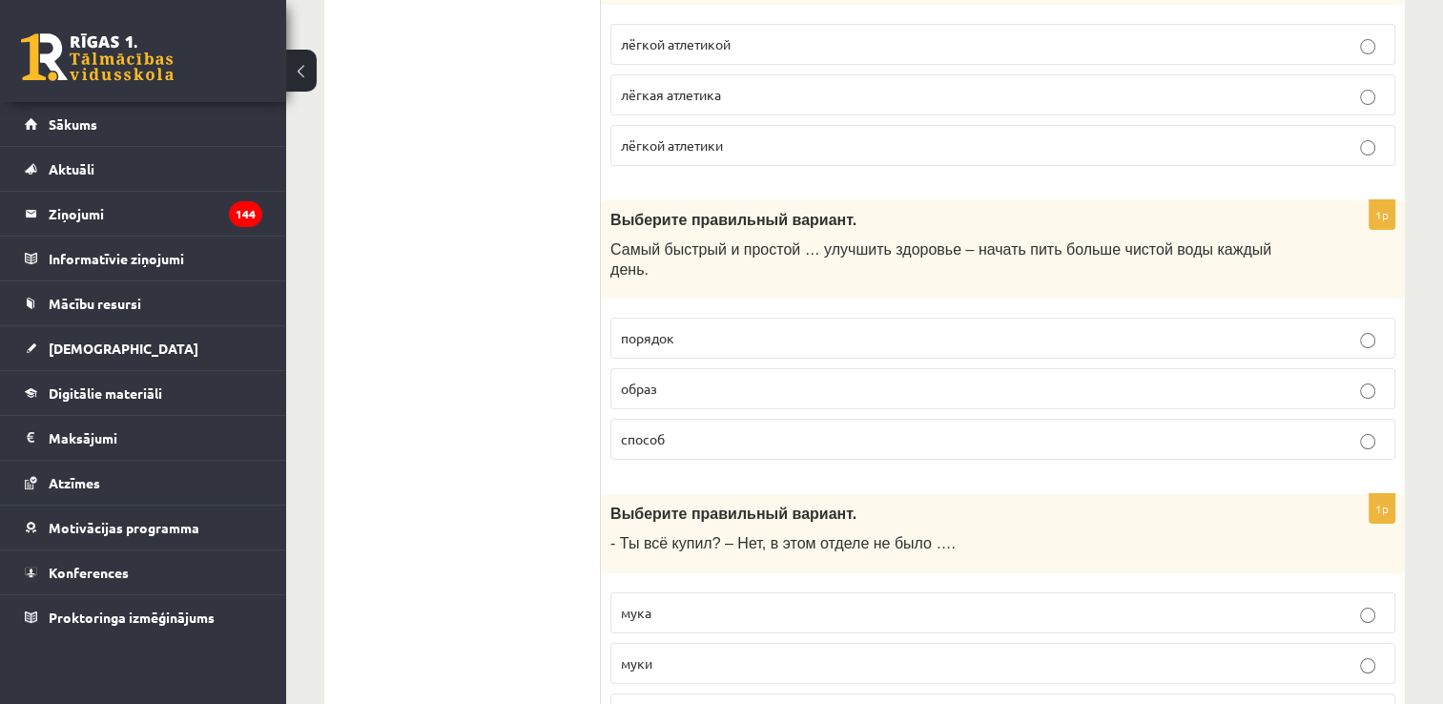
scroll to position [7481, 0]
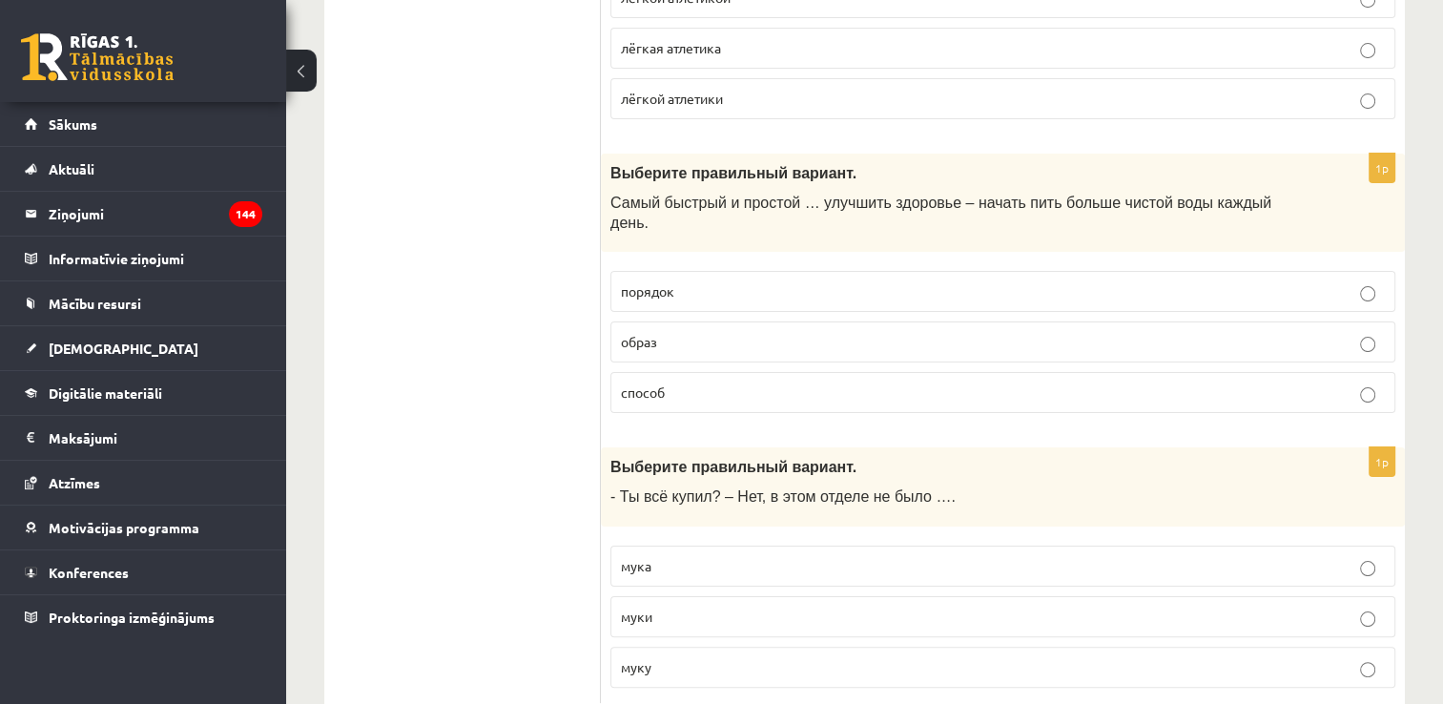
click at [770, 382] on p "способ" at bounding box center [1003, 392] width 764 height 20
click at [733, 607] on p "муки" at bounding box center [1003, 617] width 764 height 20
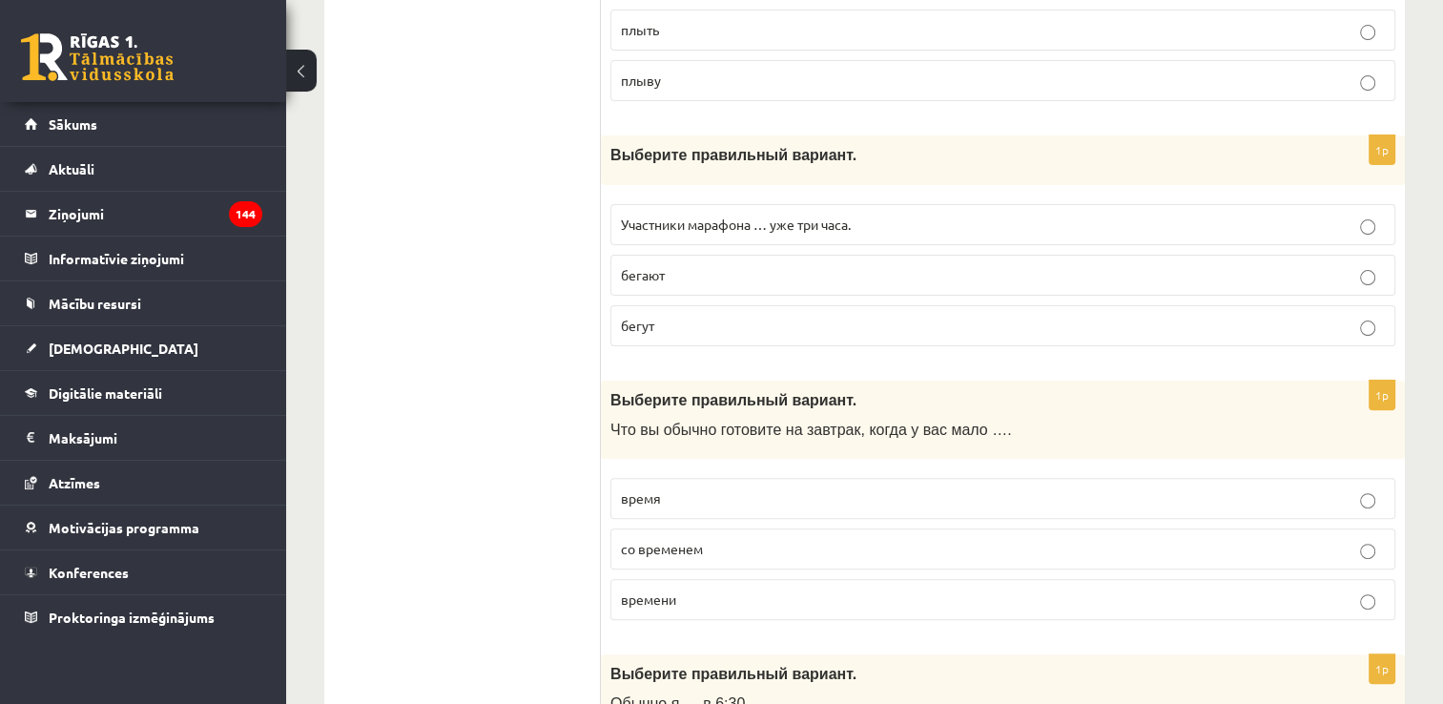
scroll to position [0, 0]
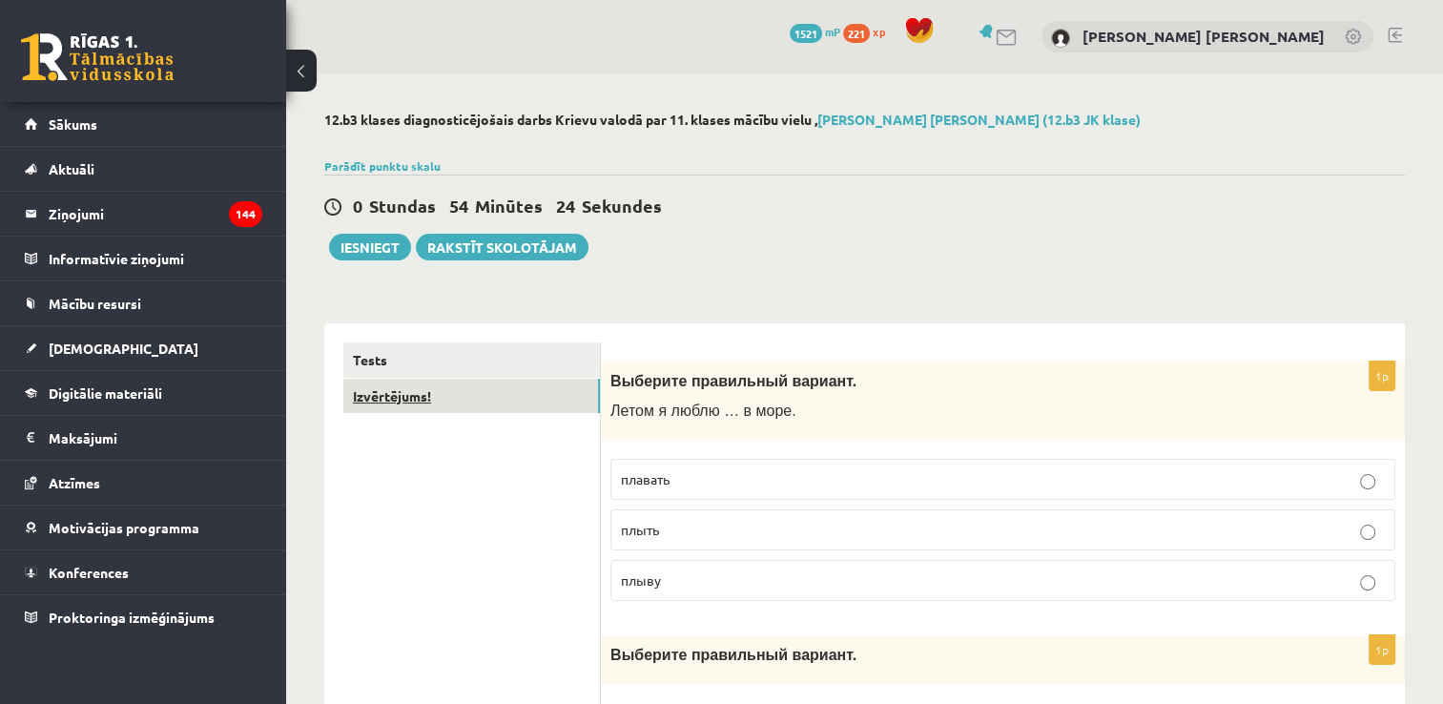
click at [418, 400] on link "Izvērtējums!" at bounding box center [471, 396] width 257 height 35
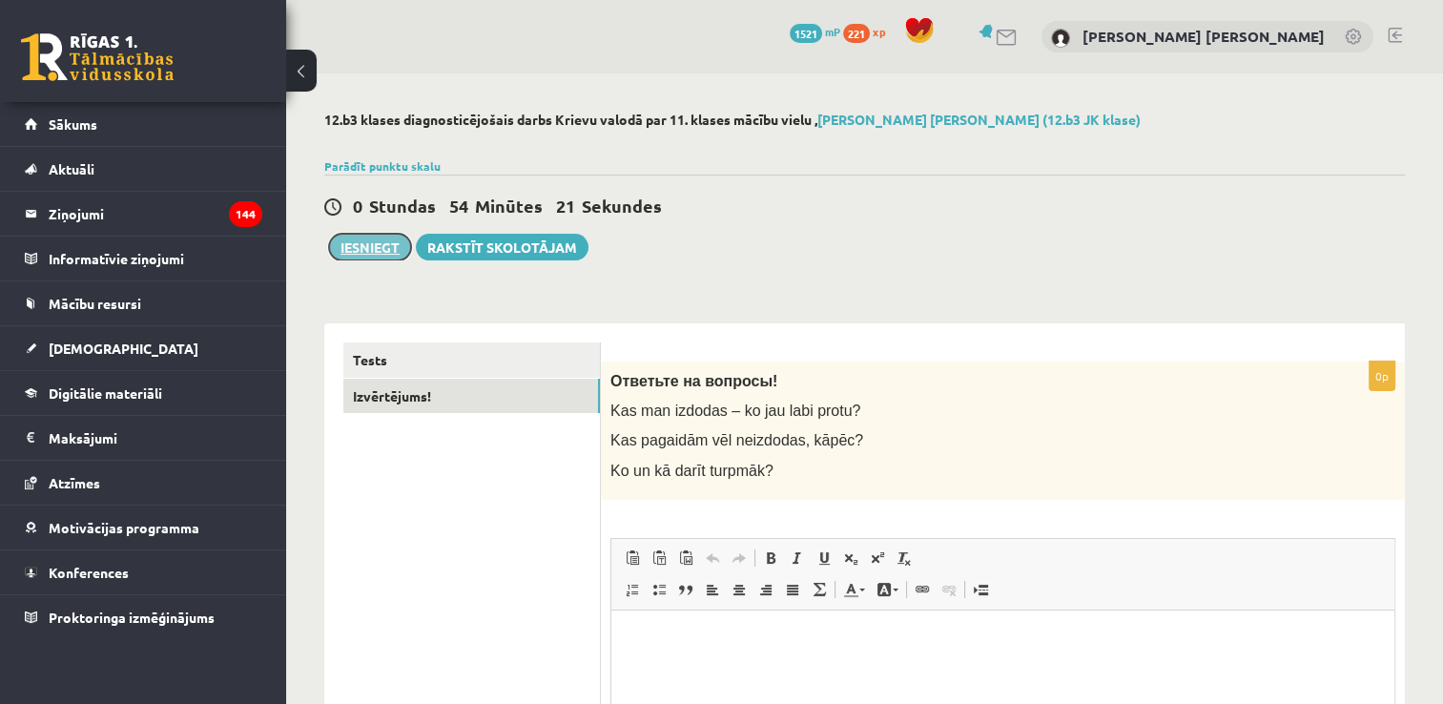
click at [383, 259] on button "Iesniegt" at bounding box center [370, 247] width 82 height 27
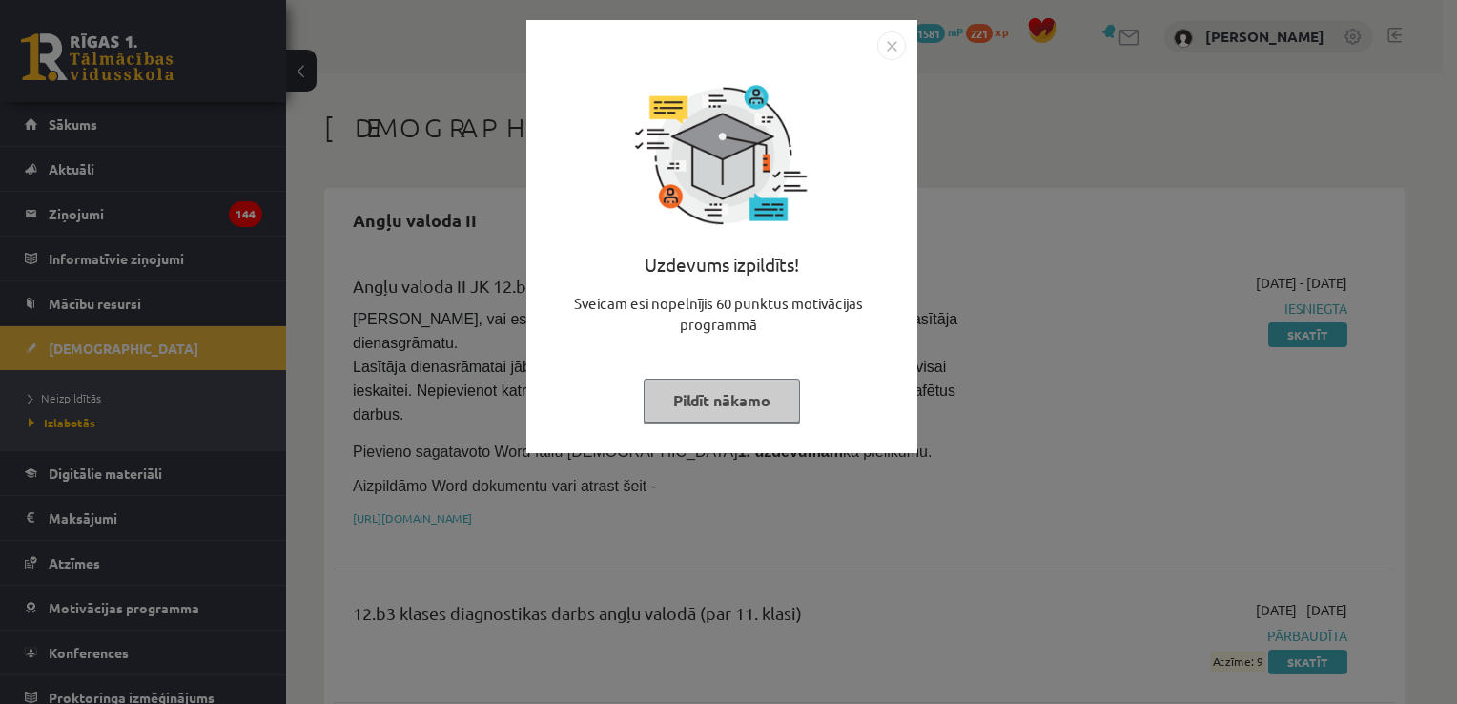
click at [758, 407] on button "Pildīt nākamo" at bounding box center [722, 401] width 156 height 44
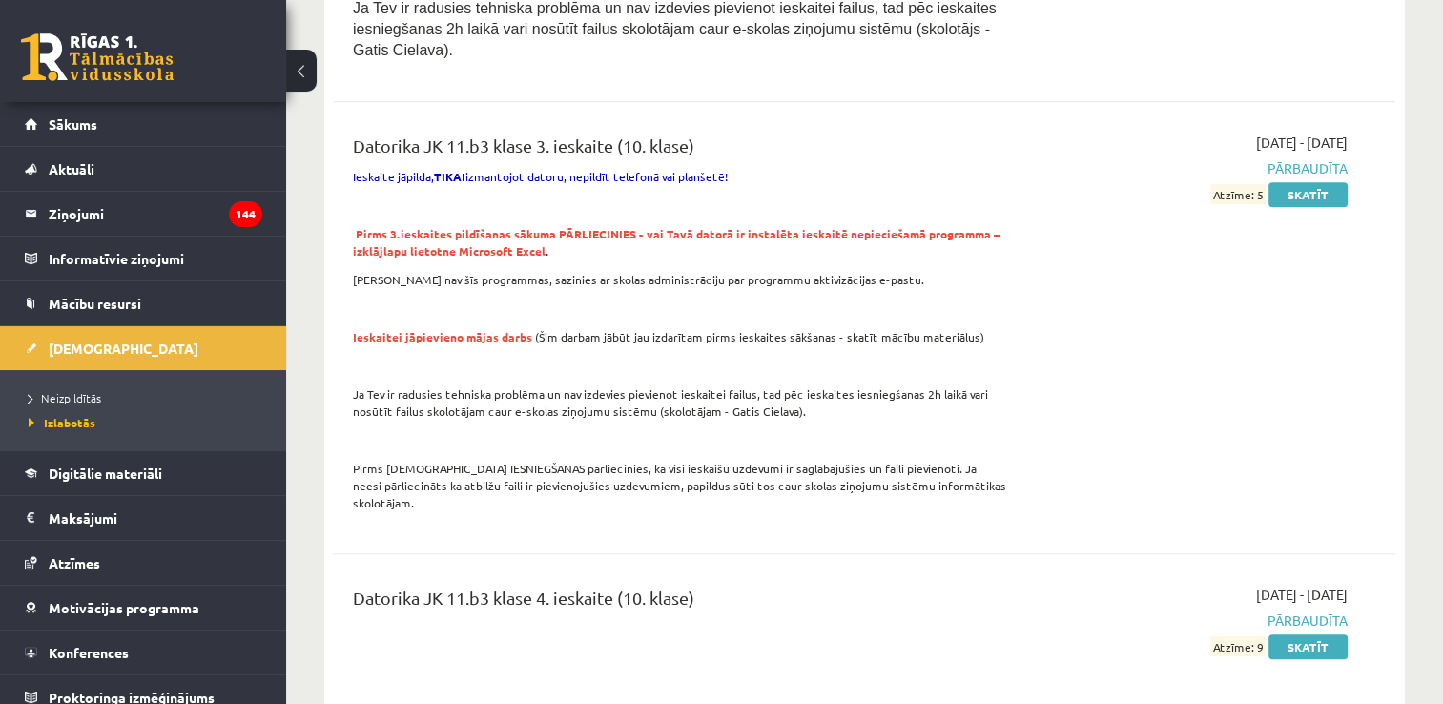
scroll to position [1173, 0]
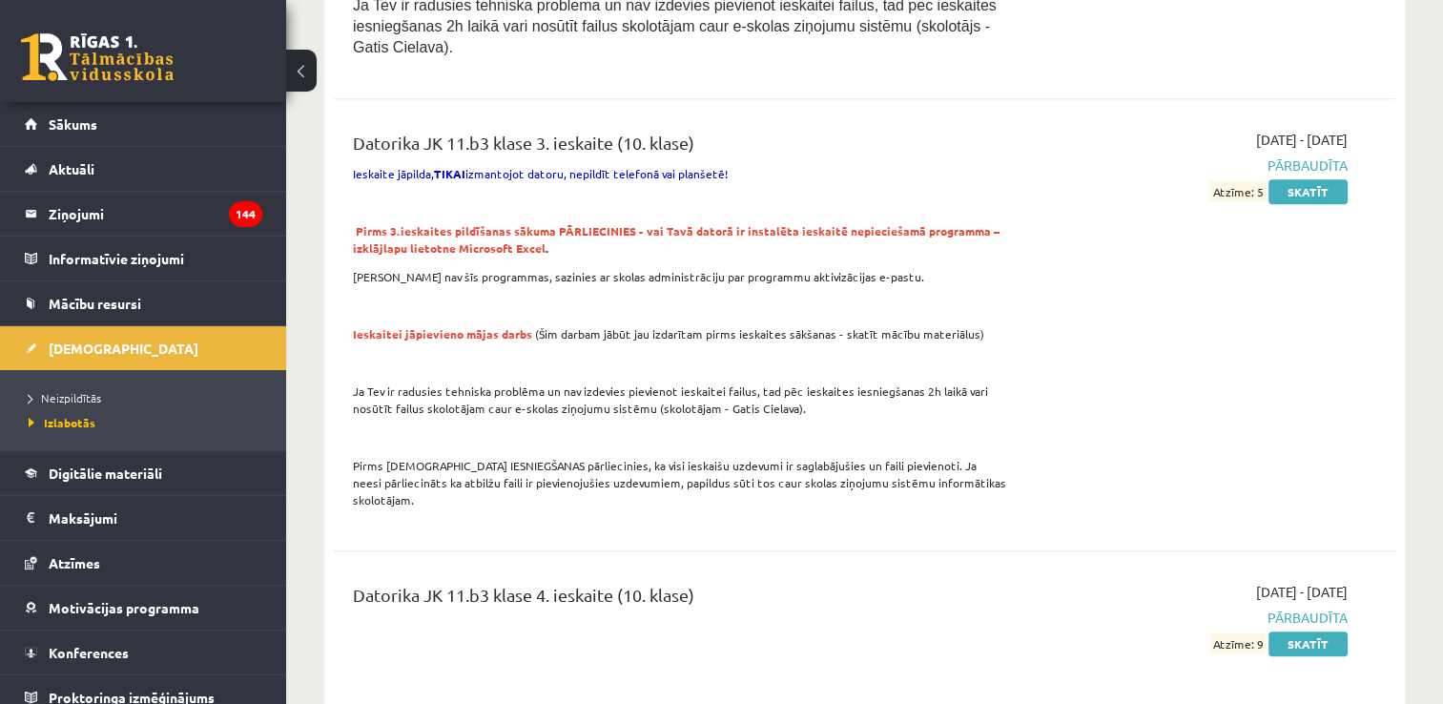
click at [68, 385] on li "Neizpildītās" at bounding box center [148, 397] width 238 height 25
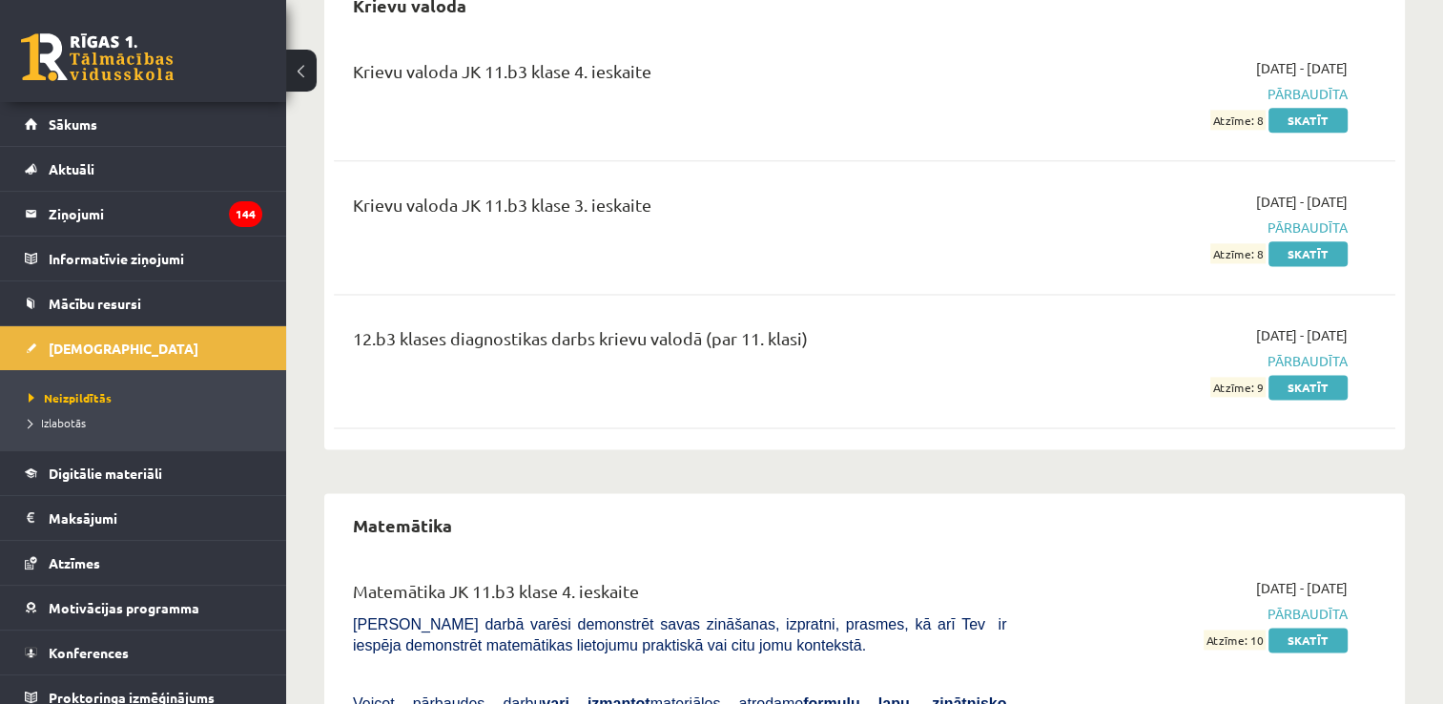
scroll to position [2464, 0]
click at [1332, 374] on link "Skatīt" at bounding box center [1308, 386] width 79 height 25
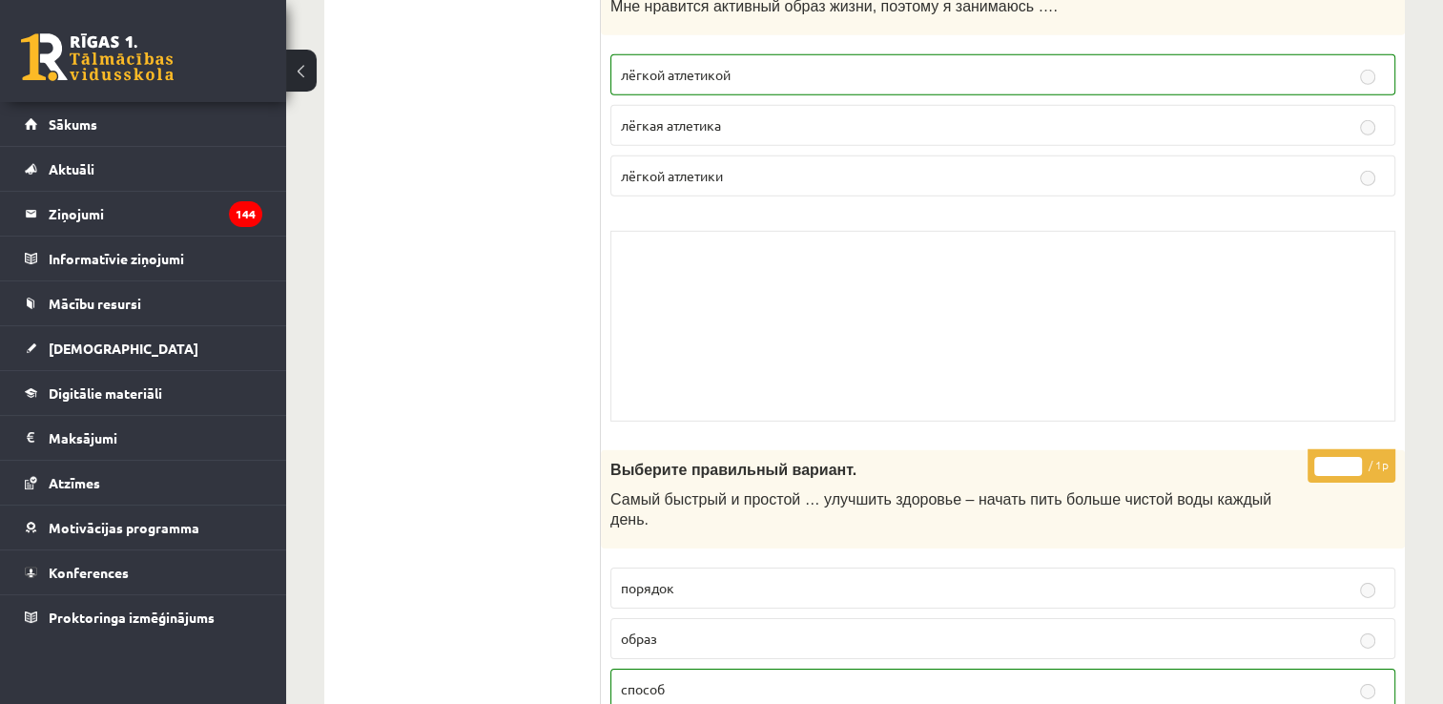
scroll to position [13074, 0]
